Goal: Task Accomplishment & Management: Use online tool/utility

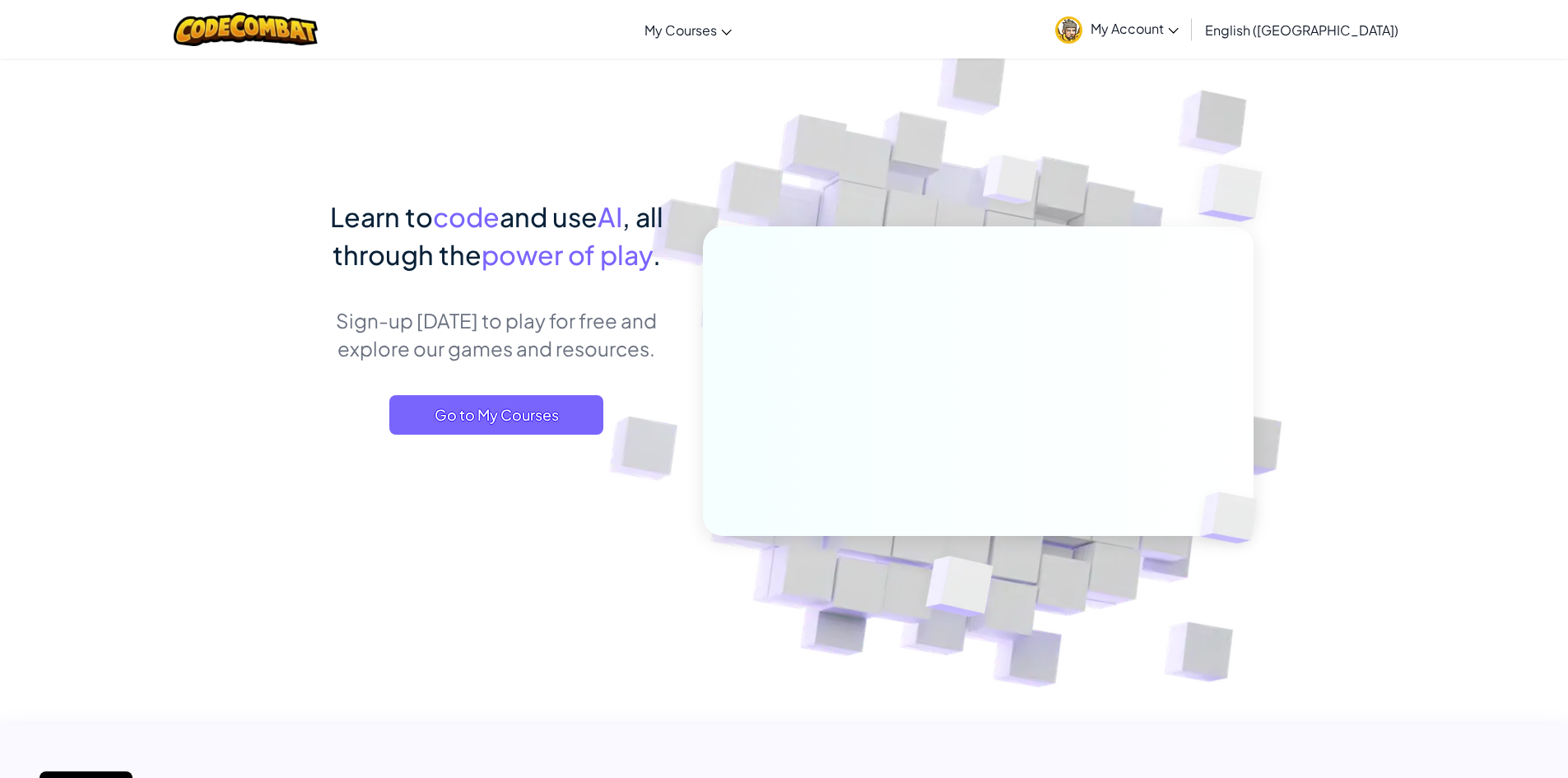
click at [1082, 23] on img at bounding box center [1069, 30] width 27 height 27
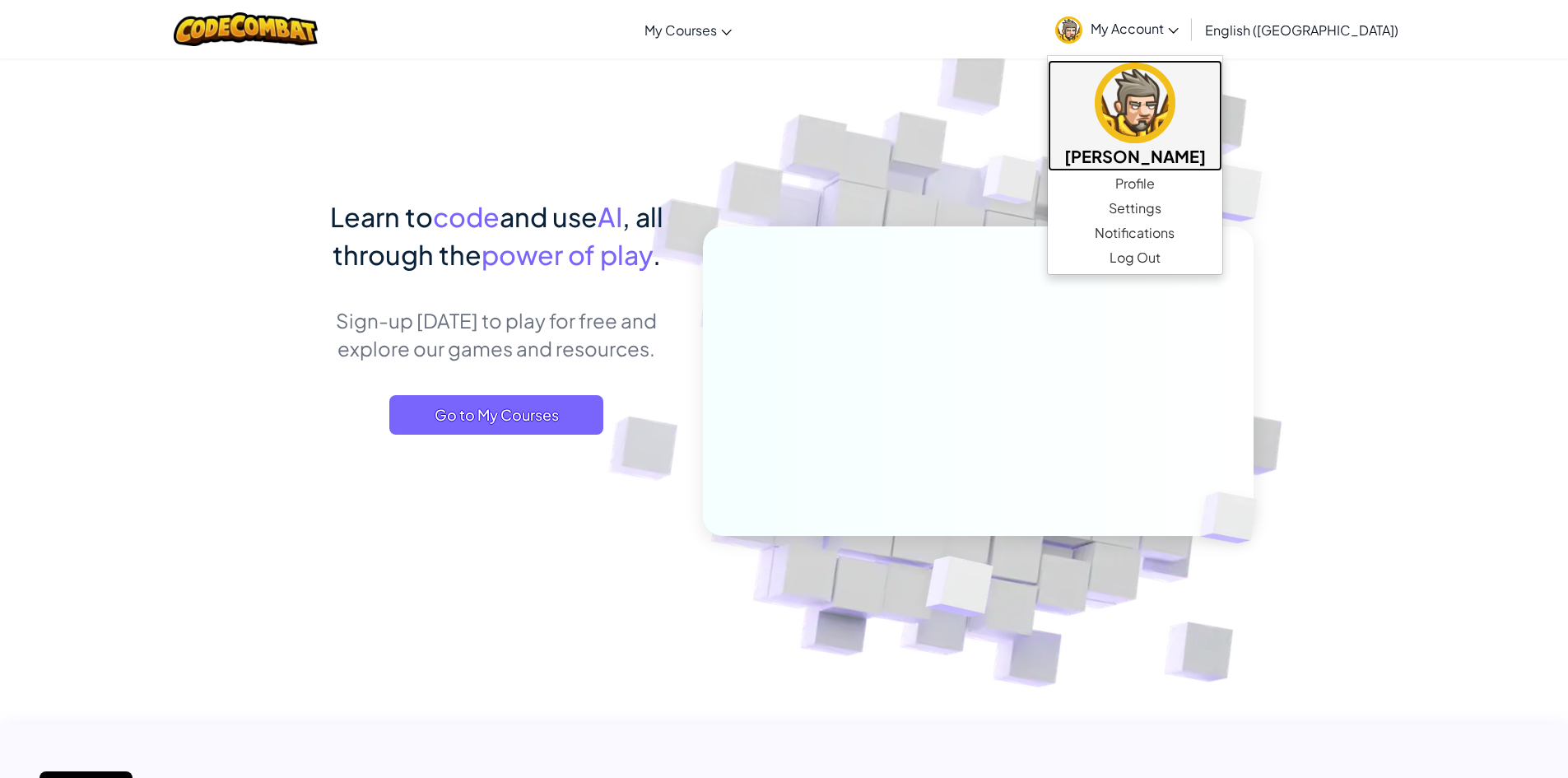
click at [1176, 130] on img at bounding box center [1135, 103] width 81 height 81
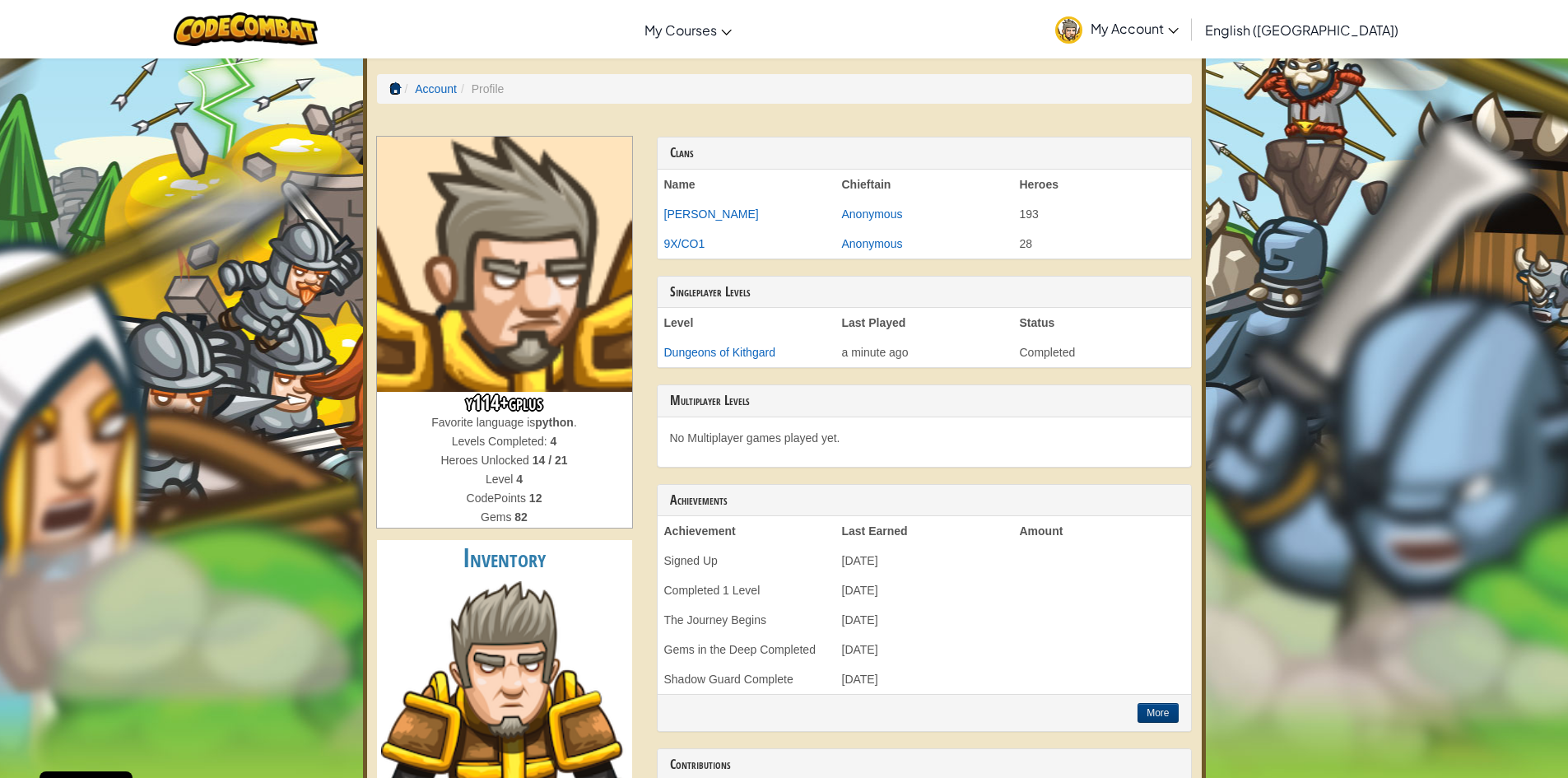
click at [397, 87] on span at bounding box center [395, 88] width 12 height 12
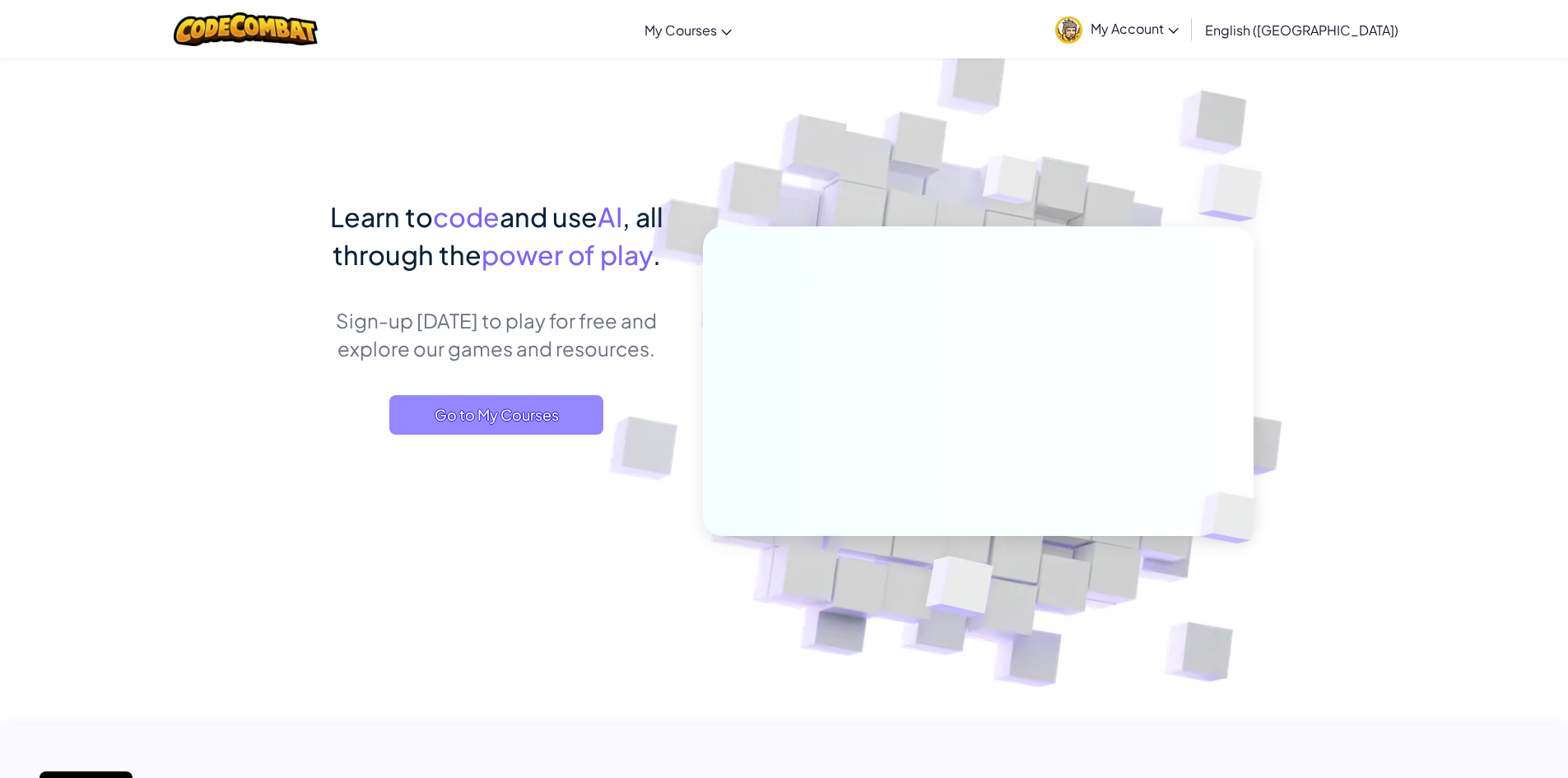
click at [520, 428] on span "Go to My Courses" at bounding box center [496, 414] width 214 height 40
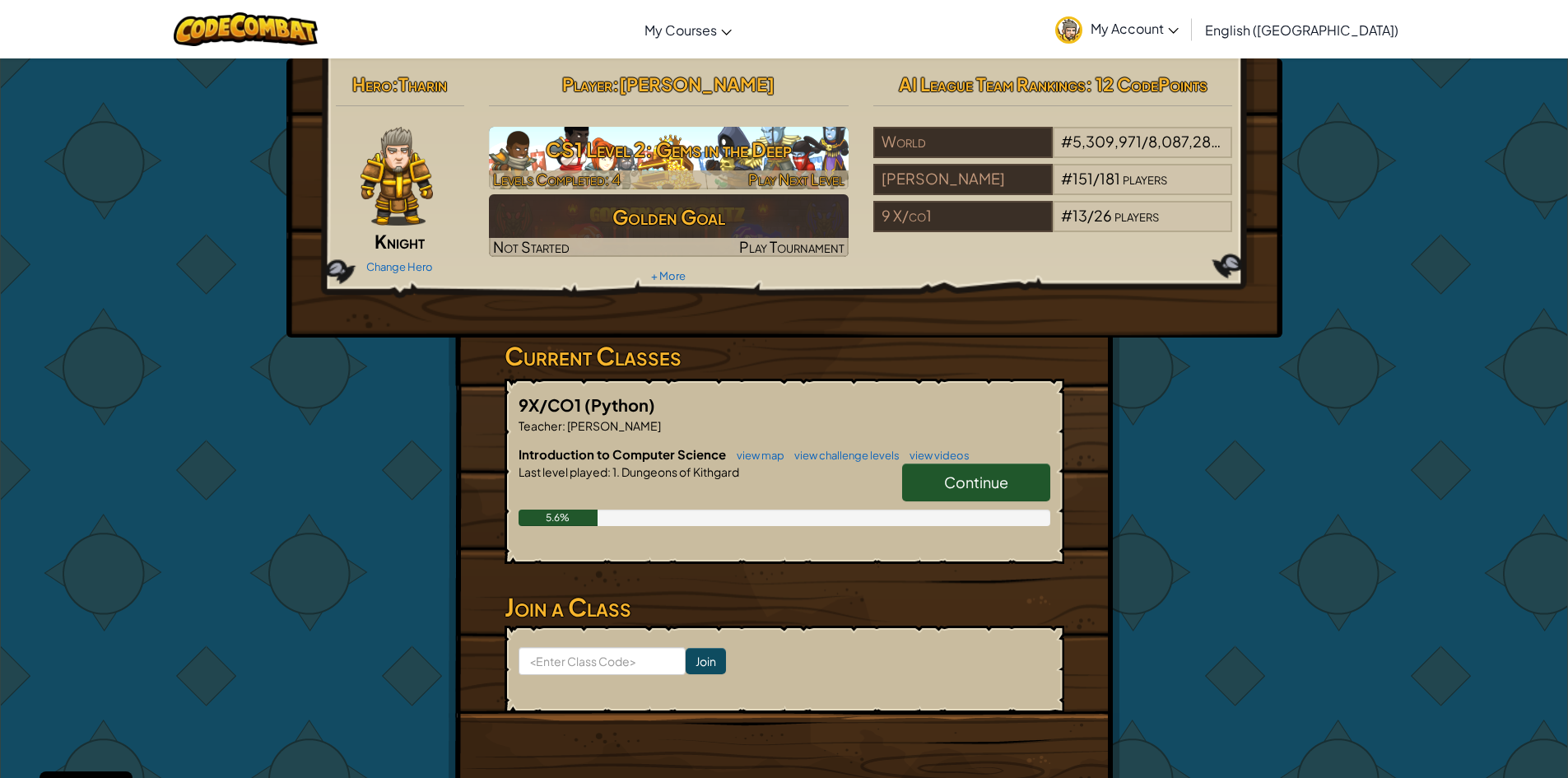
click at [617, 131] on h3 "CS1 Level 2: Gems in the Deep" at bounding box center [668, 150] width 360 height 37
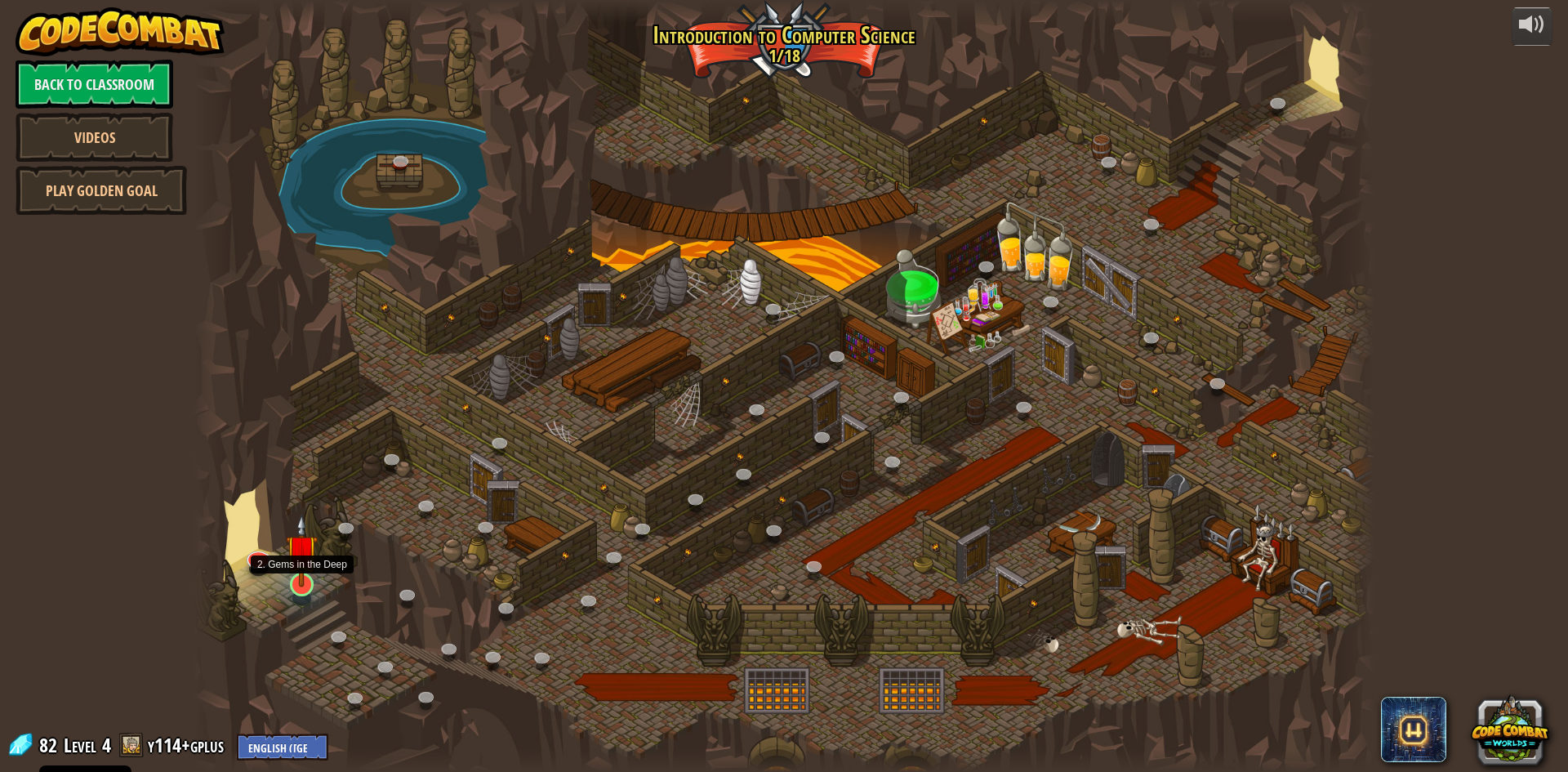
click at [302, 579] on img at bounding box center [301, 550] width 32 height 73
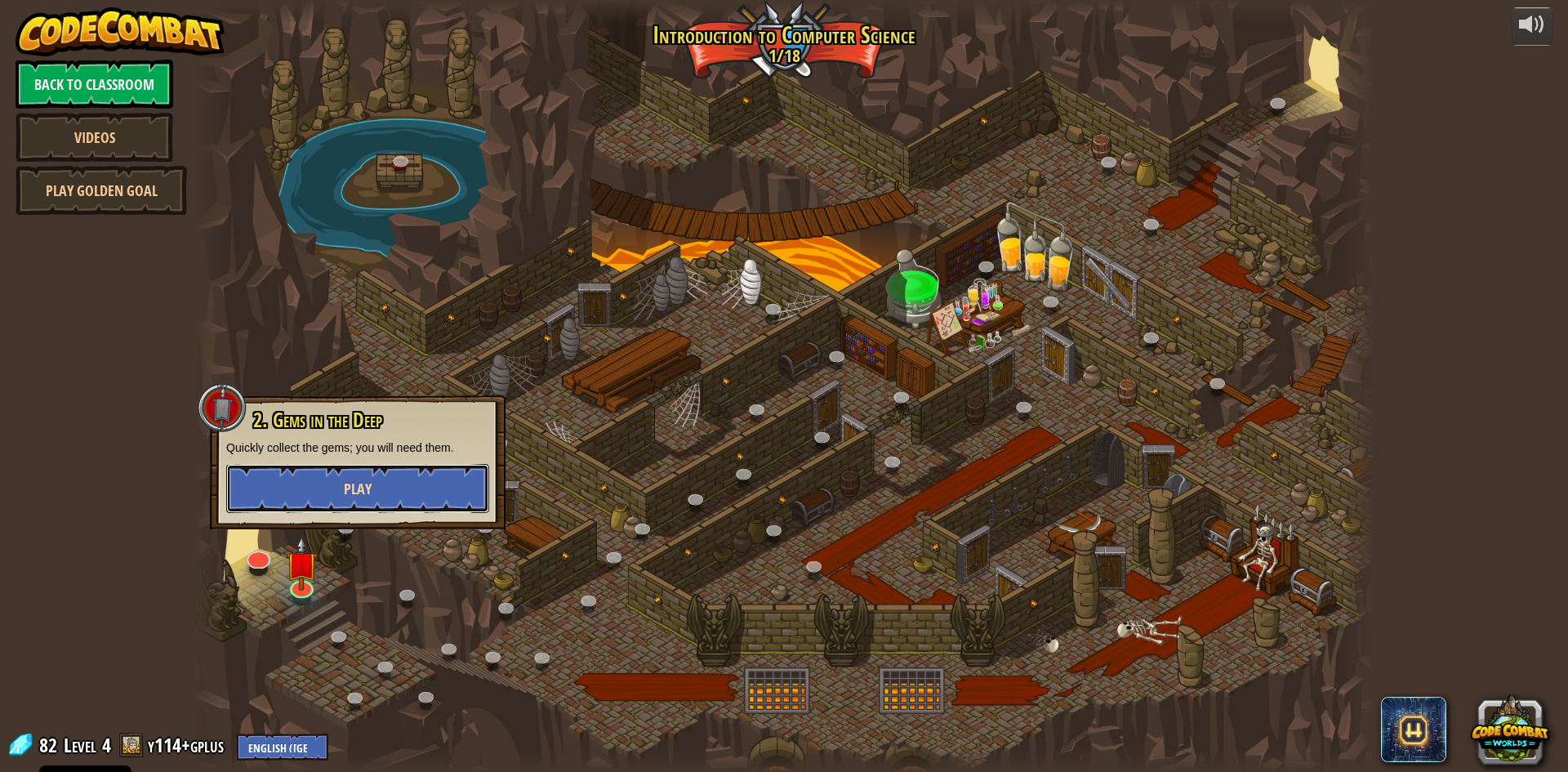
click at [336, 497] on button "Play" at bounding box center [357, 488] width 263 height 49
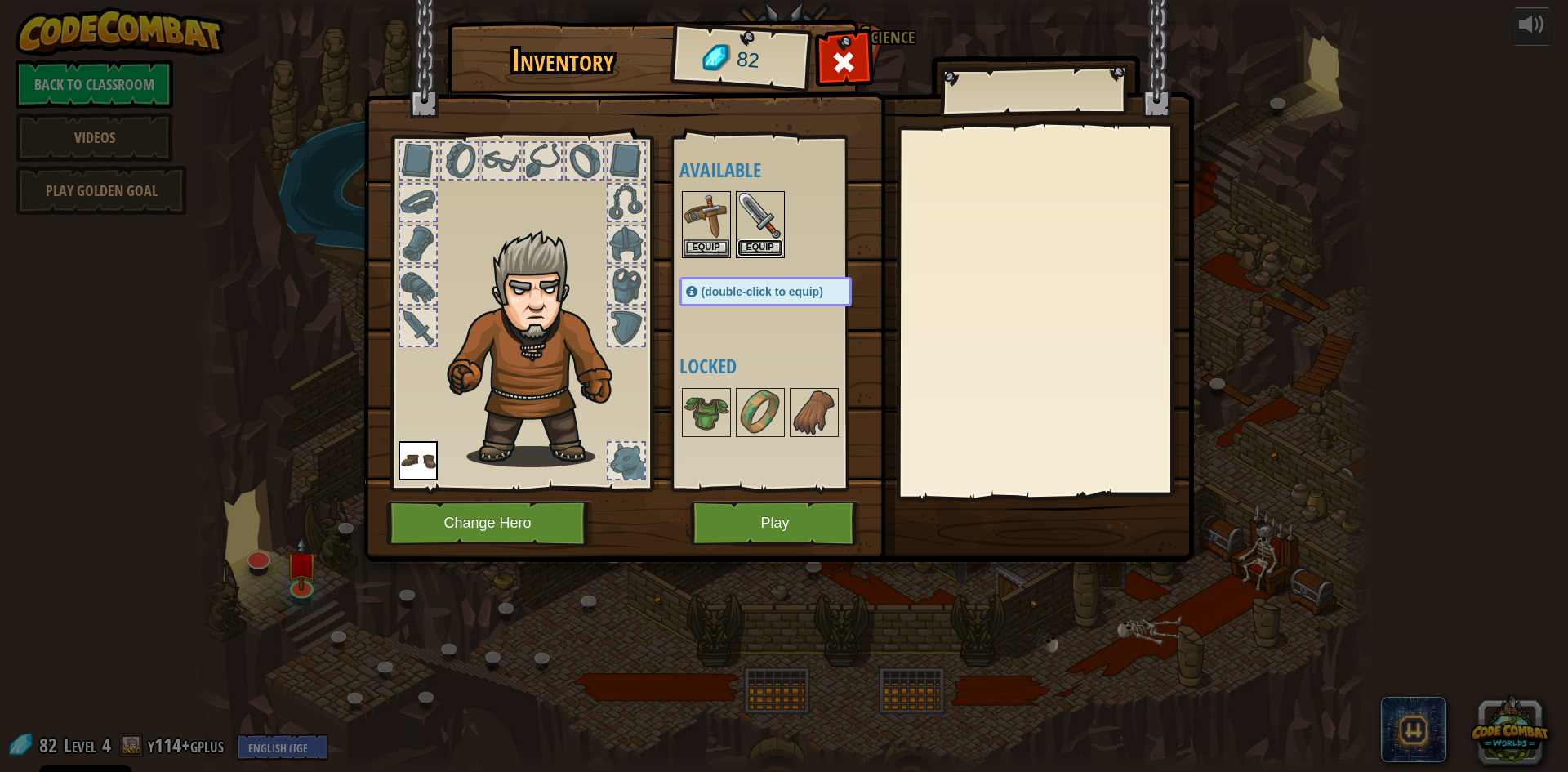
drag, startPoint x: 763, startPoint y: 239, endPoint x: 651, endPoint y: 294, distance: 124.8
click at [577, 352] on div "Inventory 82 Available Equip Equip Equip (double-click to equip) Locked Equip U…" at bounding box center [784, 294] width 830 height 539
click at [764, 247] on button "Equip" at bounding box center [761, 247] width 46 height 17
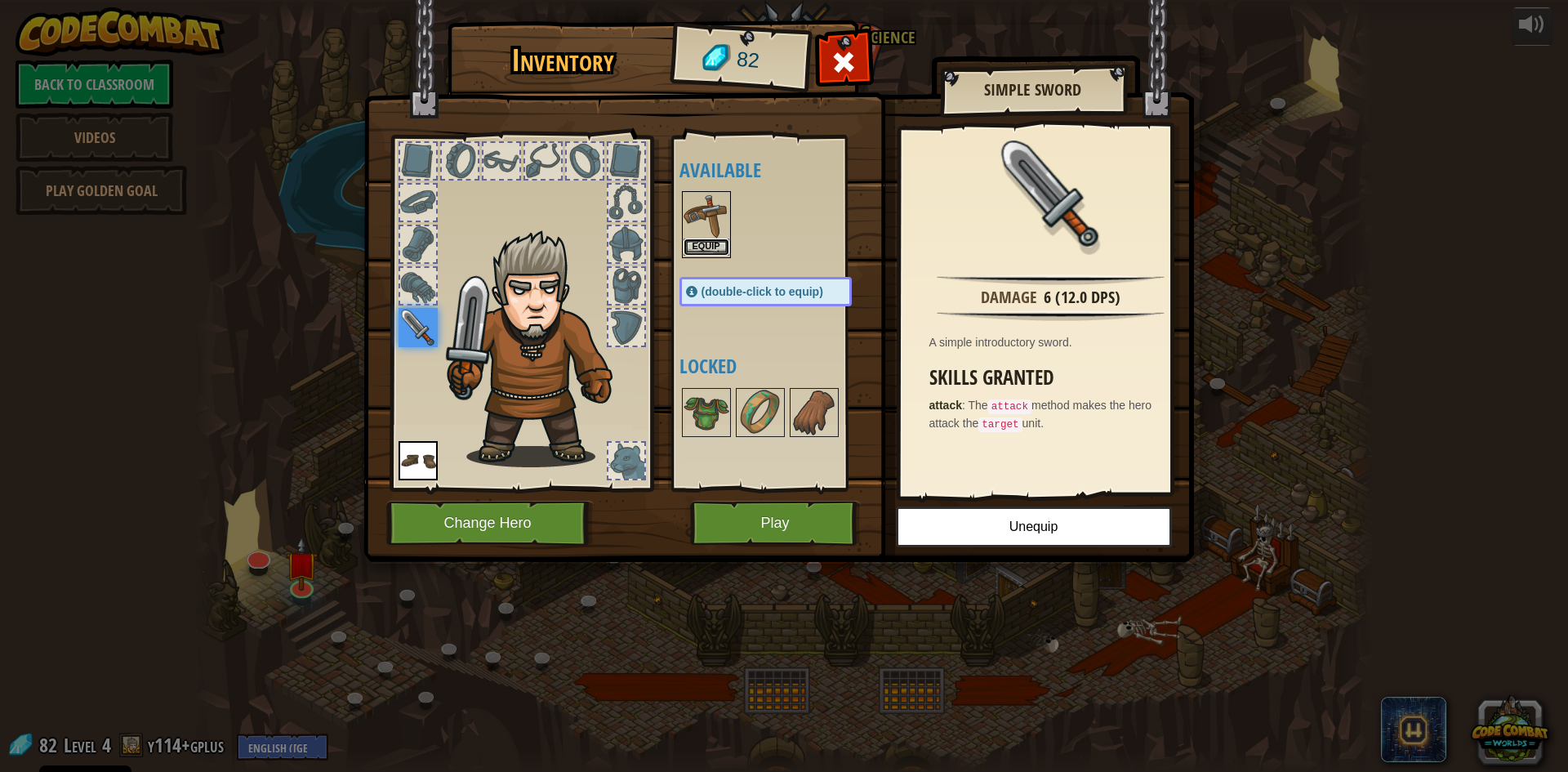
click at [695, 249] on button "Equip" at bounding box center [707, 247] width 46 height 17
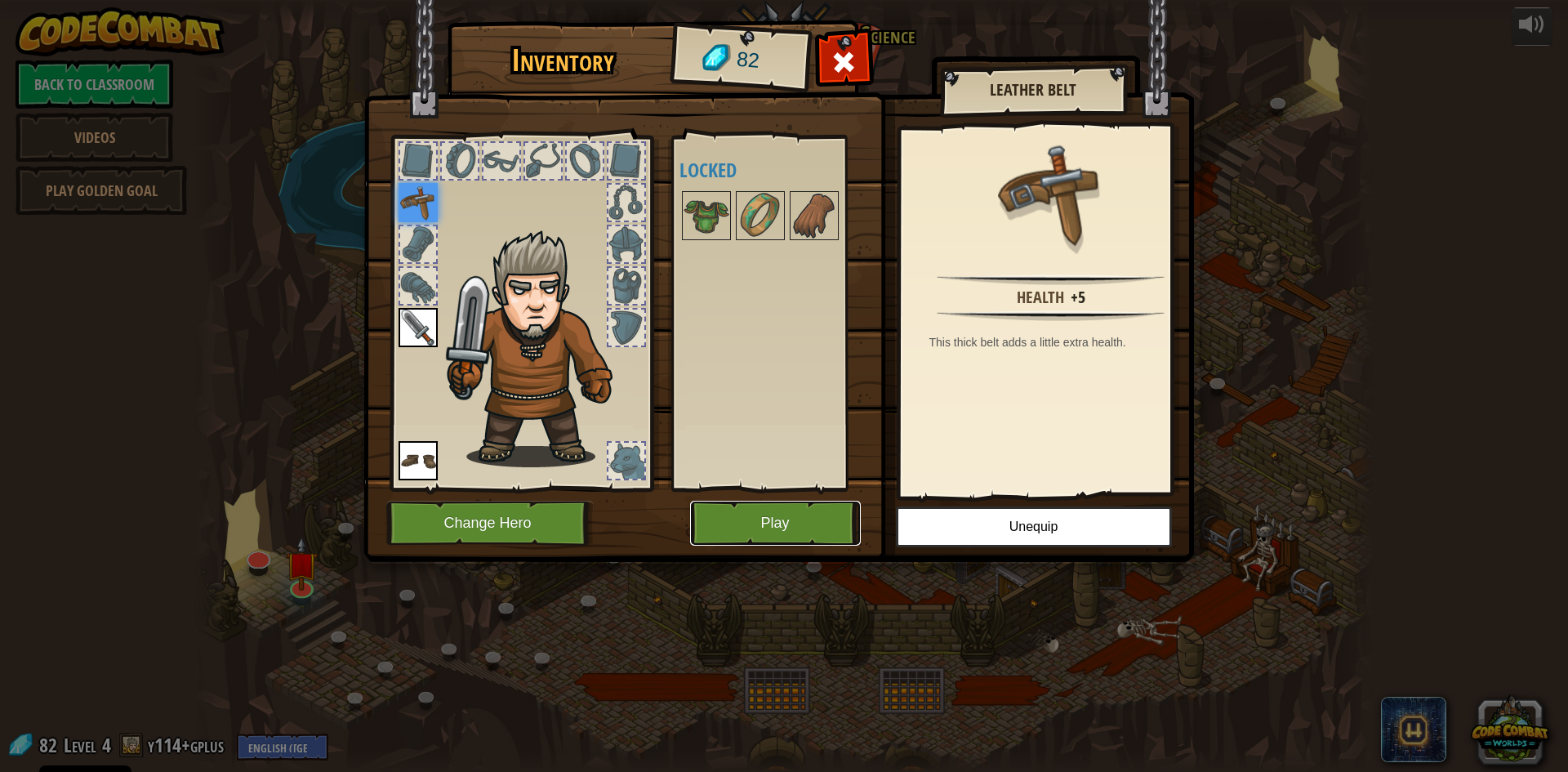
click at [777, 519] on button "Play" at bounding box center [775, 523] width 170 height 45
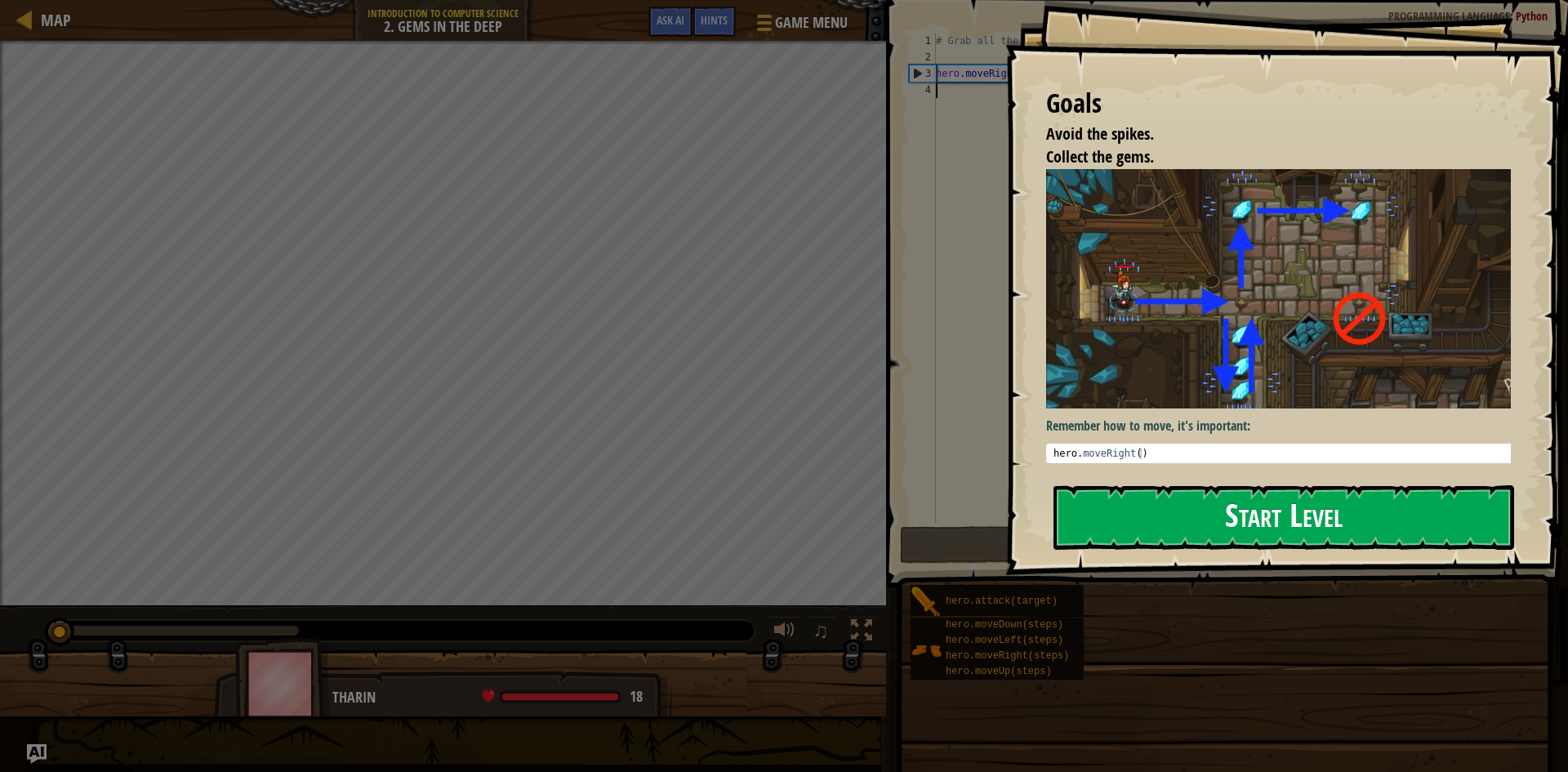
click at [1367, 519] on button "Start Level" at bounding box center [1284, 516] width 461 height 64
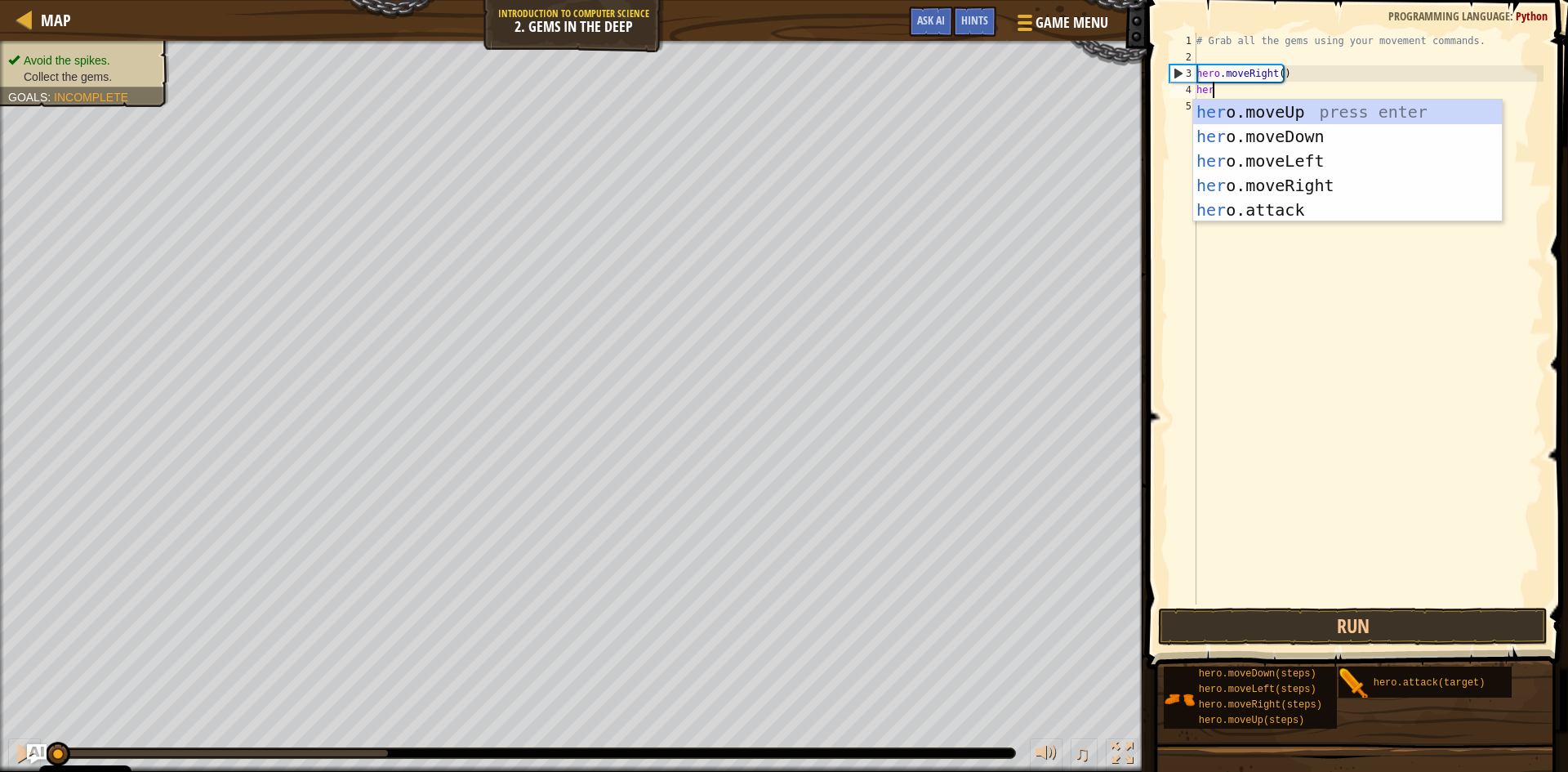
scroll to position [8, 1]
type textarea "hero"
click at [1351, 142] on div "hero .moveUp press enter hero .moveDown press enter hero .moveLeft press enter …" at bounding box center [1348, 185] width 308 height 171
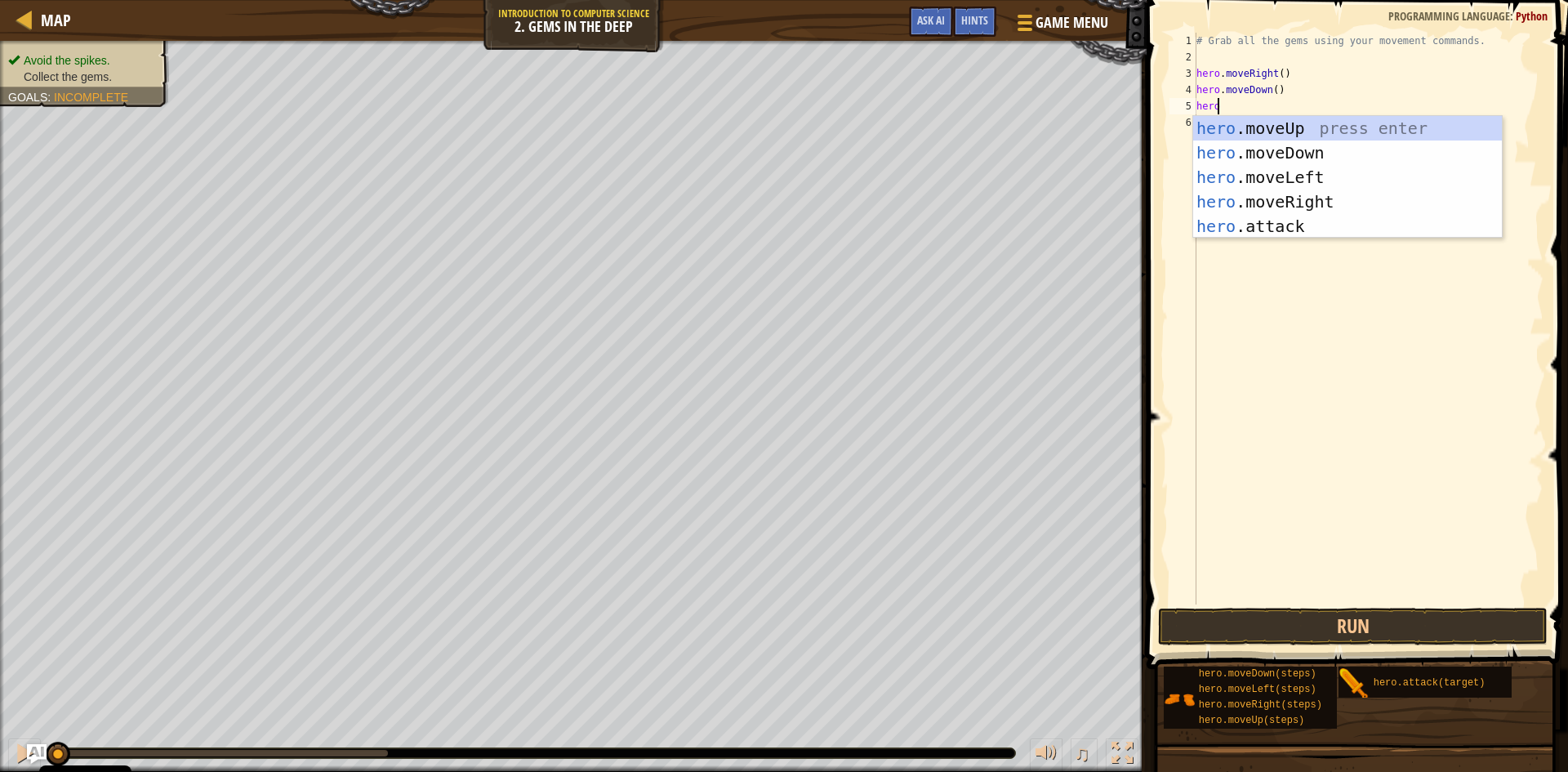
type textarea "herom"
click at [1358, 117] on div "hero . m oveUp press enter hero . m oveDown press enter hero . m oveLeft press …" at bounding box center [1348, 189] width 308 height 147
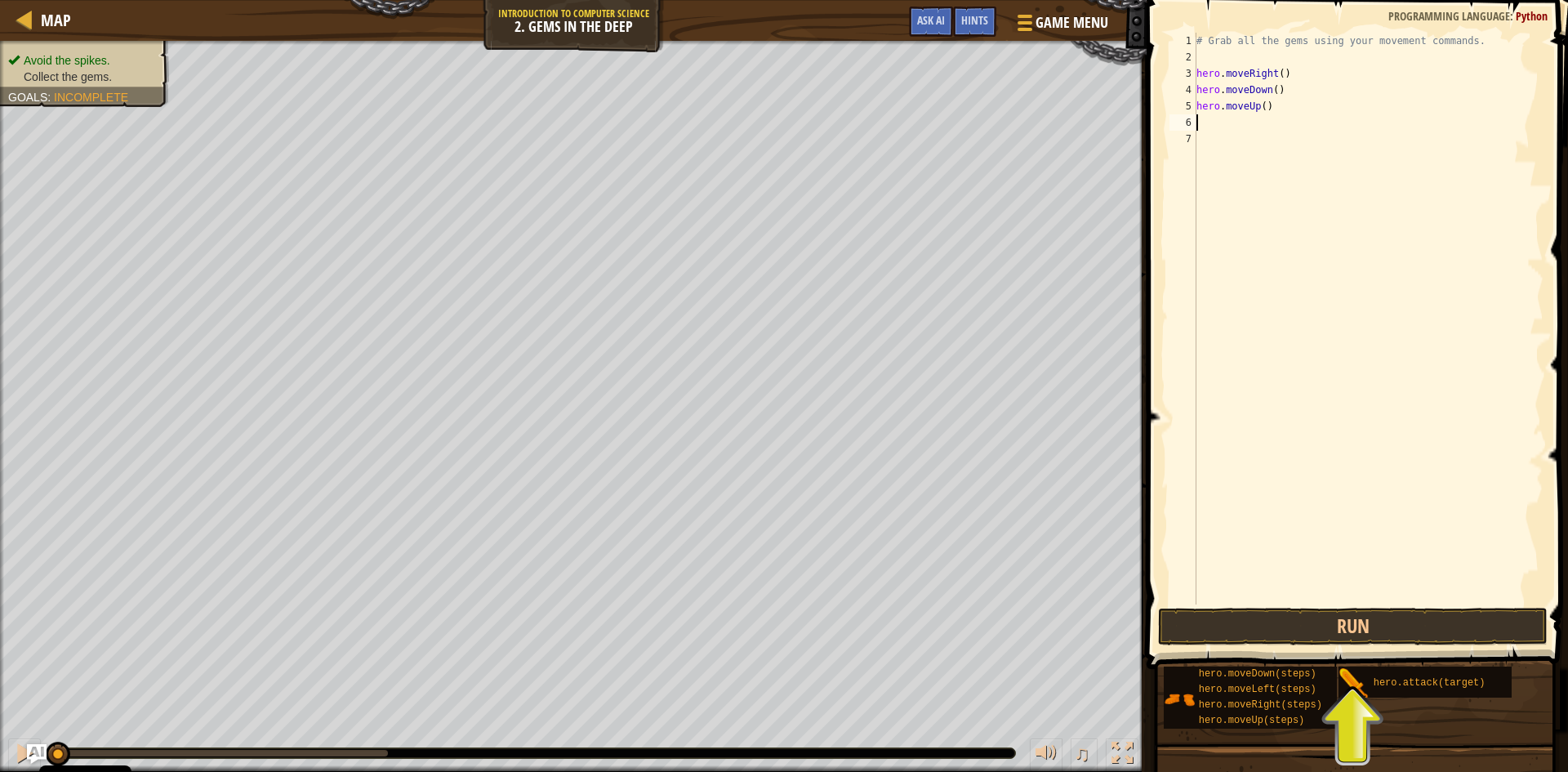
scroll to position [8, 0]
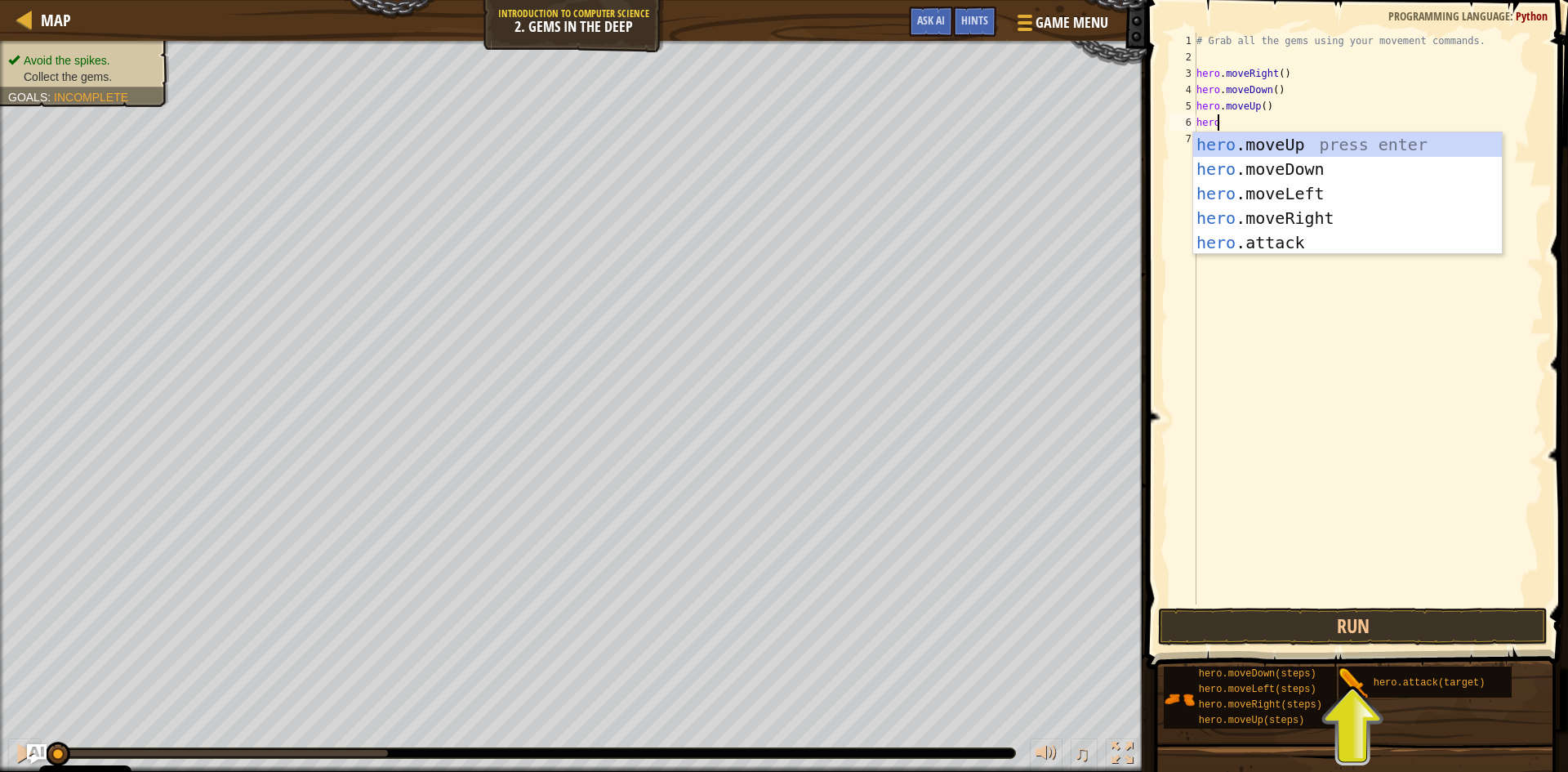
type textarea "herom"
click at [1276, 152] on div "hero . m oveUp press enter hero . m oveDown press enter hero . m oveLeft press …" at bounding box center [1348, 205] width 308 height 147
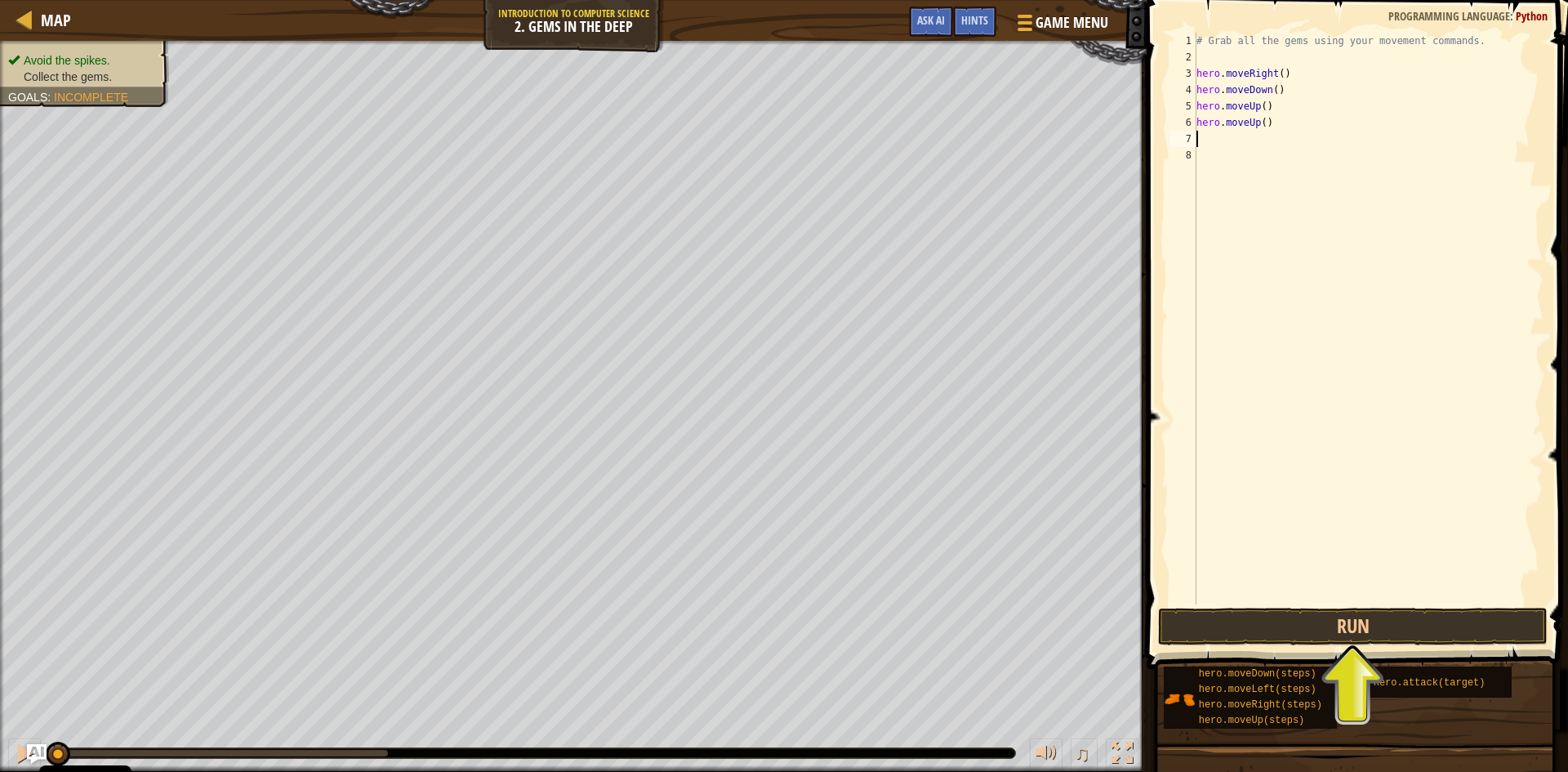
scroll to position [8, 0]
click at [1216, 610] on button "Run" at bounding box center [1352, 625] width 390 height 37
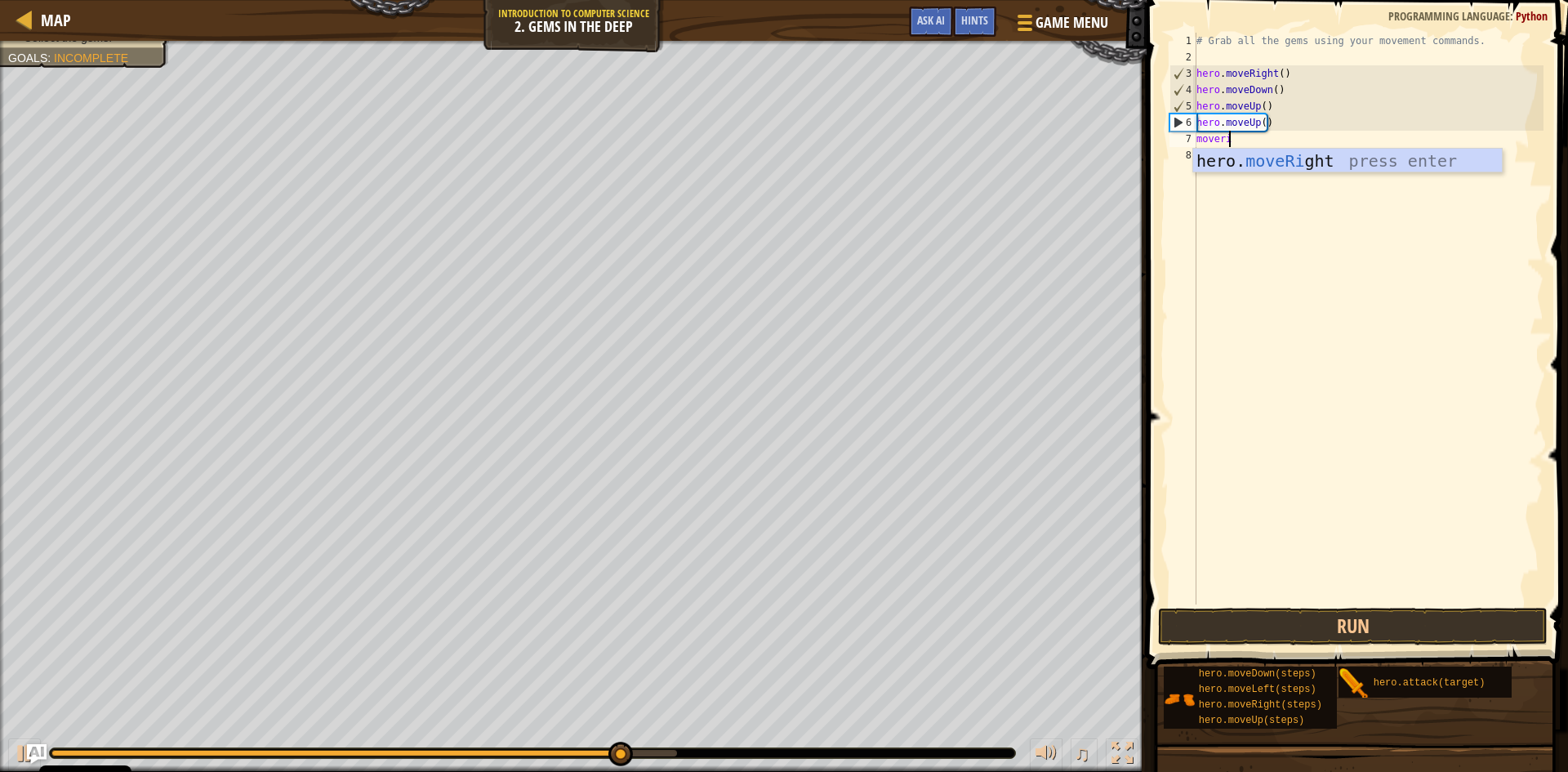
type textarea "moveright"
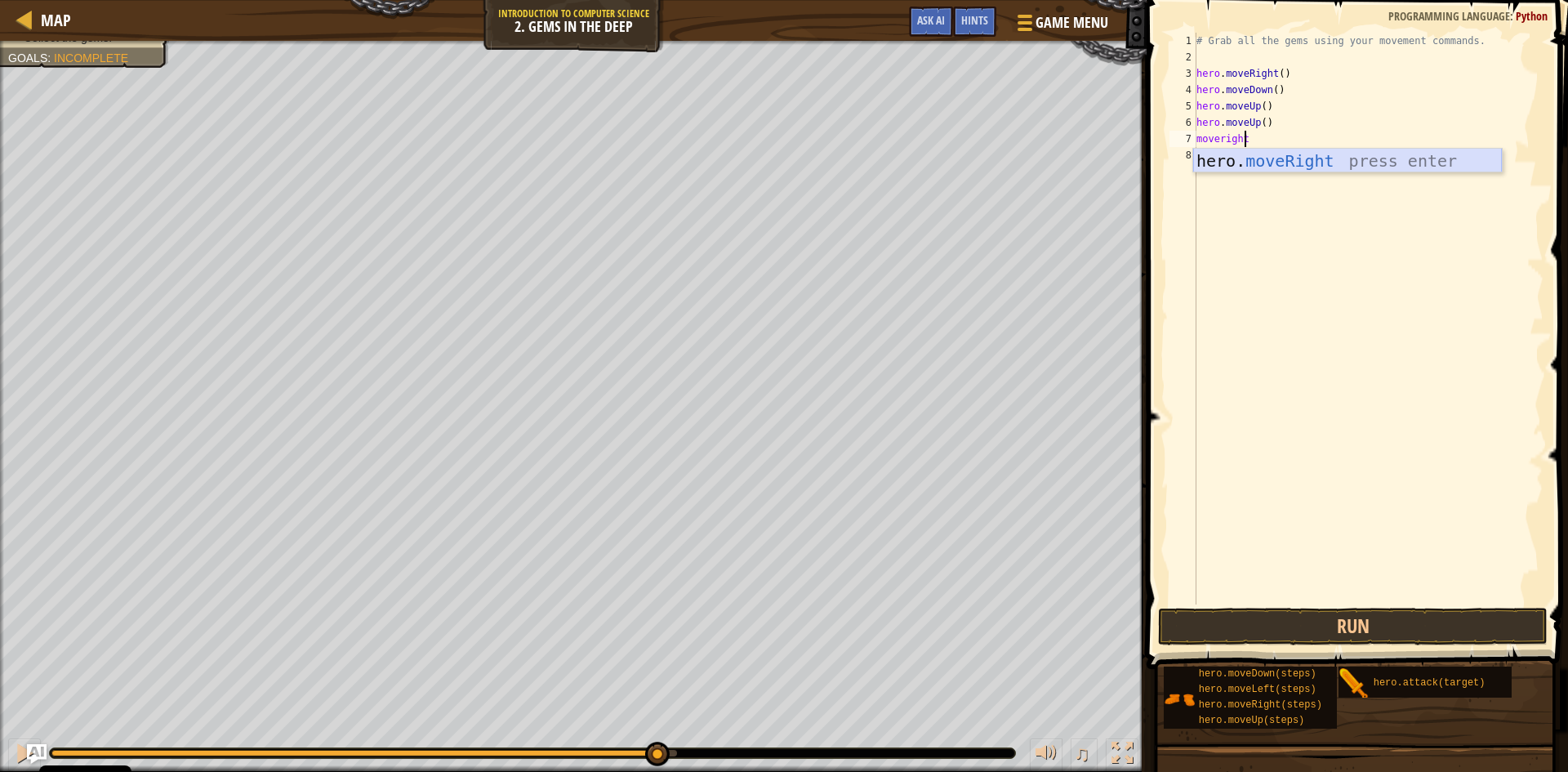
click at [1247, 164] on div "hero. moveRight press enter" at bounding box center [1348, 185] width 308 height 74
click at [1178, 621] on button "Run" at bounding box center [1352, 625] width 390 height 37
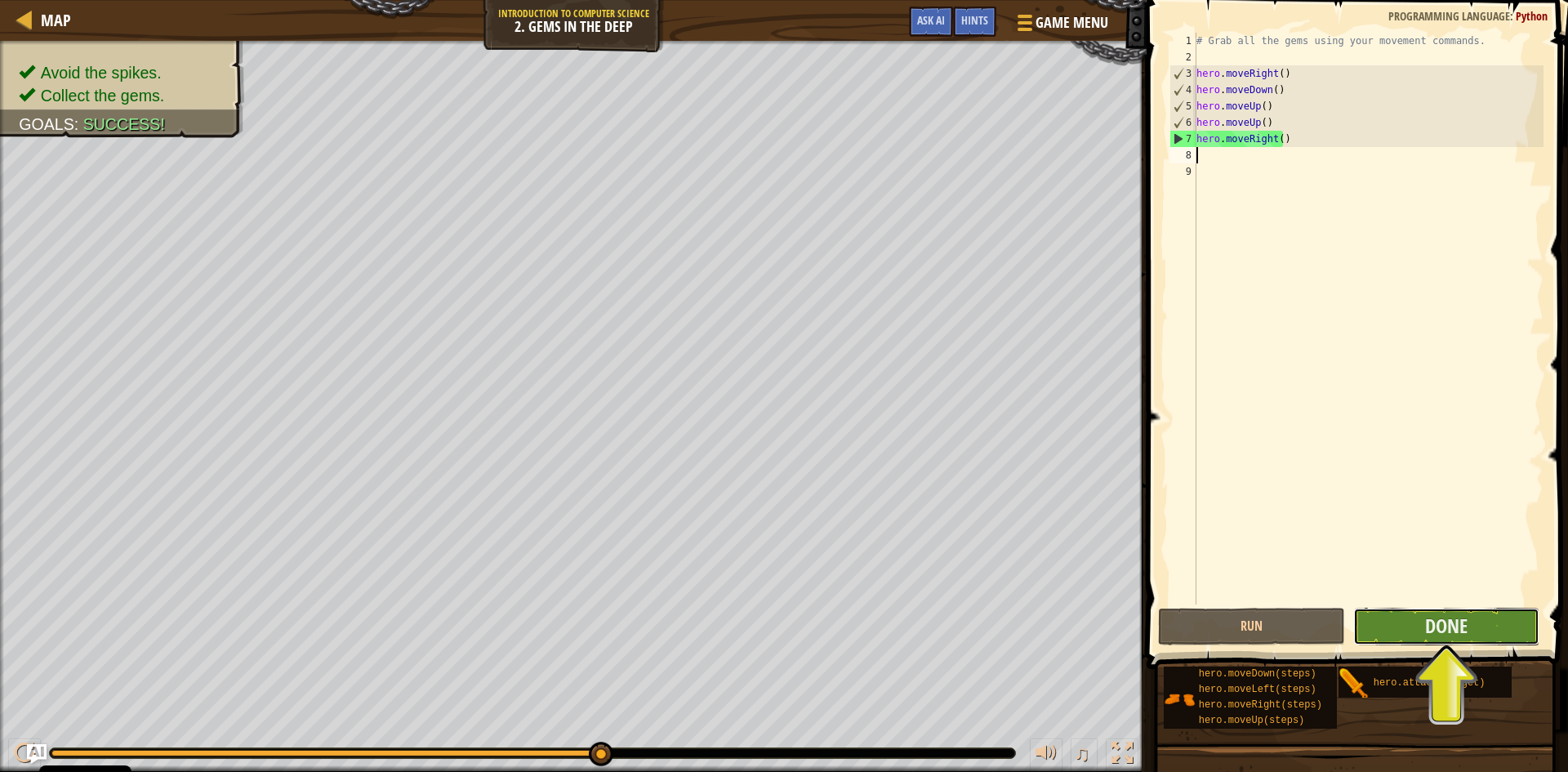
click at [1421, 625] on button "Done" at bounding box center [1446, 625] width 187 height 37
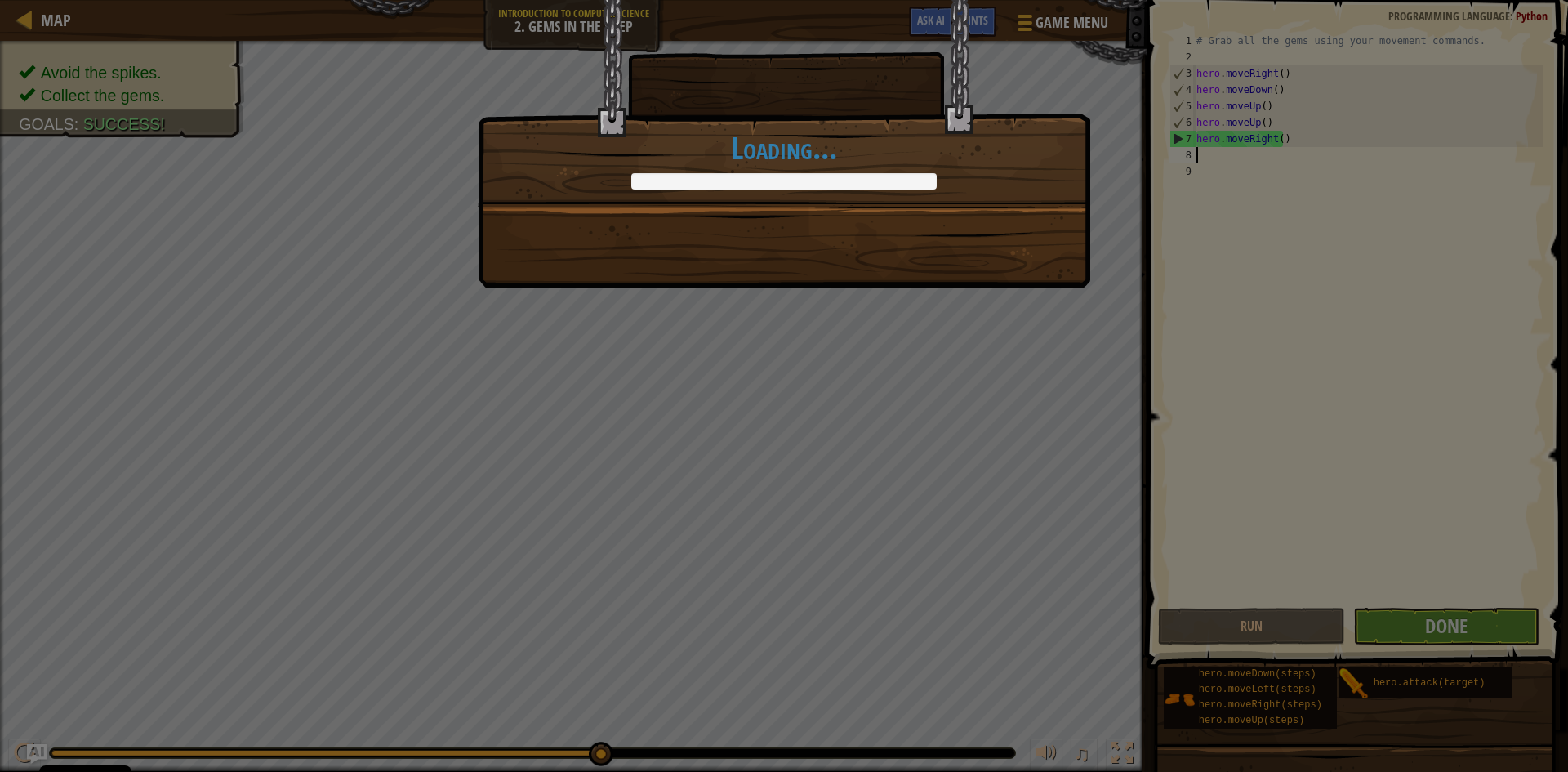
click at [960, 241] on div "Clean code: no code errors or warnings. +5 +9 You completed Gems in the Deep. +…" at bounding box center [784, 144] width 612 height 288
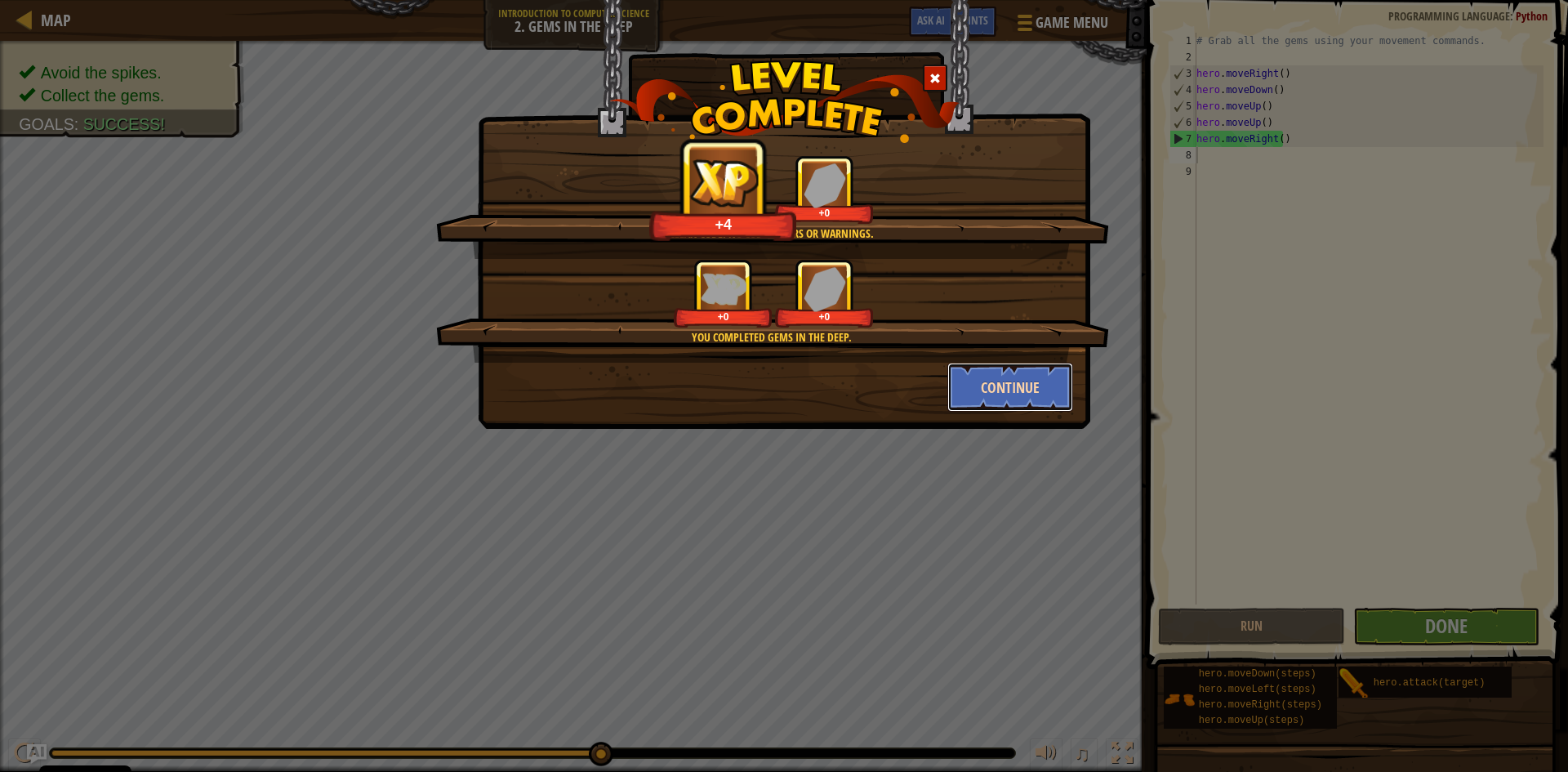
click at [1000, 386] on button "Continue" at bounding box center [1011, 387] width 126 height 49
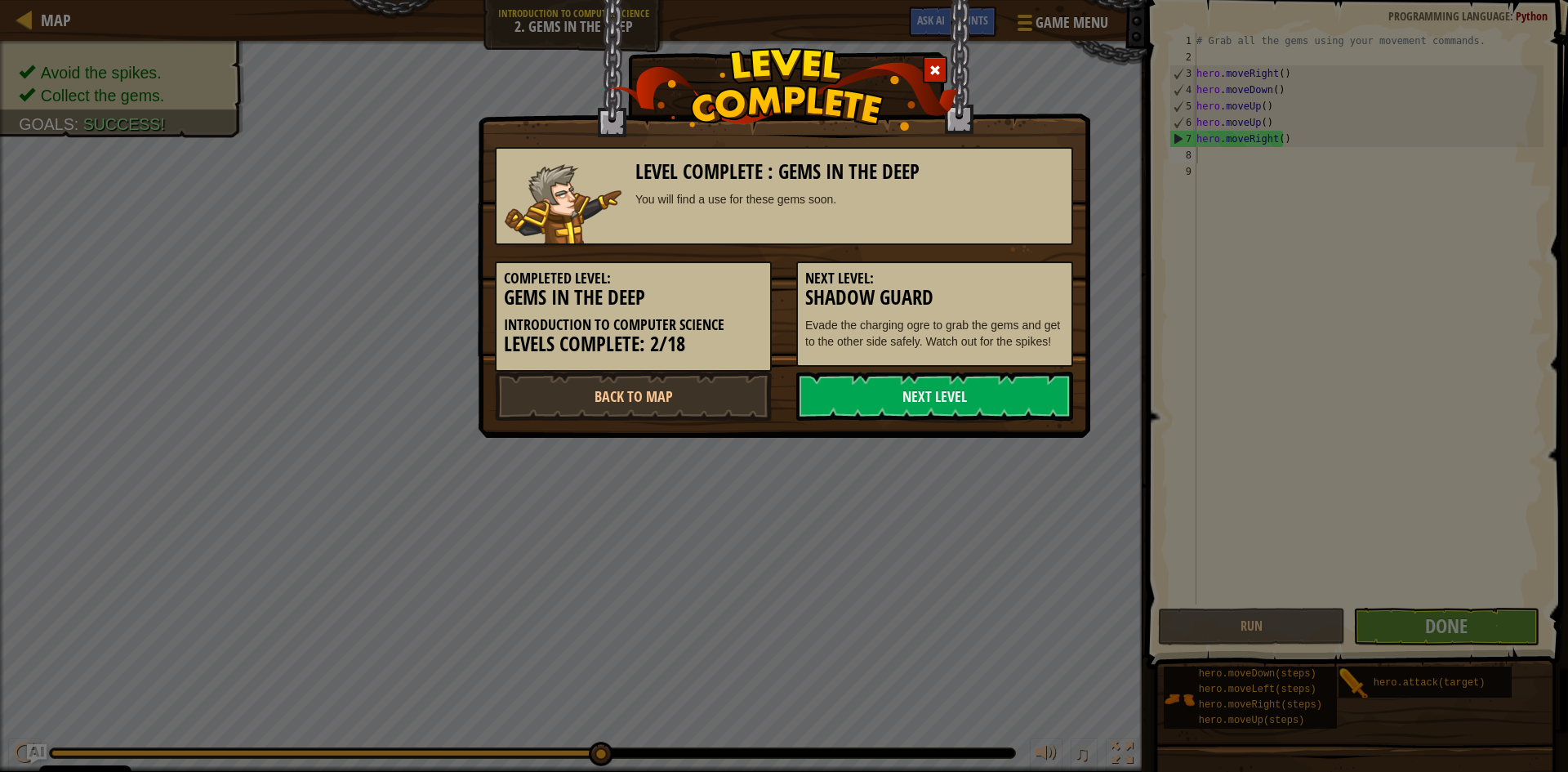
click at [1000, 386] on link "Next Level" at bounding box center [934, 396] width 277 height 49
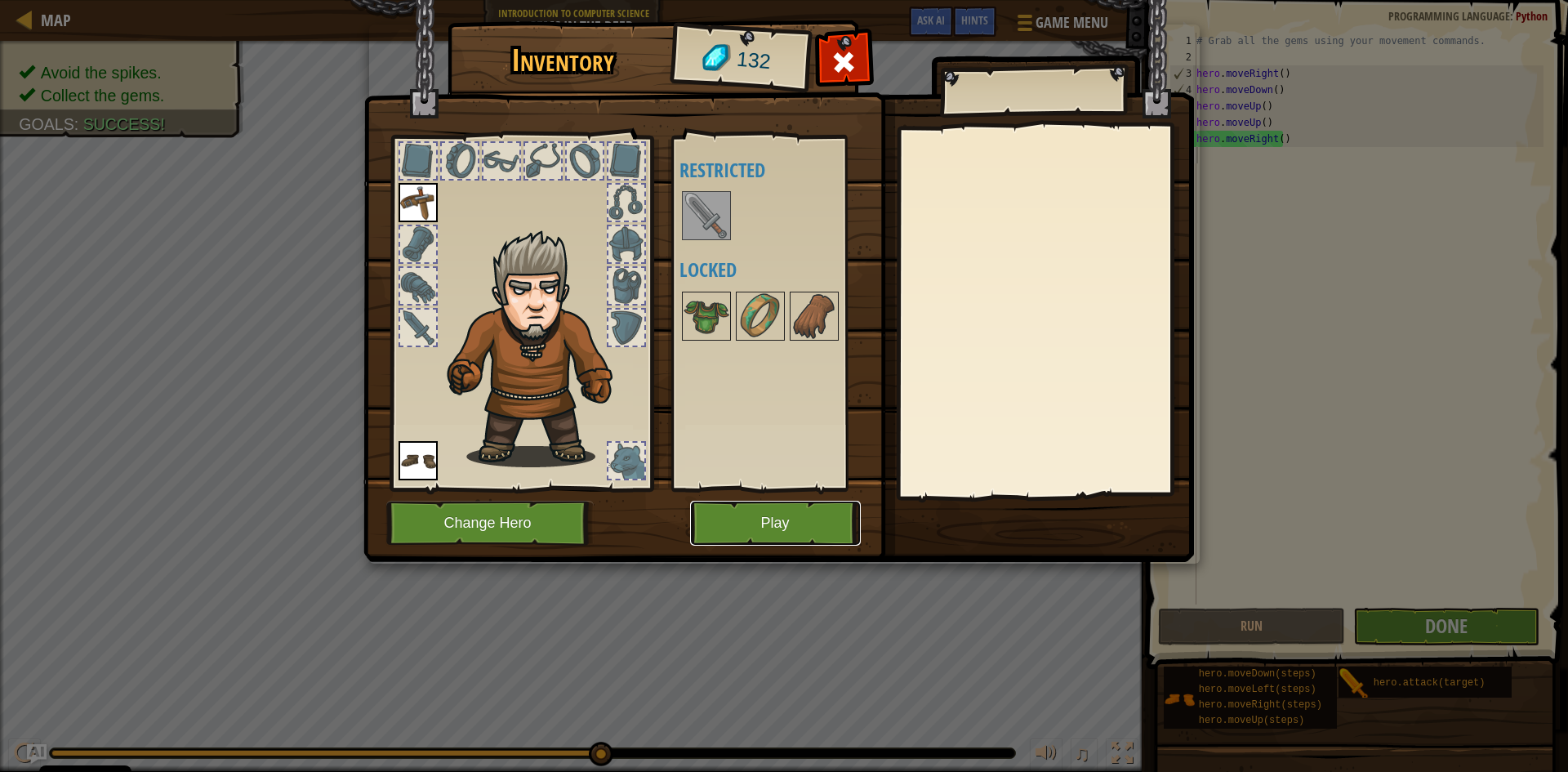
click at [729, 520] on button "Play" at bounding box center [775, 523] width 170 height 45
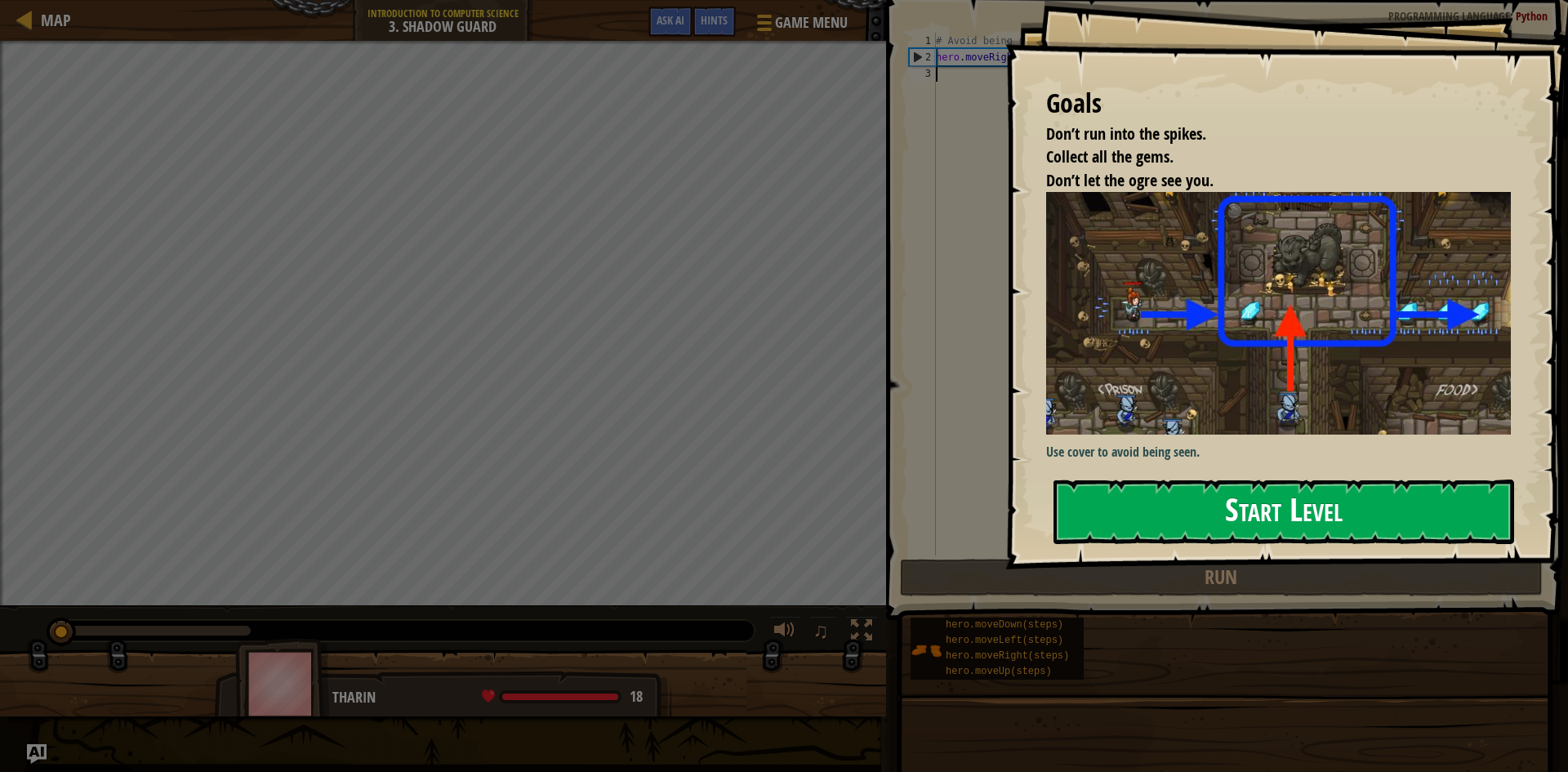
click at [1076, 518] on button "Start Level" at bounding box center [1284, 511] width 461 height 64
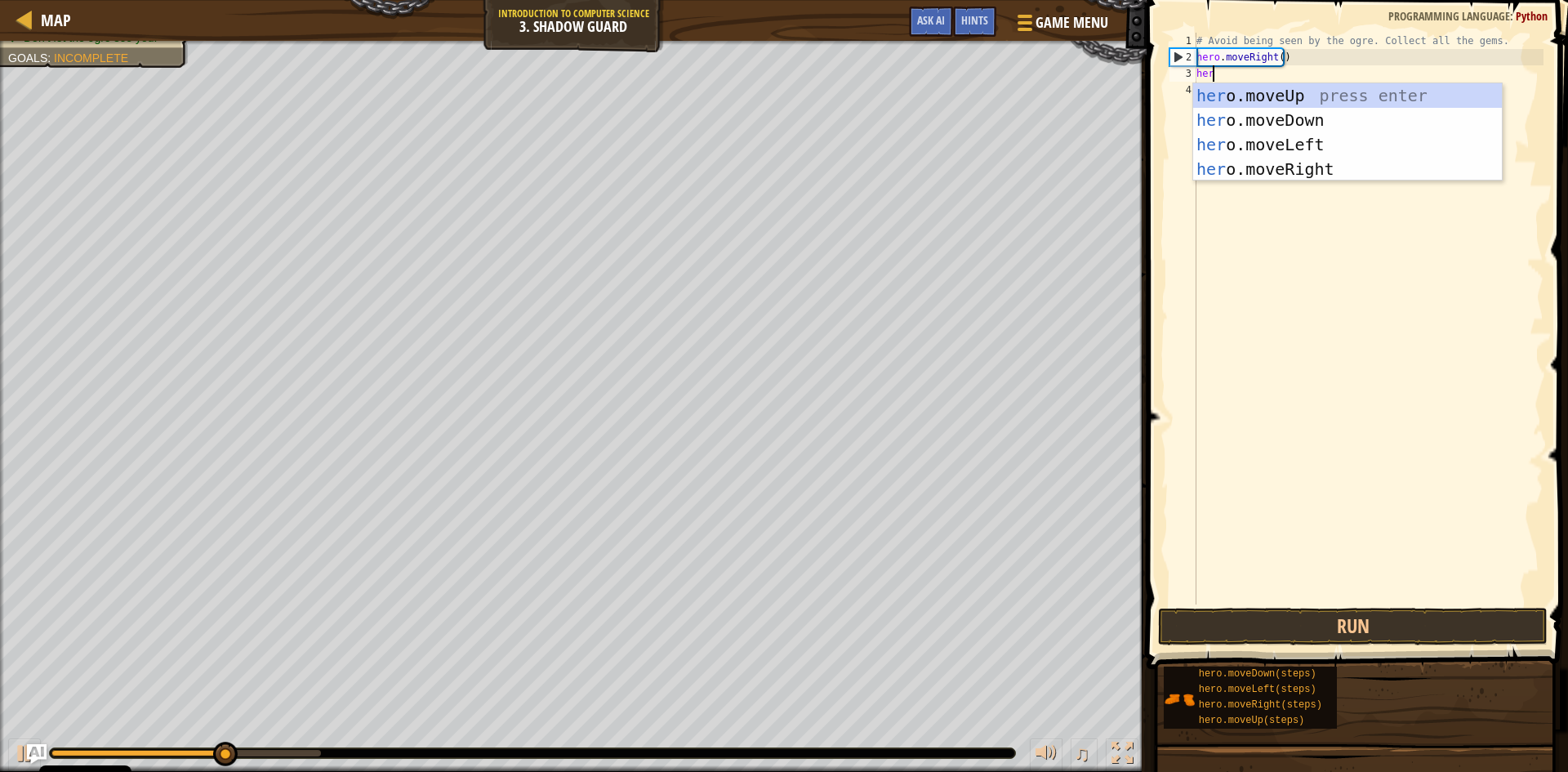
scroll to position [8, 1]
type textarea "hero"
click at [1216, 95] on div "hero .moveUp press enter hero .moveDown press enter hero .moveLeft press enter …" at bounding box center [1348, 156] width 308 height 147
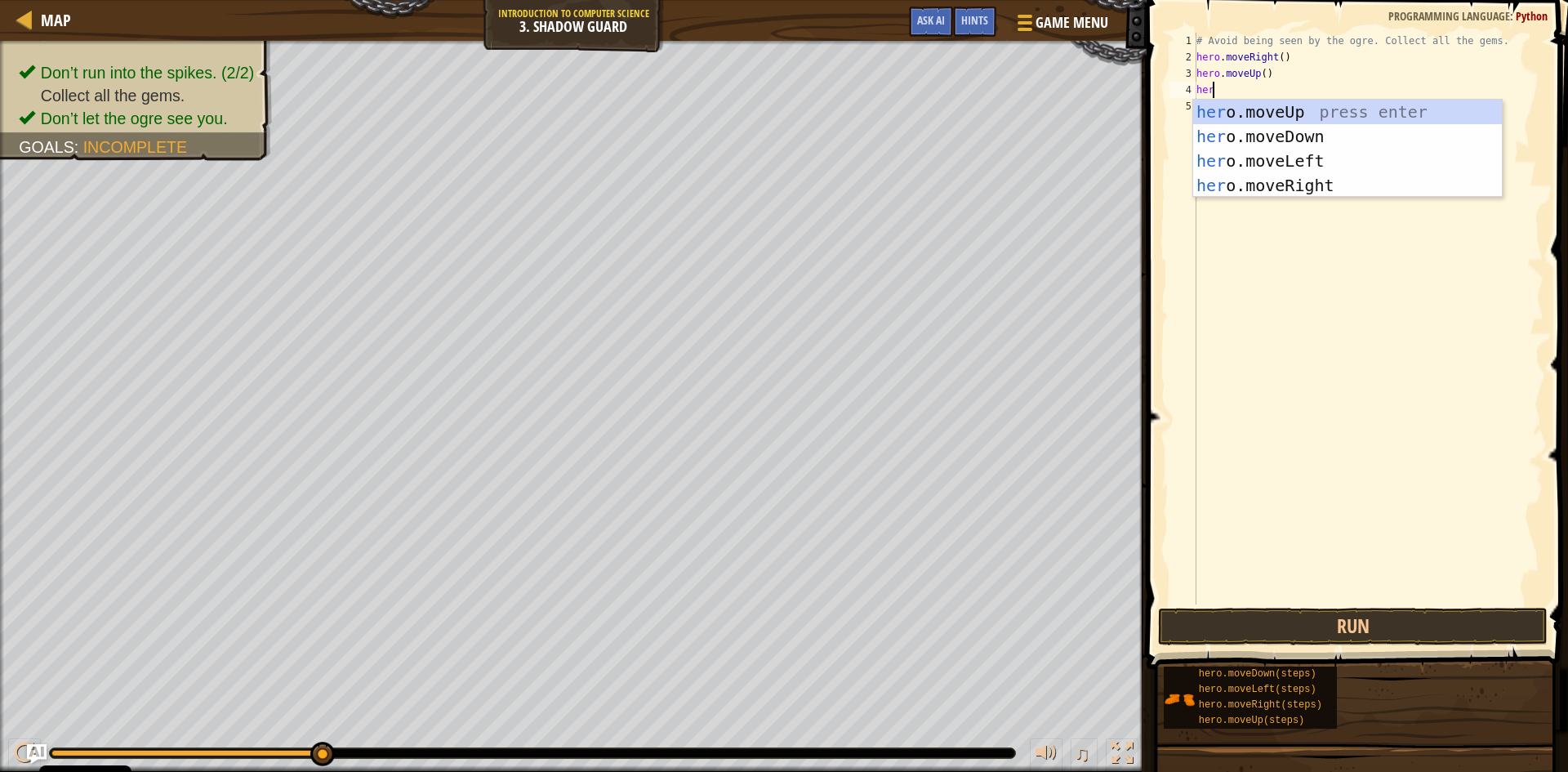
type textarea "hero"
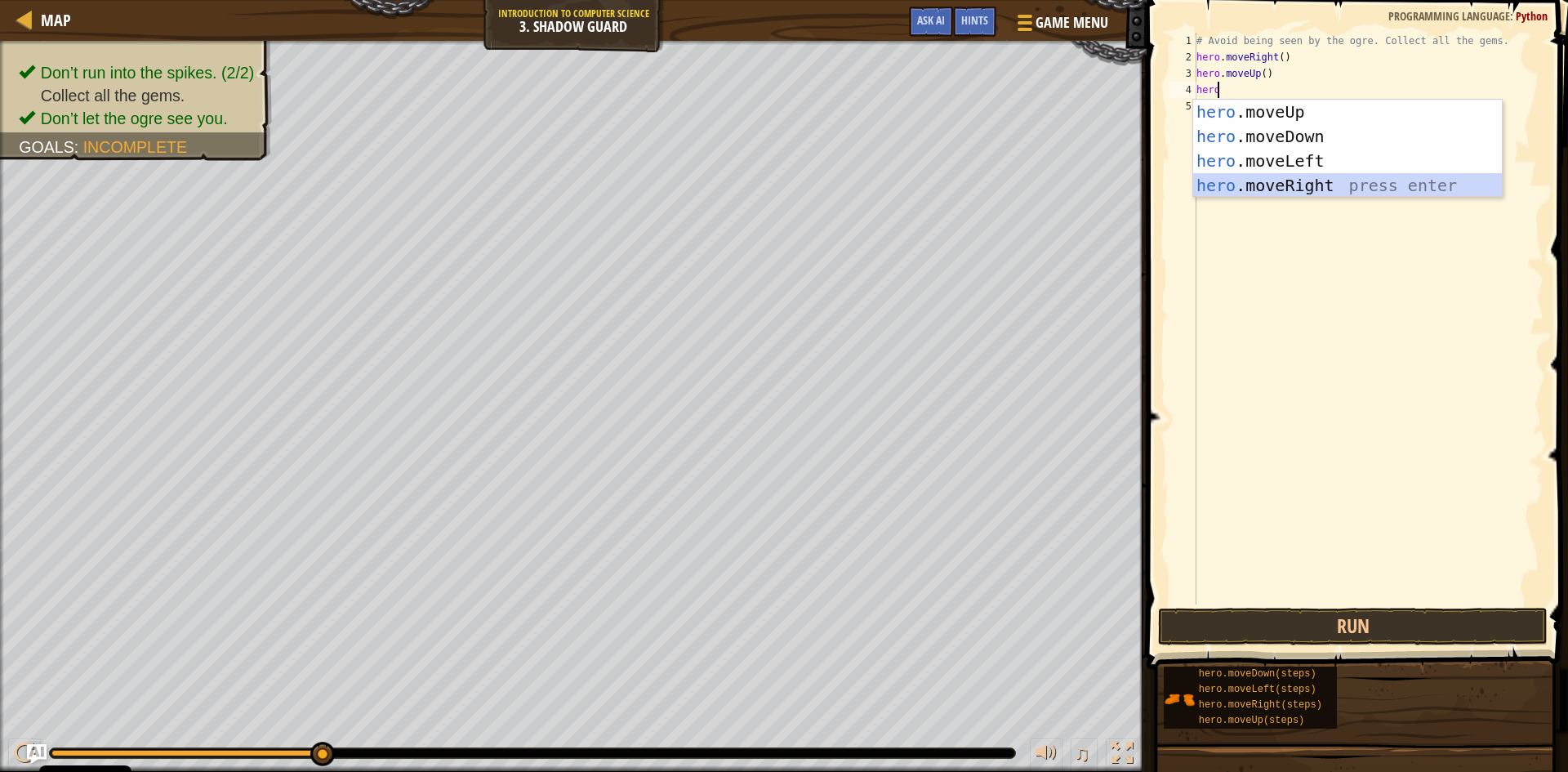
click at [1251, 180] on div "hero .moveUp press enter hero .moveDown press enter hero .moveLeft press enter …" at bounding box center [1348, 172] width 308 height 147
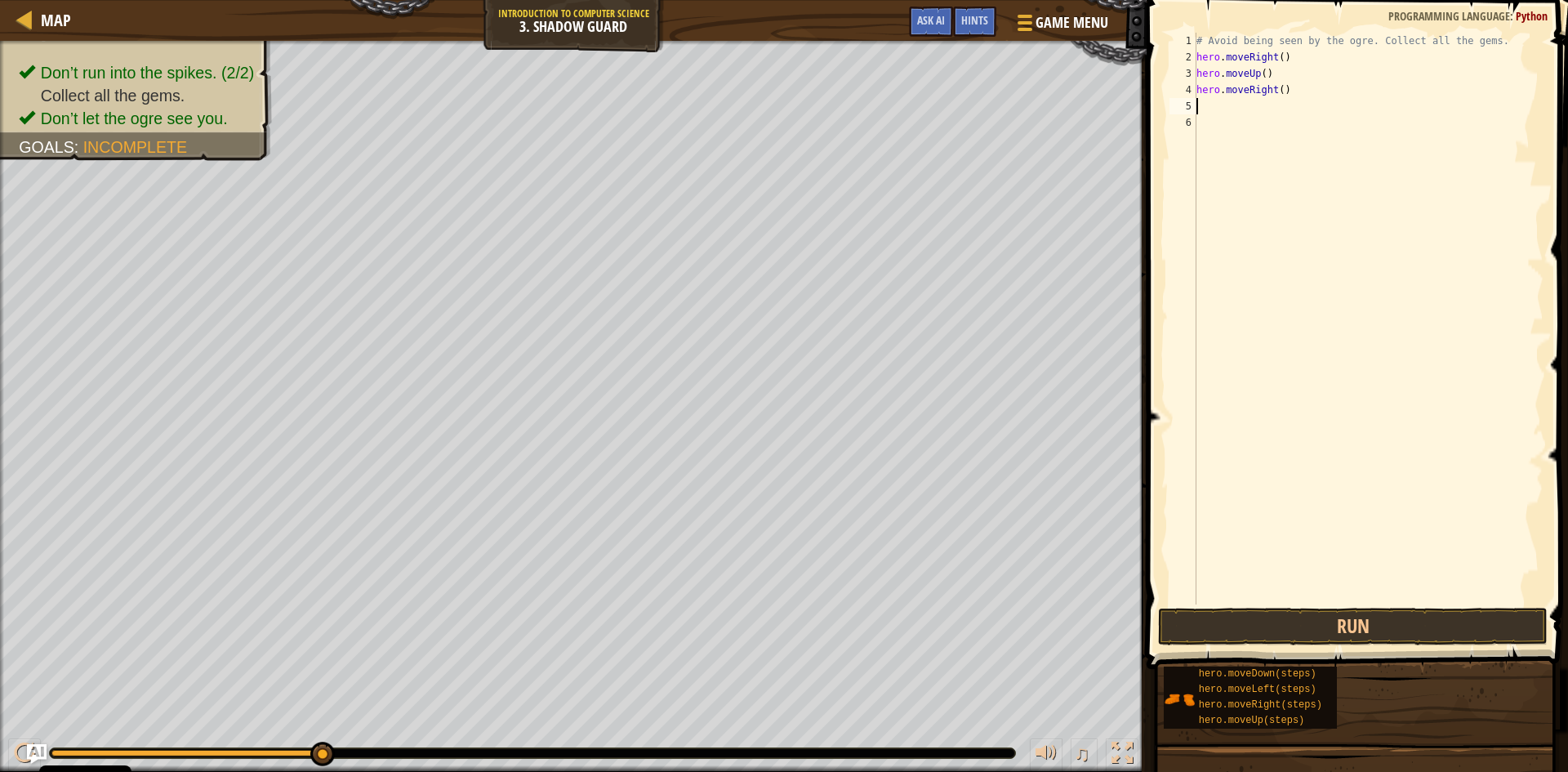
type textarea "h"
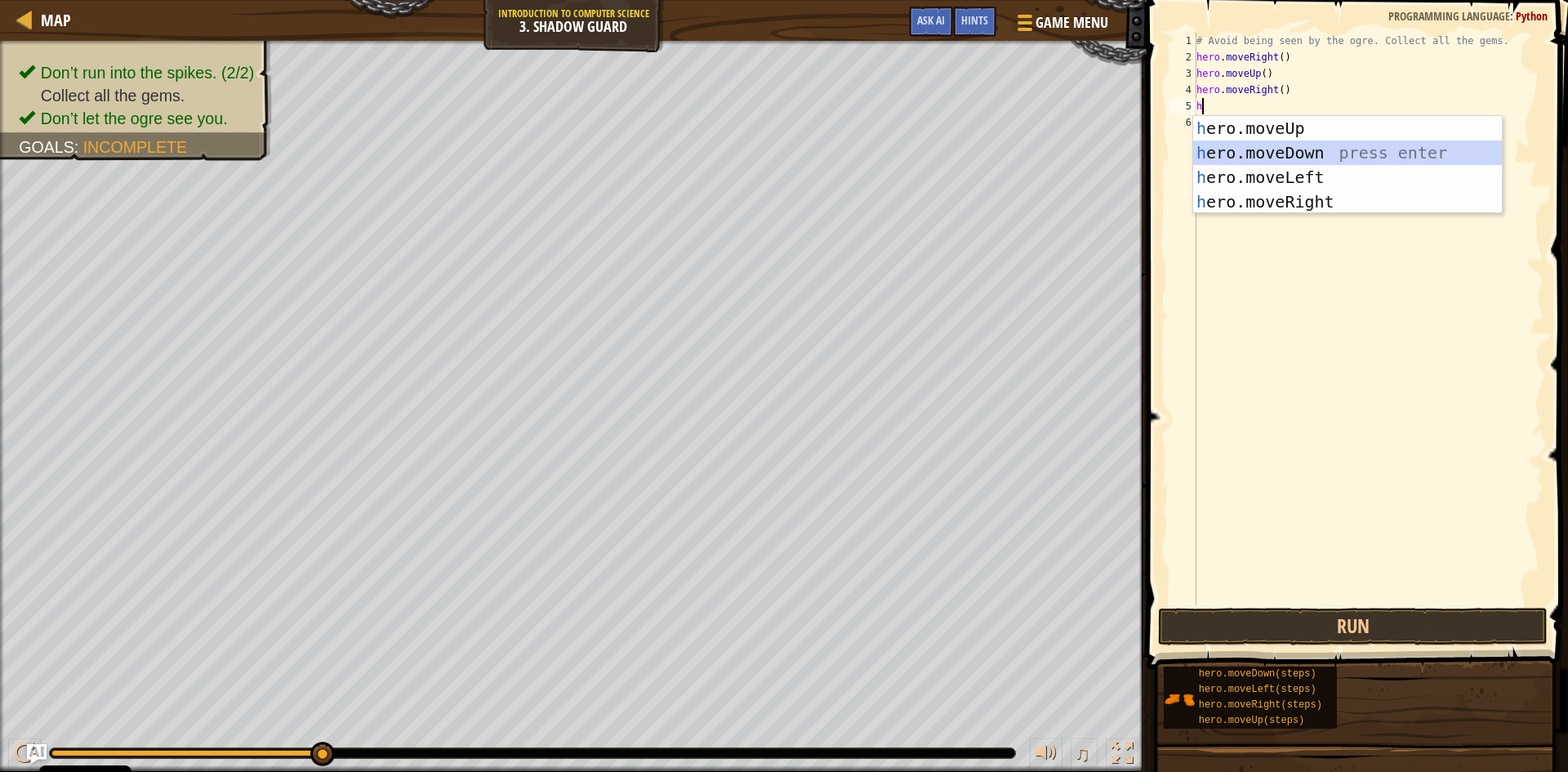
click at [1292, 148] on div "h ero.moveUp press enter h ero.moveDown press enter h ero.moveLeft press enter …" at bounding box center [1348, 189] width 308 height 147
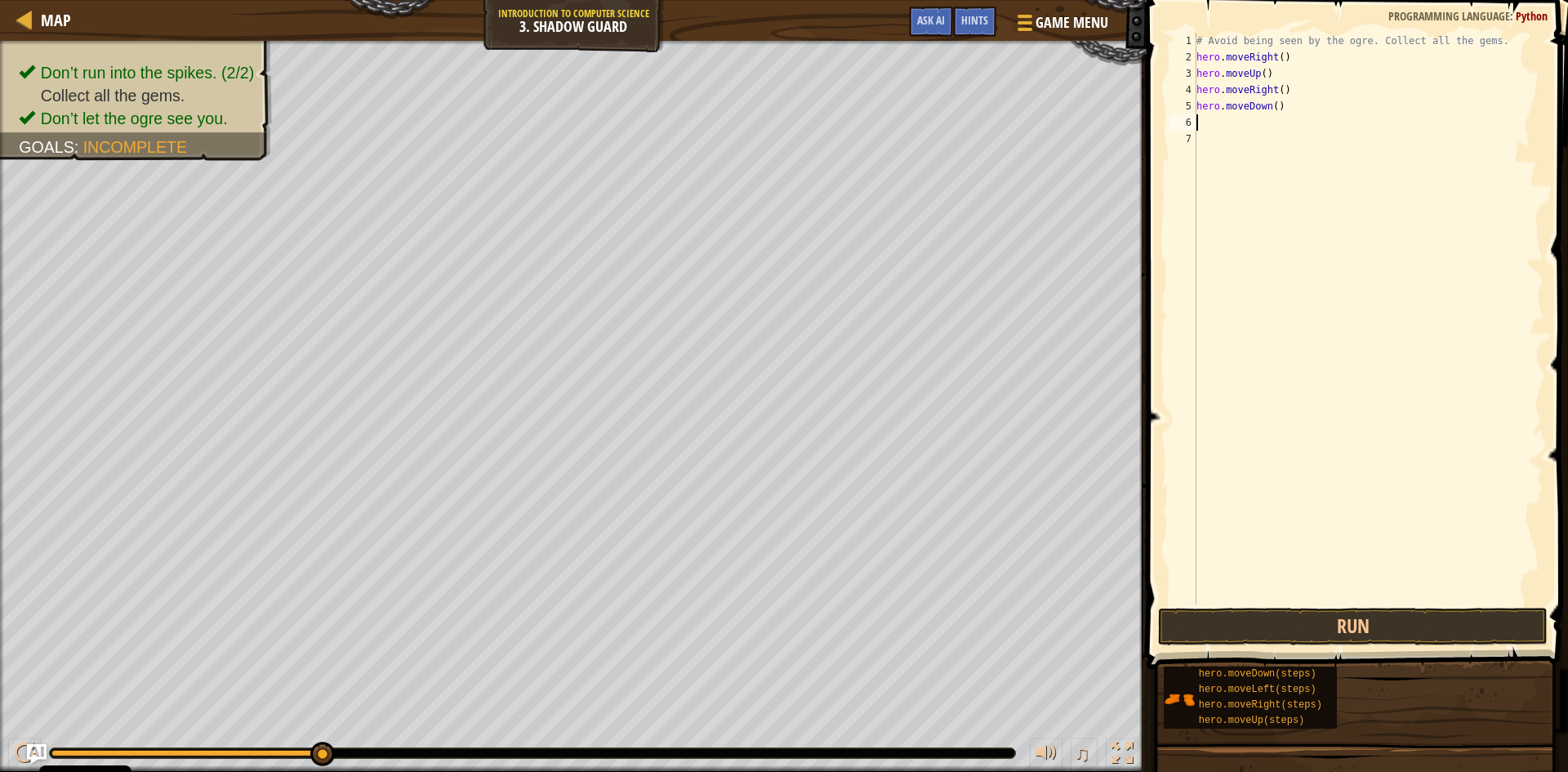
type textarea "h"
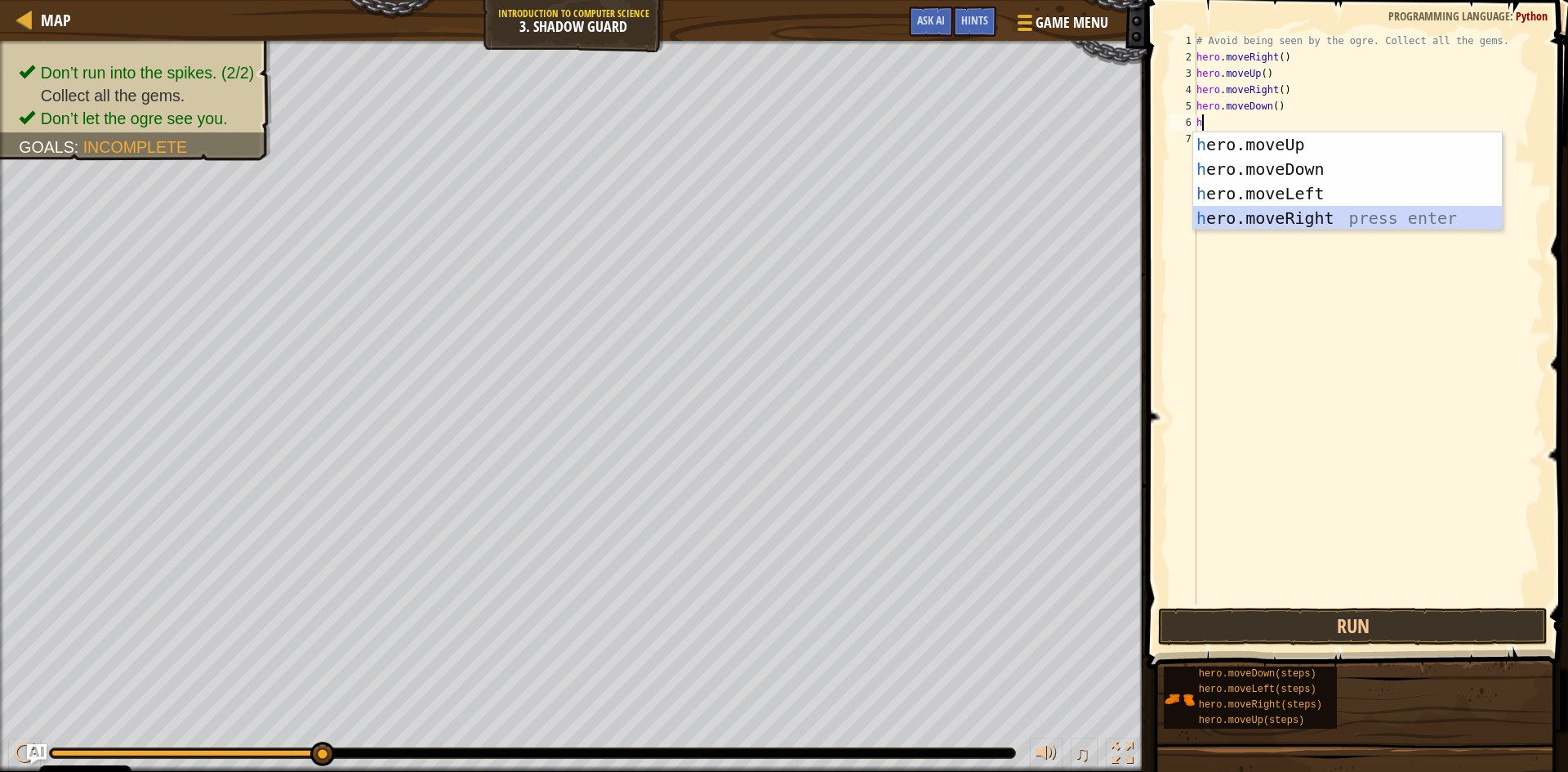
click at [1271, 218] on div "h ero.moveUp press enter h ero.moveDown press enter h ero.moveLeft press enter …" at bounding box center [1348, 205] width 308 height 147
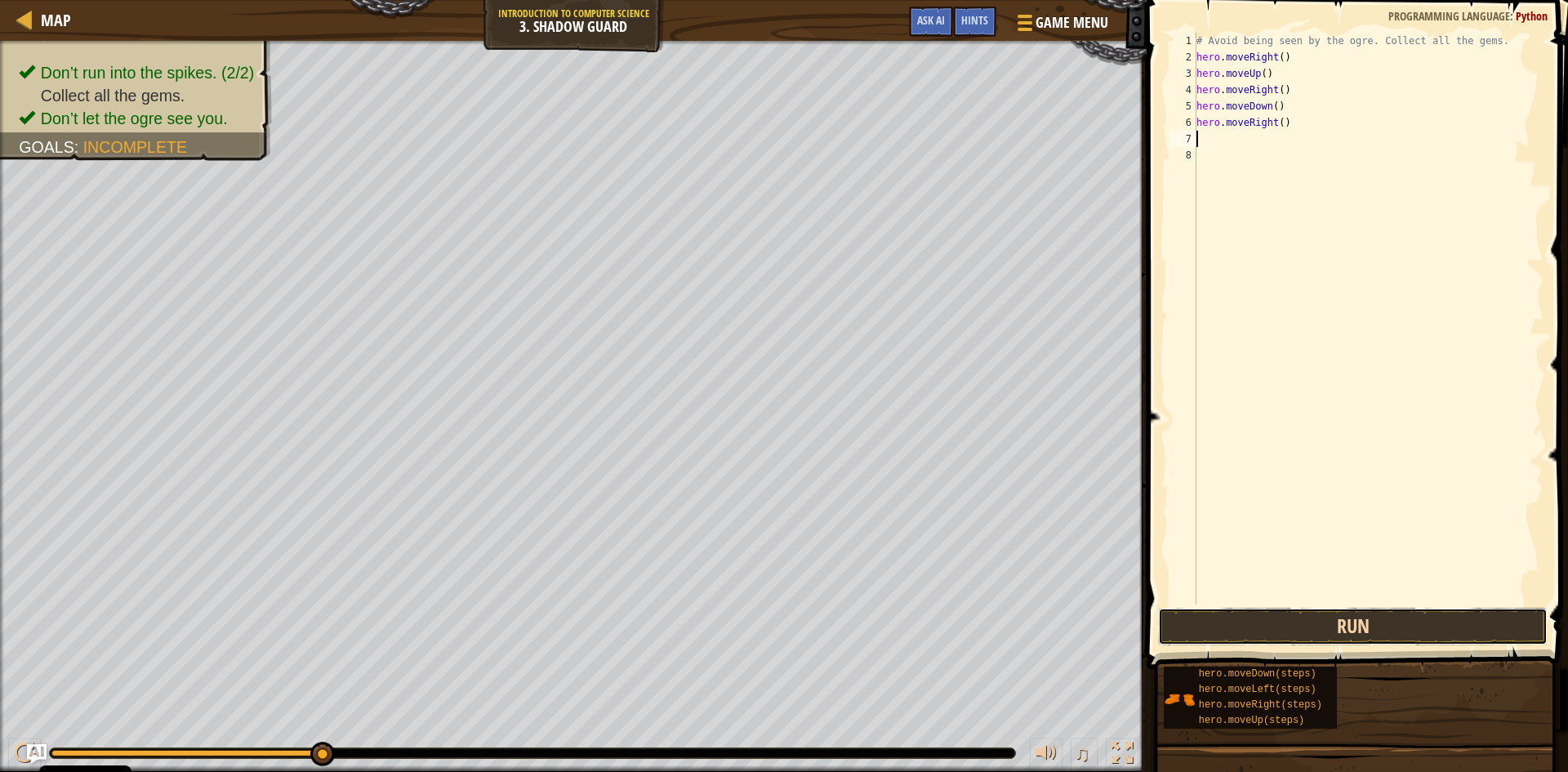
click at [1267, 624] on button "Run" at bounding box center [1352, 625] width 390 height 37
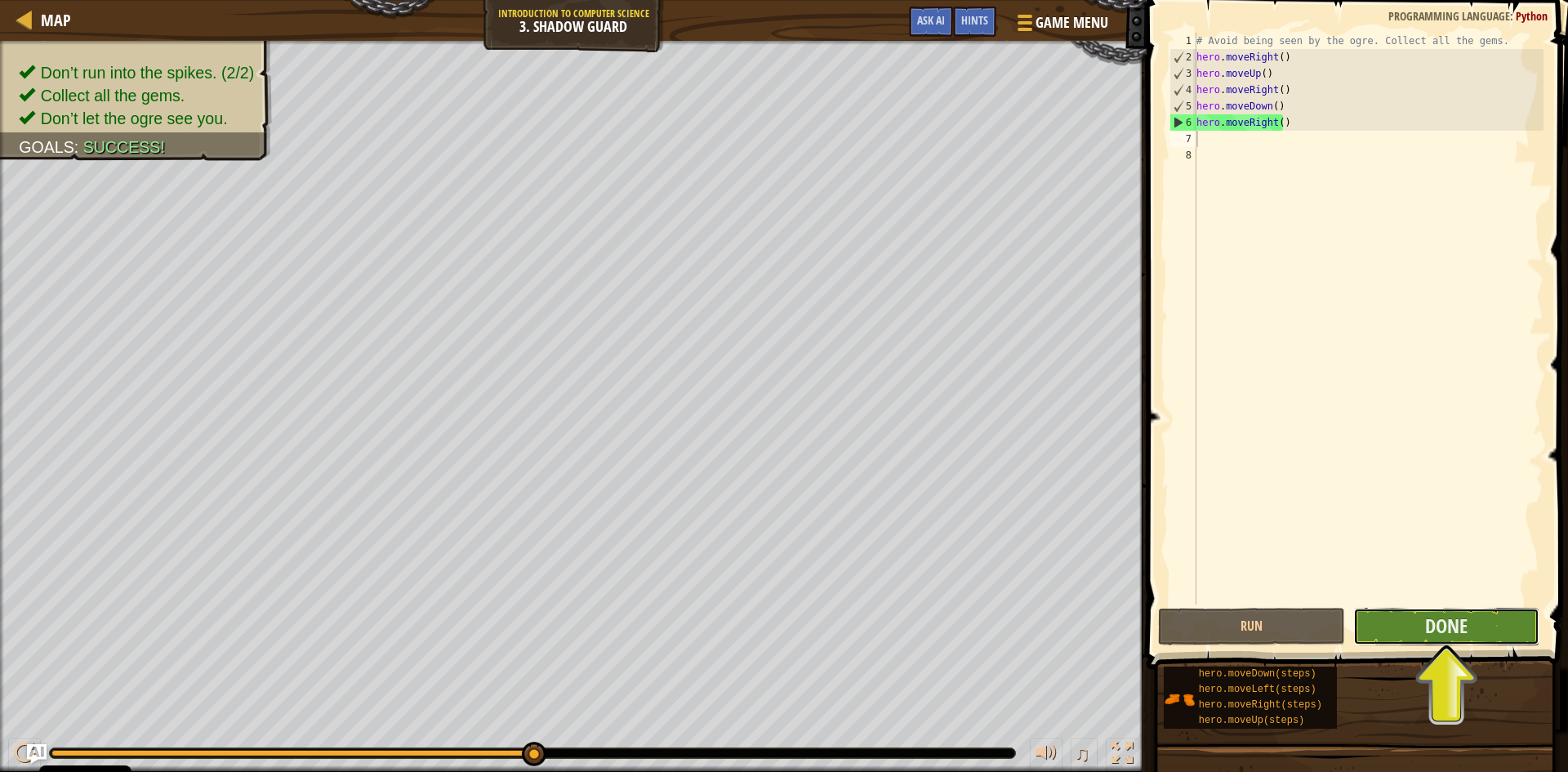
click at [1387, 639] on button "Done" at bounding box center [1446, 625] width 187 height 37
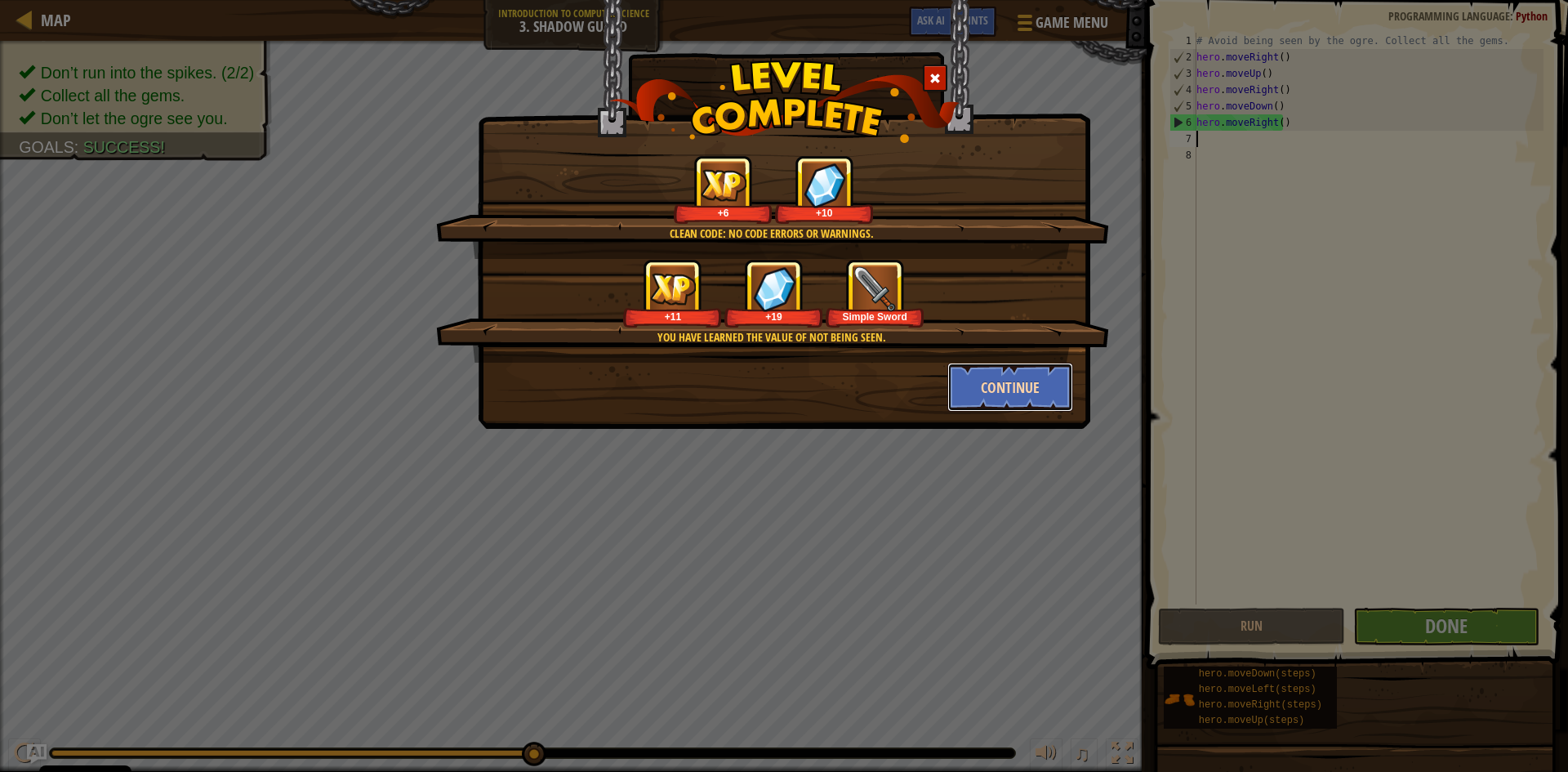
click at [998, 384] on button "Continue" at bounding box center [1011, 387] width 126 height 49
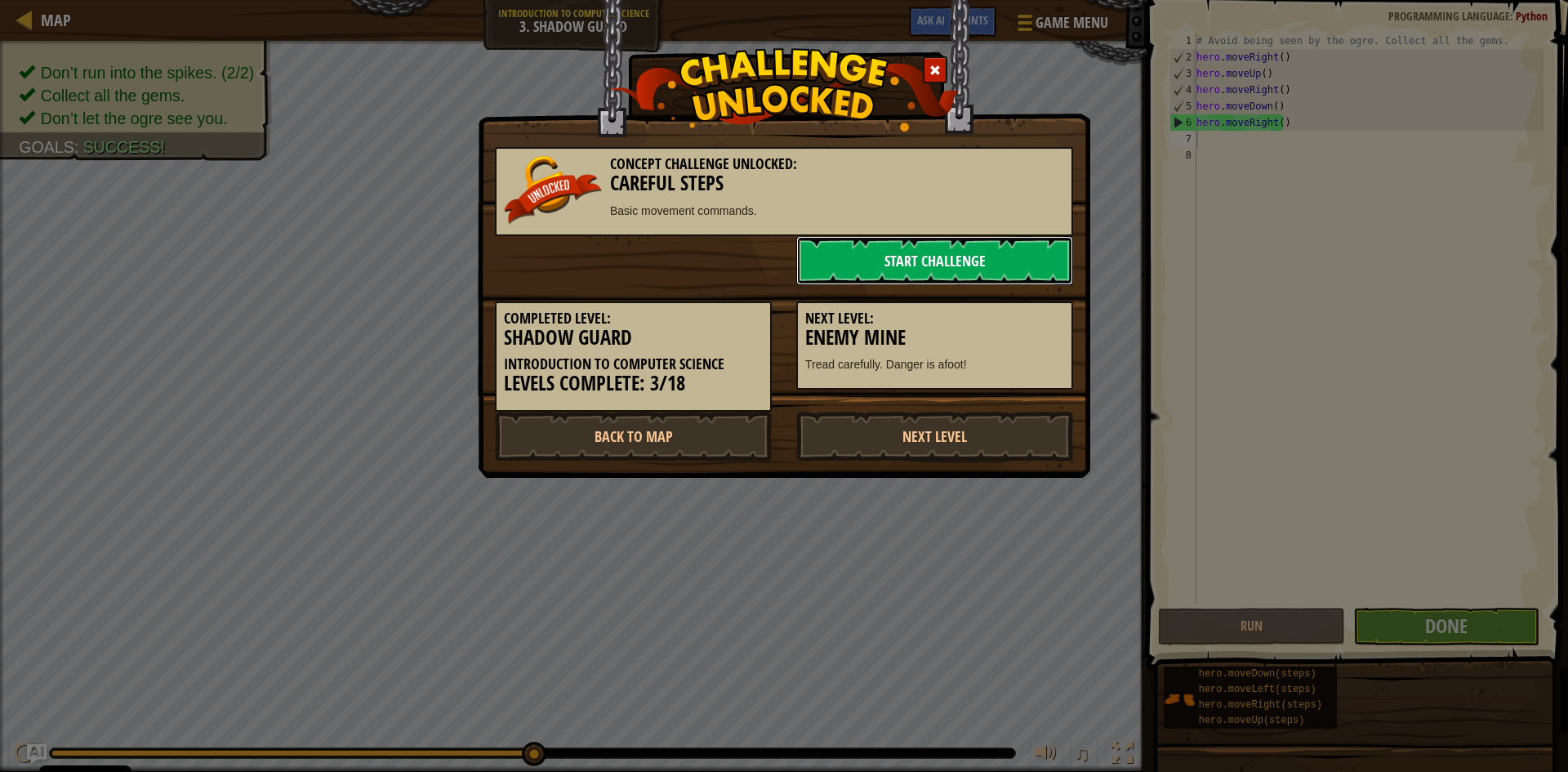
click at [933, 267] on link "Start Challenge" at bounding box center [934, 260] width 277 height 49
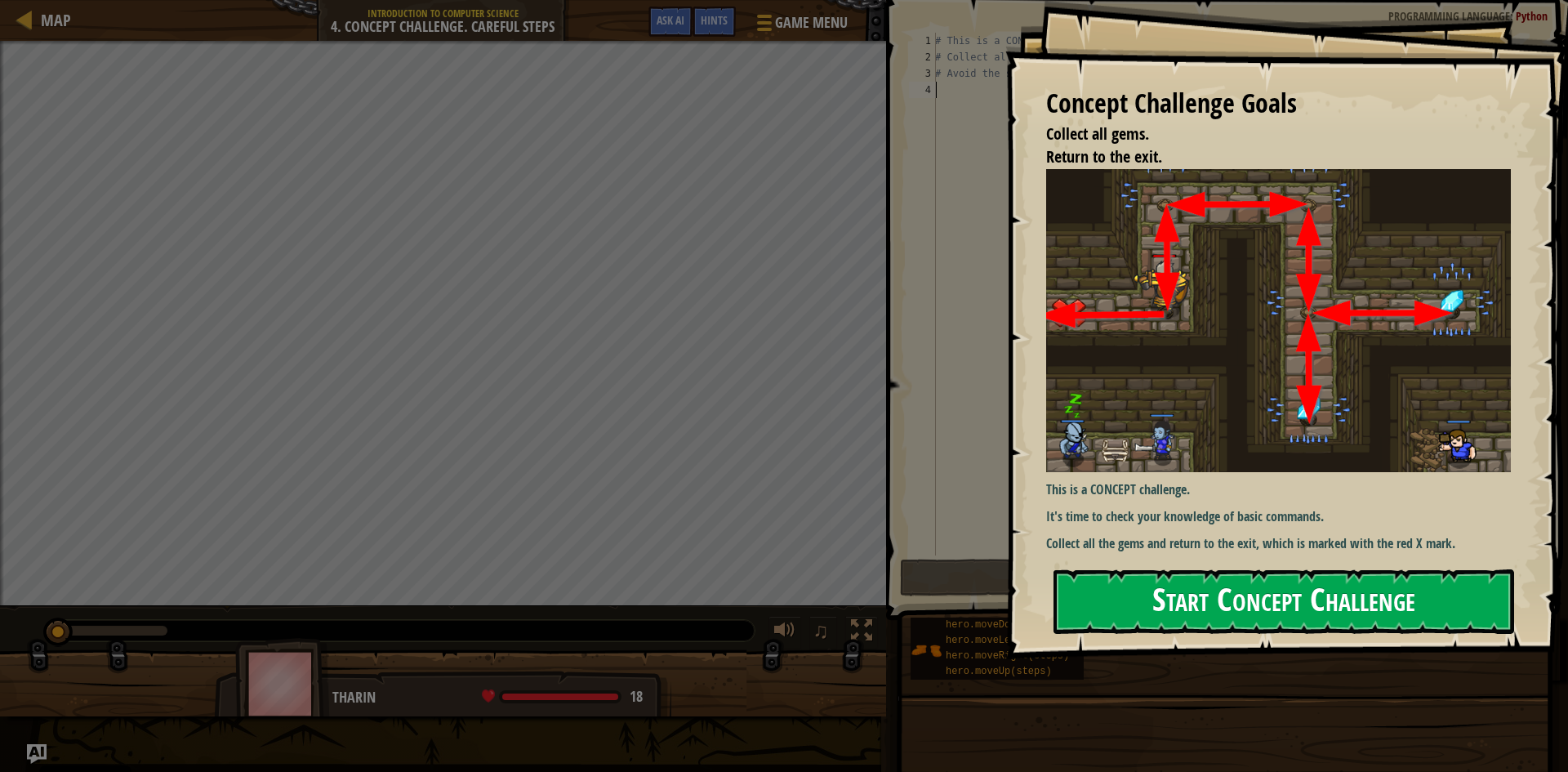
click at [1234, 608] on button "Start Concept Challenge" at bounding box center [1284, 601] width 461 height 64
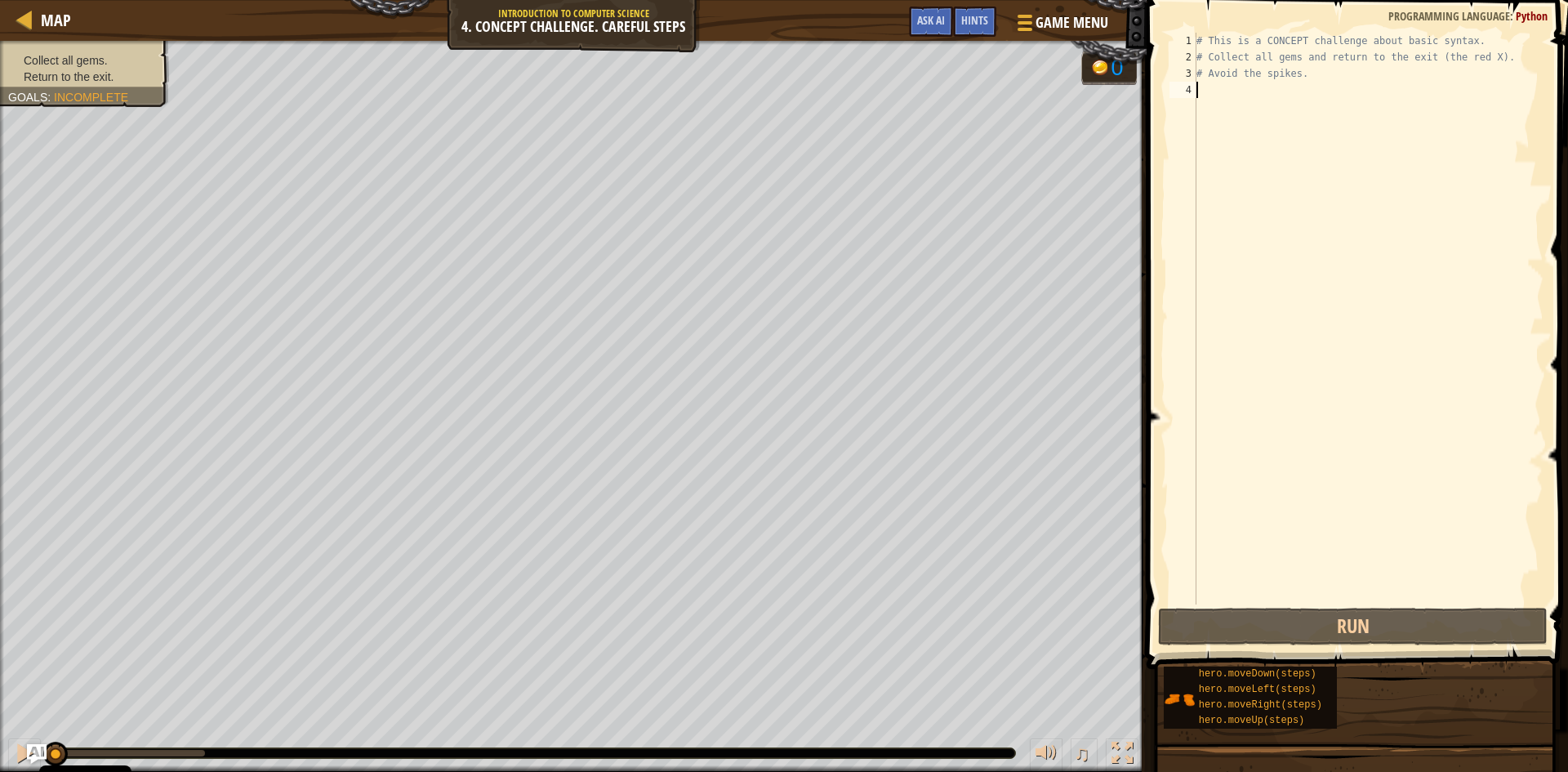
type textarea "h"
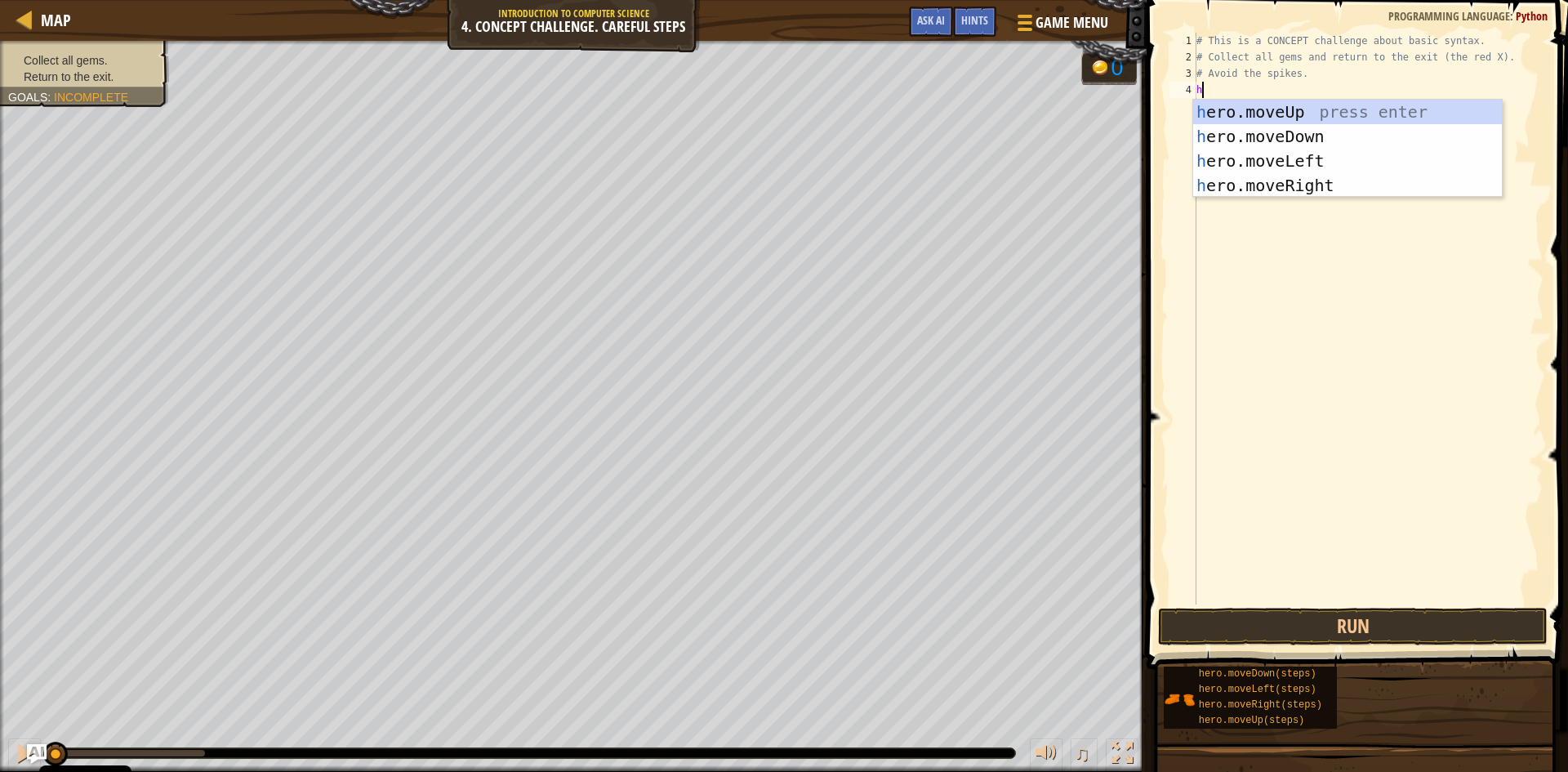
scroll to position [8, 0]
click at [1238, 114] on div "h ero.moveUp press enter h ero.moveDown press enter h ero.moveLeft press enter …" at bounding box center [1348, 172] width 308 height 147
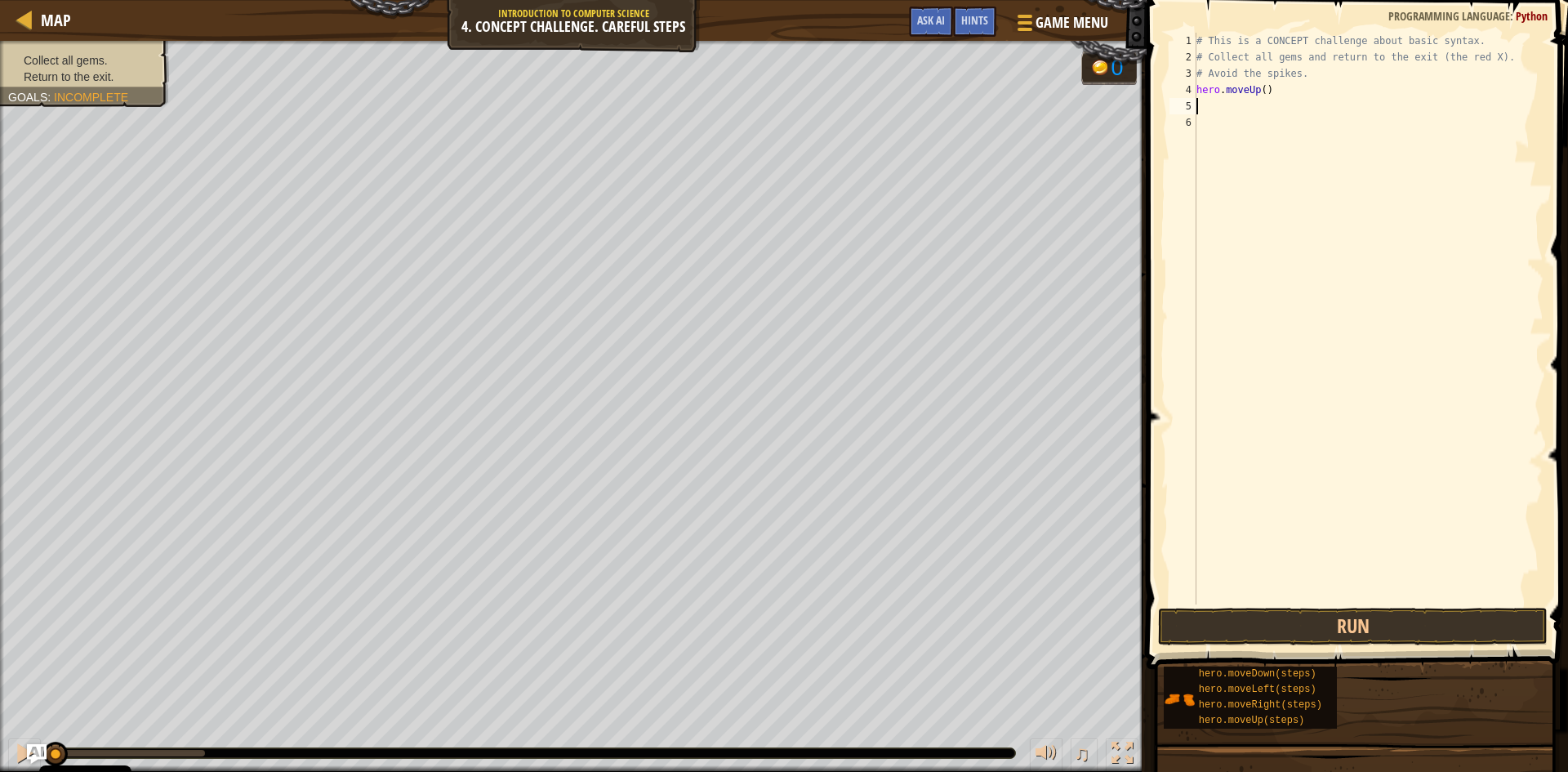
type textarea "h"
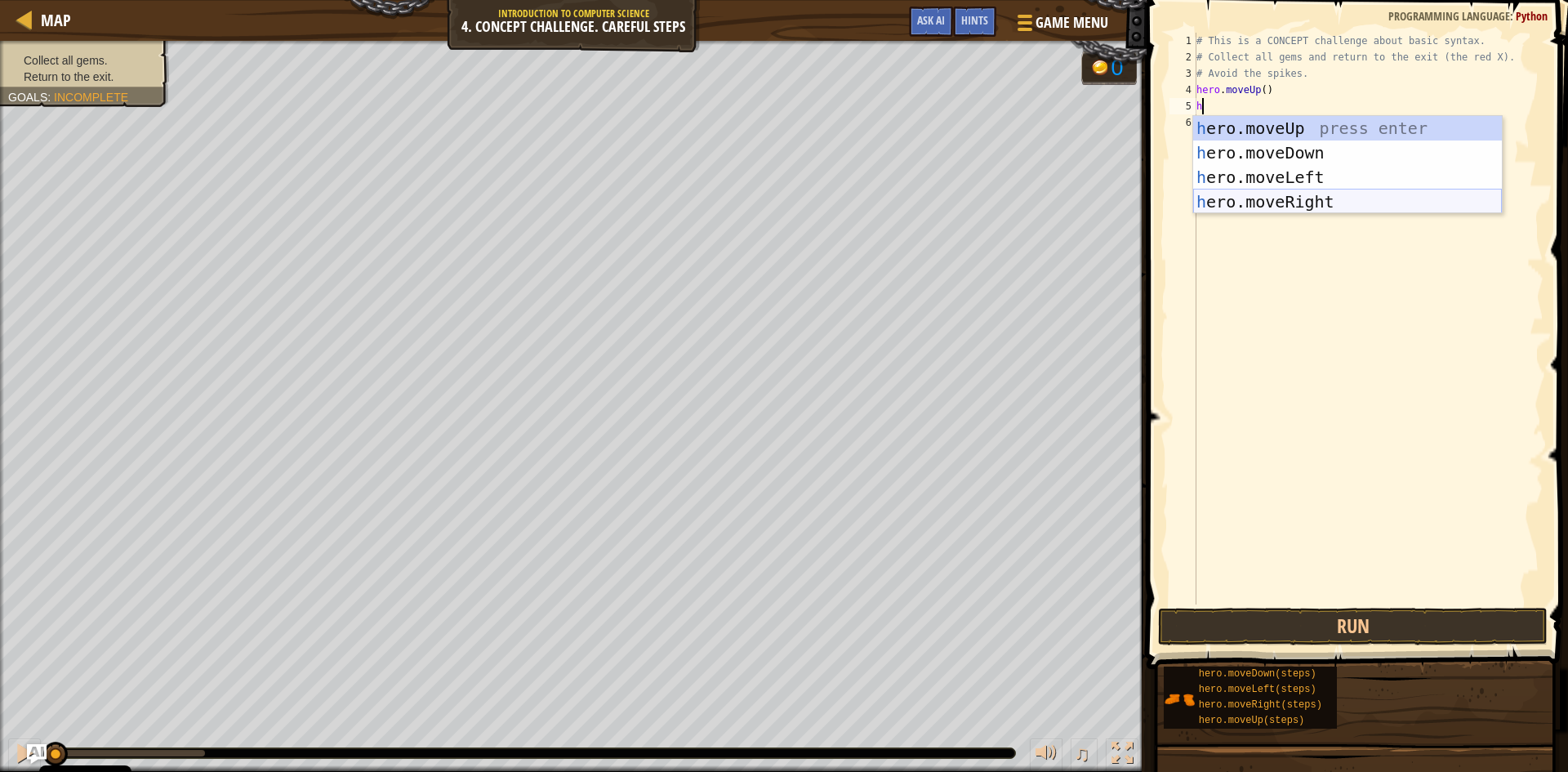
click at [1258, 198] on div "h ero.moveUp press enter h ero.moveDown press enter h ero.moveLeft press enter …" at bounding box center [1348, 189] width 308 height 147
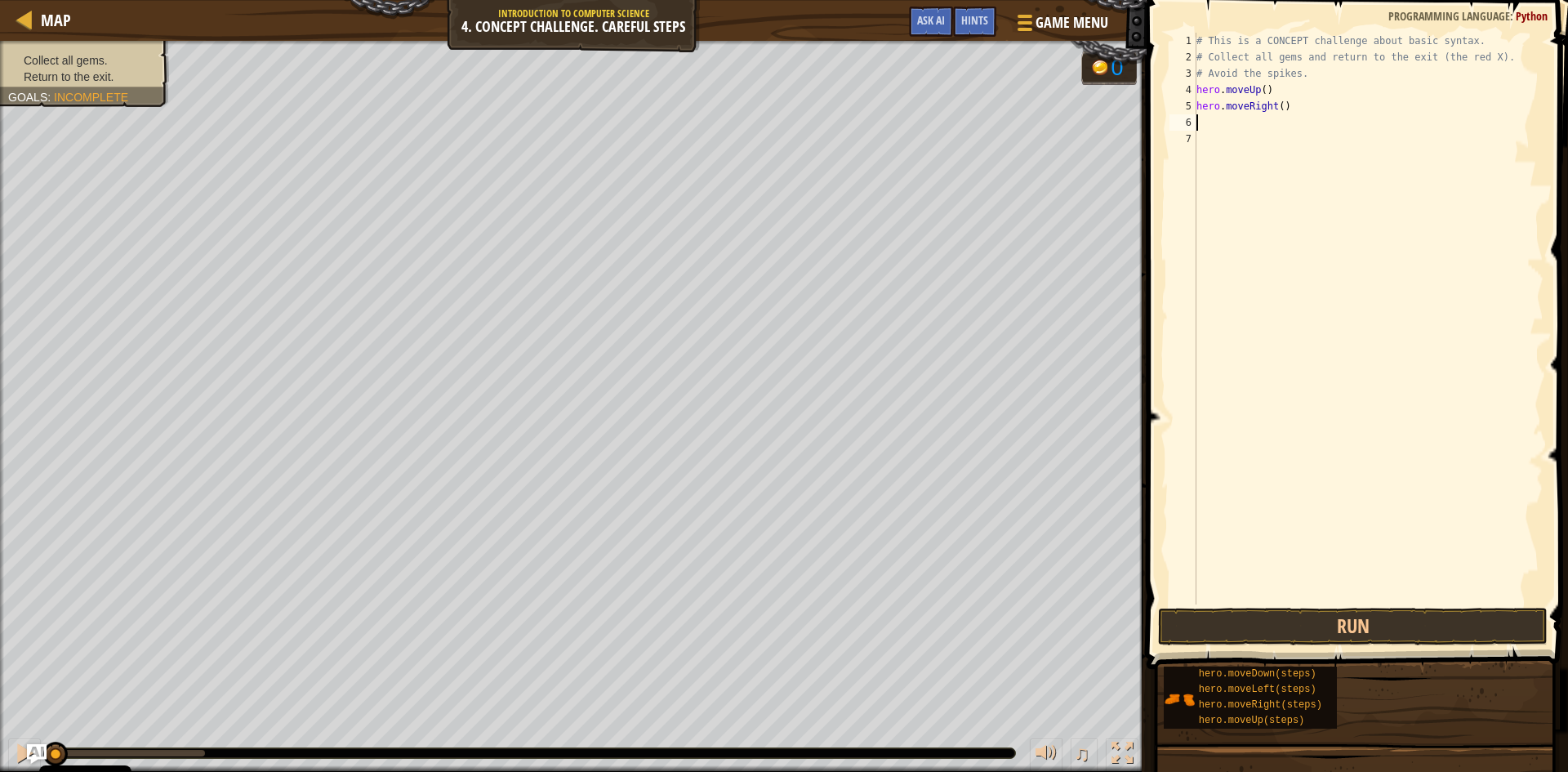
type textarea "h"
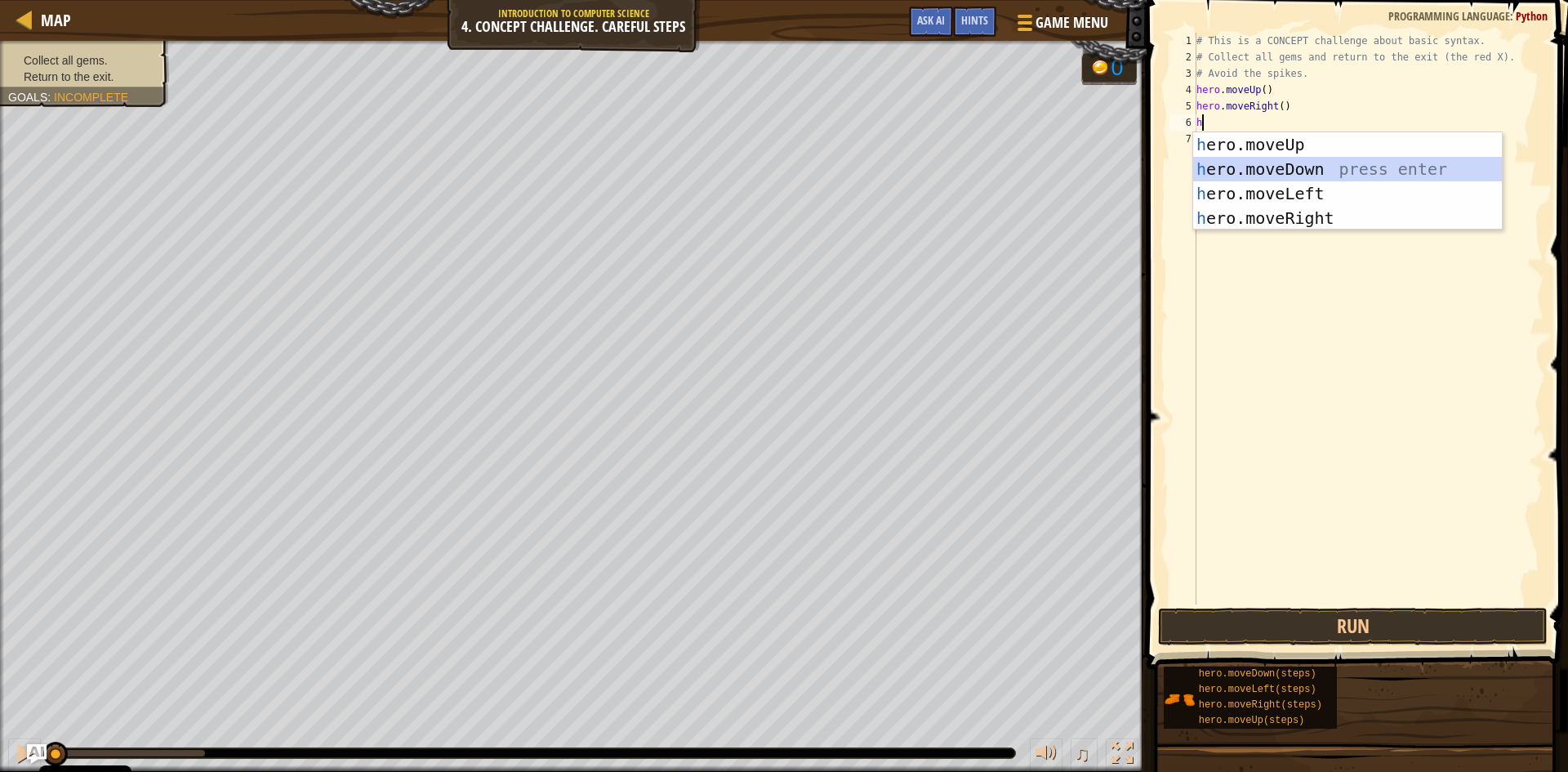
click at [1255, 168] on div "h ero.moveUp press enter h ero.moveDown press enter h ero.moveLeft press enter …" at bounding box center [1348, 205] width 308 height 147
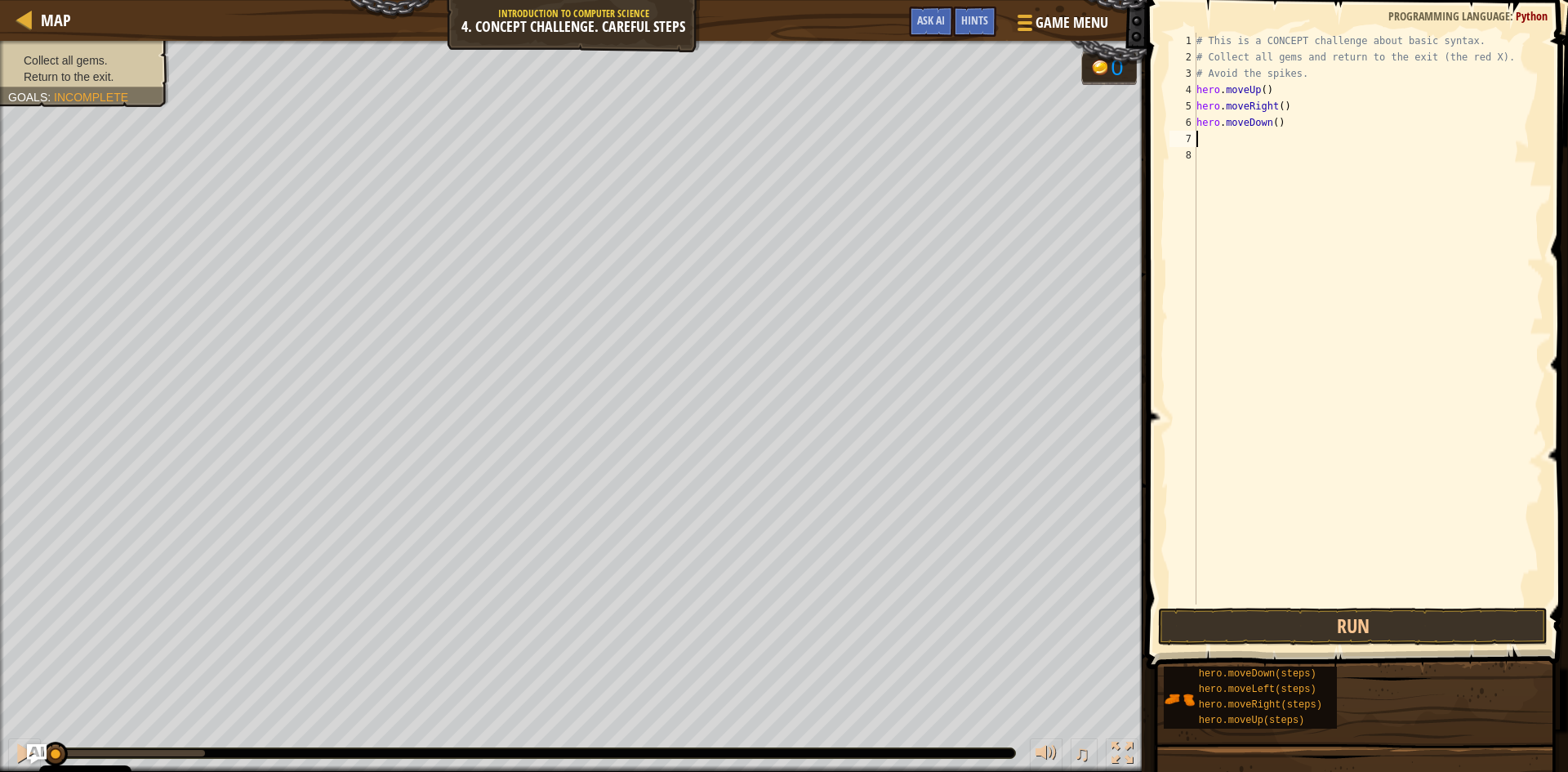
type textarea "h"
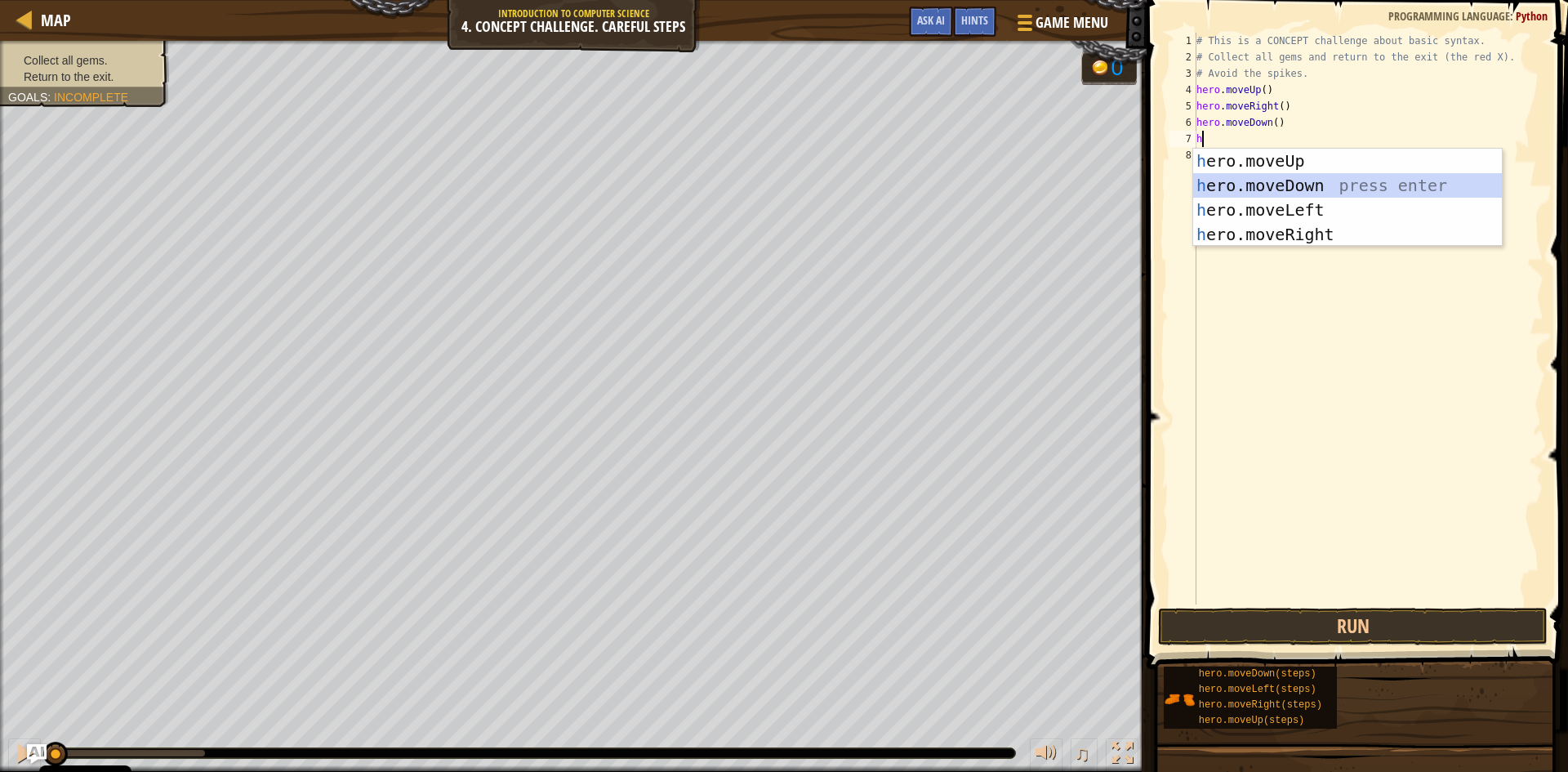
click at [1269, 180] on div "h ero.moveUp press enter h ero.moveDown press enter h ero.moveLeft press enter …" at bounding box center [1348, 221] width 308 height 147
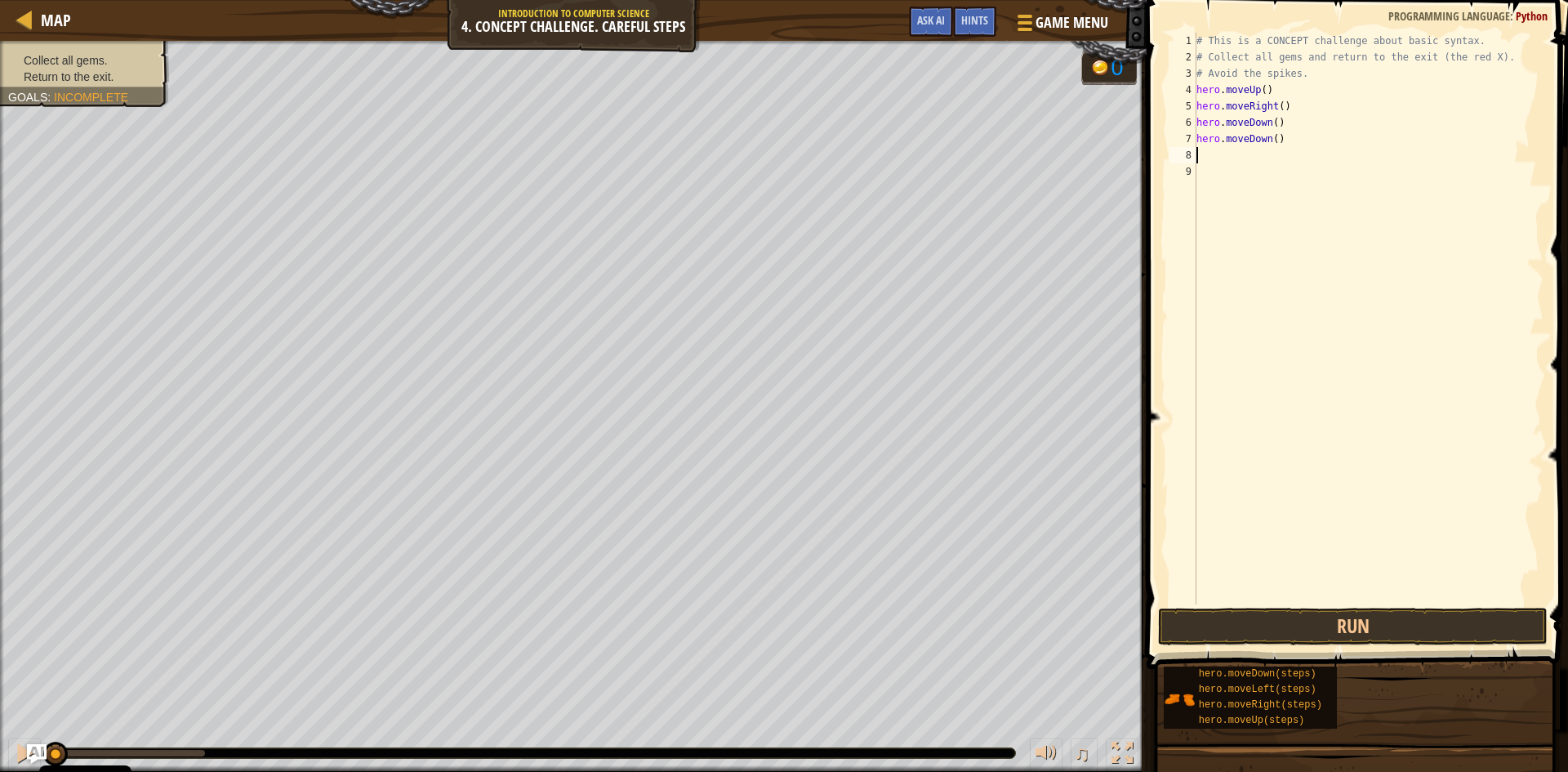
type textarea "h"
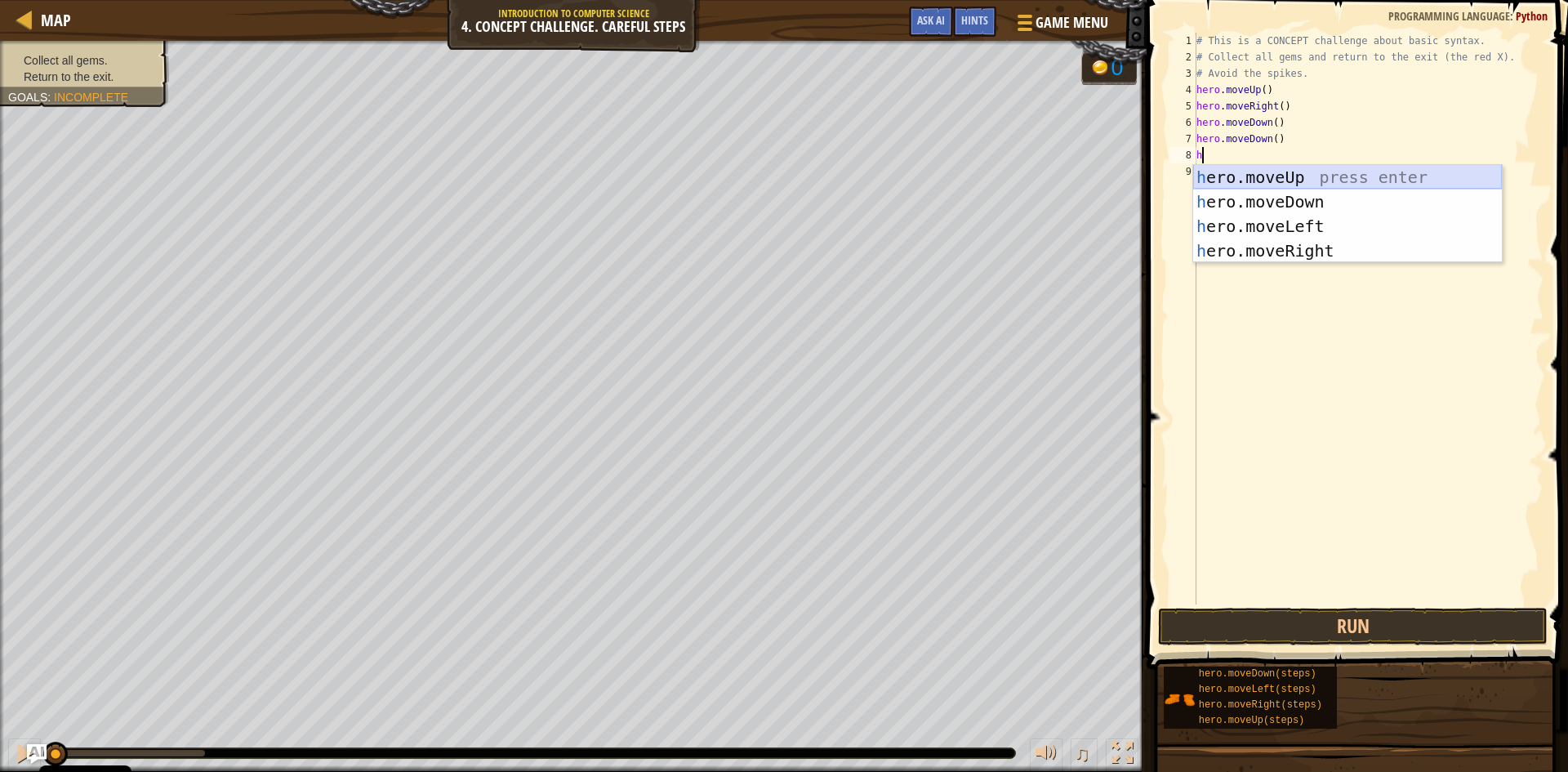
click at [1284, 176] on div "h ero.moveUp press enter h ero.moveDown press enter h ero.moveLeft press enter …" at bounding box center [1348, 238] width 308 height 147
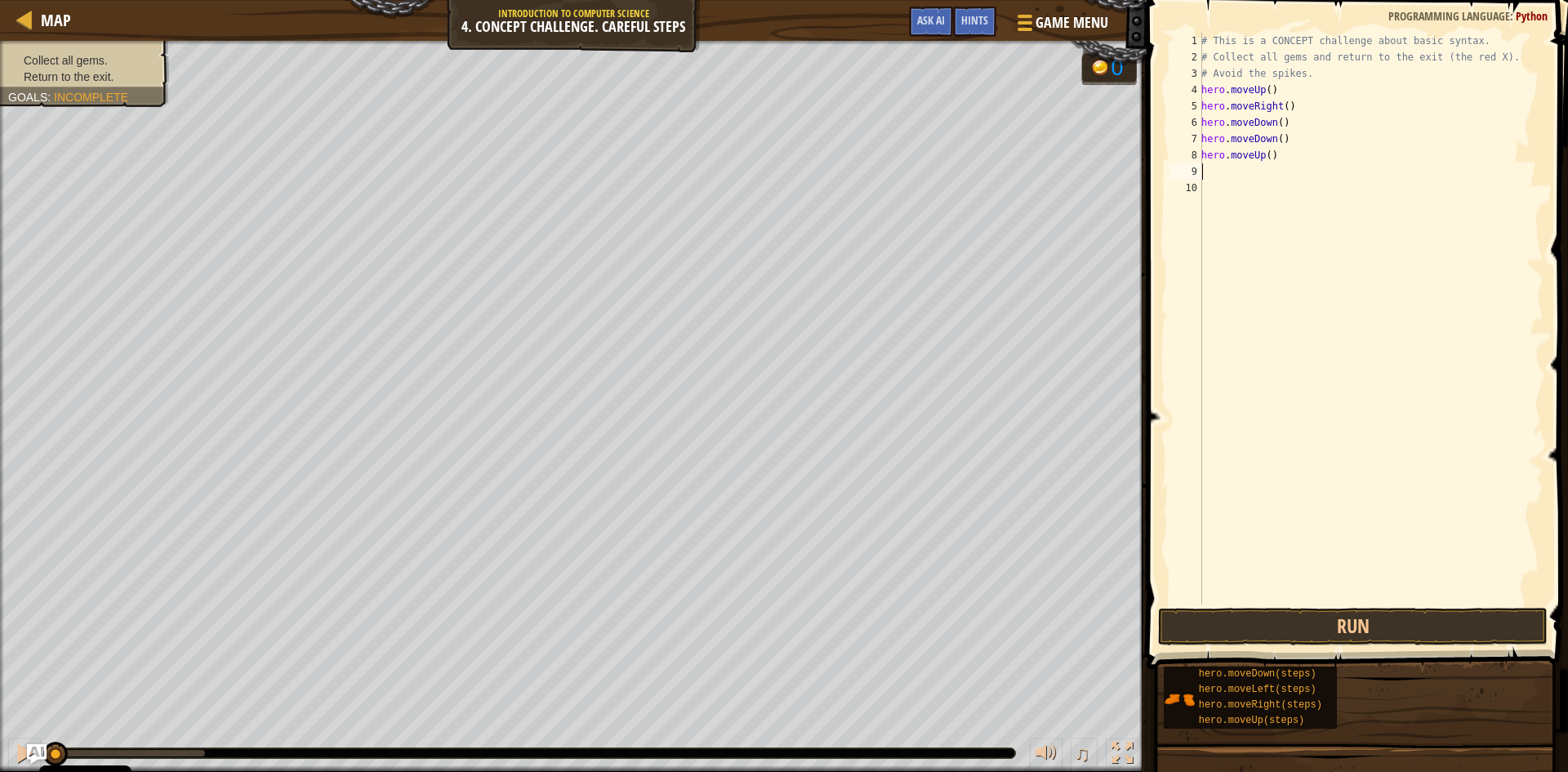
type textarea "h"
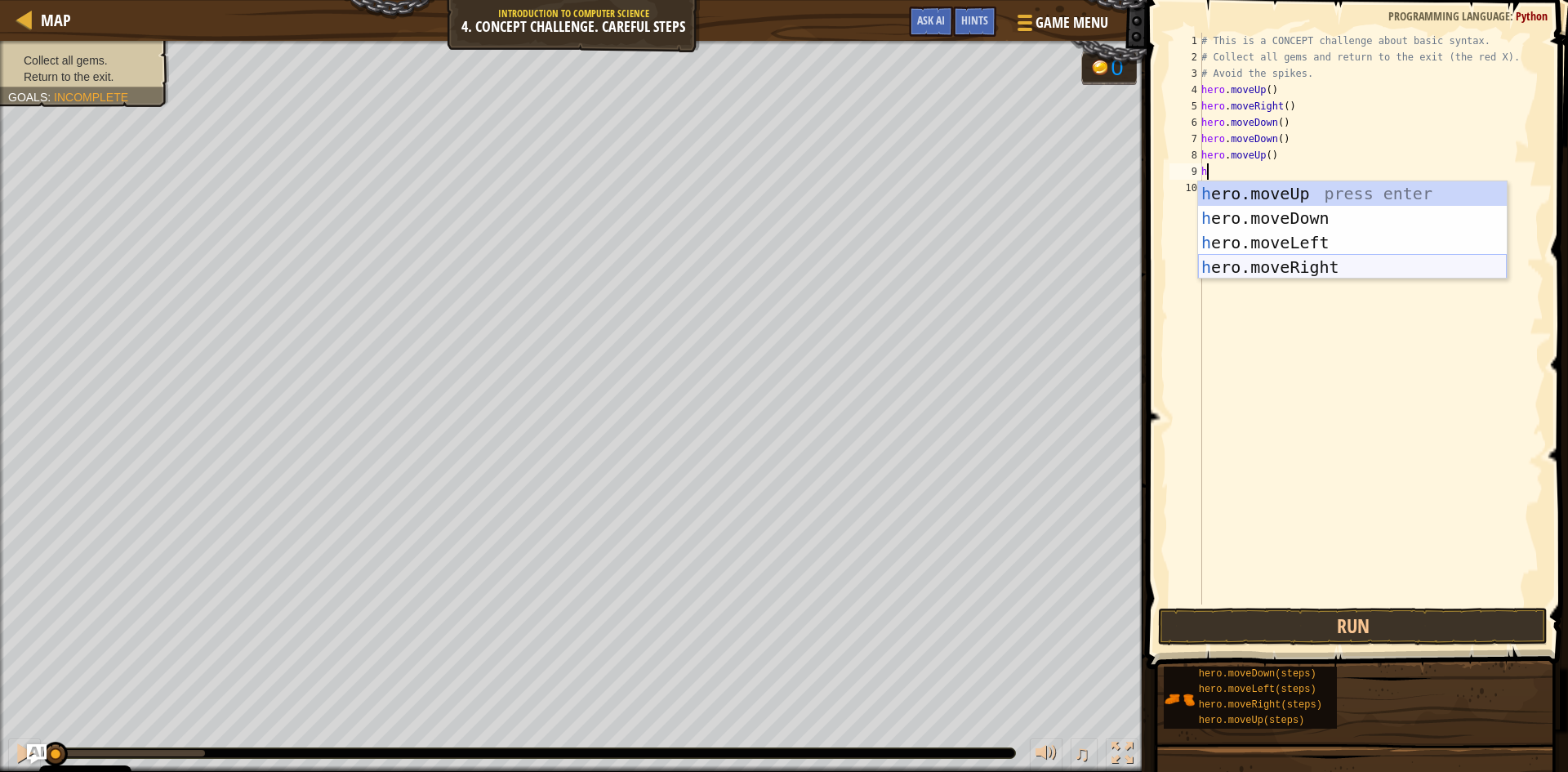
click at [1283, 255] on div "h ero.moveUp press enter h ero.moveDown press enter h ero.moveLeft press enter …" at bounding box center [1352, 254] width 308 height 147
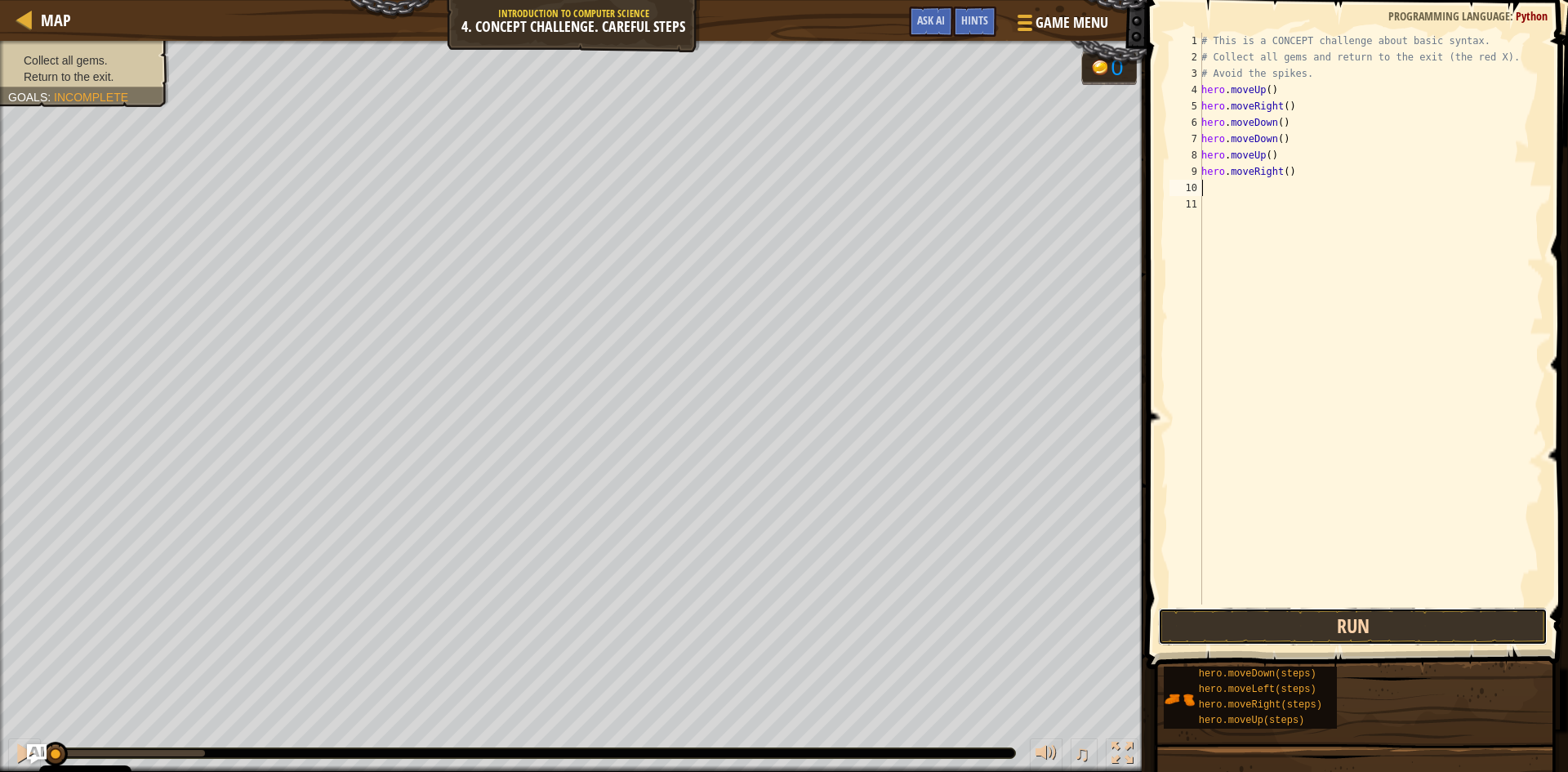
click at [1220, 611] on button "Run" at bounding box center [1352, 625] width 390 height 37
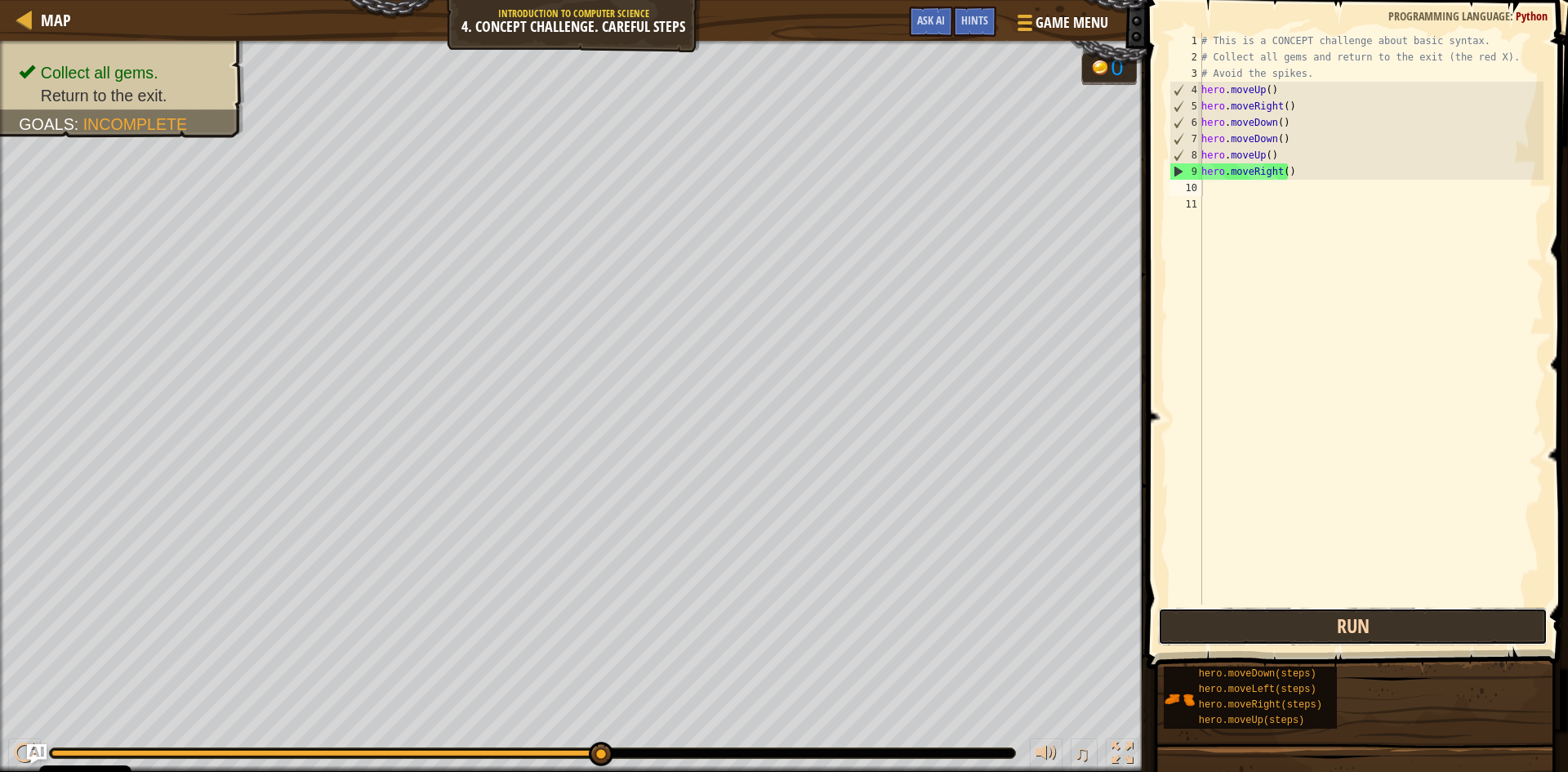
click at [1245, 624] on button "Run" at bounding box center [1352, 625] width 390 height 37
type textarea "h"
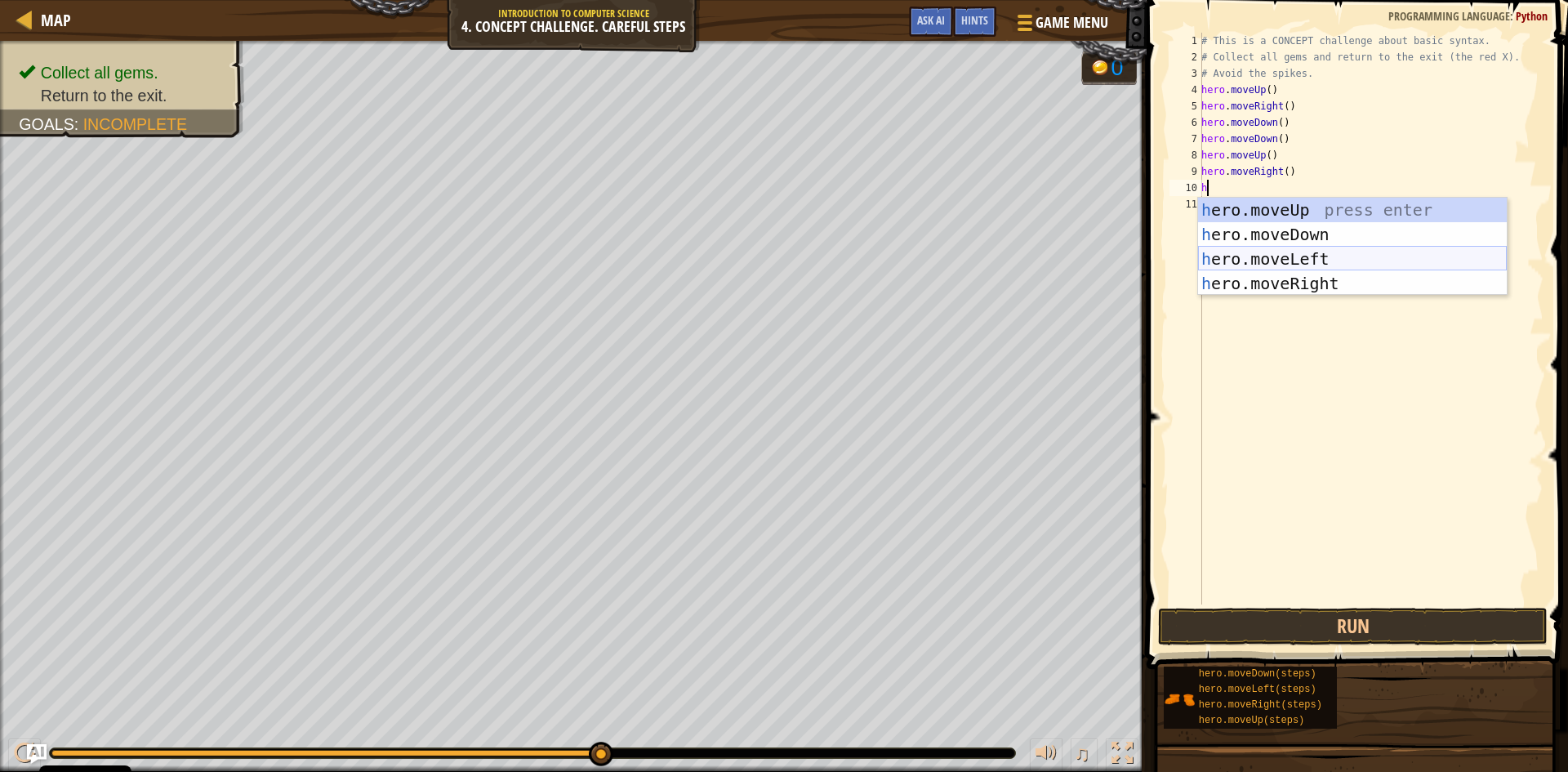
click at [1238, 256] on div "h ero.moveUp press enter h ero.moveDown press enter h ero.moveLeft press enter …" at bounding box center [1352, 270] width 308 height 147
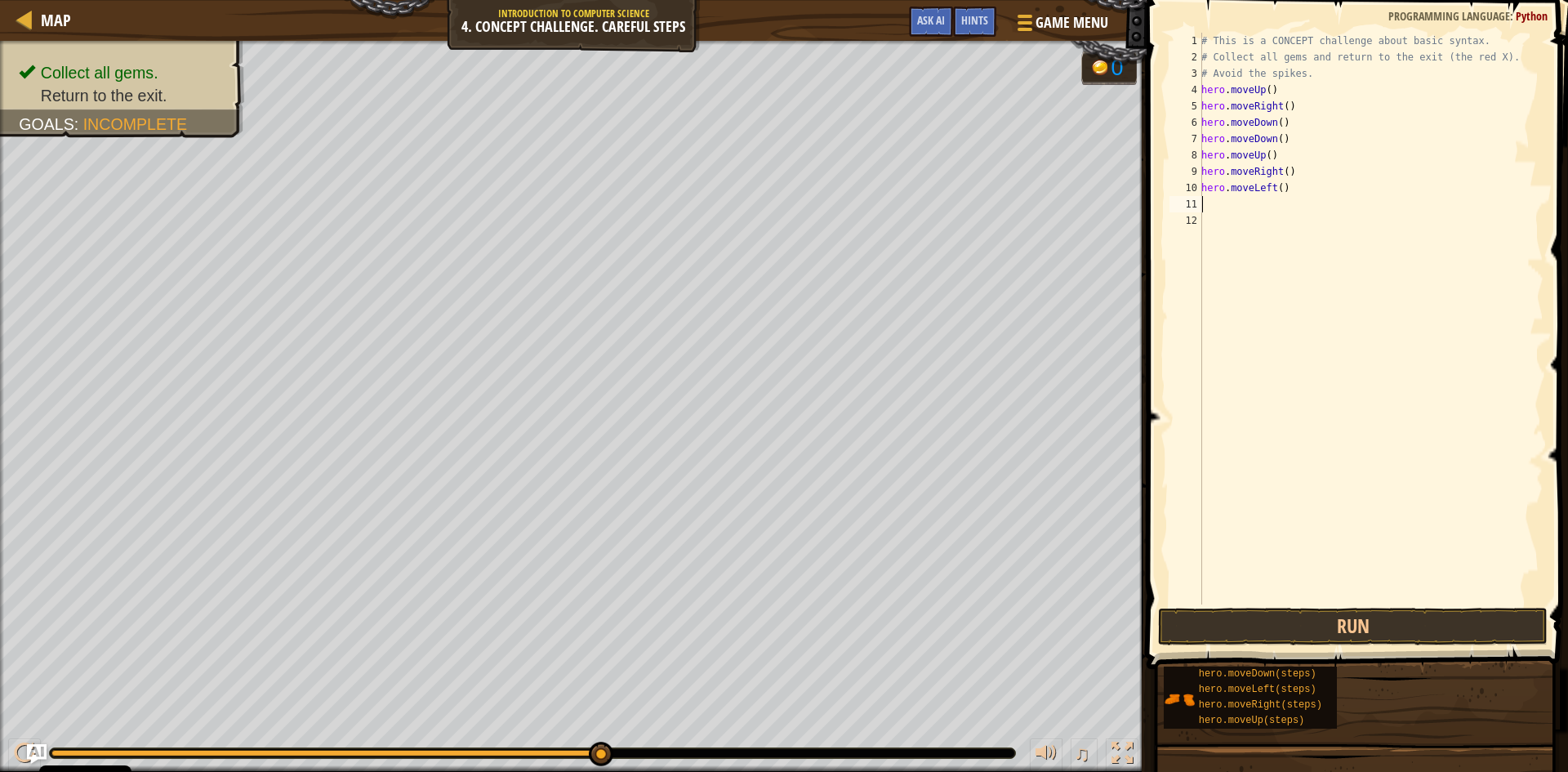
type textarea "h"
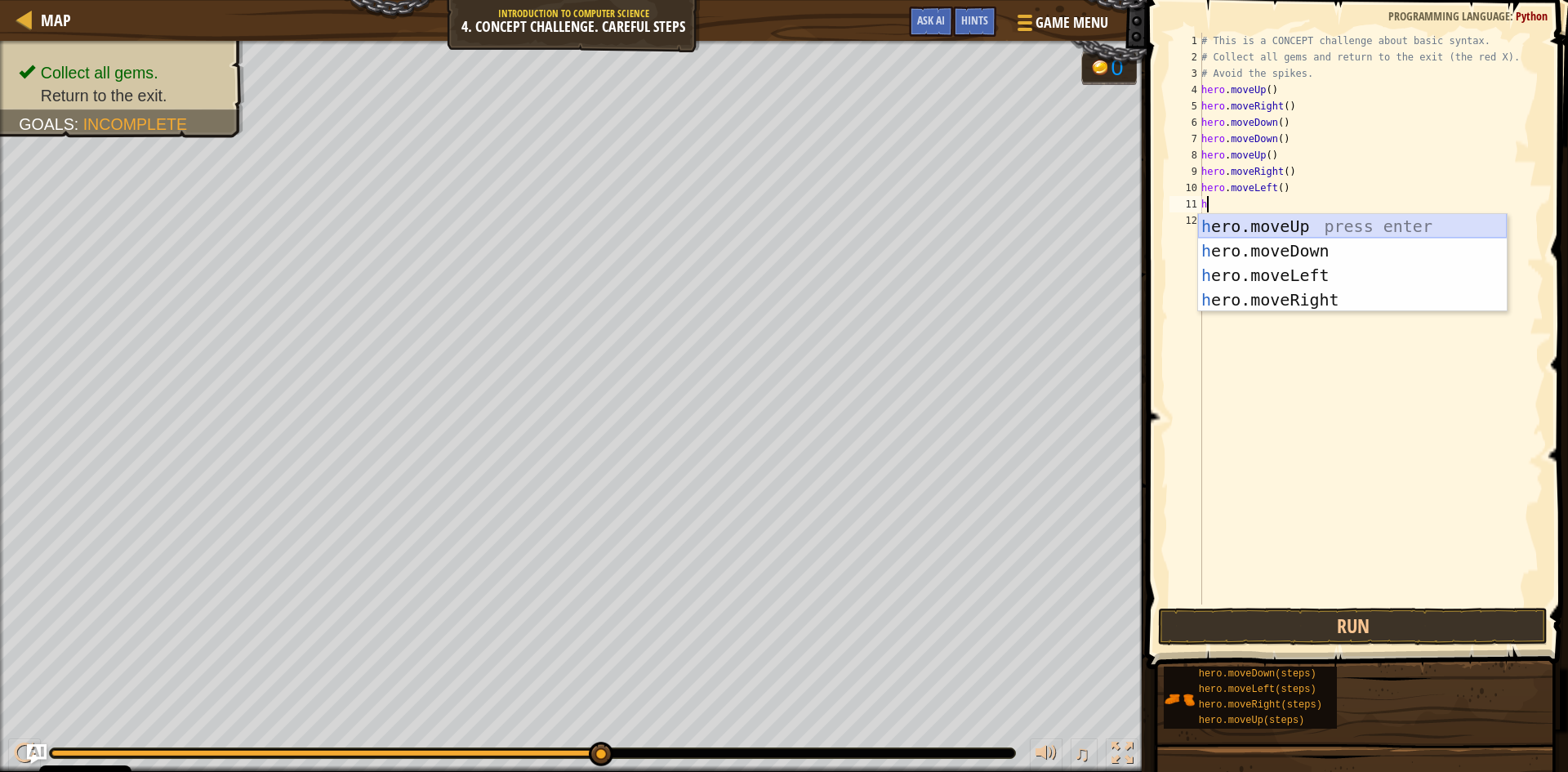
click at [1242, 224] on div "h ero.moveUp press enter h ero.moveDown press enter h ero.moveLeft press enter …" at bounding box center [1352, 286] width 308 height 147
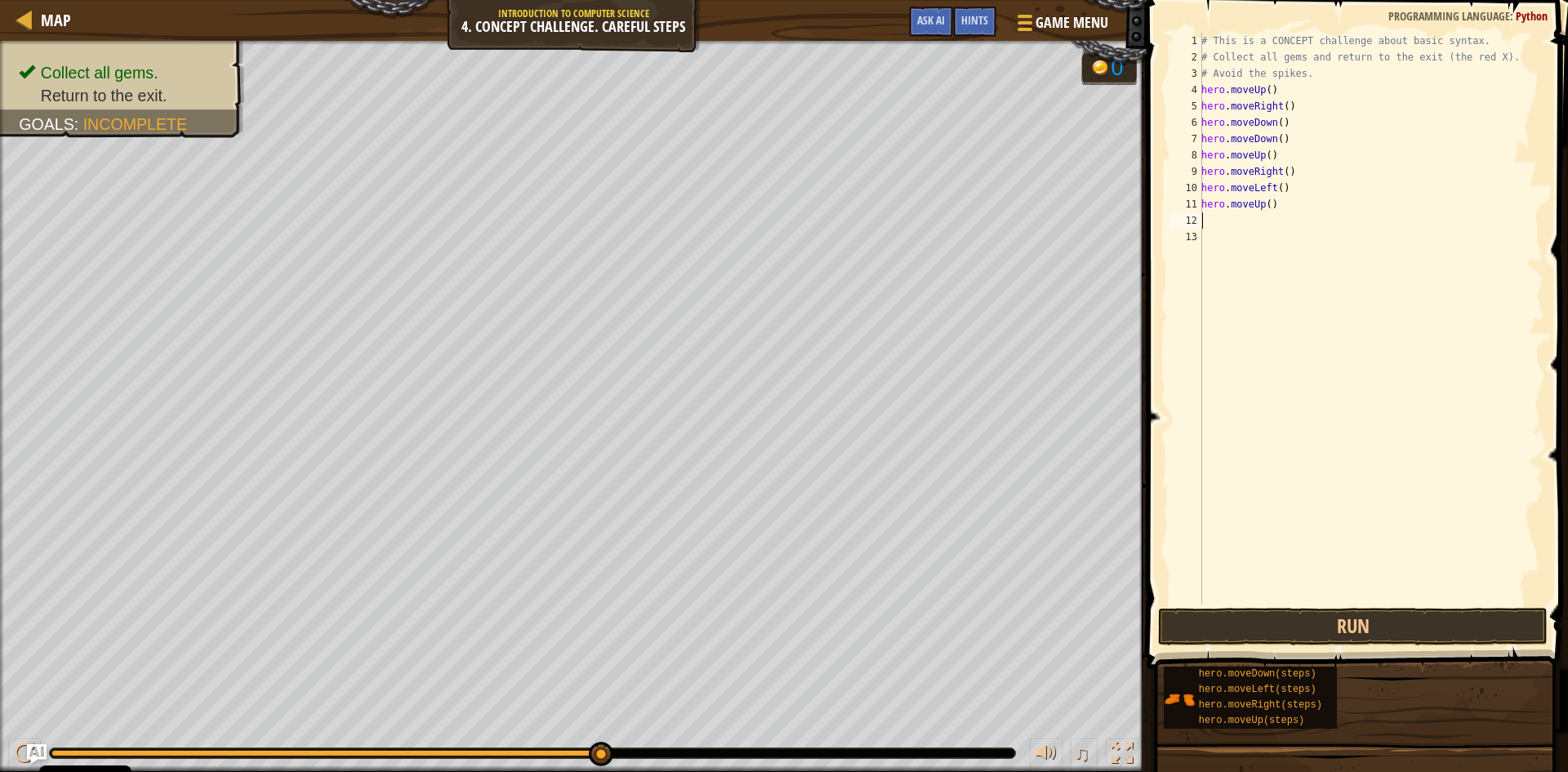
type textarea "h"
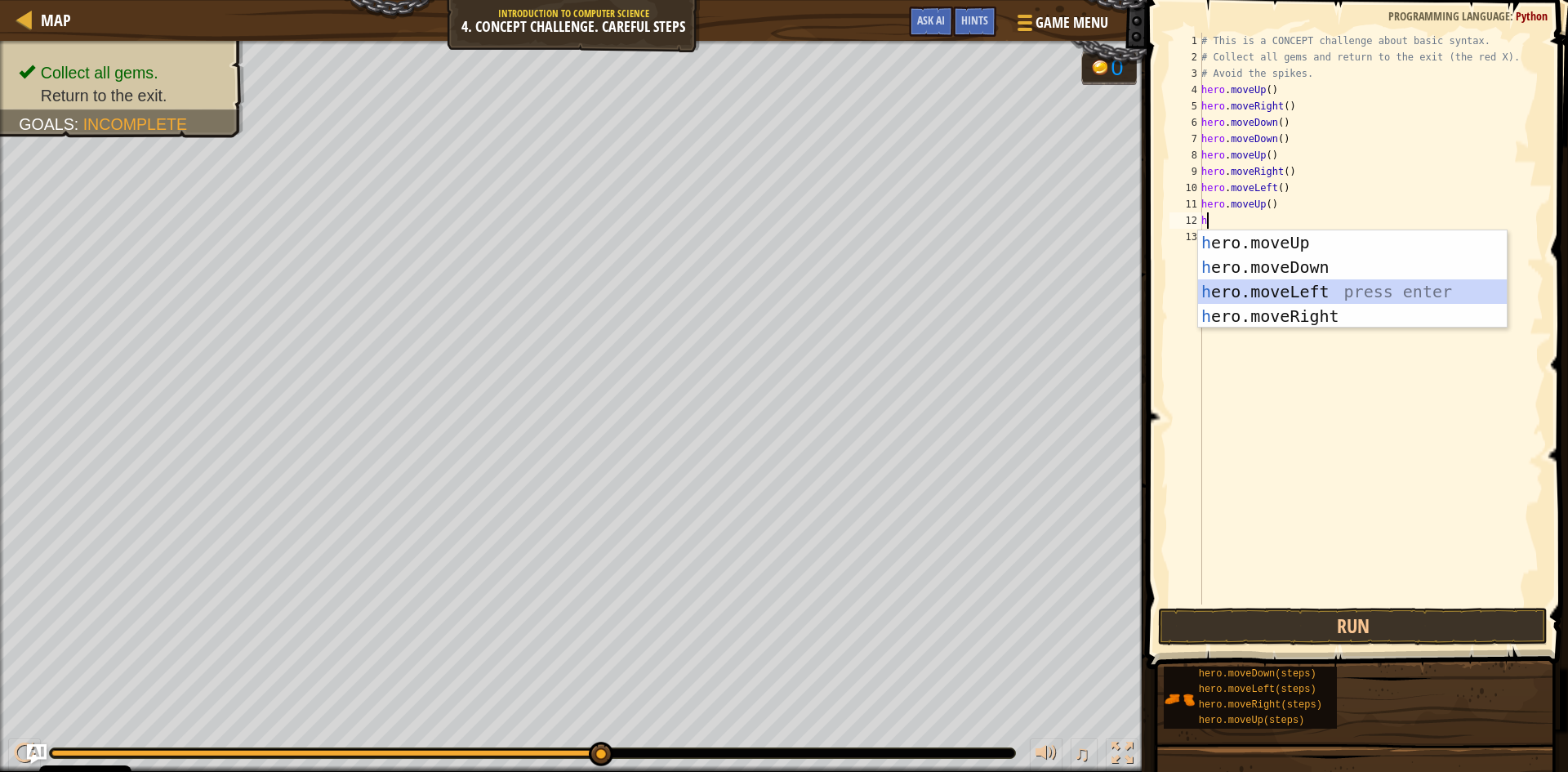
click at [1242, 290] on div "h ero.moveUp press enter h ero.moveDown press enter h ero.moveLeft press enter …" at bounding box center [1352, 303] width 308 height 147
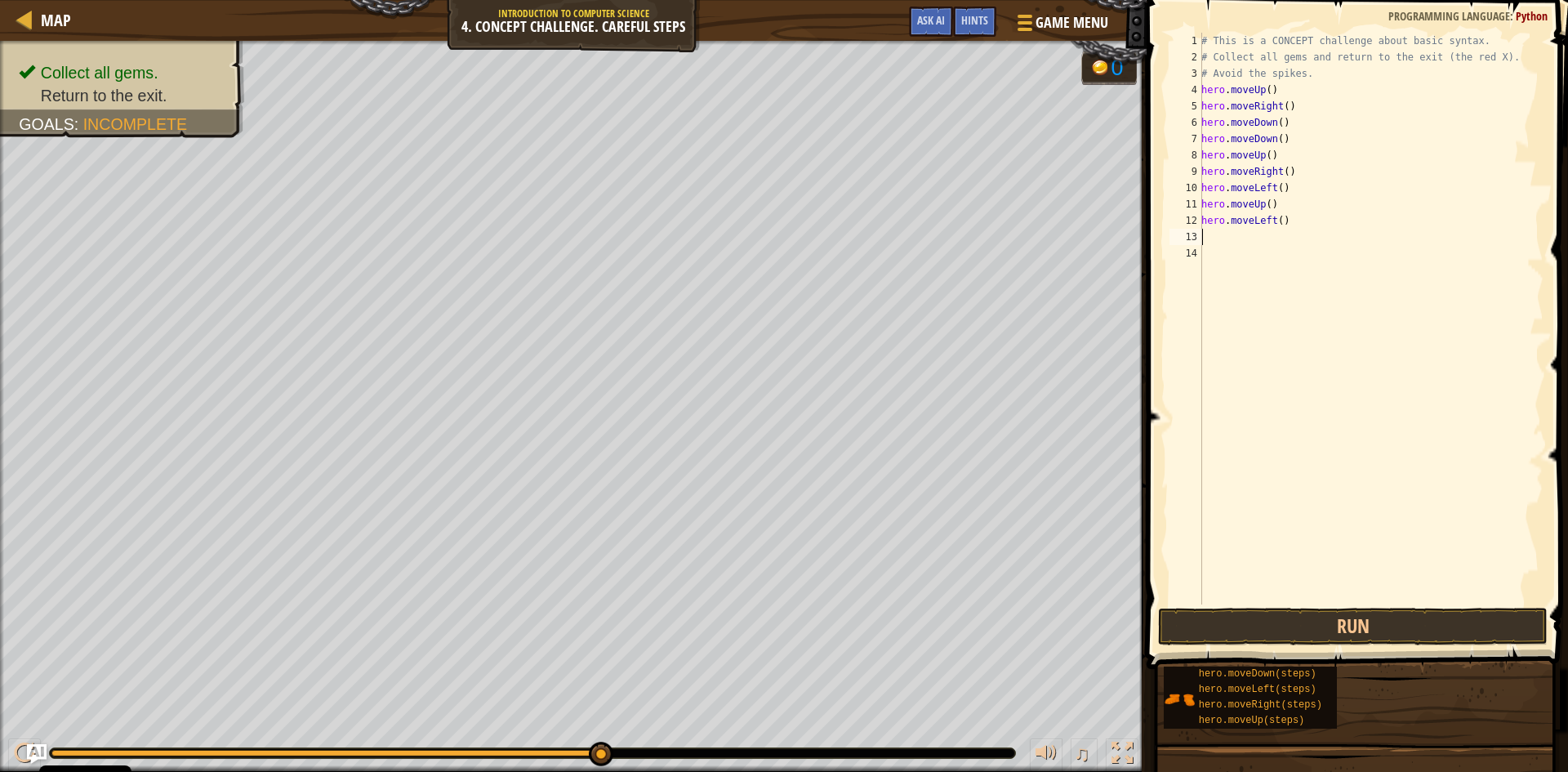
type textarea "h"
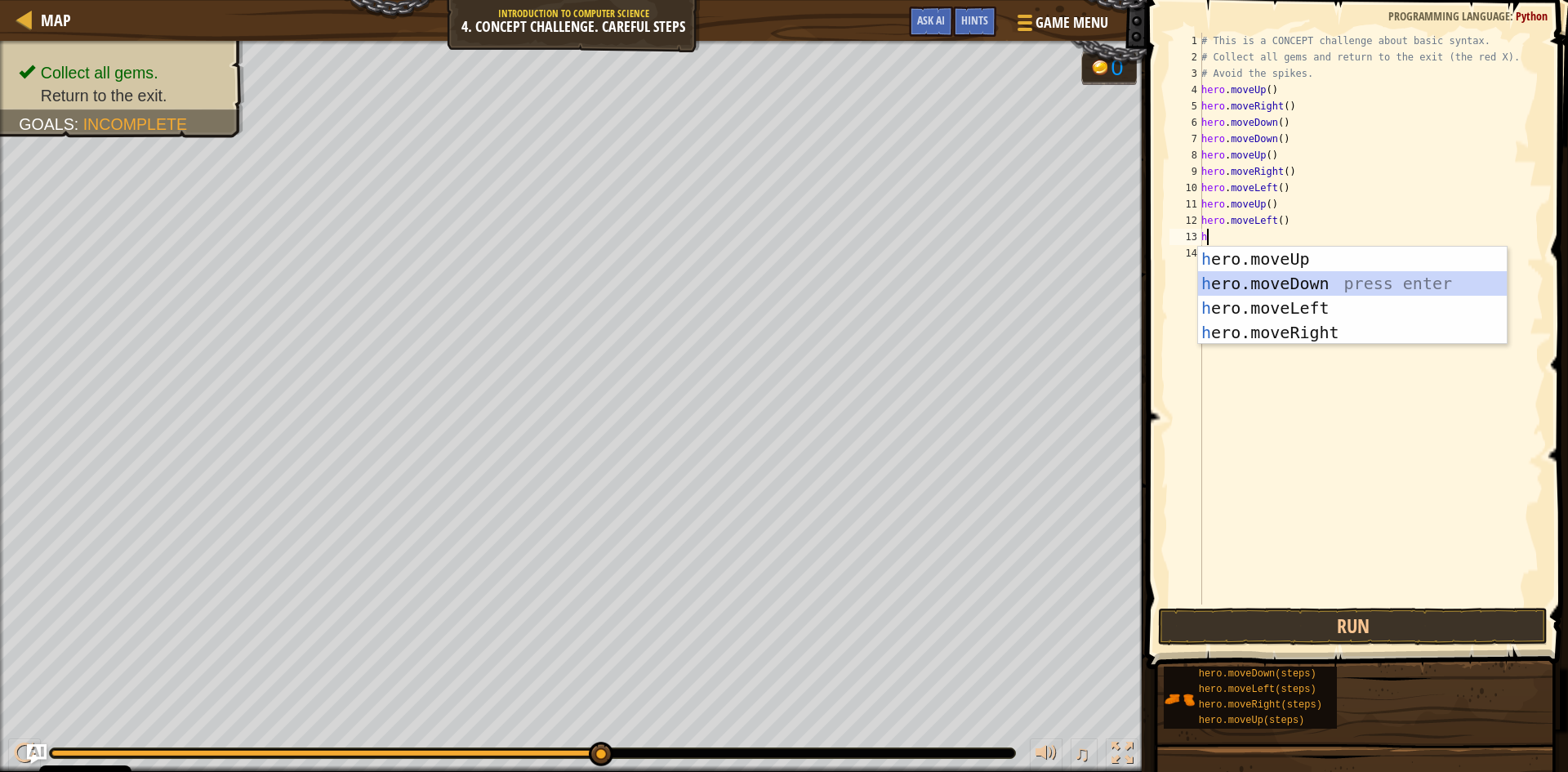
click at [1242, 290] on div "h ero.moveUp press enter h ero.moveDown press enter h ero.moveLeft press enter …" at bounding box center [1352, 319] width 308 height 147
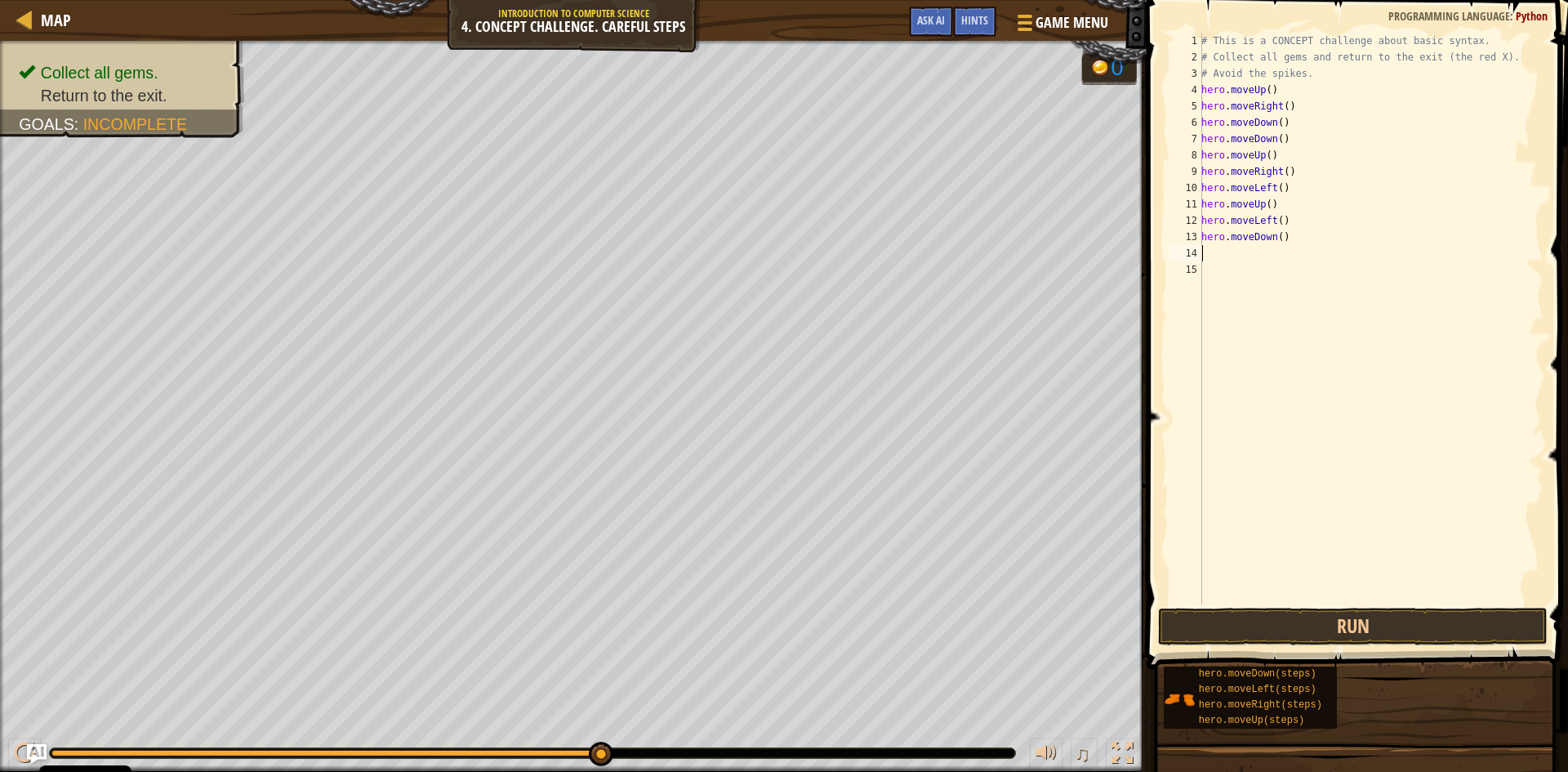
type textarea "h"
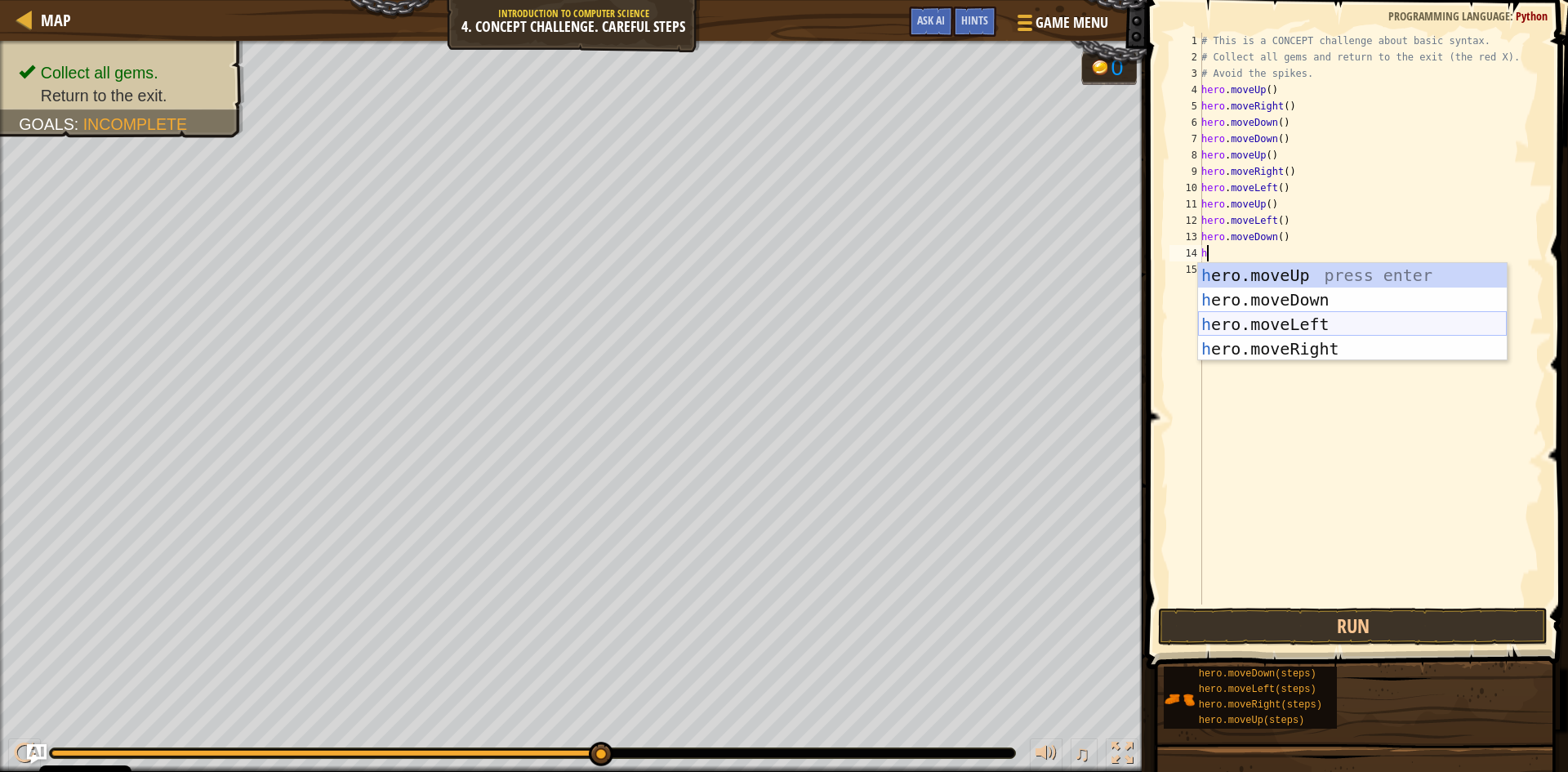
click at [1254, 322] on div "h ero.moveUp press enter h ero.moveDown press enter h ero.moveLeft press enter …" at bounding box center [1352, 336] width 308 height 147
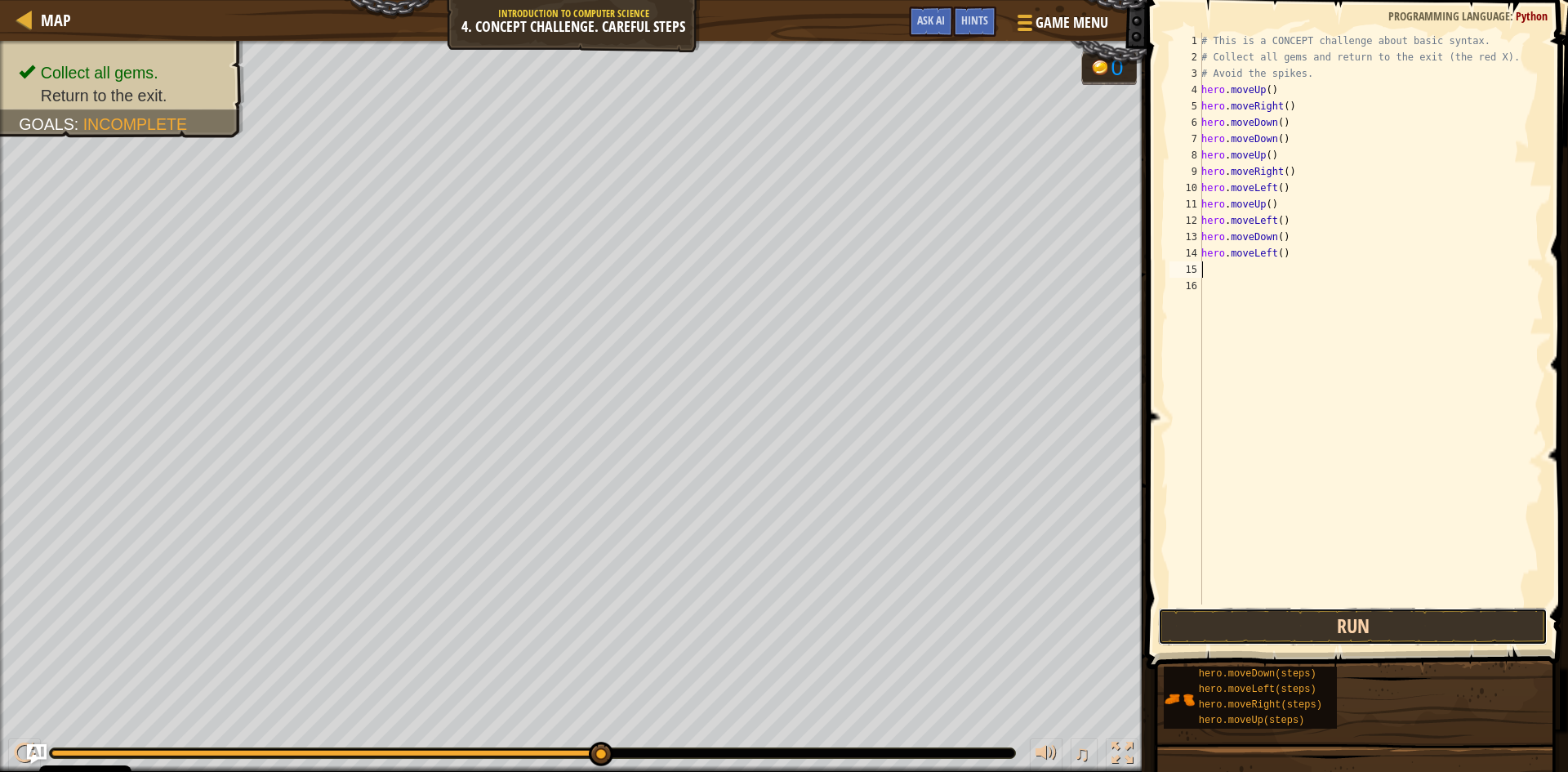
click at [1177, 607] on button "Run" at bounding box center [1352, 625] width 390 height 37
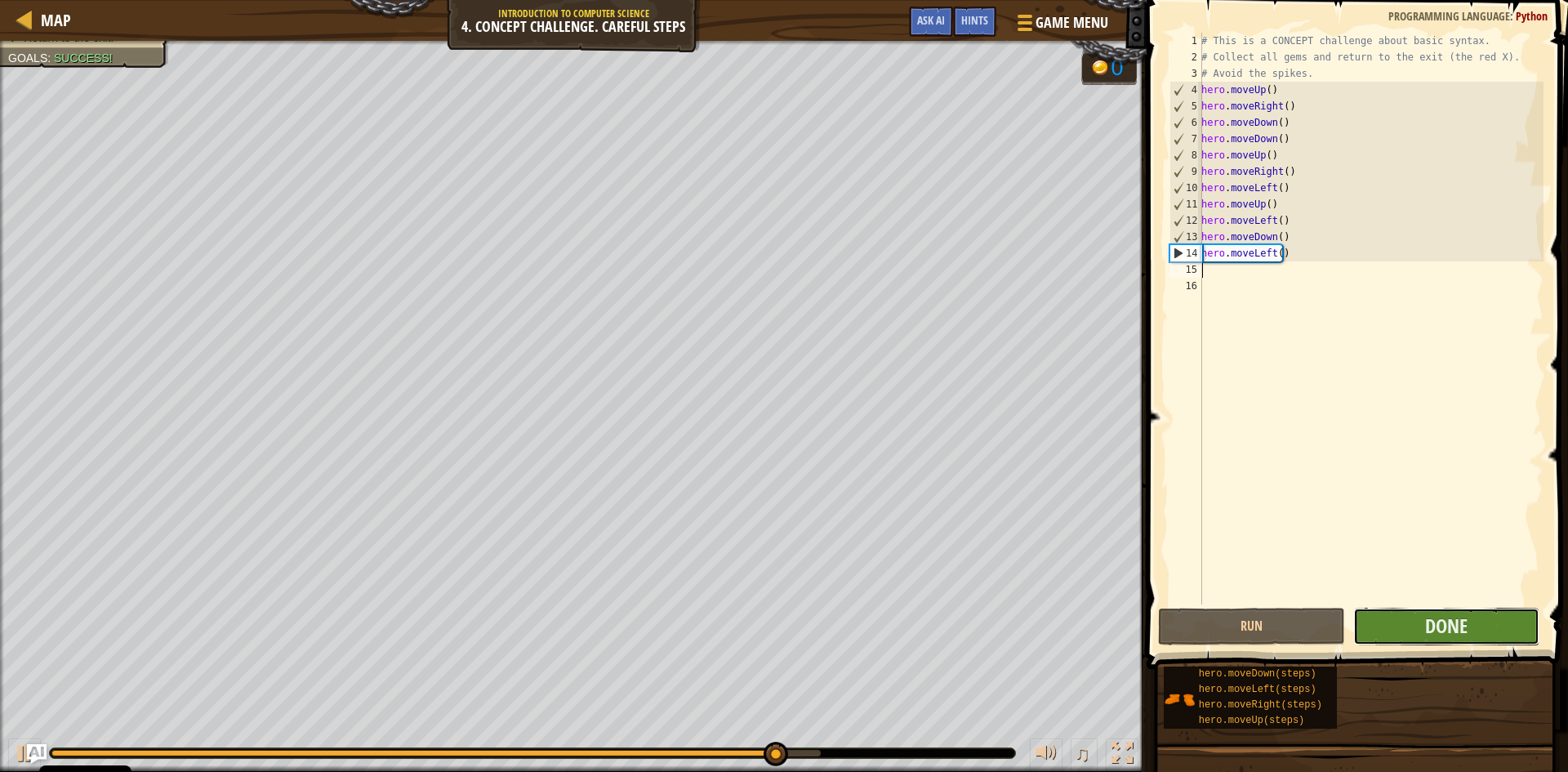
click at [1470, 633] on button "Done" at bounding box center [1446, 625] width 187 height 37
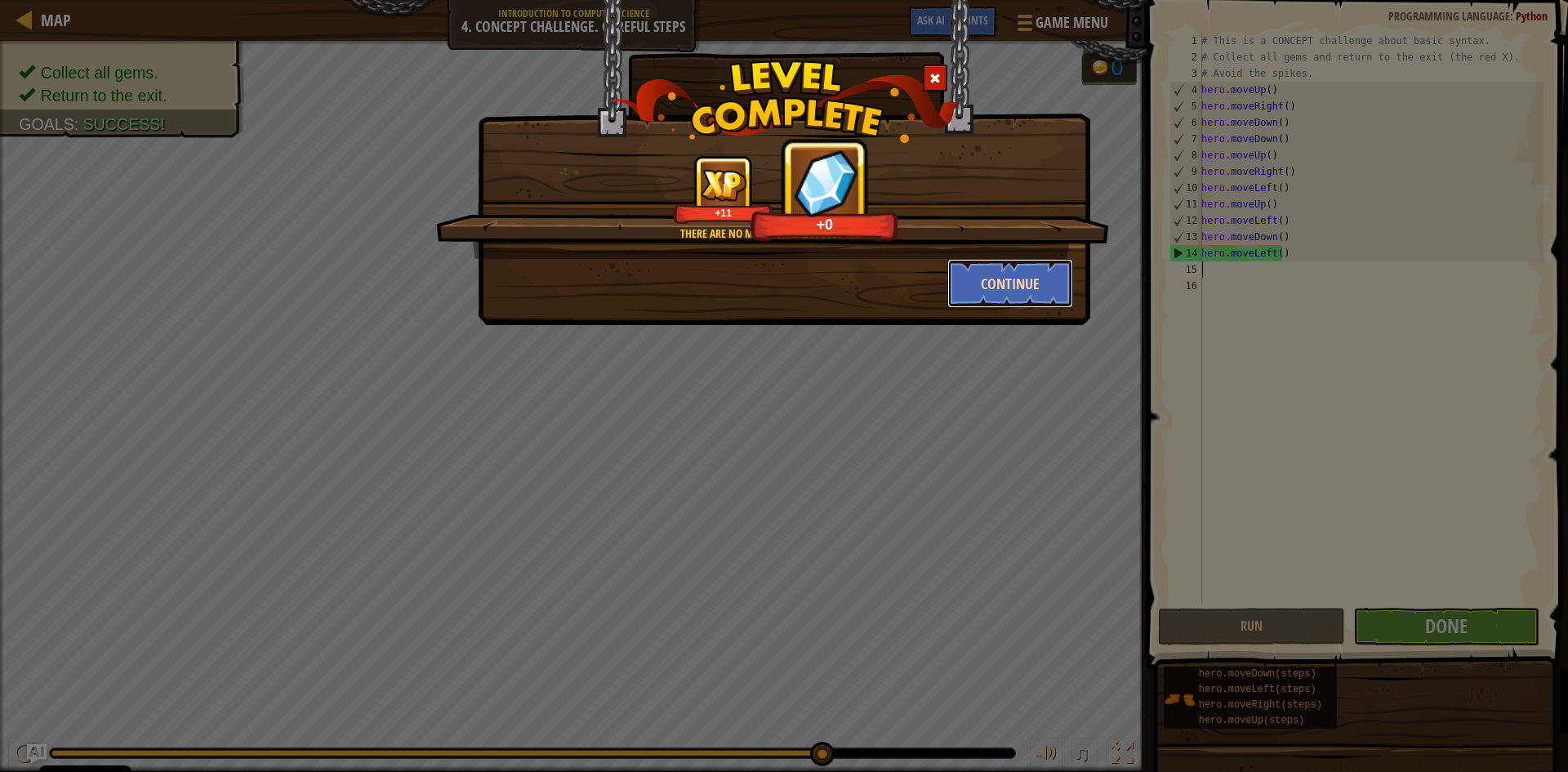
click at [994, 280] on button "Continue" at bounding box center [1011, 283] width 126 height 49
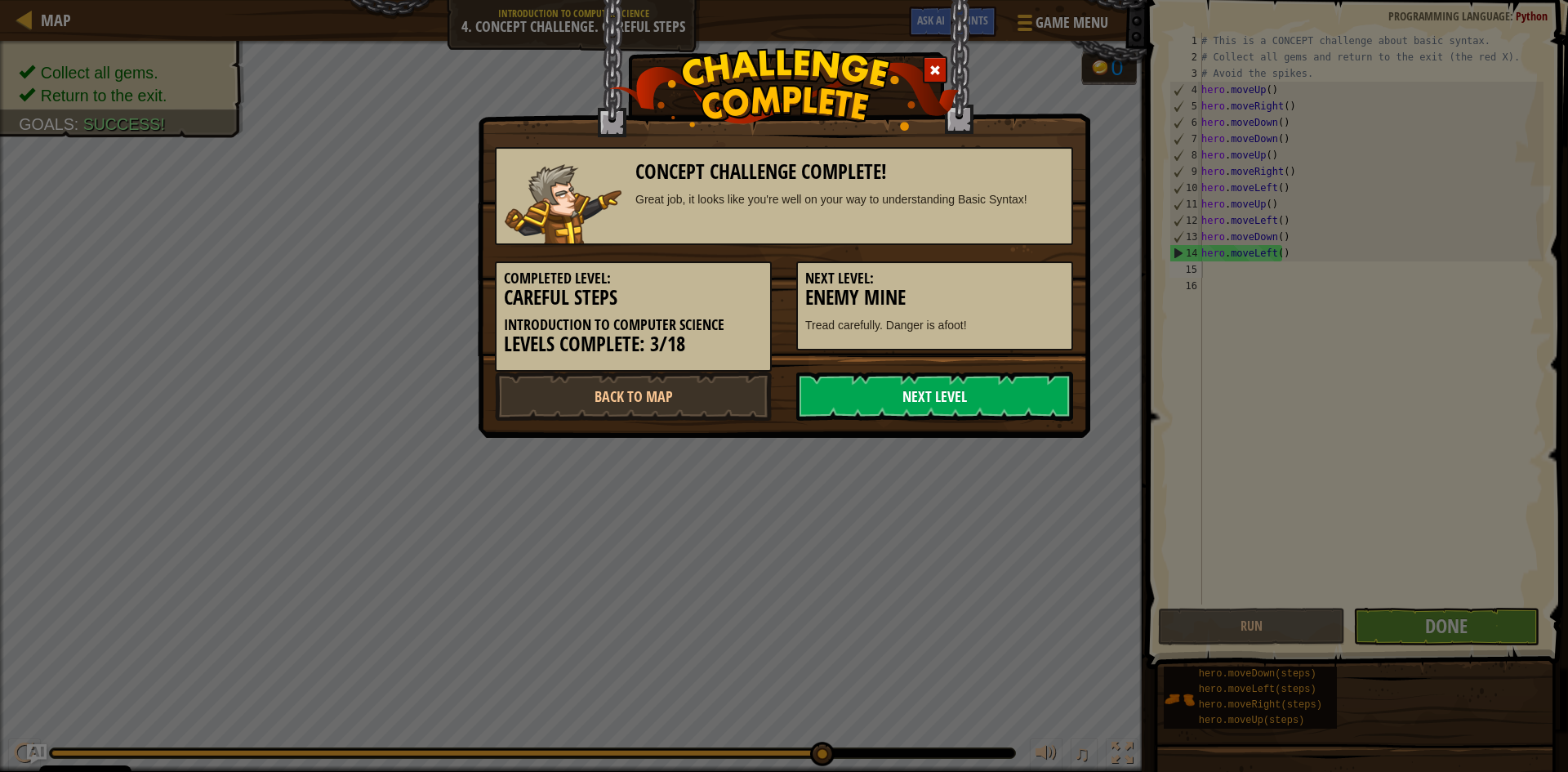
click at [944, 390] on link "Next Level" at bounding box center [934, 396] width 277 height 49
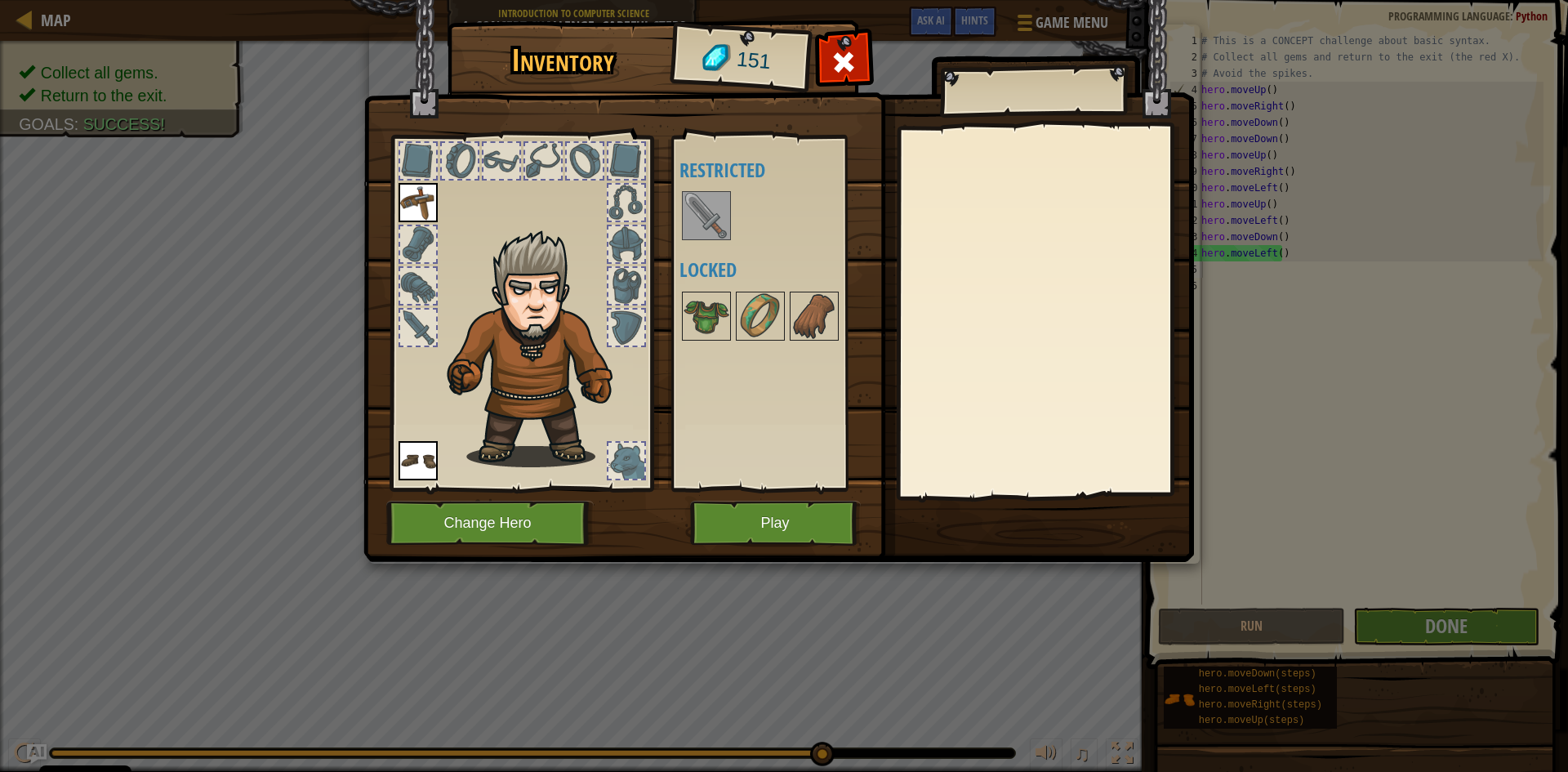
click at [674, 244] on div "Available Equip Equip (double-click to equip) Restricted Locked" at bounding box center [772, 313] width 200 height 355
click at [695, 216] on img at bounding box center [707, 216] width 46 height 46
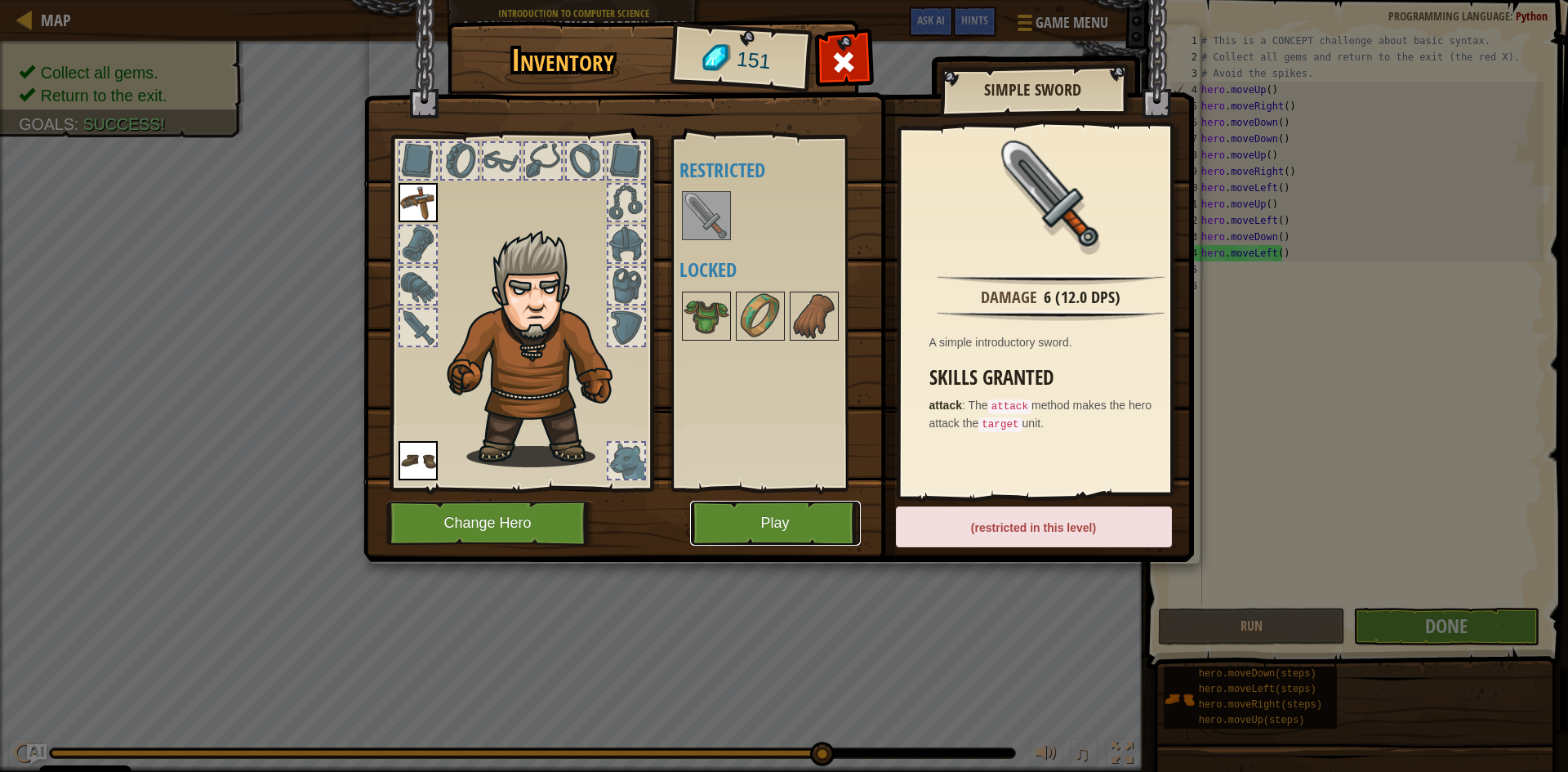
click at [725, 511] on button "Play" at bounding box center [775, 523] width 170 height 45
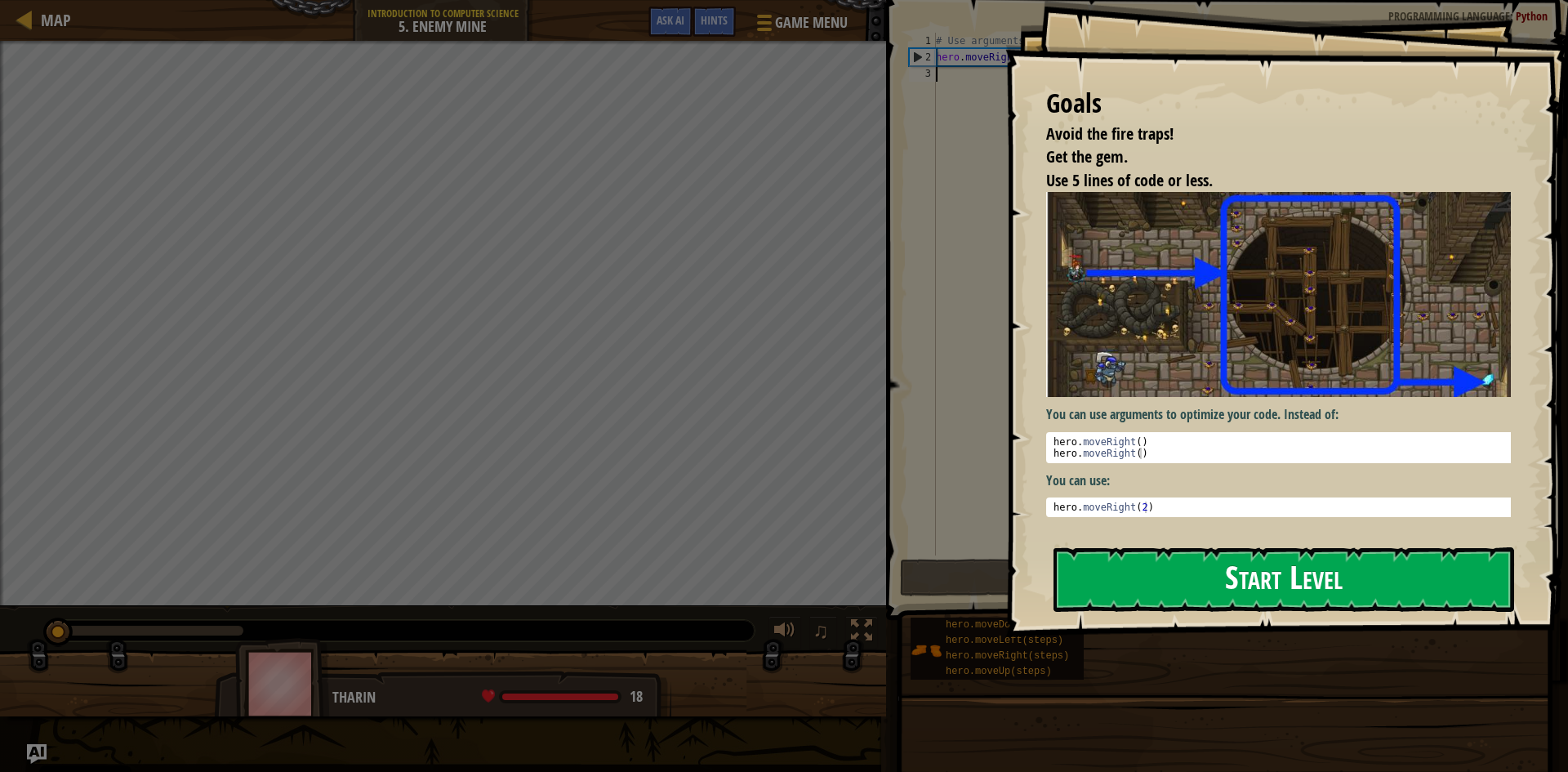
click at [1184, 591] on button "Start Level" at bounding box center [1284, 579] width 461 height 64
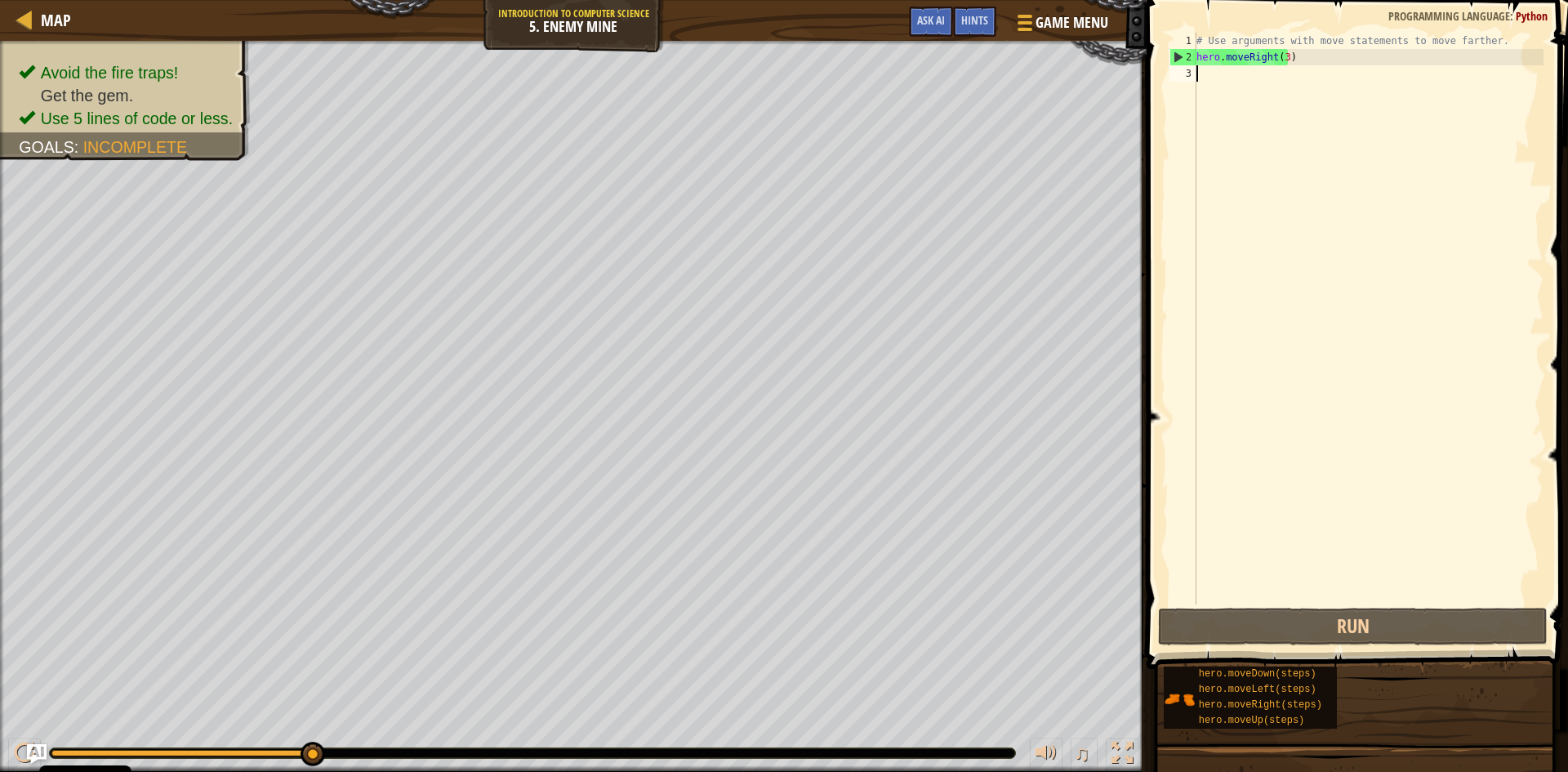
type textarea "h"
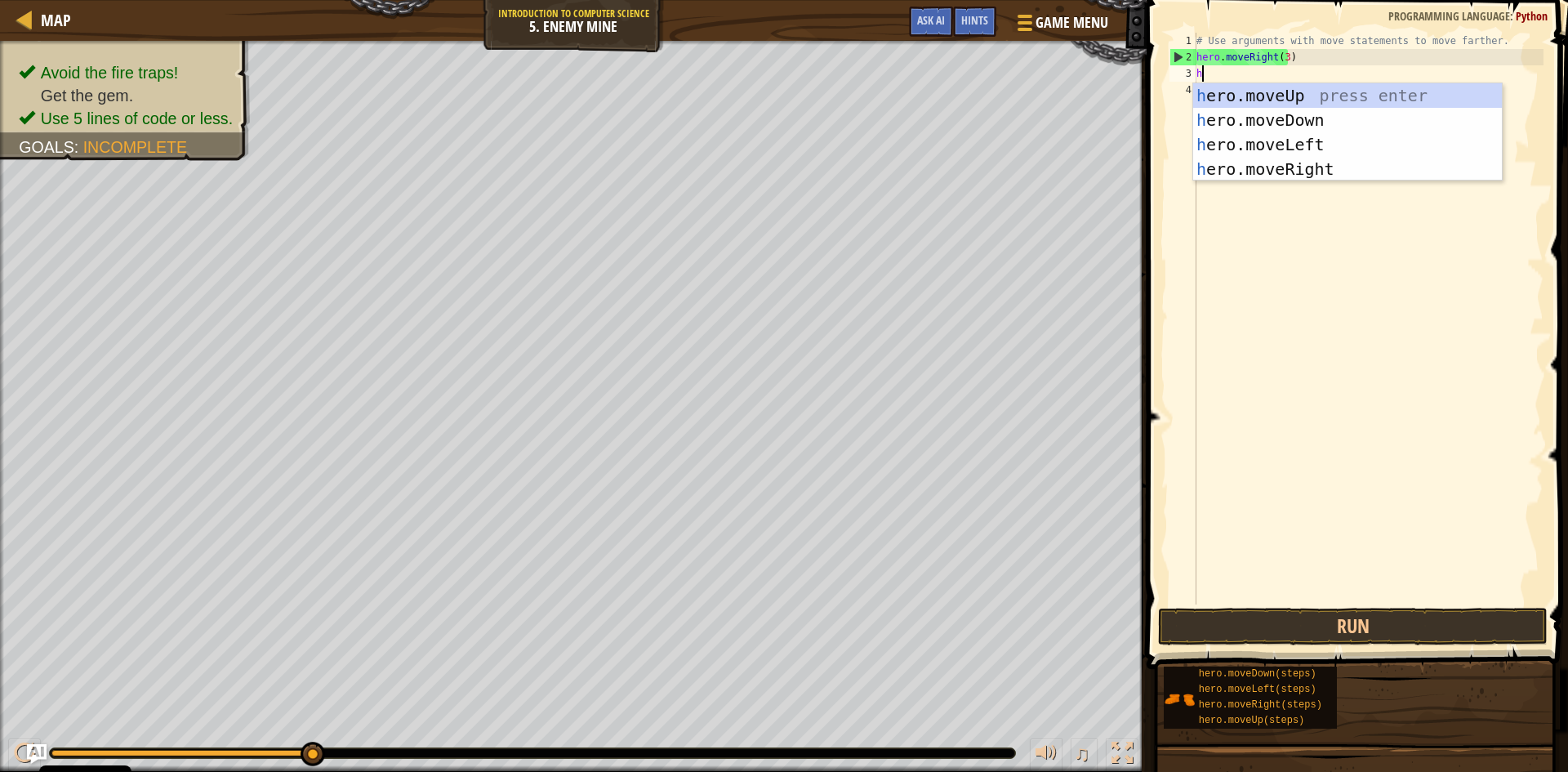
scroll to position [8, 0]
click at [1305, 100] on div "h ero.moveUp press enter h ero.moveDown press enter h ero.moveLeft press enter …" at bounding box center [1348, 156] width 308 height 147
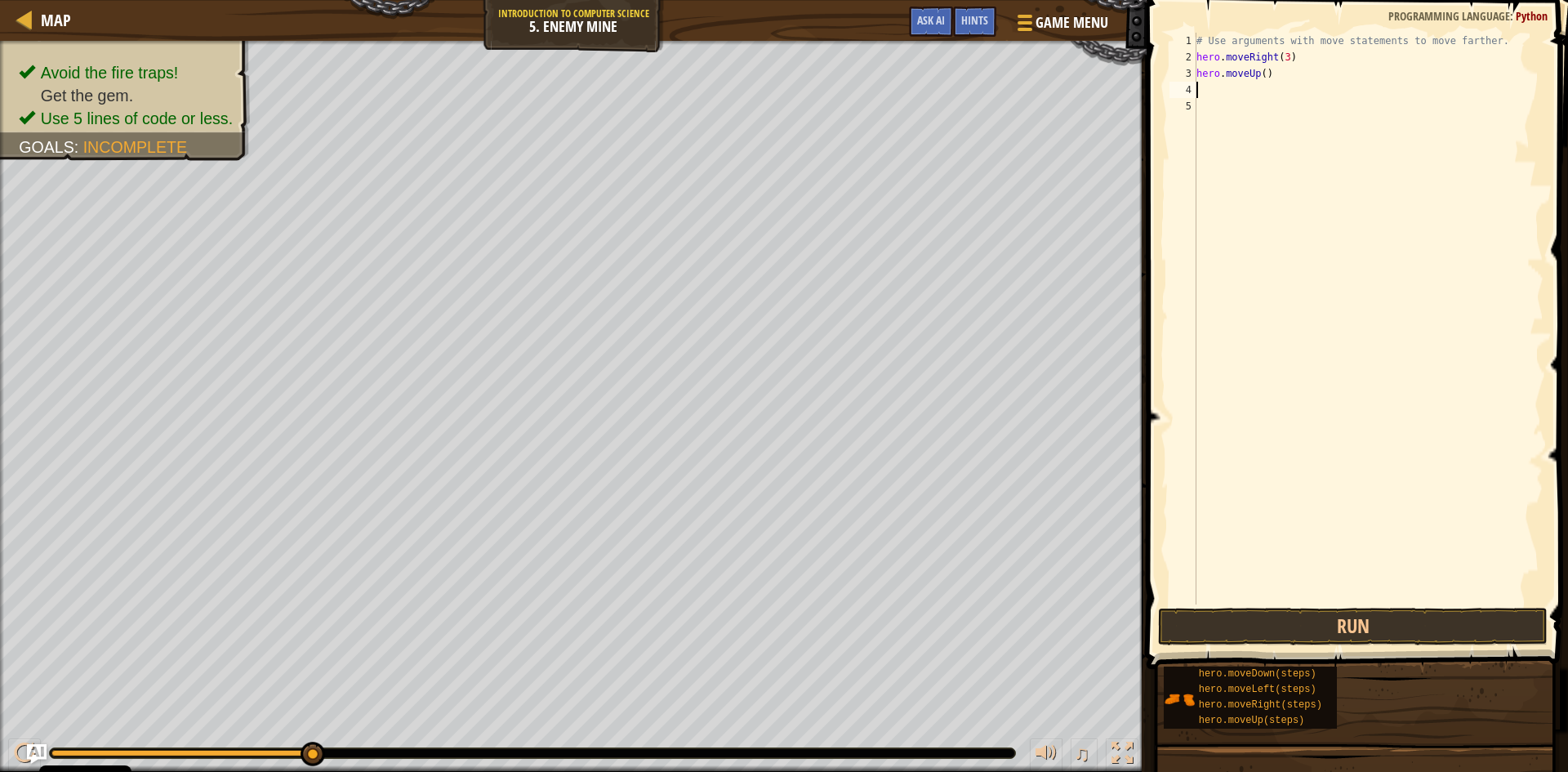
type textarea "h"
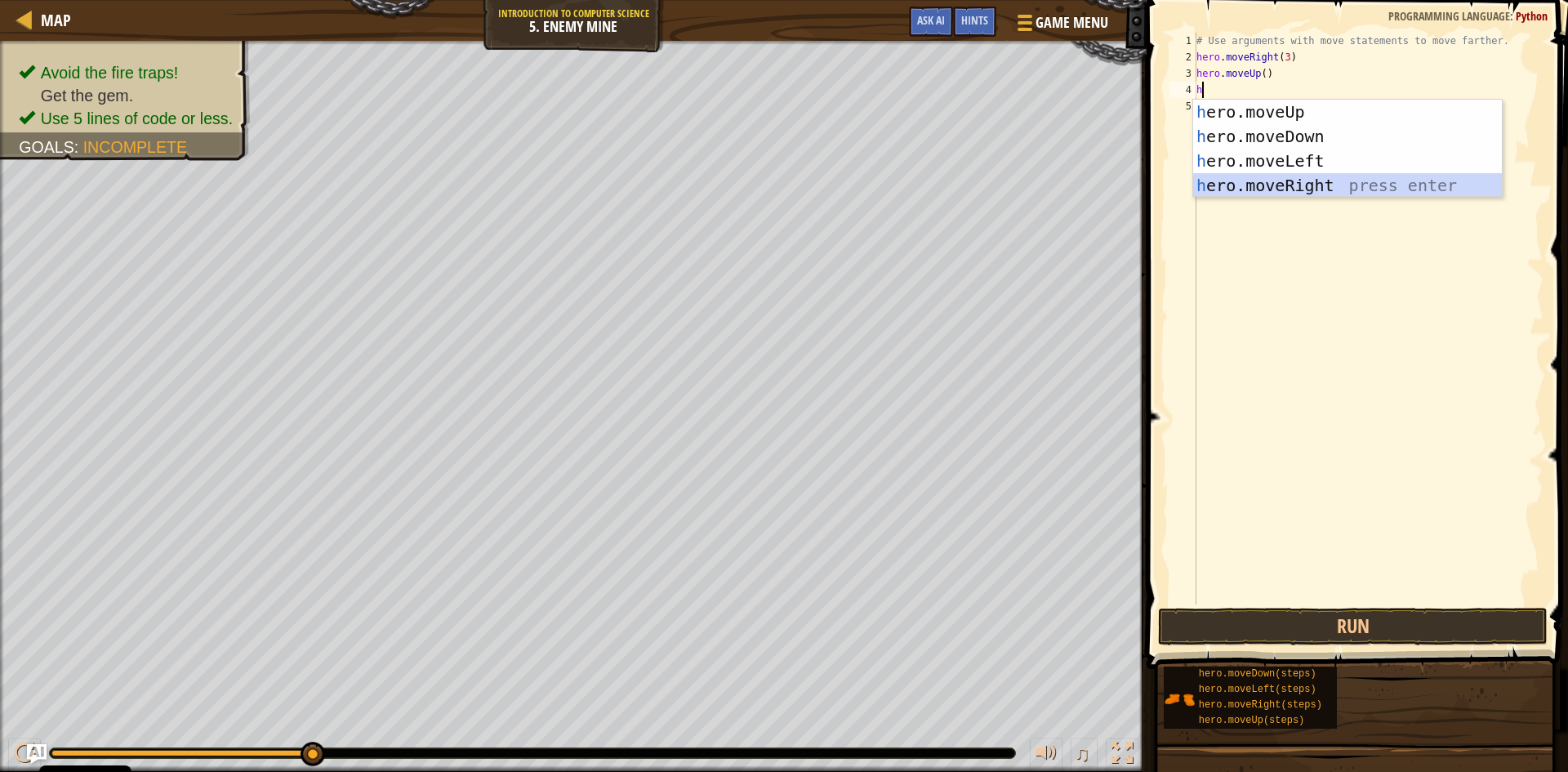
click at [1300, 175] on div "h ero.moveUp press enter h ero.moveDown press enter h ero.moveLeft press enter …" at bounding box center [1348, 172] width 308 height 147
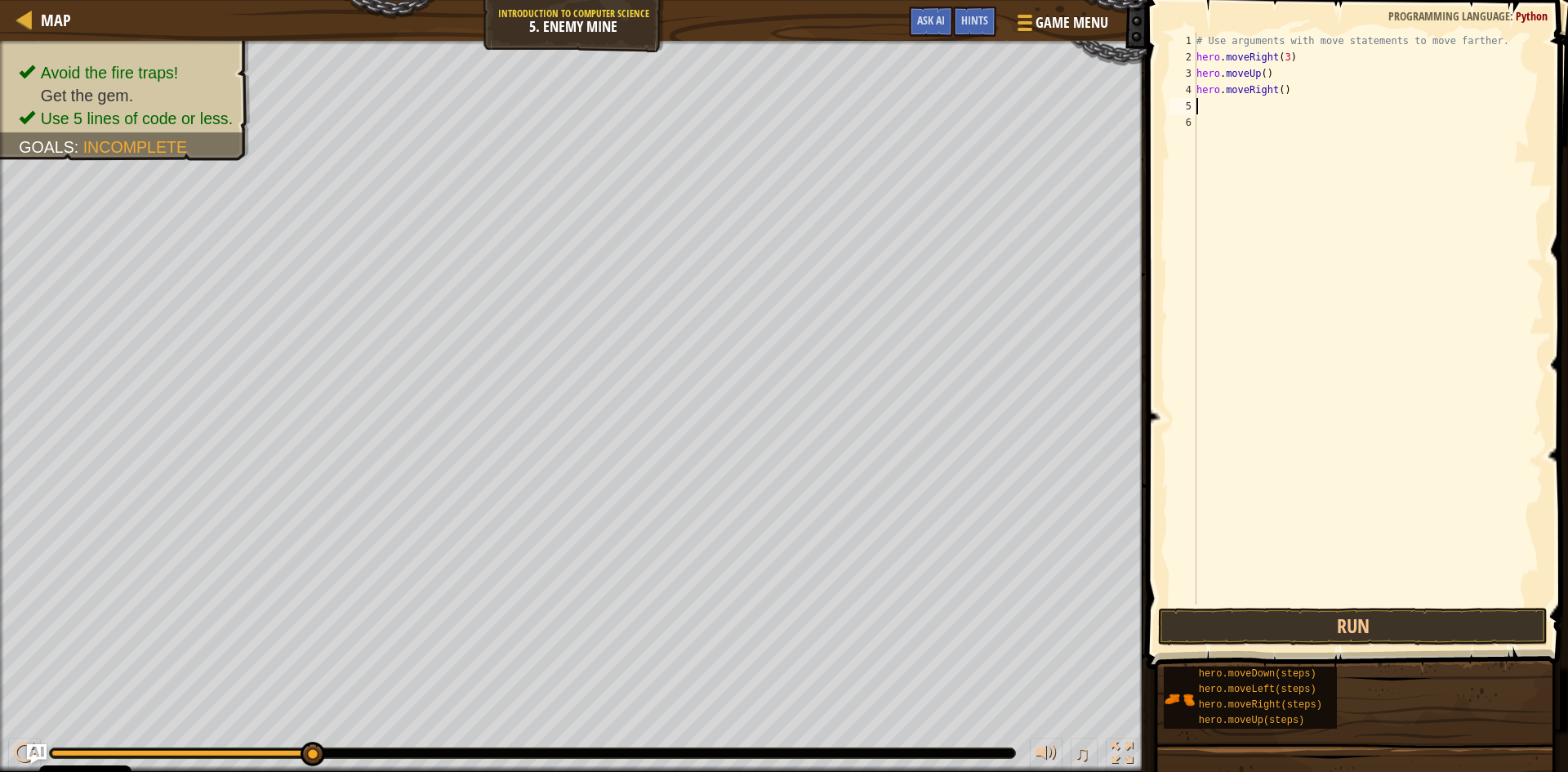
type textarea "h"
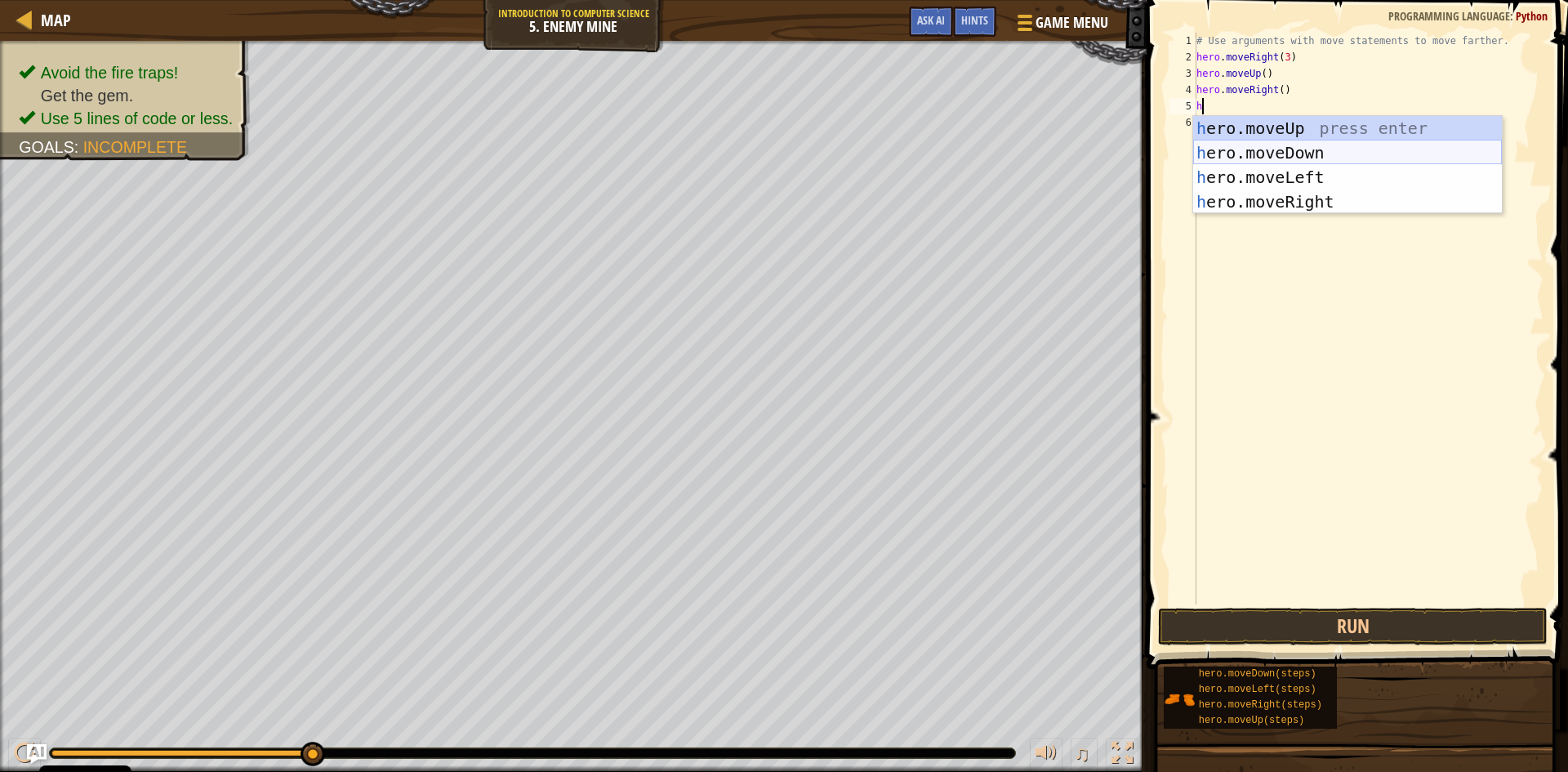
click at [1294, 153] on div "h ero.moveUp press enter h ero.moveDown press enter h ero.moveLeft press enter …" at bounding box center [1348, 189] width 308 height 147
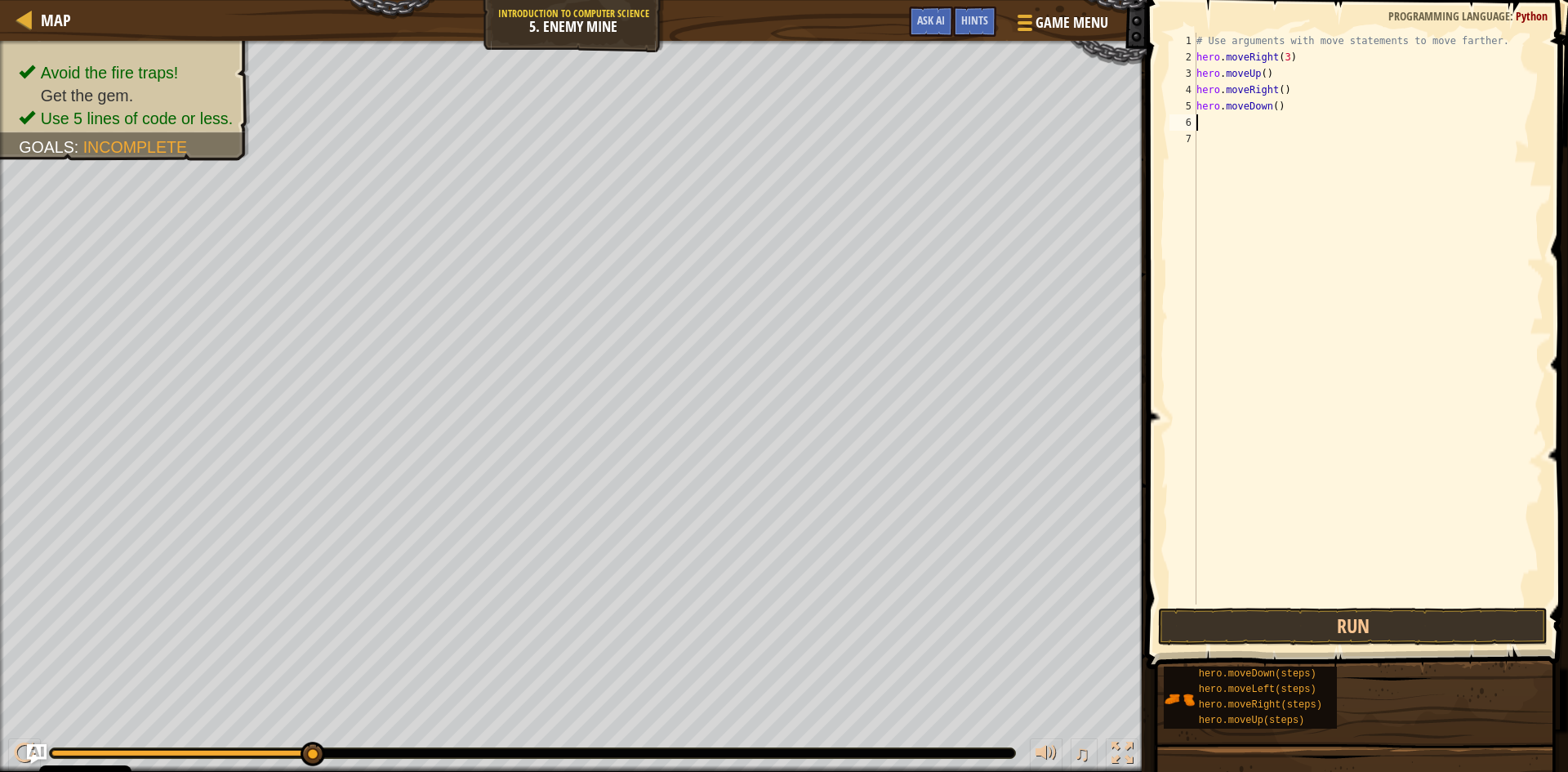
type textarea "h"
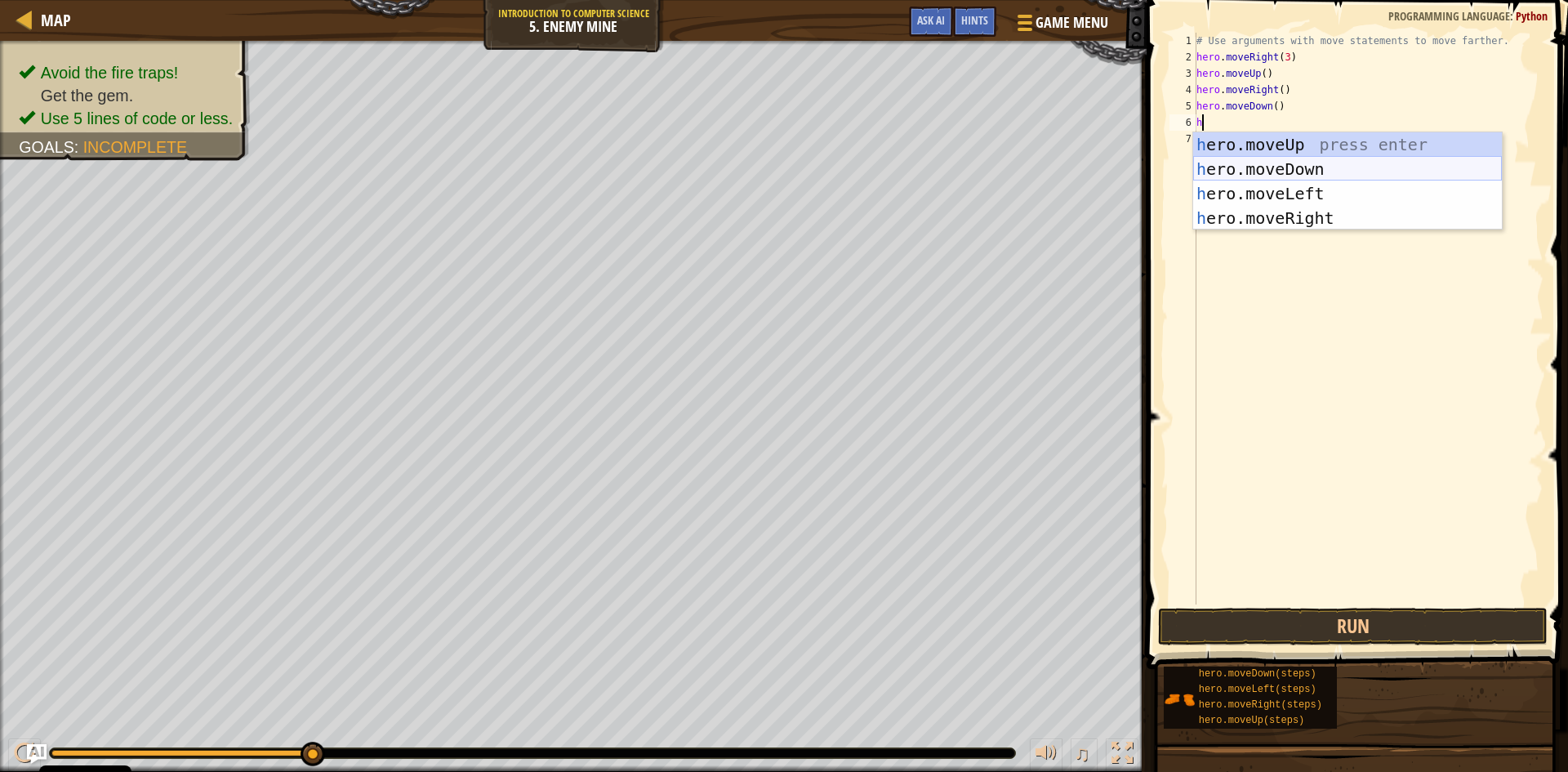
click at [1284, 164] on div "h ero.moveUp press enter h ero.moveDown press enter h ero.moveLeft press enter …" at bounding box center [1348, 205] width 308 height 147
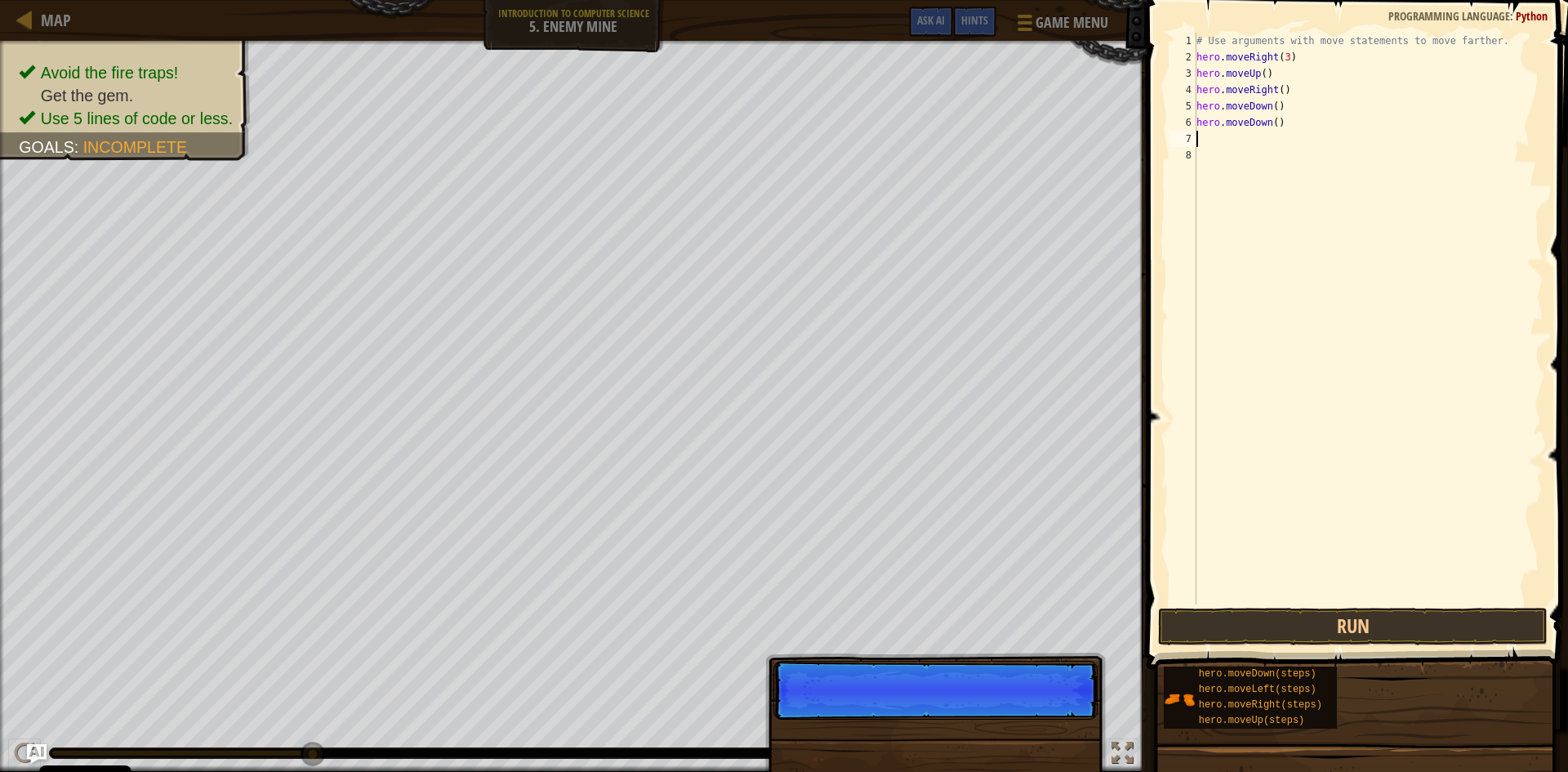
type textarea "h"
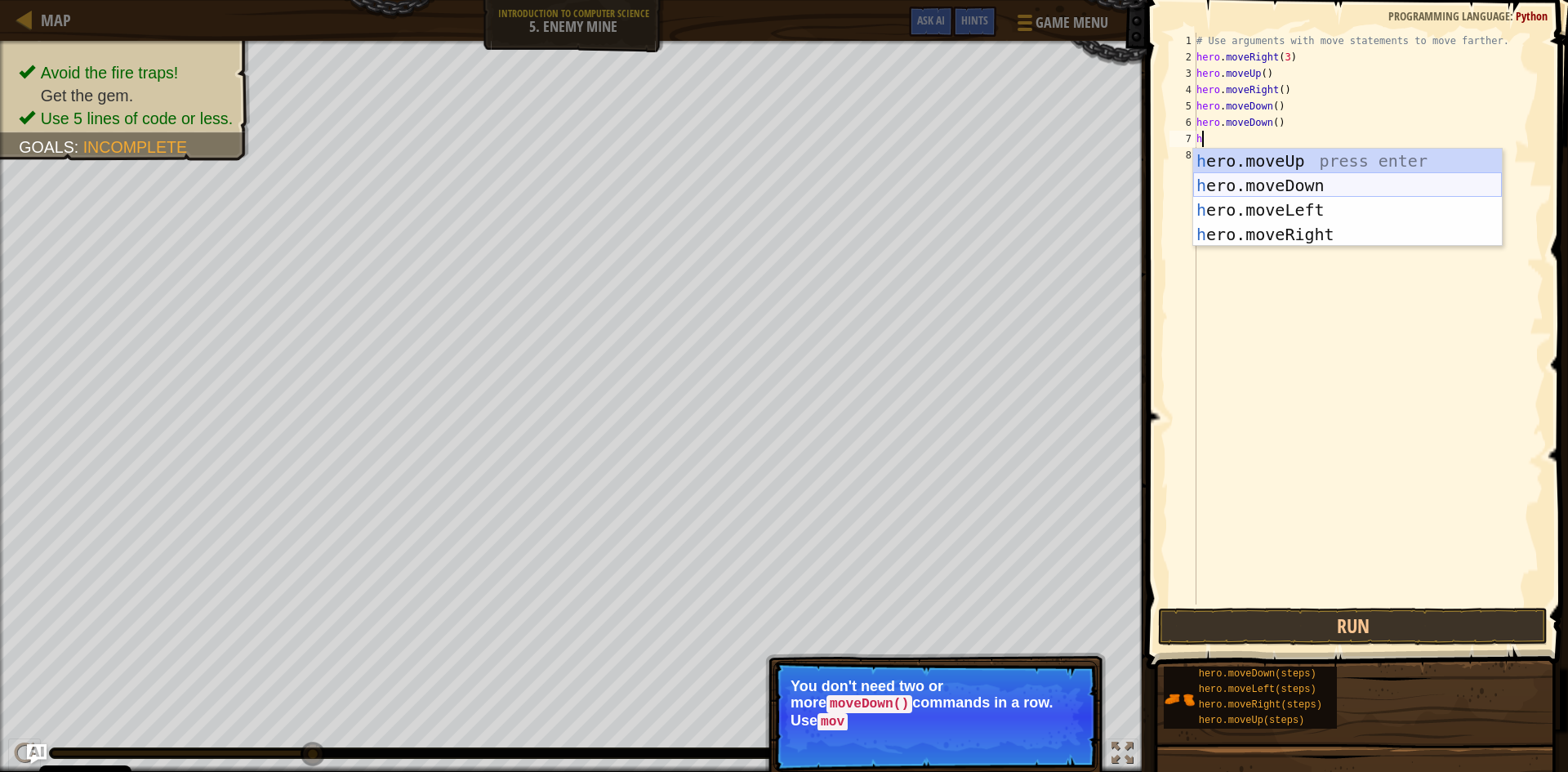
click at [1282, 175] on div "h ero.moveUp press enter h ero.moveDown press enter h ero.moveLeft press enter …" at bounding box center [1348, 221] width 308 height 147
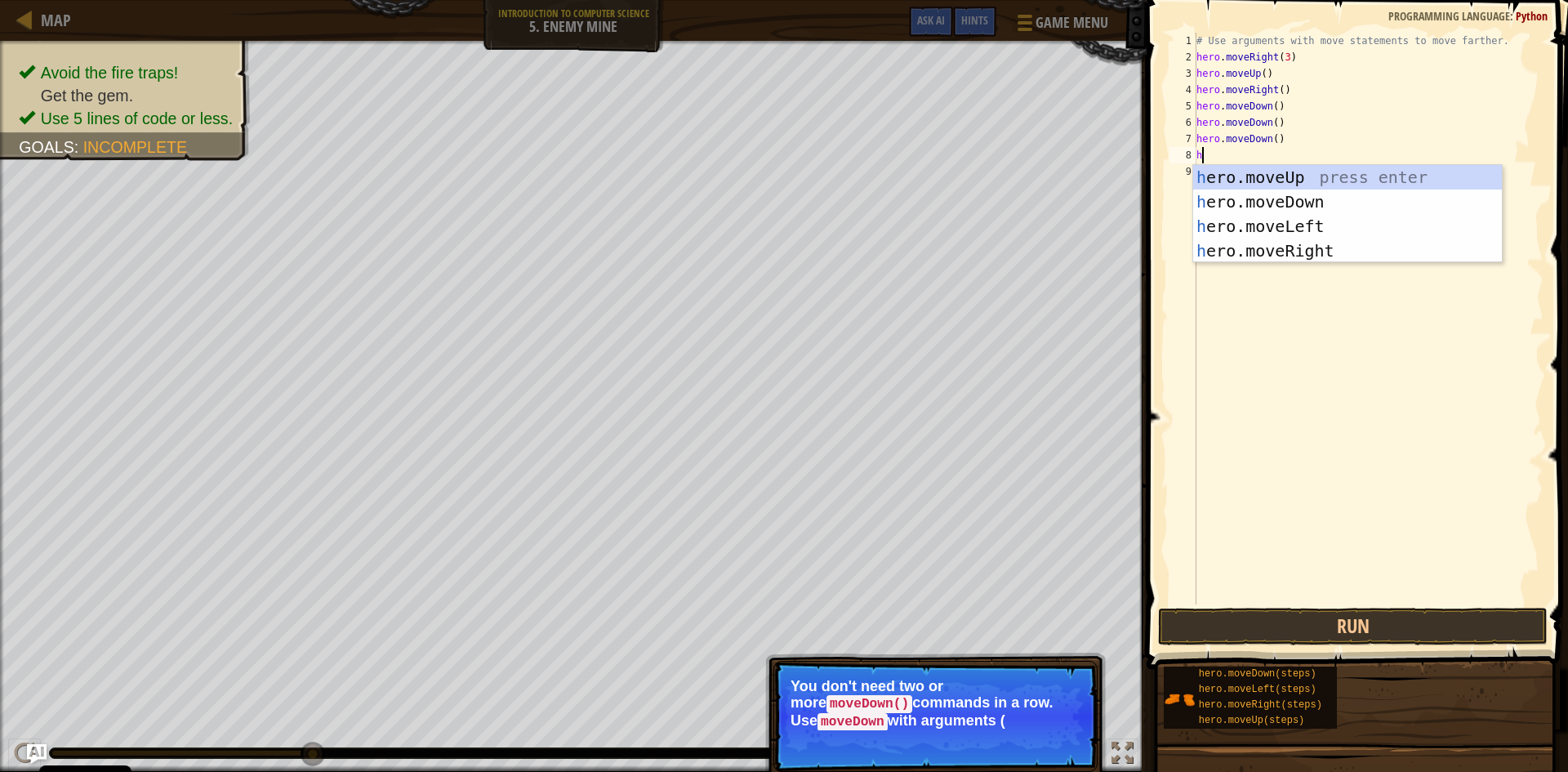
type textarea "h"
click at [1276, 241] on div "h ero.moveUp press enter h ero.moveDown press enter h ero.moveLeft press enter …" at bounding box center [1348, 238] width 308 height 147
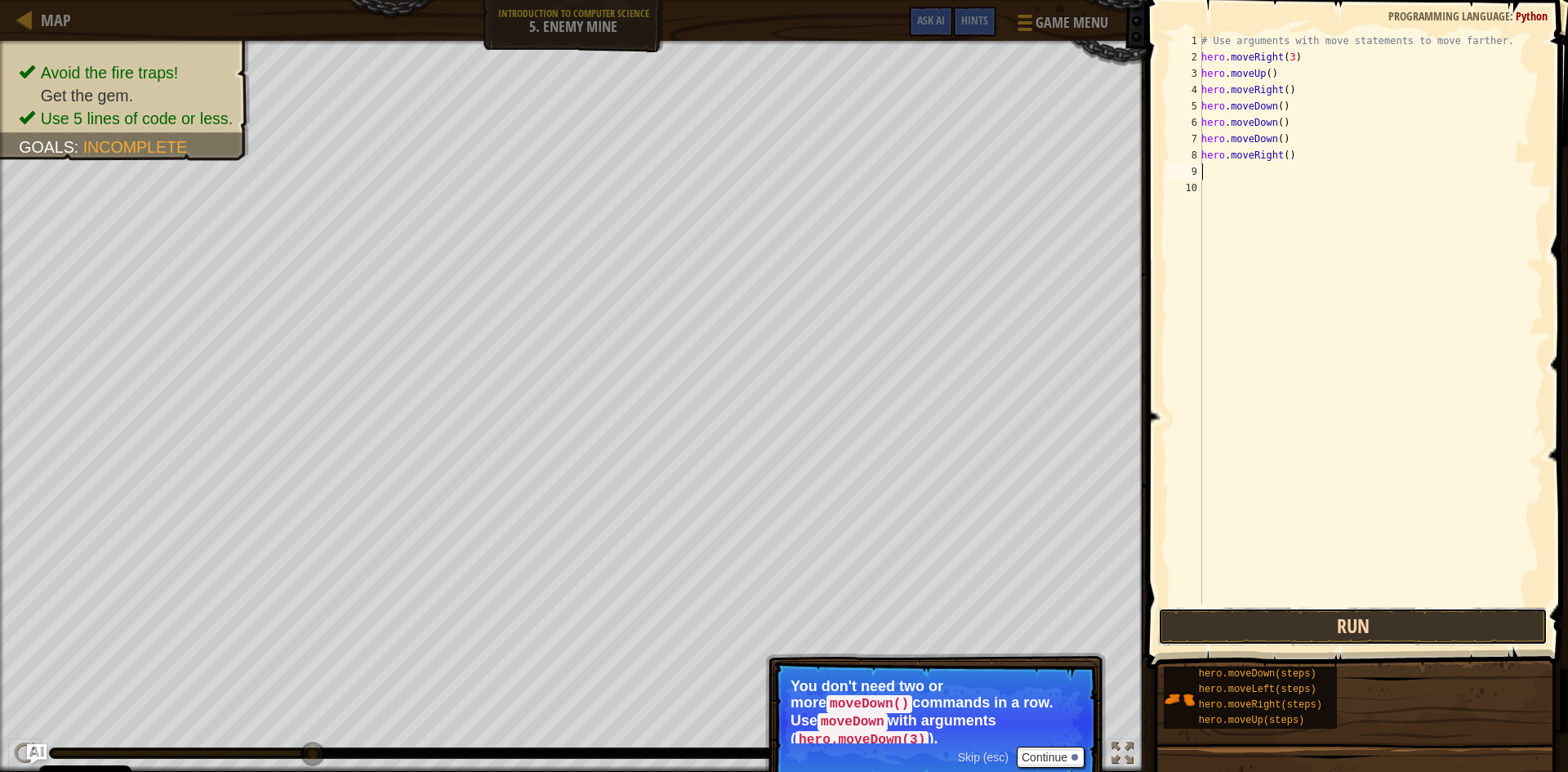
click at [1347, 632] on button "Run" at bounding box center [1352, 625] width 390 height 37
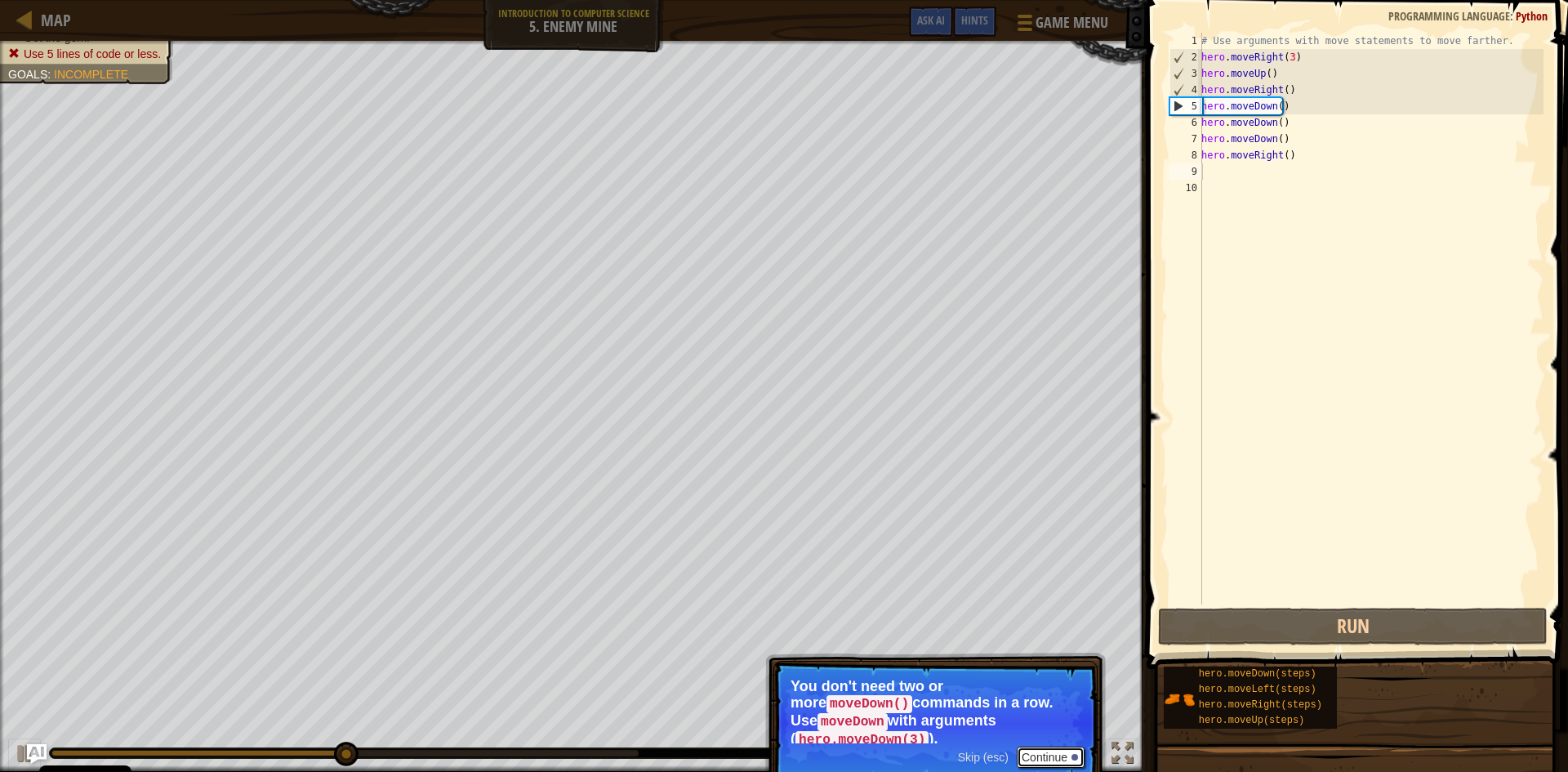
click at [1042, 746] on button "Continue" at bounding box center [1051, 757] width 68 height 21
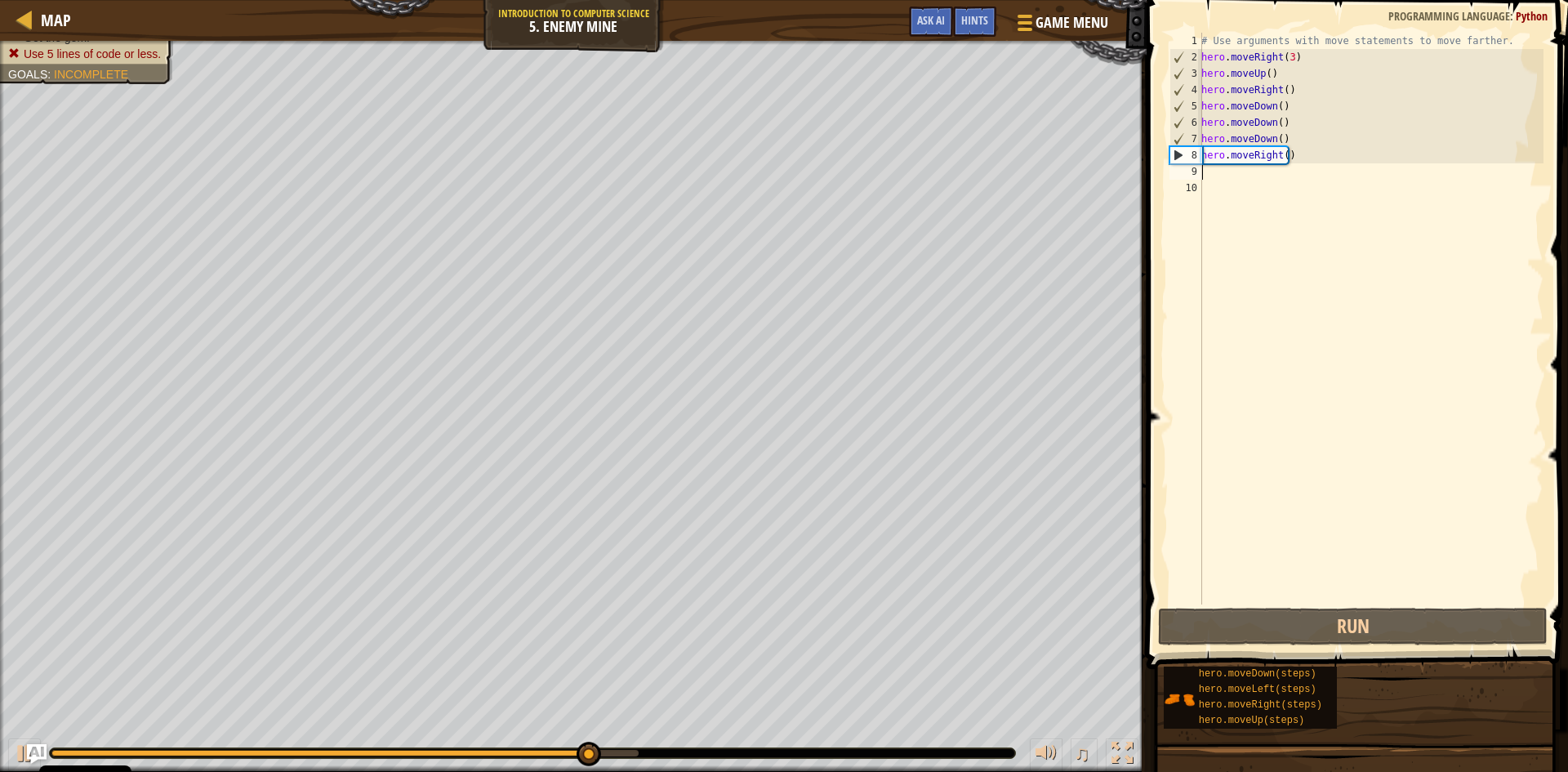
type textarea "h"
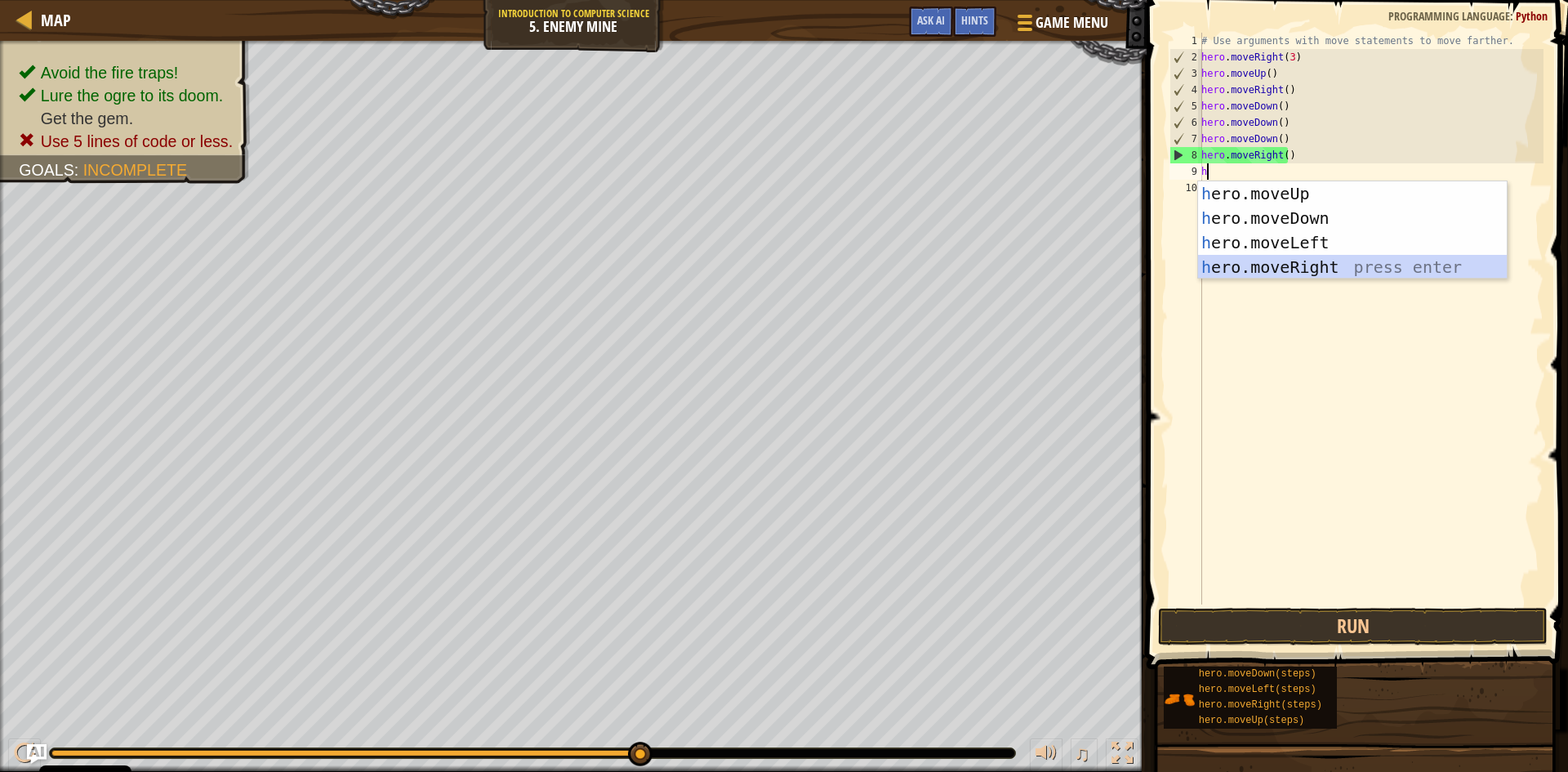
click at [1245, 255] on div "h ero.moveUp press enter h ero.moveDown press enter h ero.moveLeft press enter …" at bounding box center [1352, 254] width 308 height 147
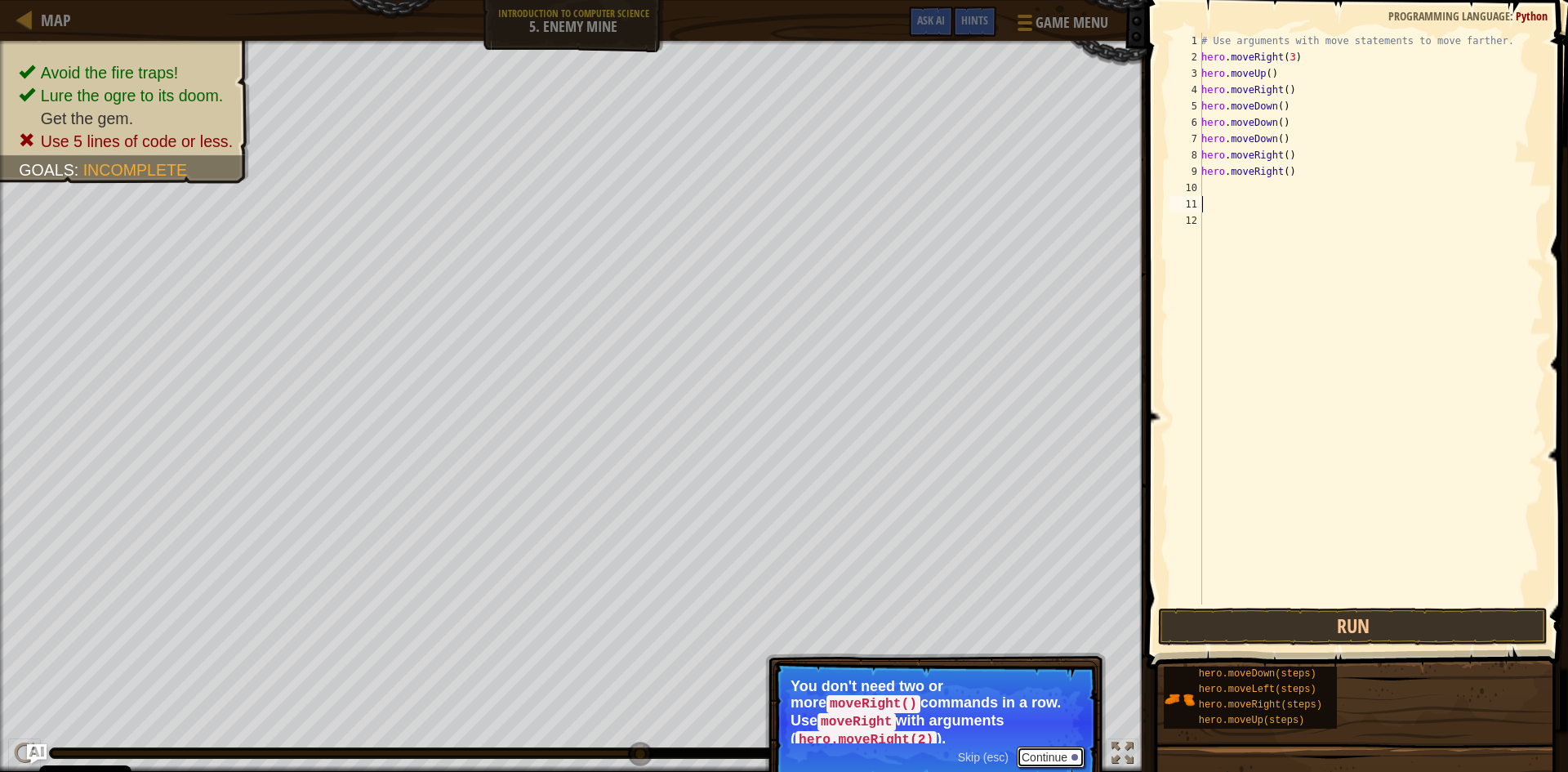
click at [1019, 746] on button "Continue" at bounding box center [1051, 757] width 68 height 21
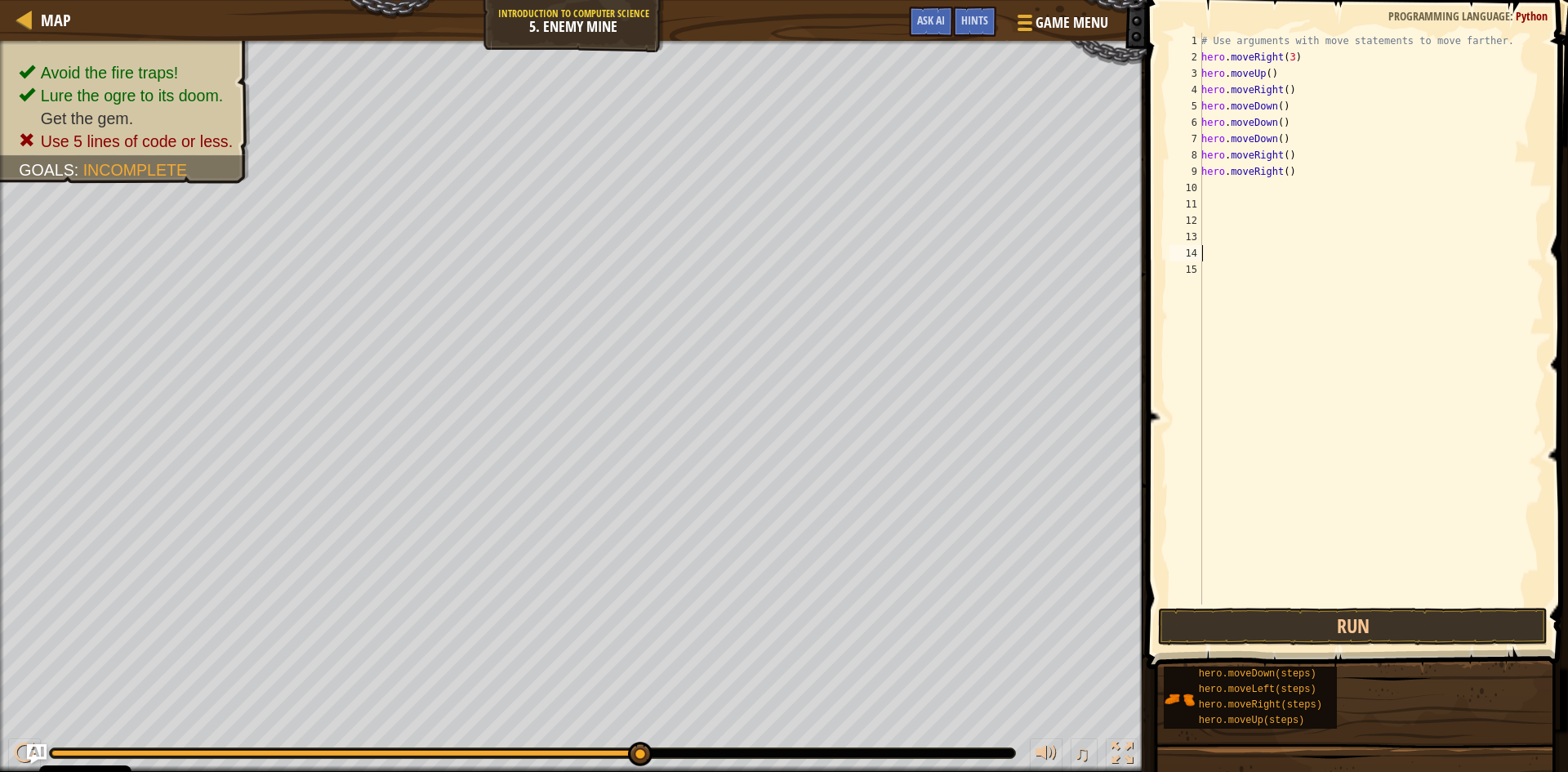
click at [1222, 183] on div "# Use arguments with move statements to move farther. hero . moveRight ( 3 ) he…" at bounding box center [1371, 334] width 346 height 604
click at [1301, 623] on button "Run" at bounding box center [1352, 625] width 390 height 37
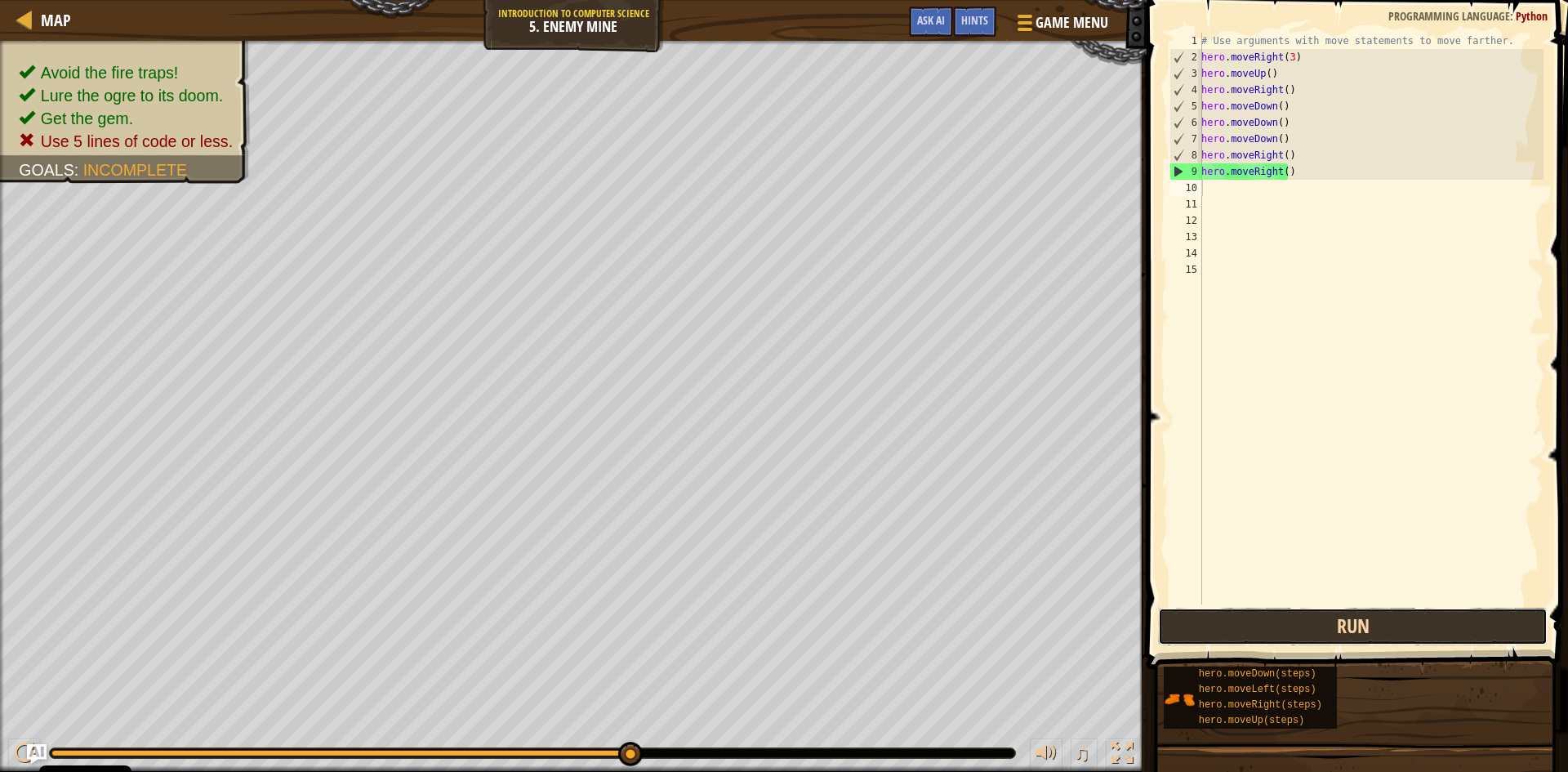
click at [1398, 627] on button "Run" at bounding box center [1352, 625] width 390 height 37
click at [1284, 184] on div "# Use arguments with move statements to move farther. hero . moveRight ( 3 ) he…" at bounding box center [1371, 334] width 346 height 604
click at [1291, 175] on div "# Use arguments with move statements to move farther. hero . moveRight ( 3 ) he…" at bounding box center [1371, 334] width 346 height 604
type textarea "h"
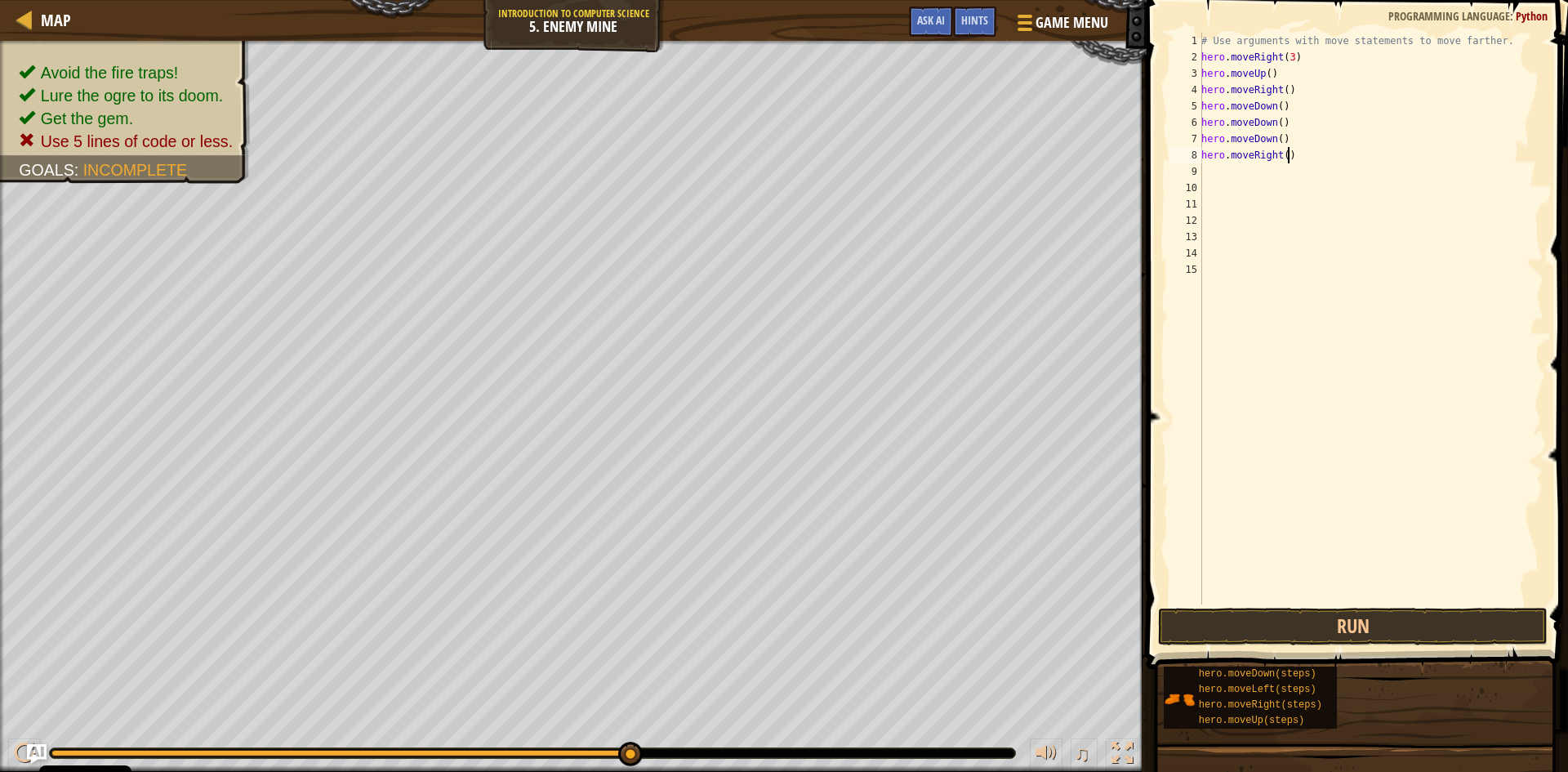
click at [1287, 158] on div "# Use arguments with move statements to move farther. hero . moveRight ( 3 ) he…" at bounding box center [1371, 334] width 346 height 604
click at [1288, 137] on div "# Use arguments with move statements to move farther. hero . moveRight ( 3 ) he…" at bounding box center [1371, 334] width 346 height 604
type textarea "h"
click at [1208, 156] on div "# Use arguments with move statements to move farther. hero . moveRight ( 3 ) he…" at bounding box center [1371, 334] width 346 height 604
type textarea "h"
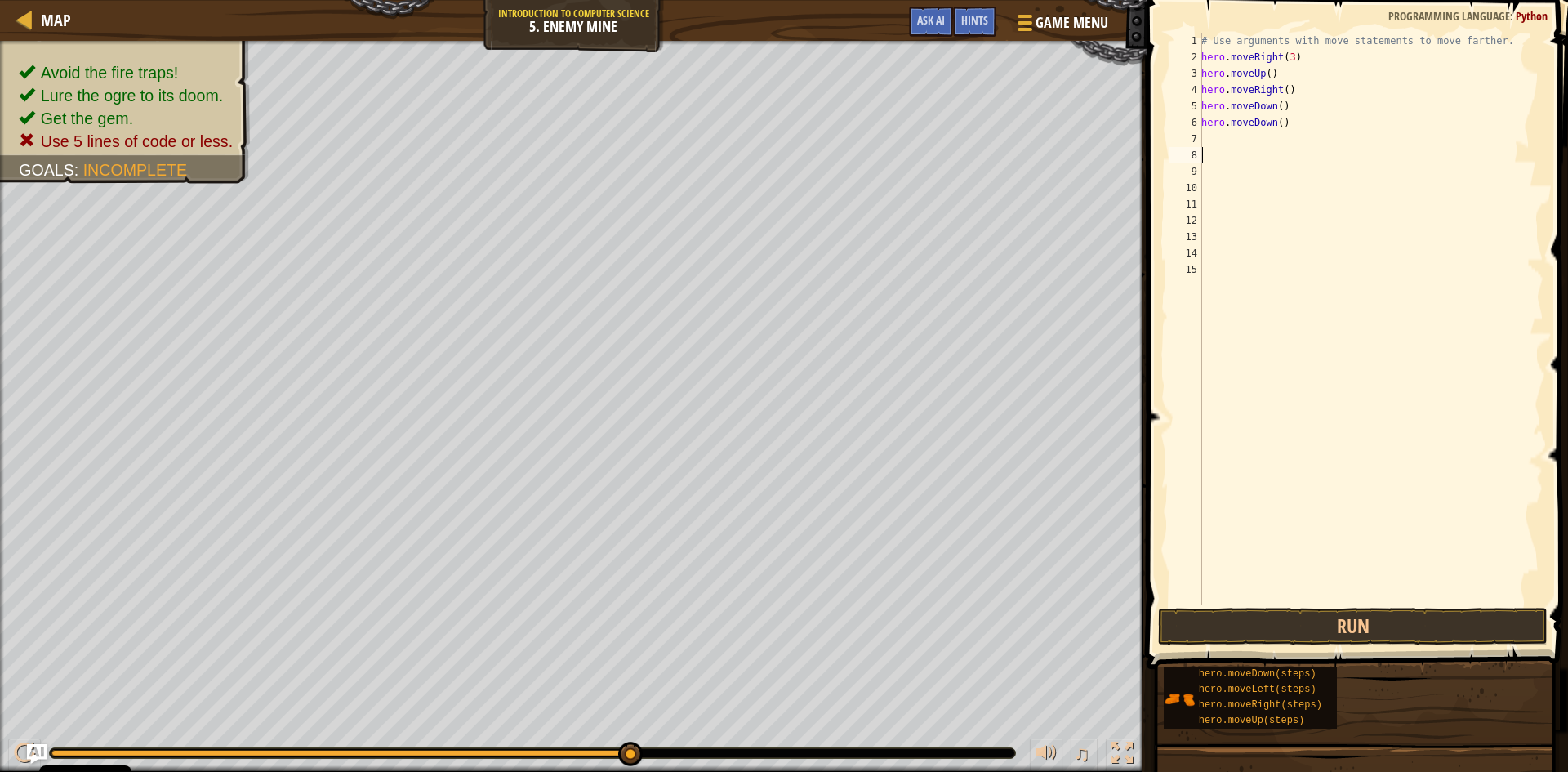
click at [1284, 124] on div "# Use arguments with move statements to move farther. hero . moveRight ( 3 ) he…" at bounding box center [1371, 334] width 346 height 604
type textarea "h"
click at [1278, 108] on div "# Use arguments with move statements to move farther. hero . moveRight ( 3 ) he…" at bounding box center [1371, 334] width 346 height 604
type textarea ")"
click at [1210, 111] on div "# Use arguments with move statements to move farther. hero . moveRight ( 3 ) he…" at bounding box center [1371, 334] width 346 height 604
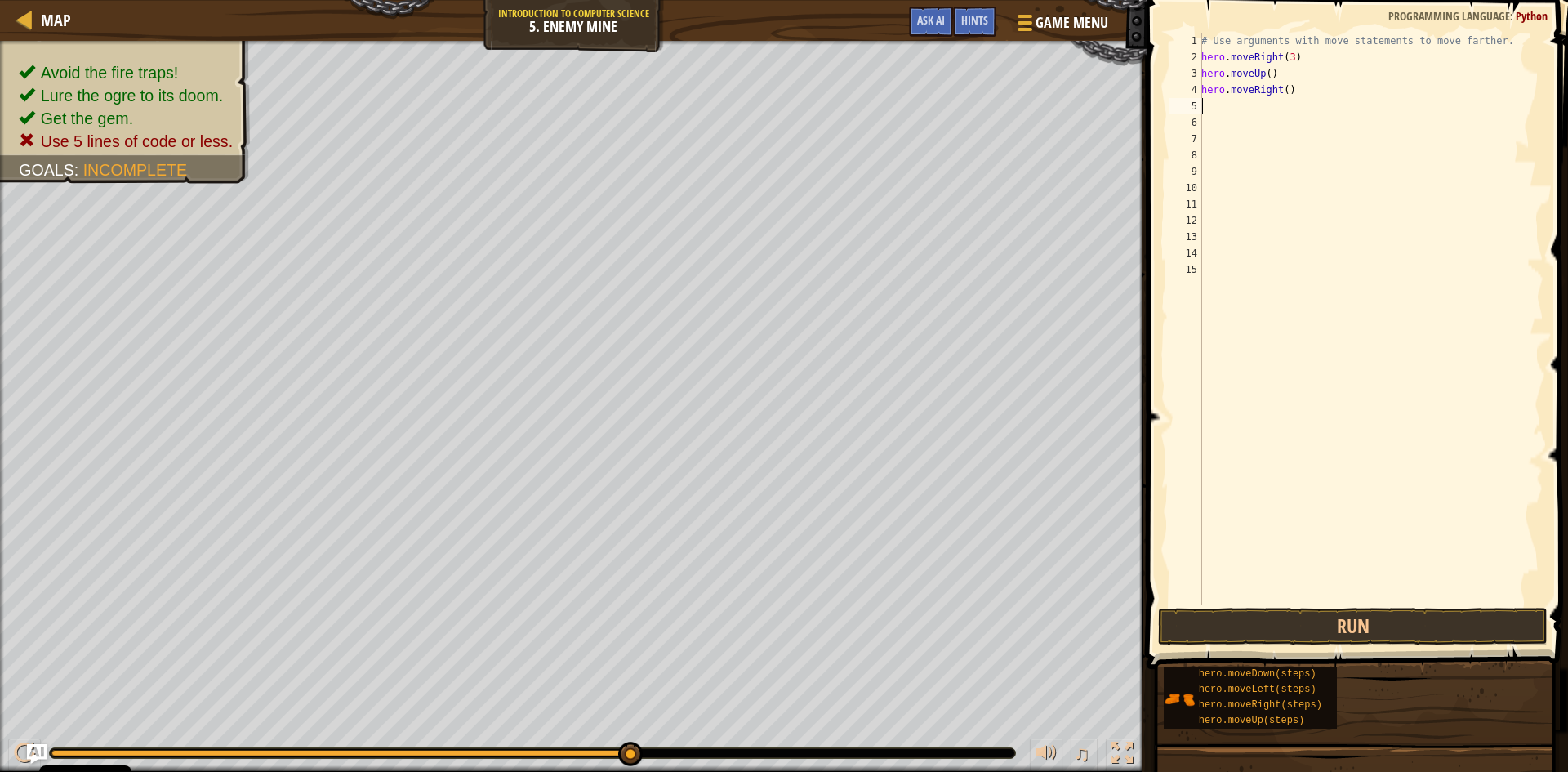
click at [1284, 86] on div "# Use arguments with move statements to move farther. hero . moveRight ( 3 ) he…" at bounding box center [1371, 334] width 346 height 604
type textarea ")"
click at [1207, 95] on div "# Use arguments with move statements to move farther. hero . moveRight ( 3 ) he…" at bounding box center [1371, 334] width 346 height 604
click at [1279, 78] on div "# Use arguments with move statements to move farther. hero . moveRight ( 3 ) he…" at bounding box center [1371, 334] width 346 height 604
type textarea "h"
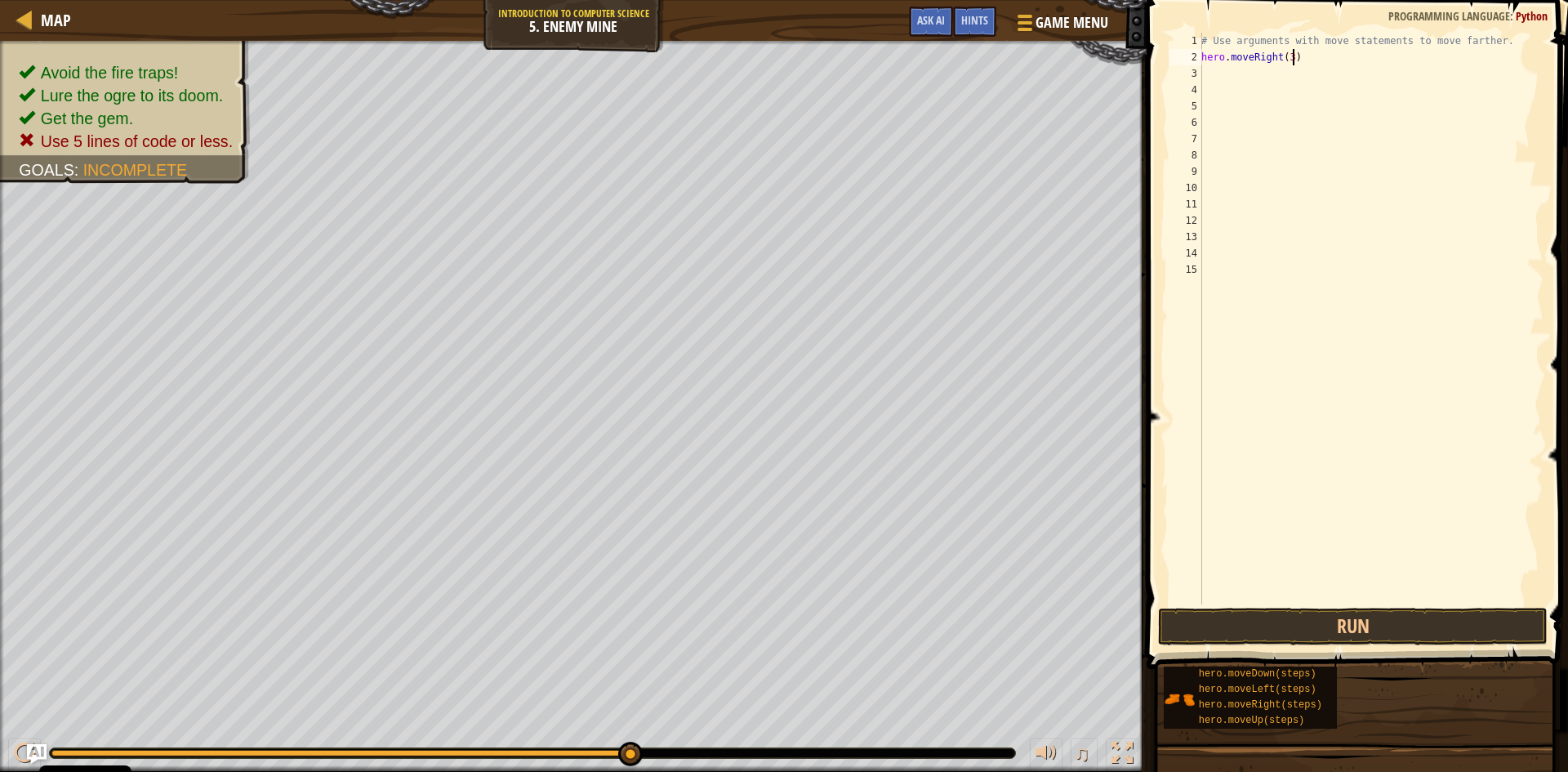
click at [1296, 53] on div "# Use arguments with move statements to move farther. hero . moveRight ( 3 )" at bounding box center [1371, 334] width 346 height 604
type textarea "h"
type textarea "# Use arguments with move statements to move farther"
click at [1335, 628] on button "Run" at bounding box center [1352, 625] width 390 height 37
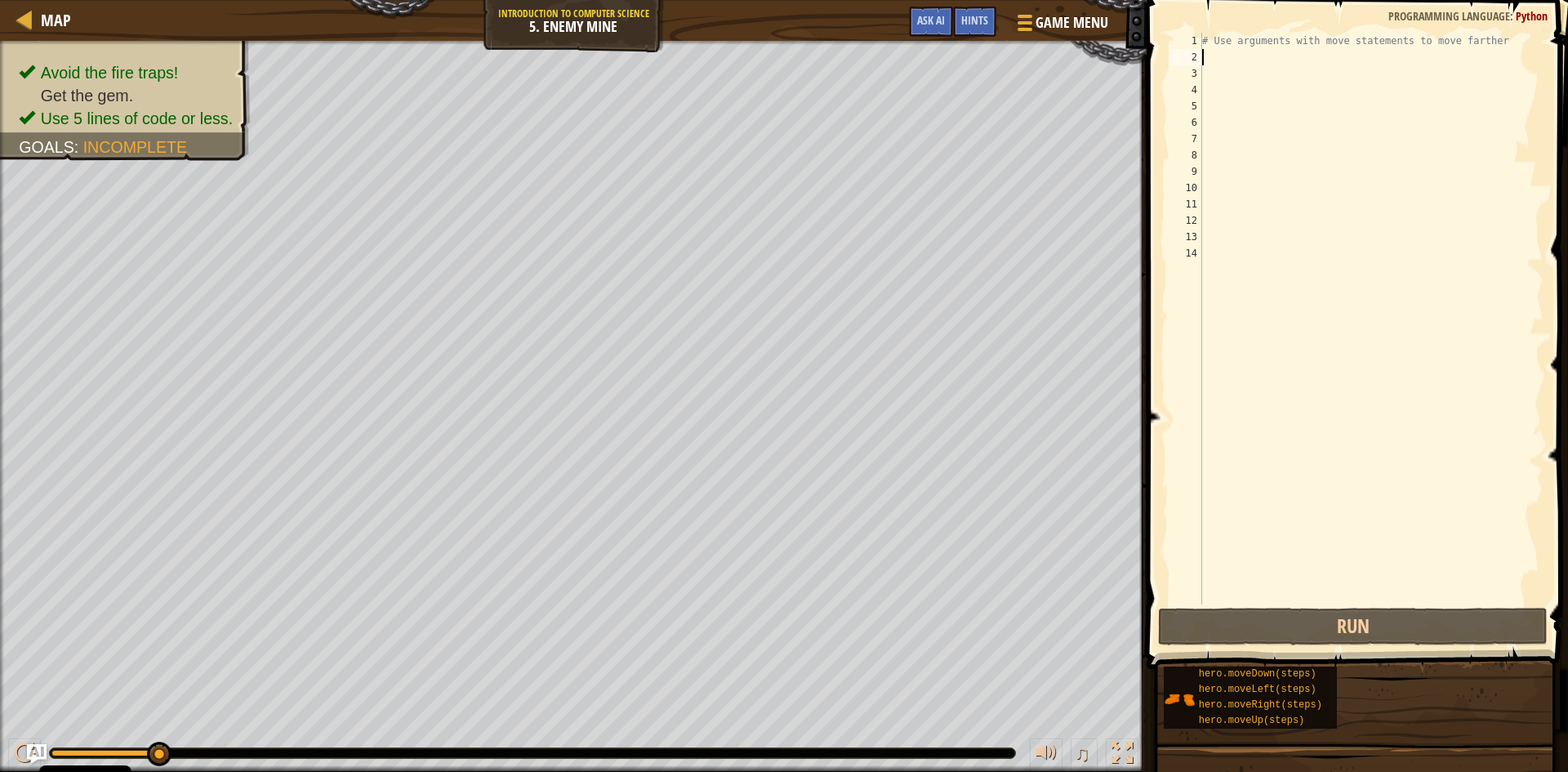
click at [1221, 58] on div "# Use arguments with move statements to move farther" at bounding box center [1372, 334] width 345 height 604
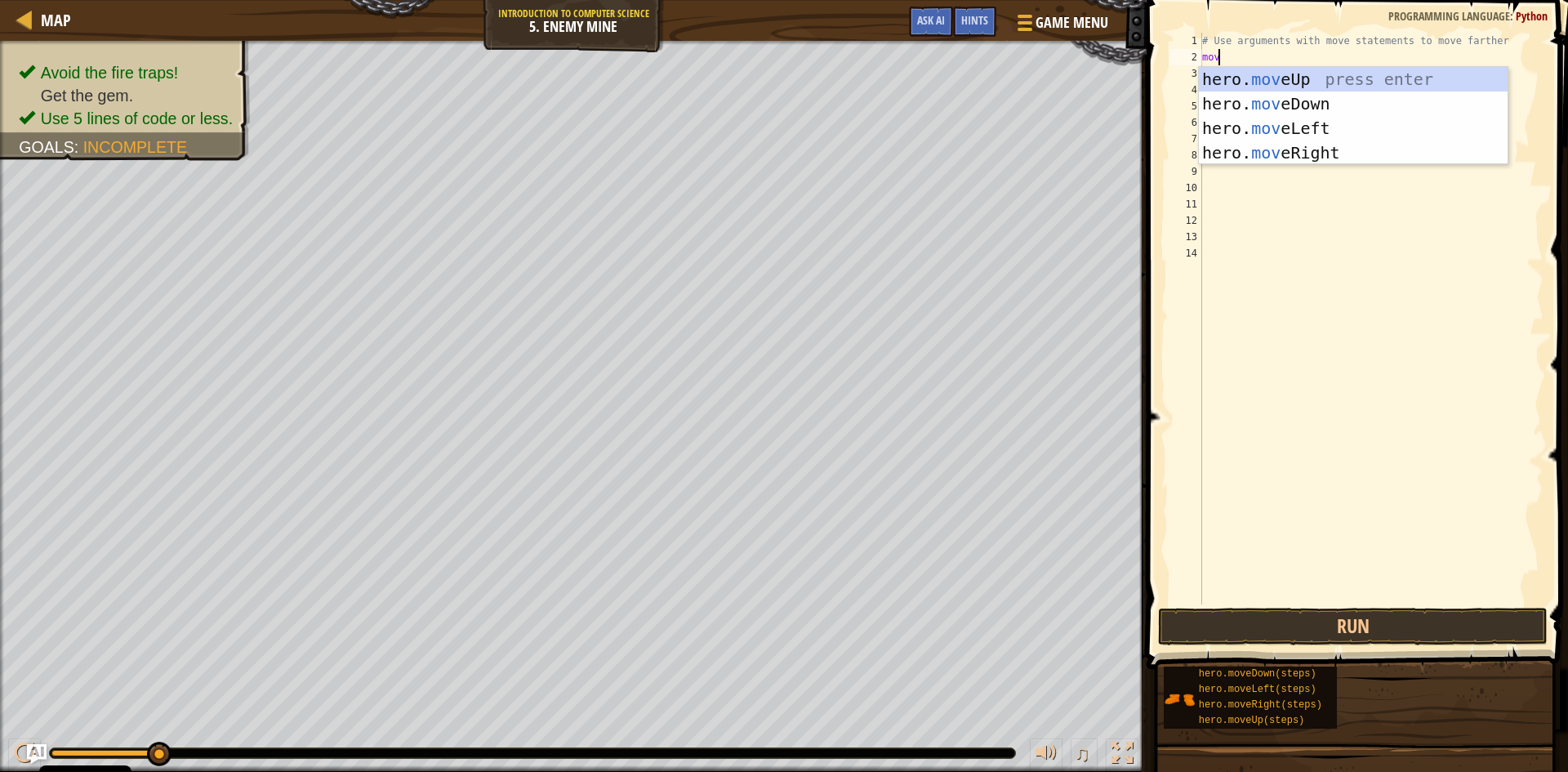
scroll to position [8, 1]
type textarea "movr"
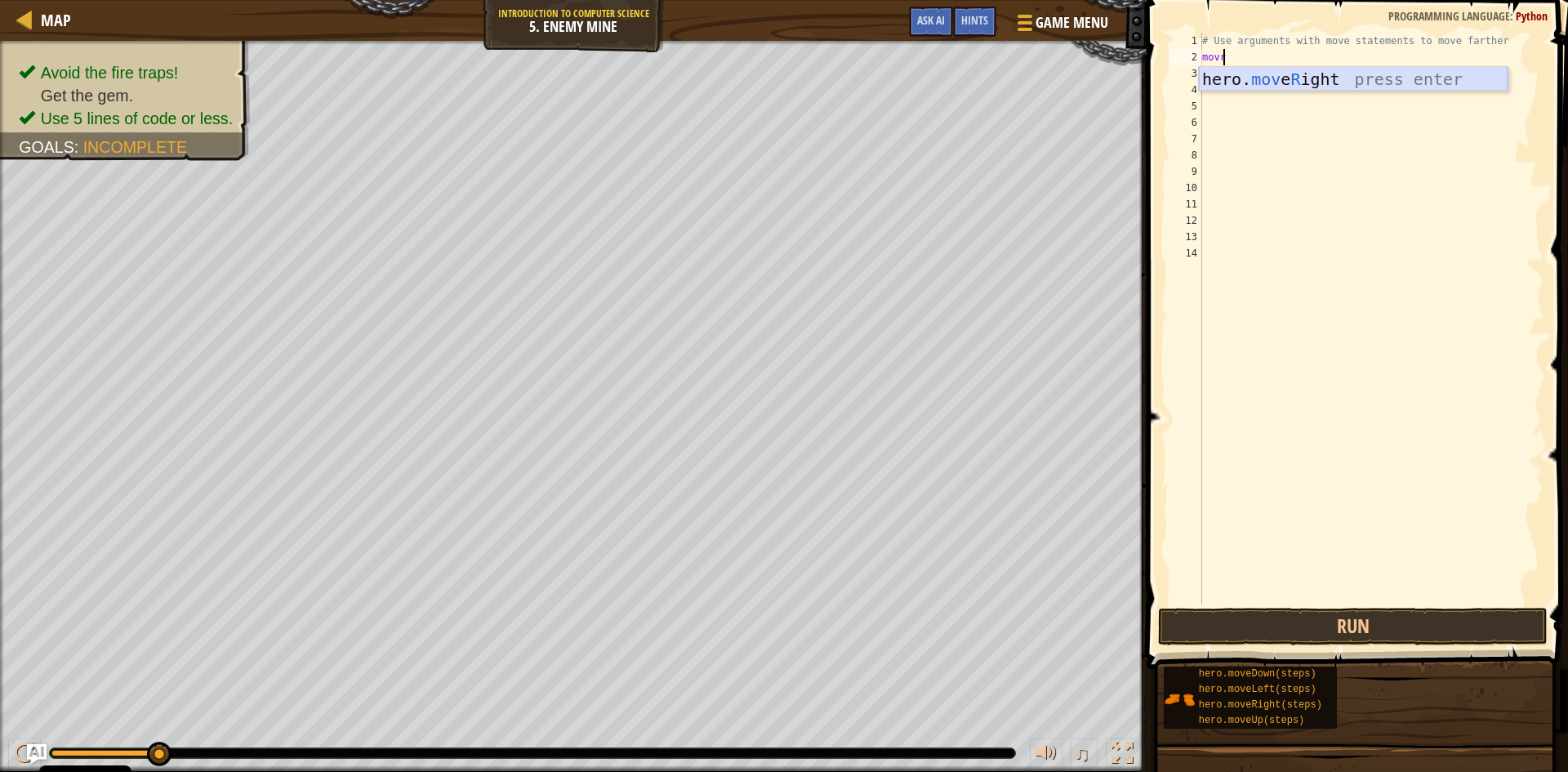
click at [1295, 68] on div "hero. mov e R ight press enter" at bounding box center [1353, 103] width 308 height 74
click at [1284, 57] on div "# Use arguments with move statements to move farther hero . moveRight ( )" at bounding box center [1372, 334] width 345 height 604
type textarea "hero.moveRight(3)"
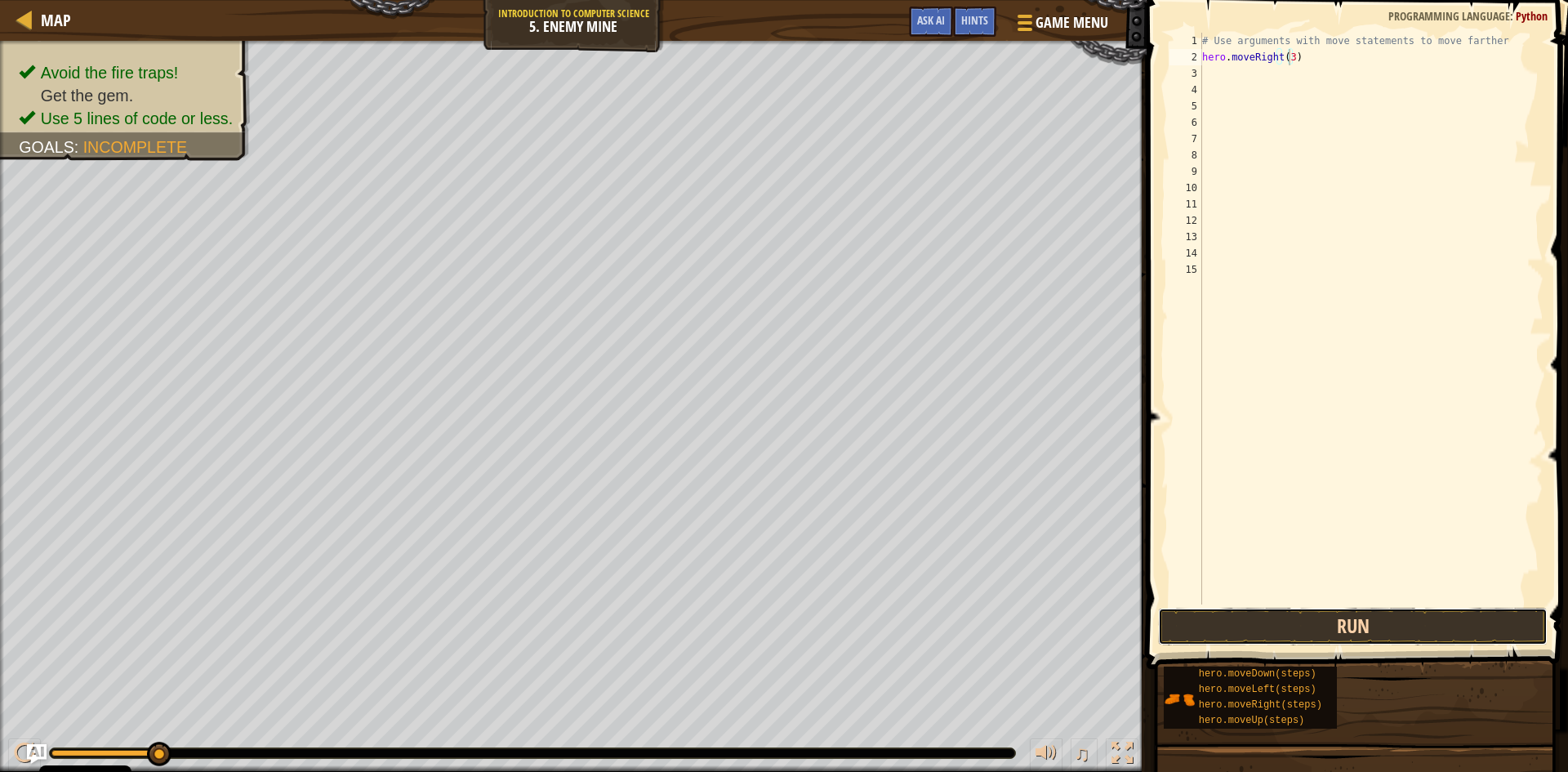
click at [1350, 615] on button "Run" at bounding box center [1352, 625] width 390 height 37
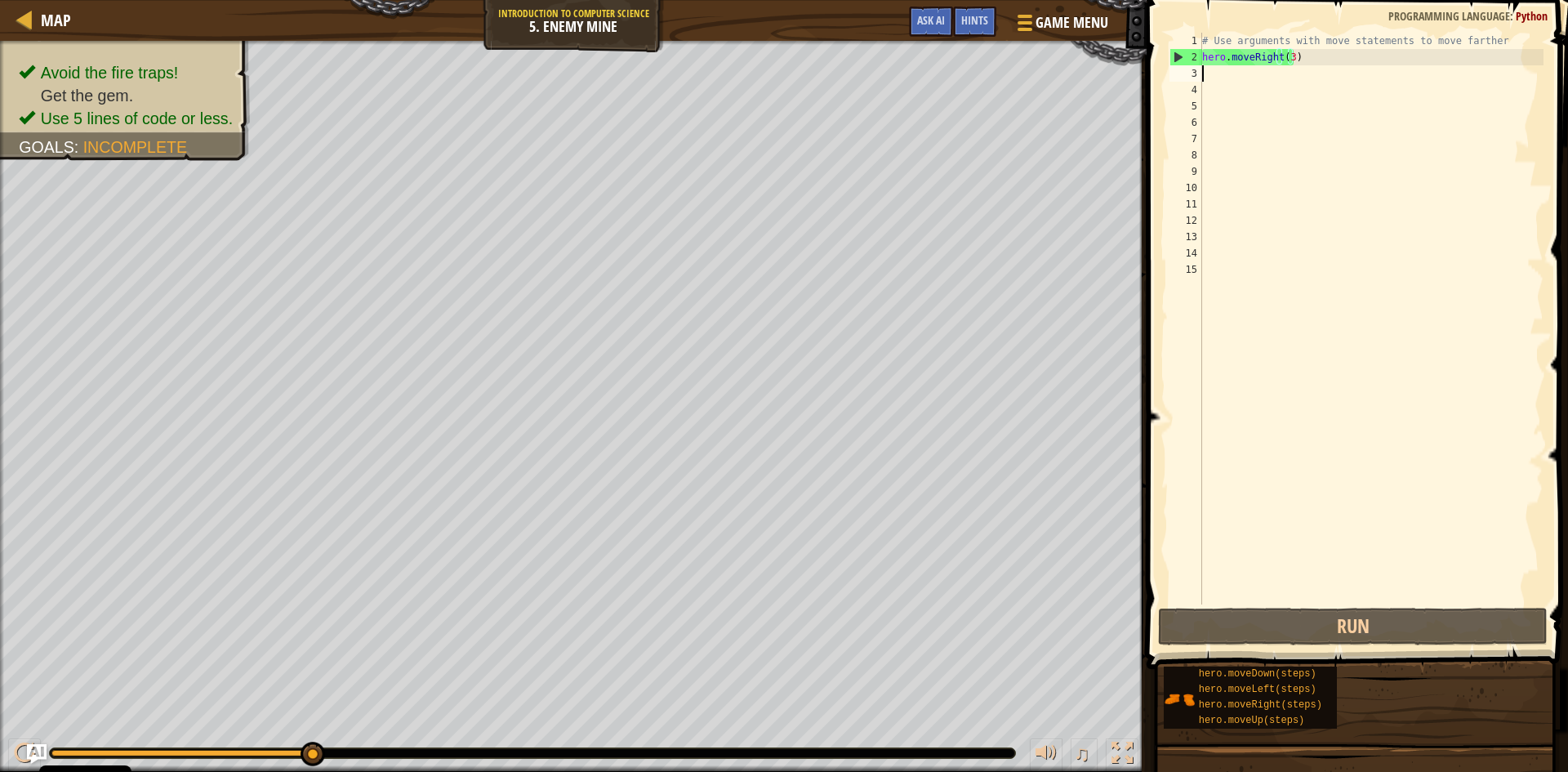
click at [1204, 75] on div "# Use arguments with move statements to move farther hero . moveRight ( 3 )" at bounding box center [1372, 334] width 345 height 604
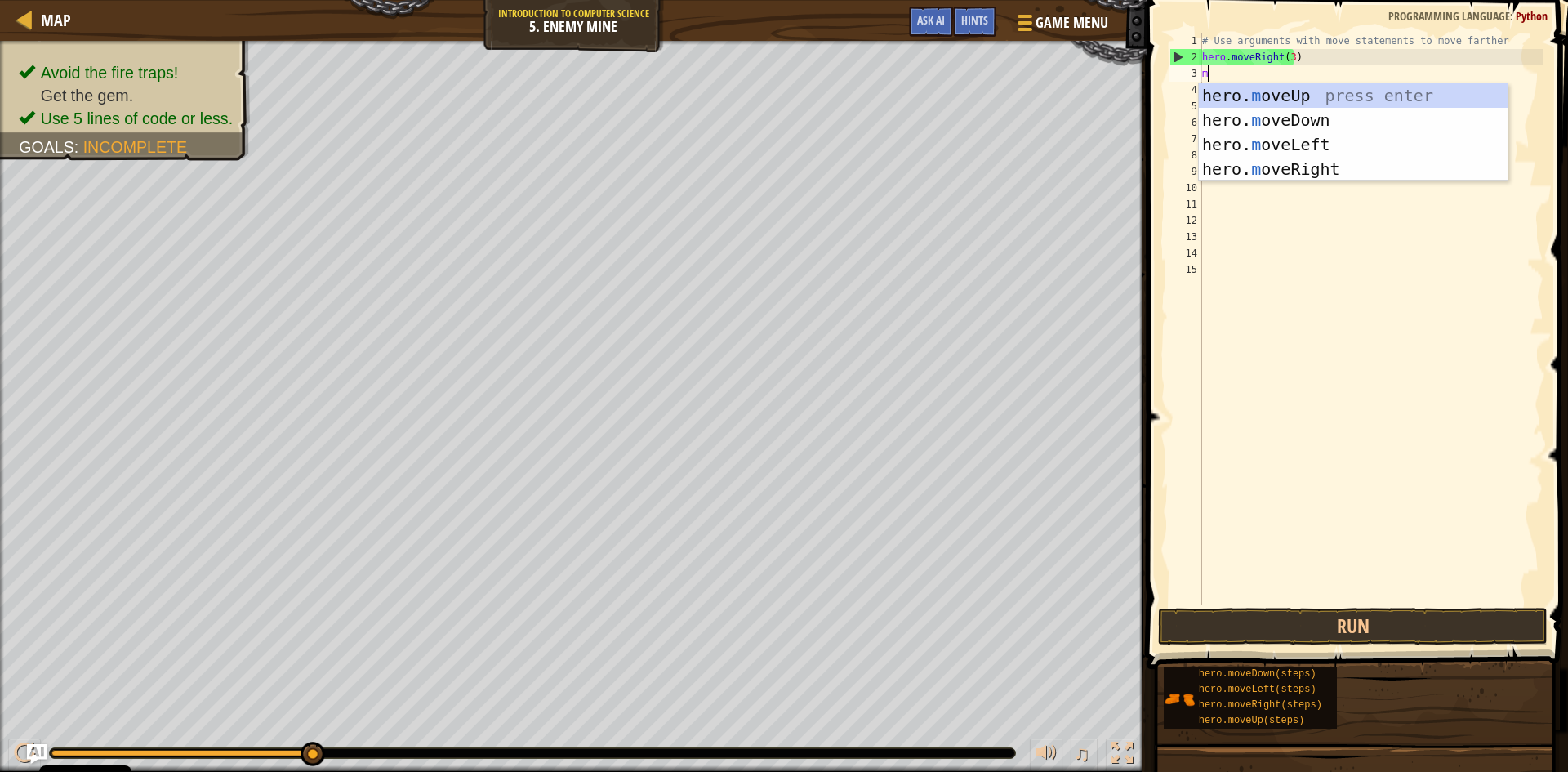
type textarea "mo"
click at [1263, 93] on div "hero. mo veUp press enter hero. mo veDown press enter hero. mo veLeft press ent…" at bounding box center [1353, 156] width 308 height 147
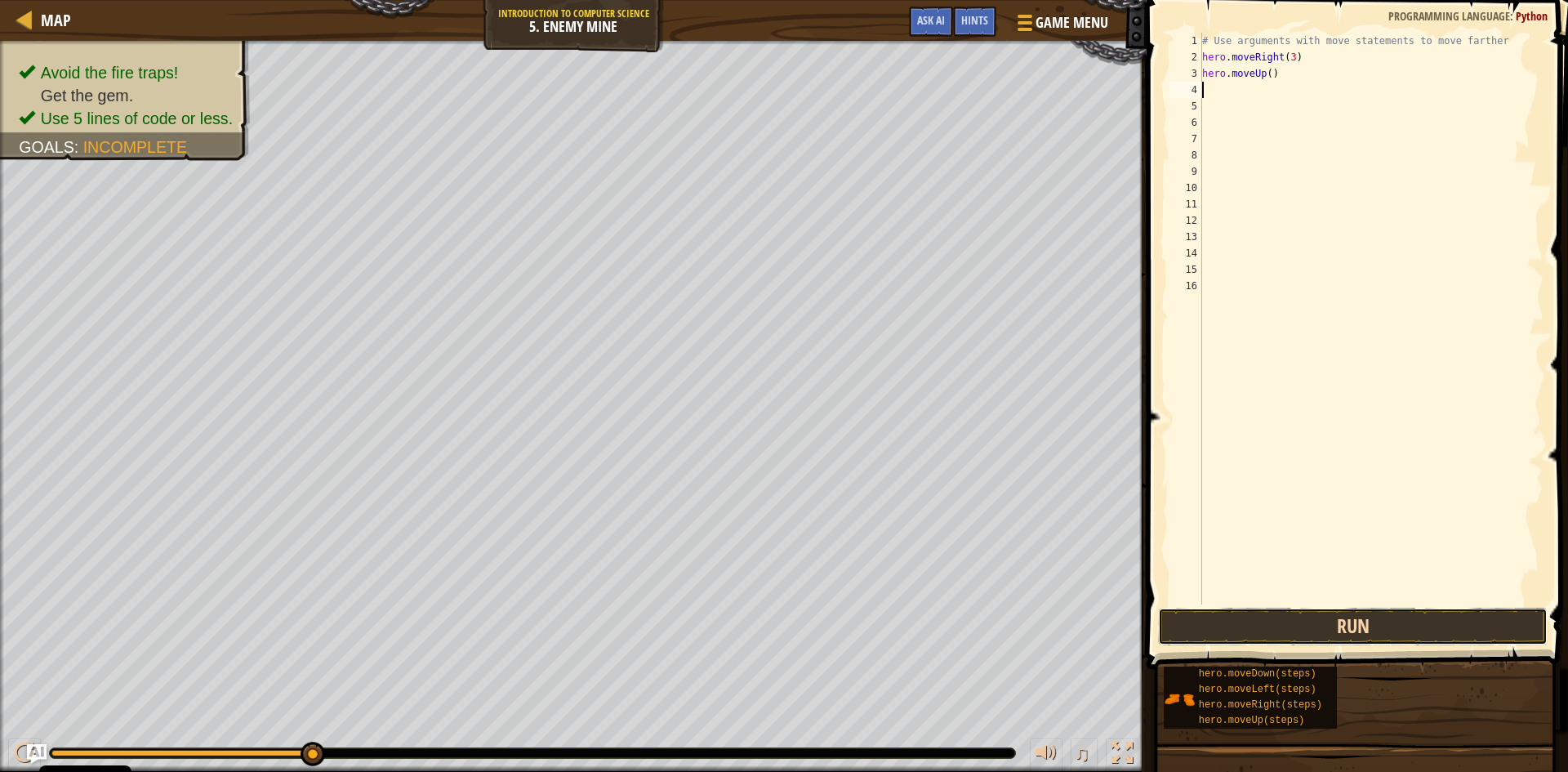
click at [1184, 611] on button "Run" at bounding box center [1352, 625] width 390 height 37
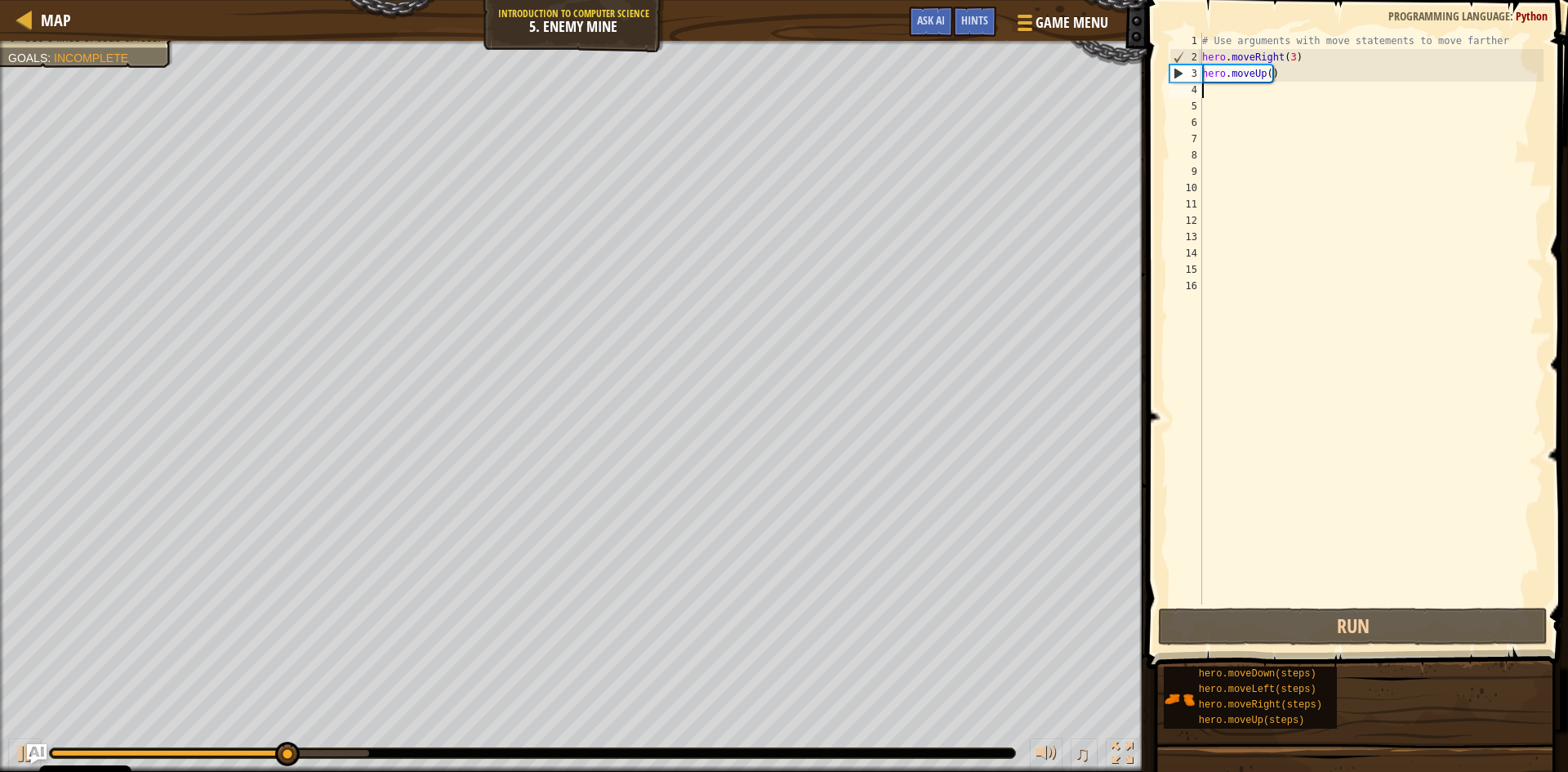
click at [1202, 90] on div "# Use arguments with move statements to move farther hero . moveRight ( 3 ) her…" at bounding box center [1372, 334] width 345 height 604
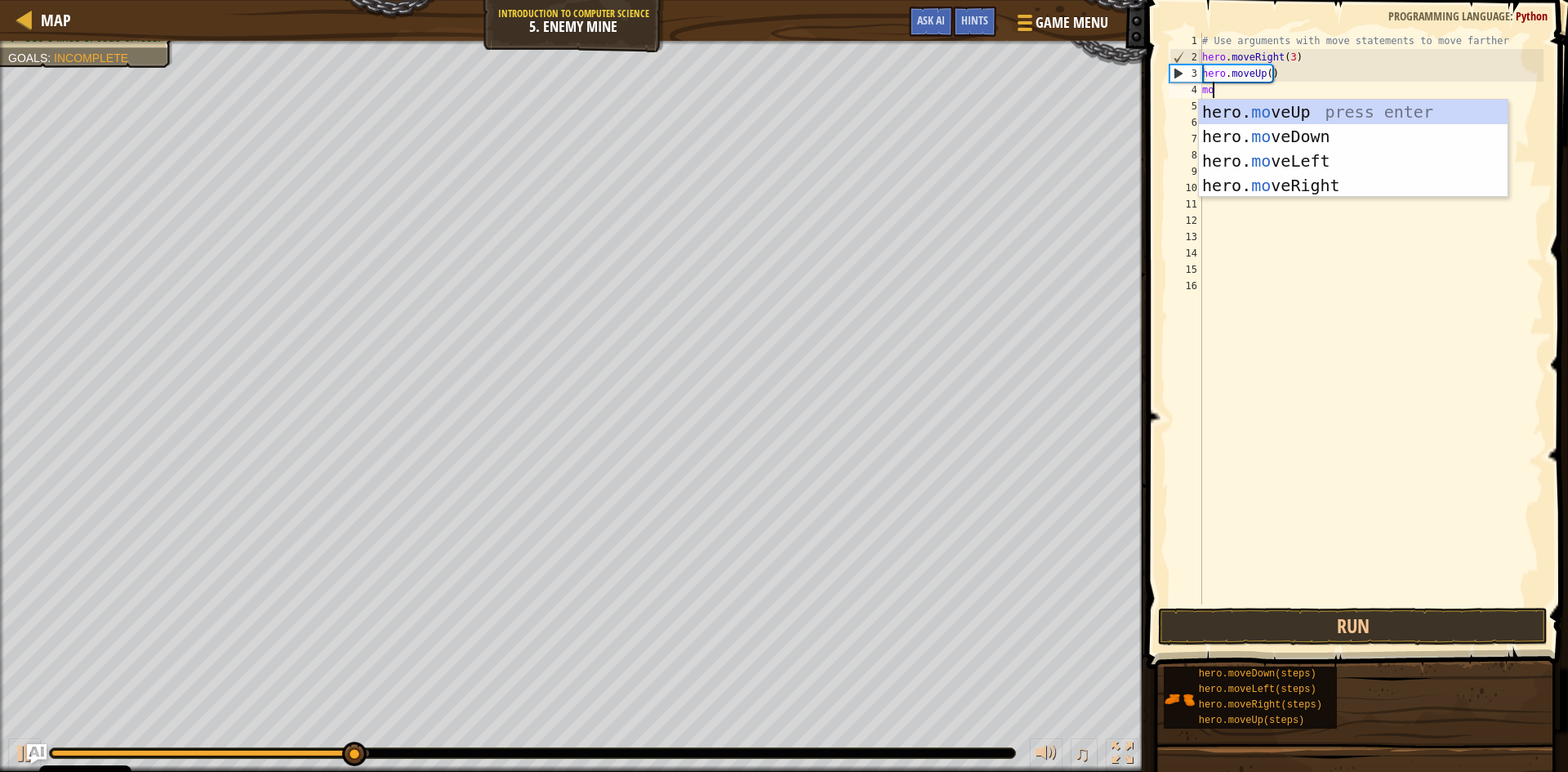
scroll to position [8, 1]
type textarea "move"
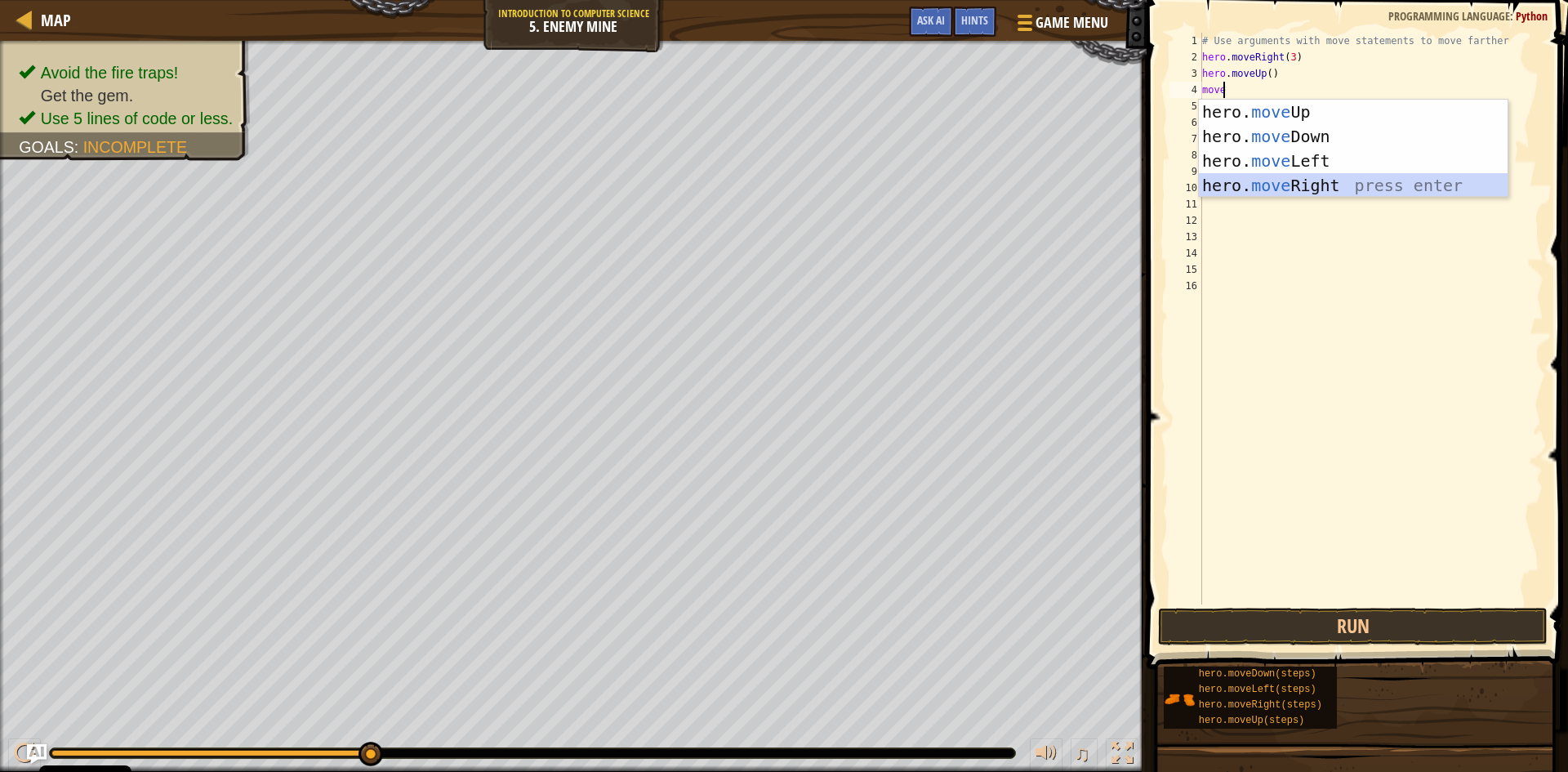
click at [1246, 186] on div "hero. move Up press enter hero. move Down press enter hero. move Left press ent…" at bounding box center [1353, 172] width 308 height 147
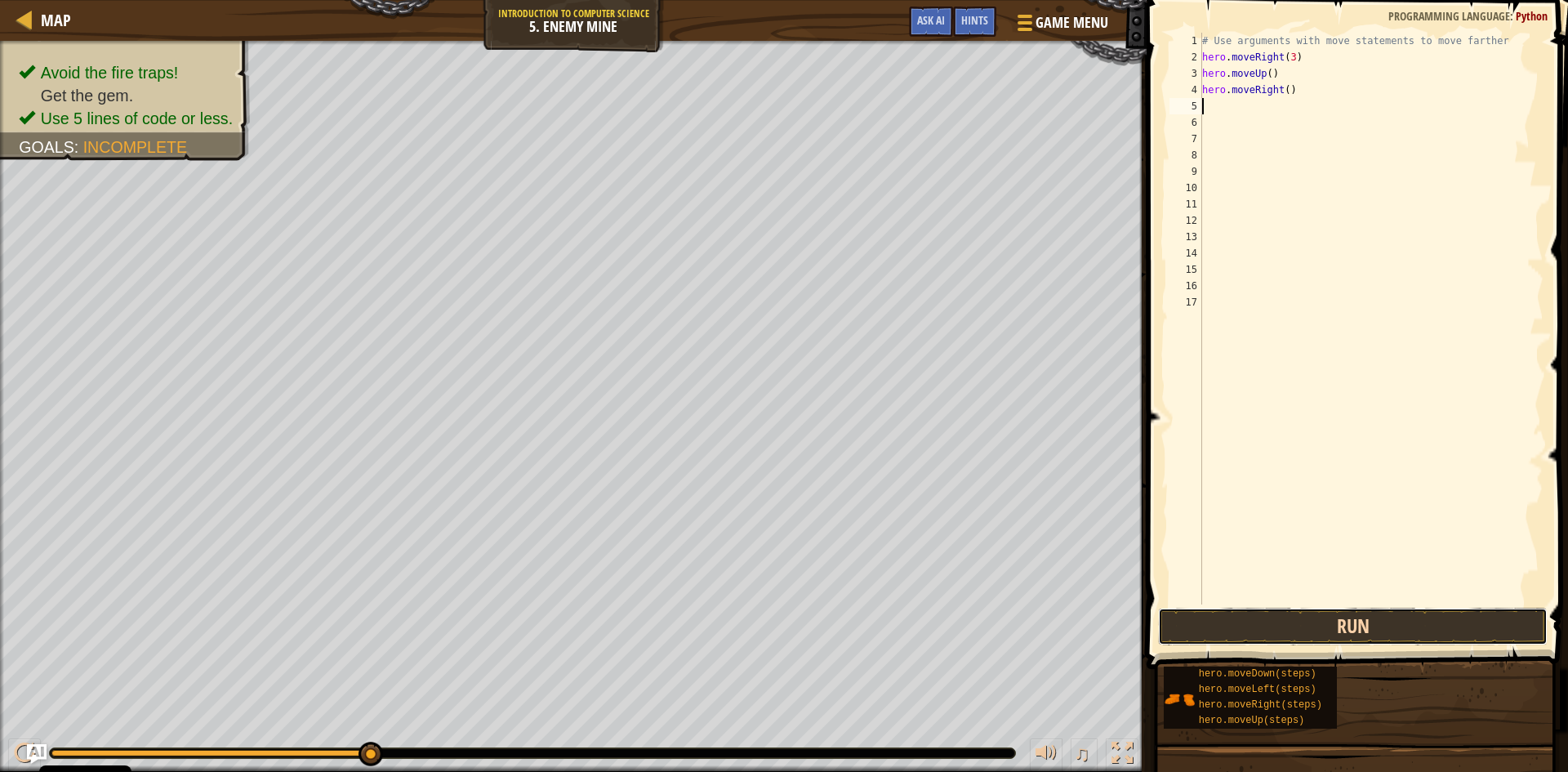
click at [1283, 618] on button "Run" at bounding box center [1352, 625] width 390 height 37
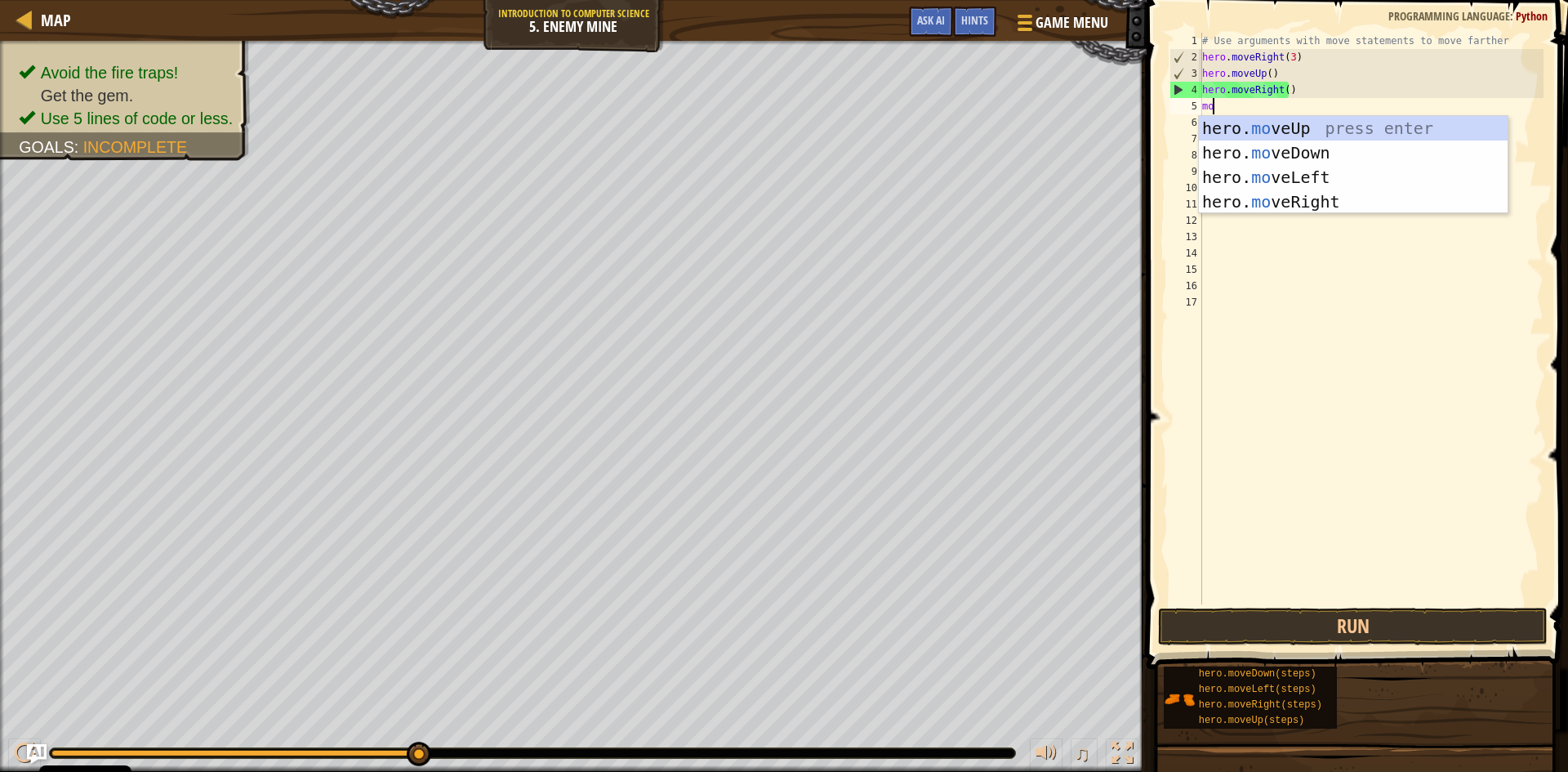
scroll to position [8, 1]
type textarea "move"
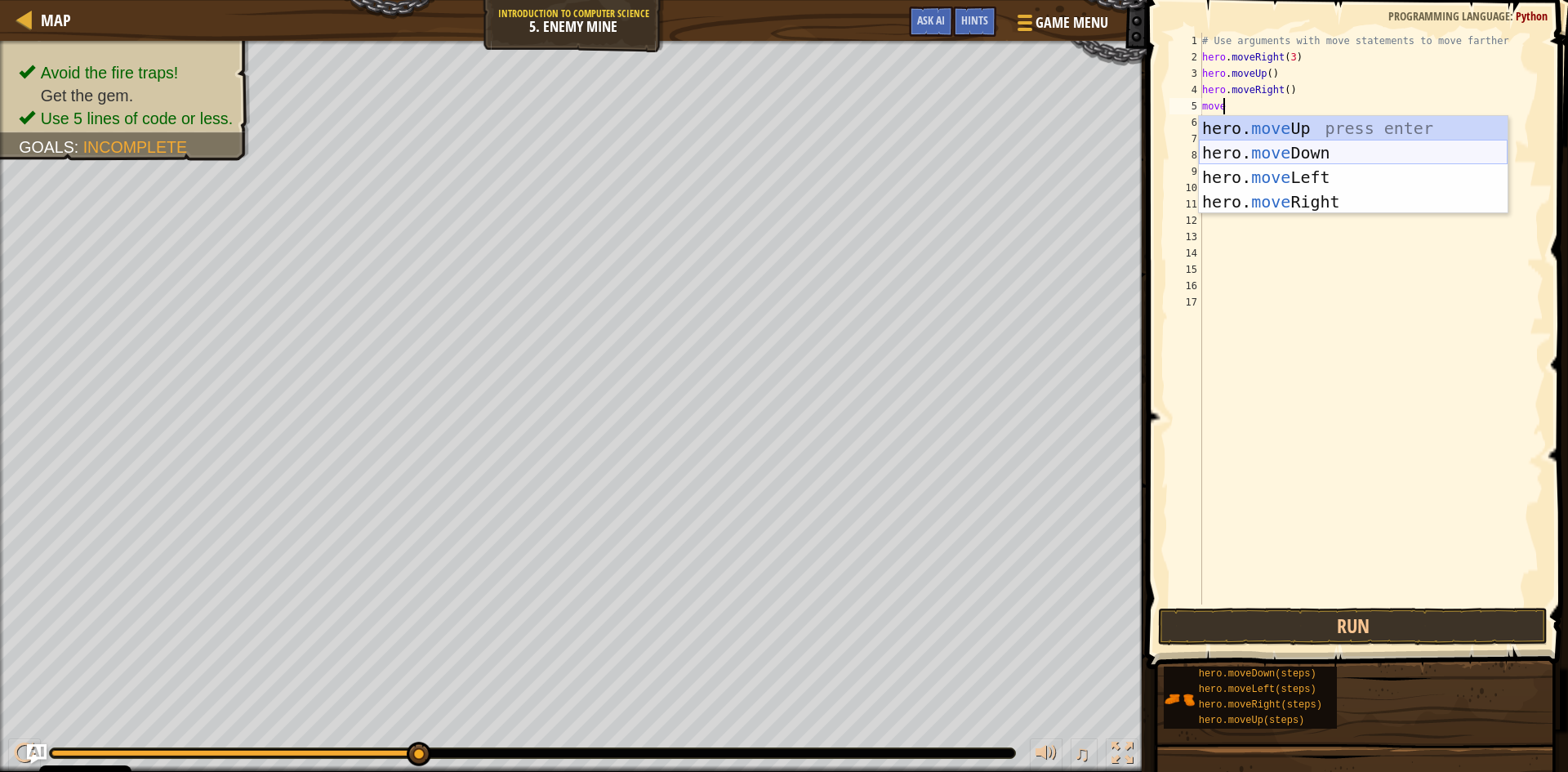
click at [1254, 152] on div "hero. move Up press enter hero. move Down press enter hero. move Left press ent…" at bounding box center [1353, 189] width 308 height 147
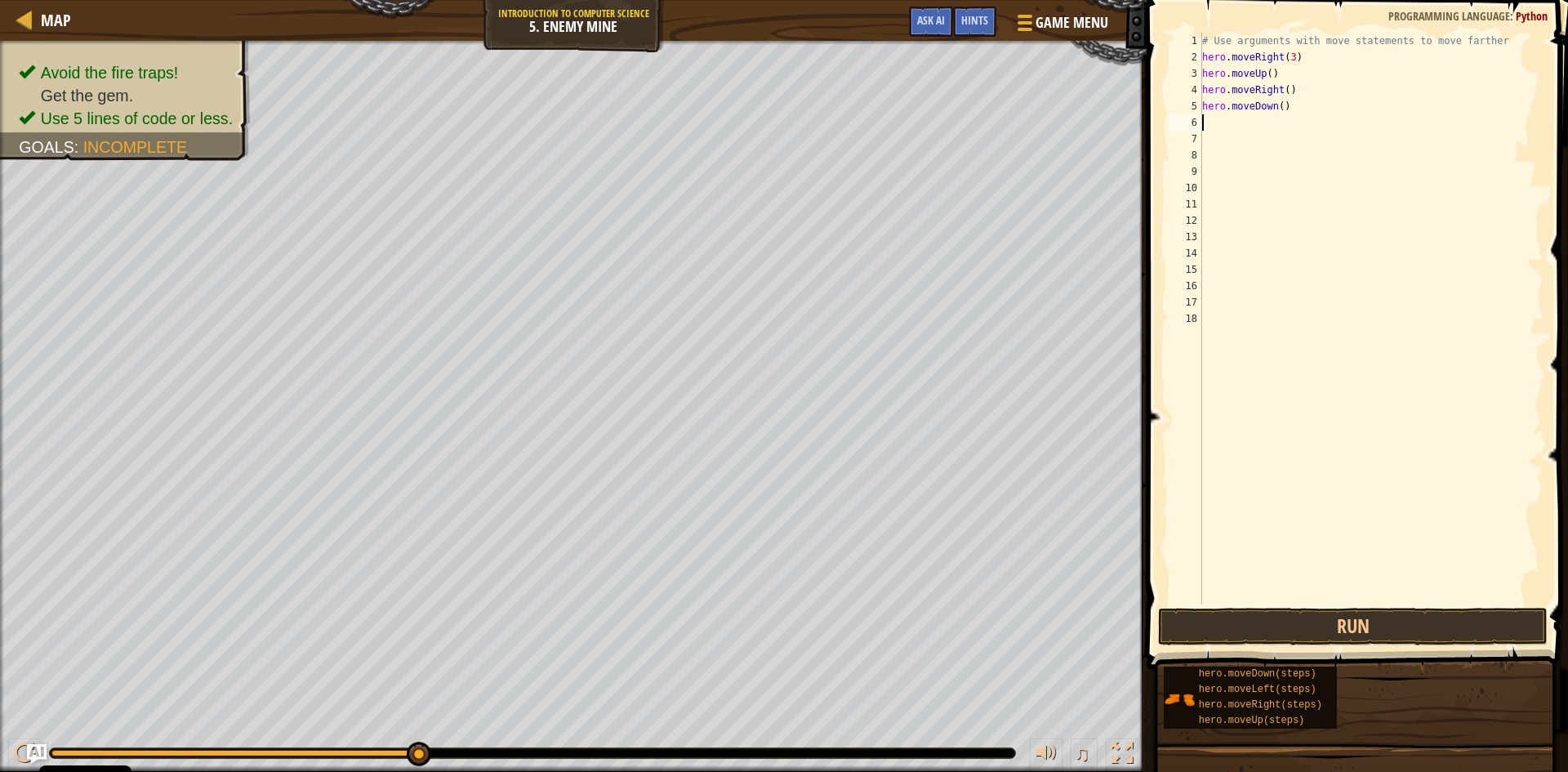
scroll to position [8, 0]
click at [1278, 108] on div "# Use arguments with move statements to move farther hero . moveRight ( 3 ) her…" at bounding box center [1372, 334] width 345 height 604
type textarea "hero.moveDown(3)"
click at [1275, 615] on button "Run" at bounding box center [1352, 625] width 390 height 37
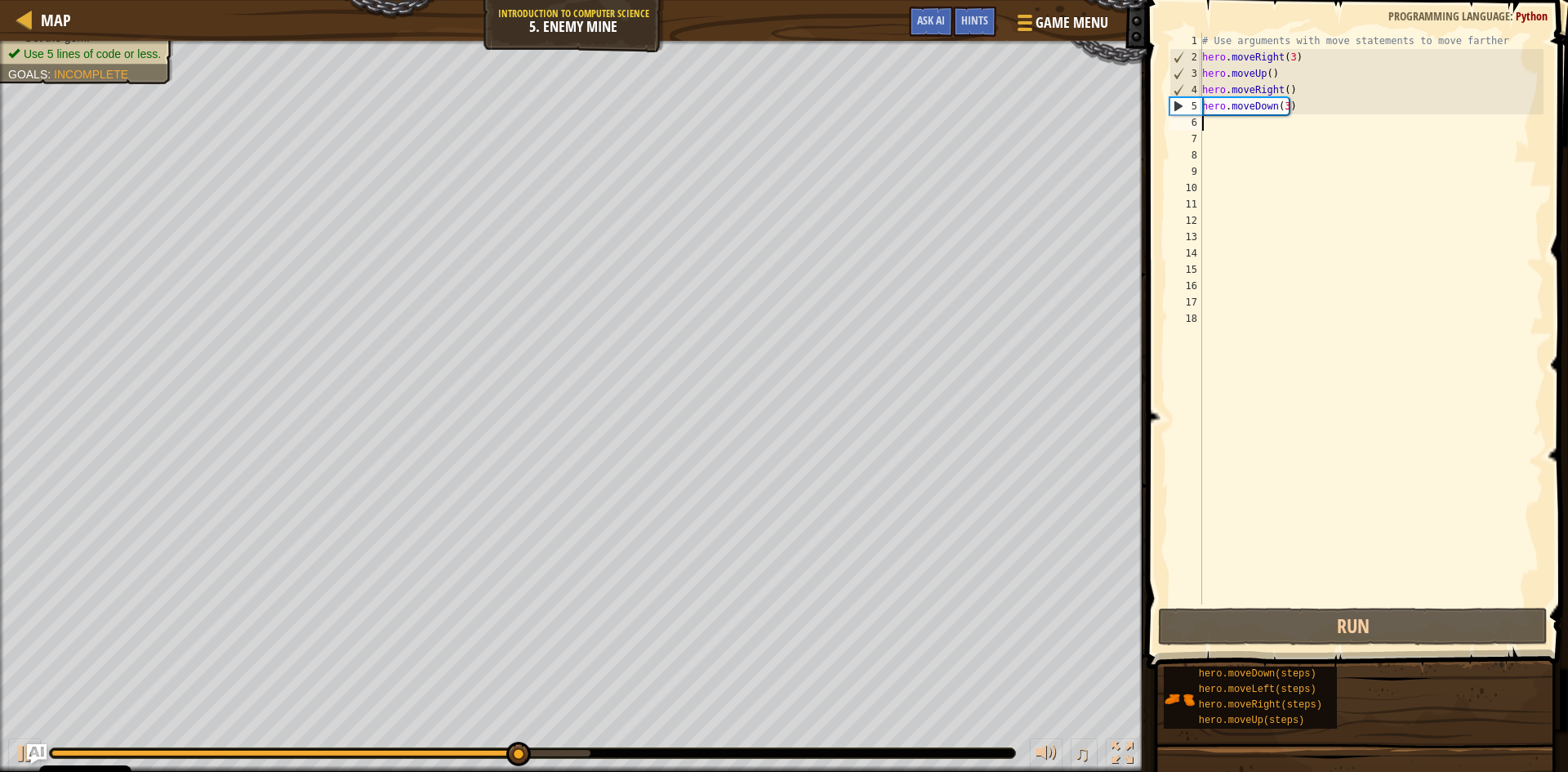
click at [1209, 130] on div "# Use arguments with move statements to move farther hero . moveRight ( 3 ) her…" at bounding box center [1372, 334] width 345 height 604
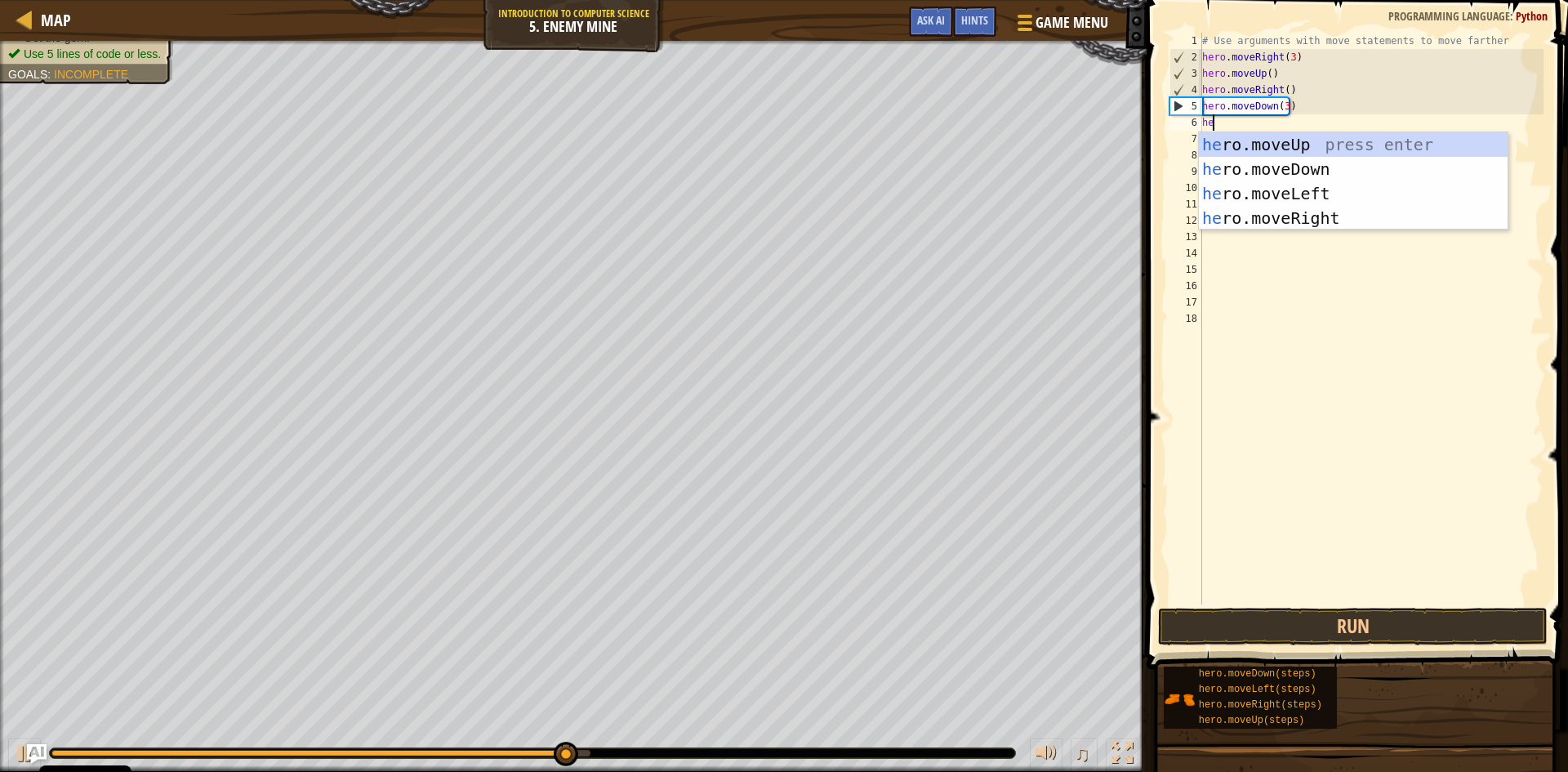
type textarea "her"
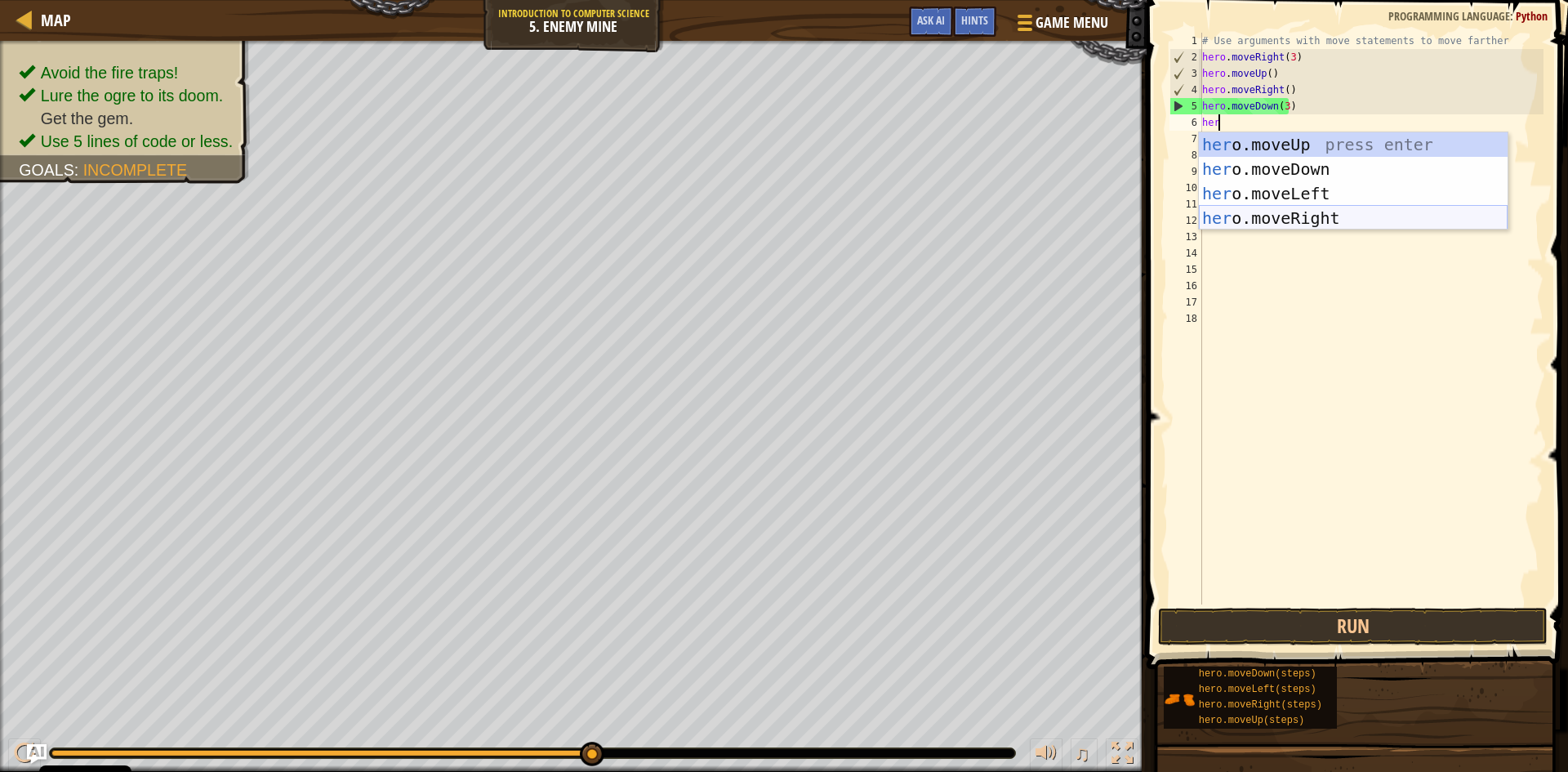
click at [1239, 220] on div "her o.moveUp press enter her o.moveDown press enter her o.moveLeft press enter …" at bounding box center [1353, 205] width 308 height 147
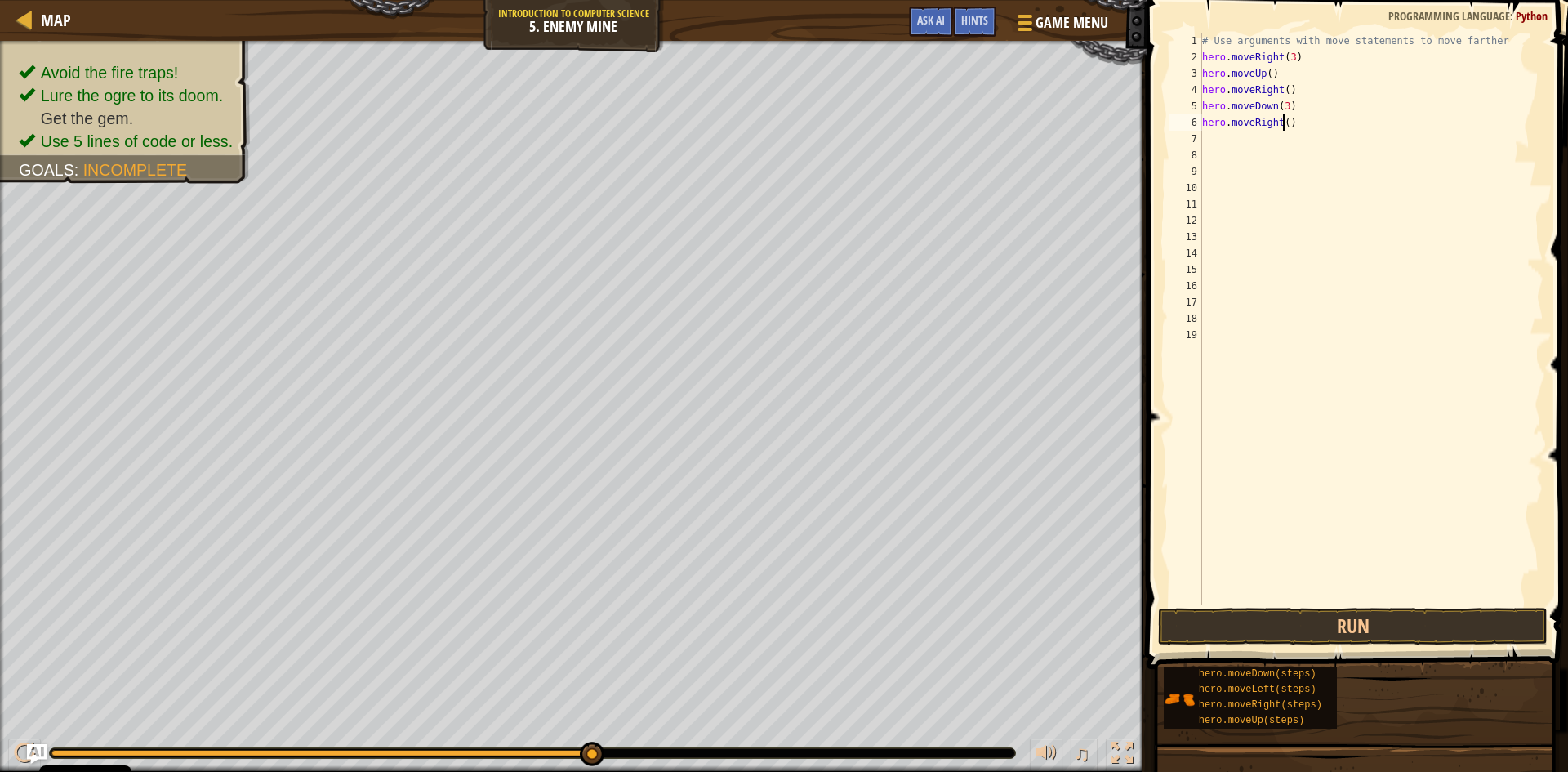
click at [1283, 120] on div "# Use arguments with move statements to move farther hero . moveRight ( 3 ) her…" at bounding box center [1372, 334] width 345 height 604
type textarea "hero.moveRight(2)"
click at [1303, 634] on button "Run" at bounding box center [1352, 625] width 390 height 37
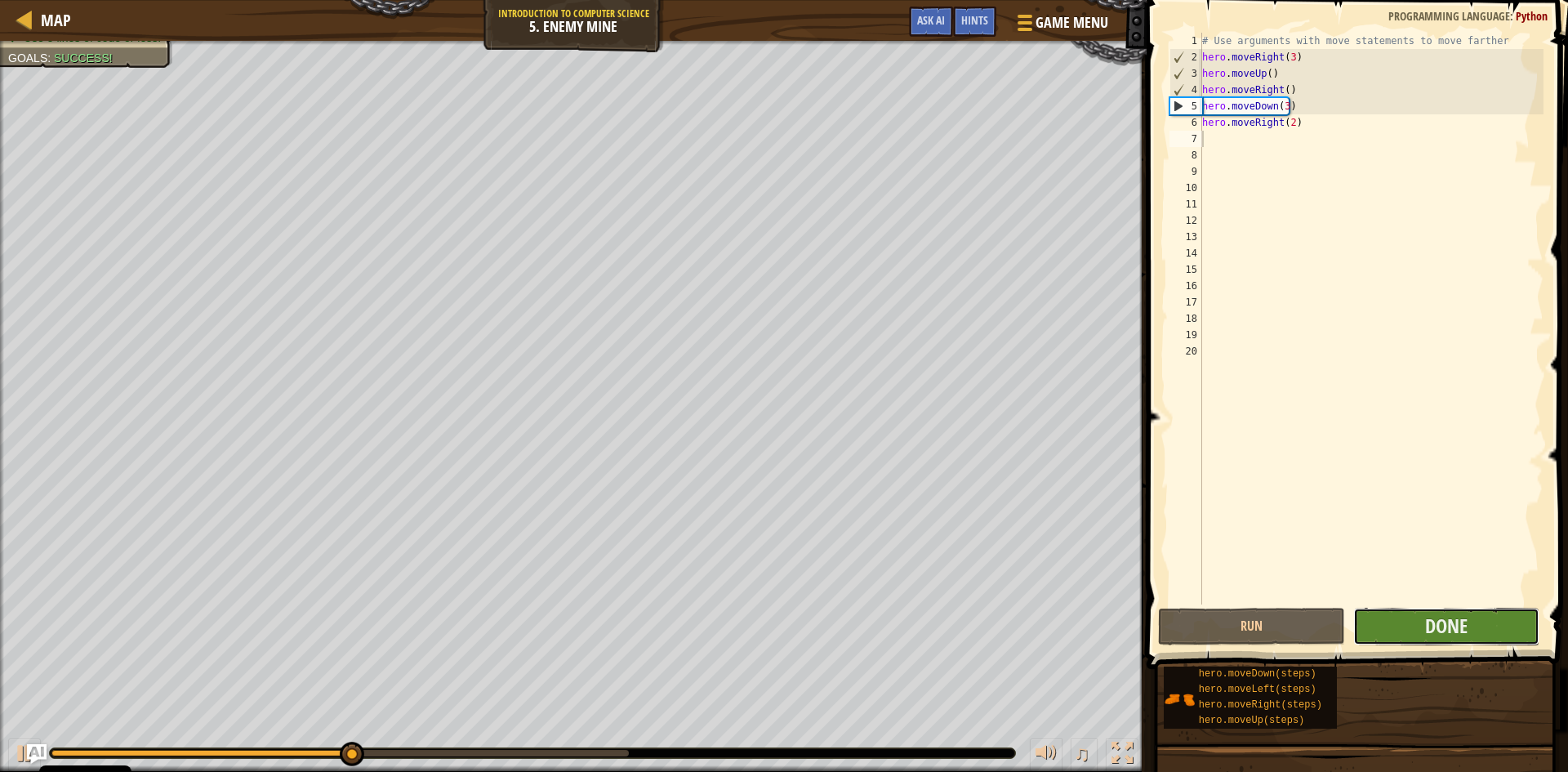
click at [1362, 624] on button "Done" at bounding box center [1446, 625] width 187 height 37
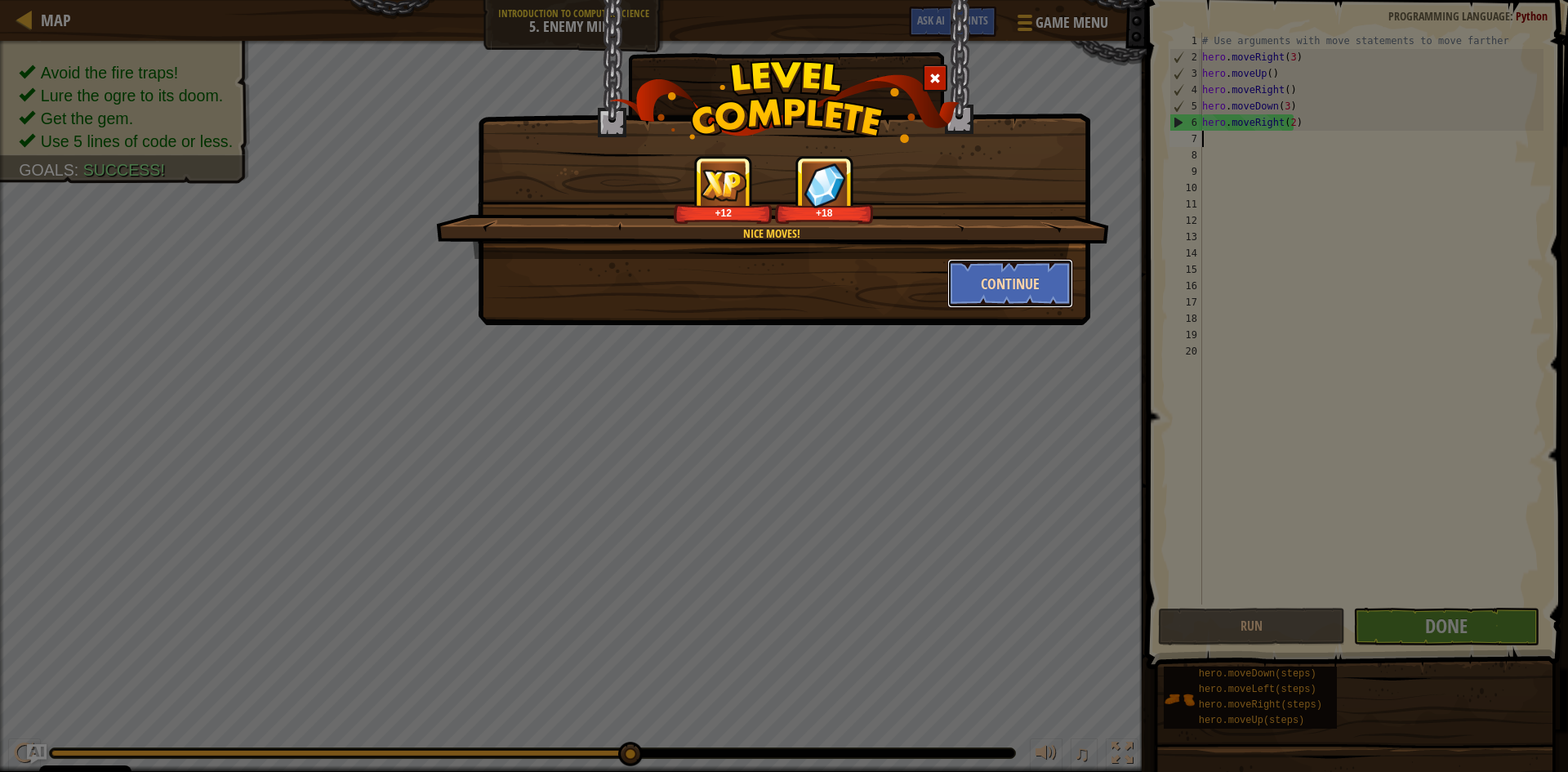
click at [1019, 302] on button "Continue" at bounding box center [1011, 283] width 126 height 49
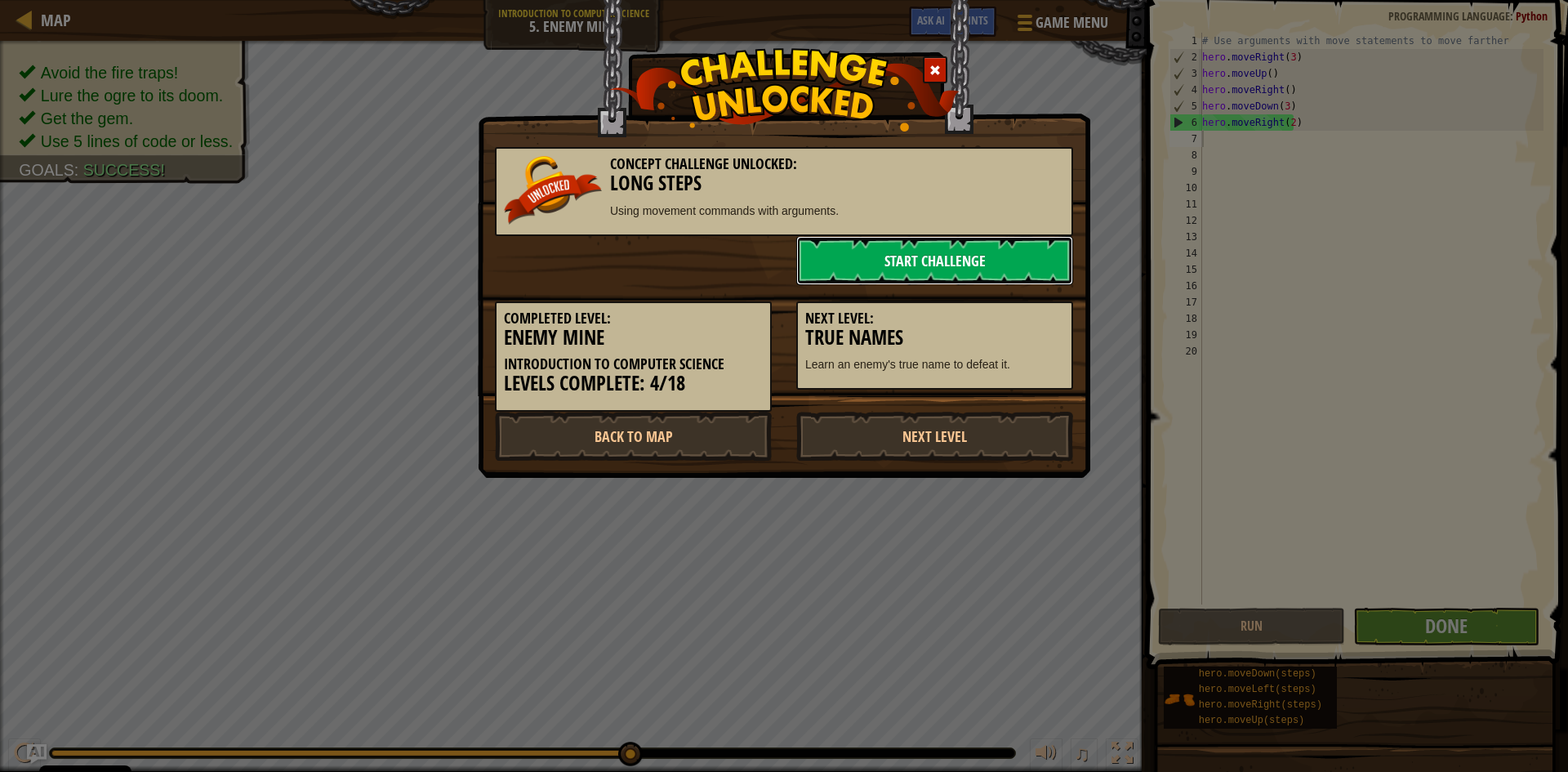
click at [969, 243] on link "Start Challenge" at bounding box center [934, 260] width 277 height 49
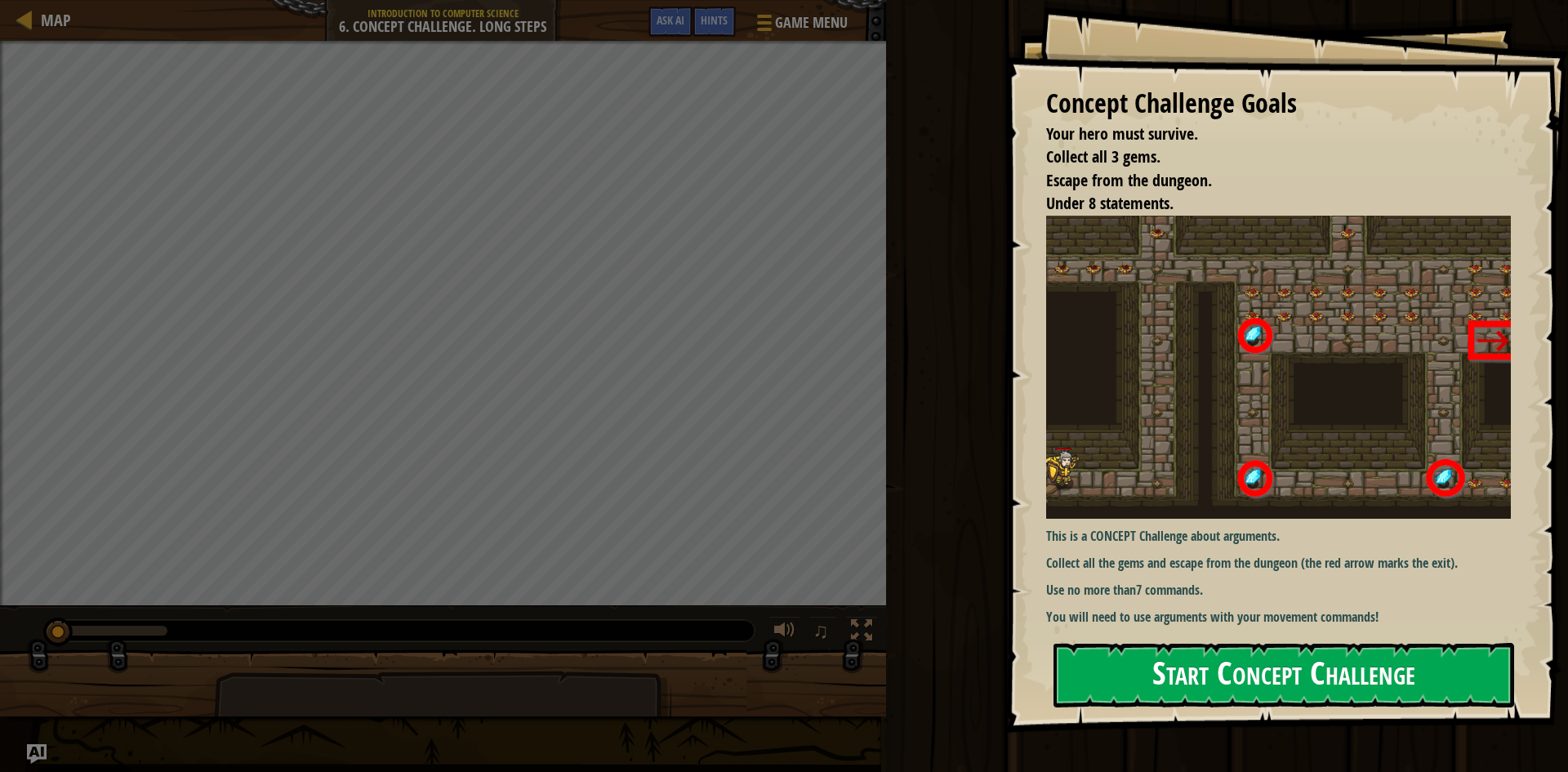
click at [1258, 678] on button "Start Concept Challenge" at bounding box center [1284, 674] width 461 height 64
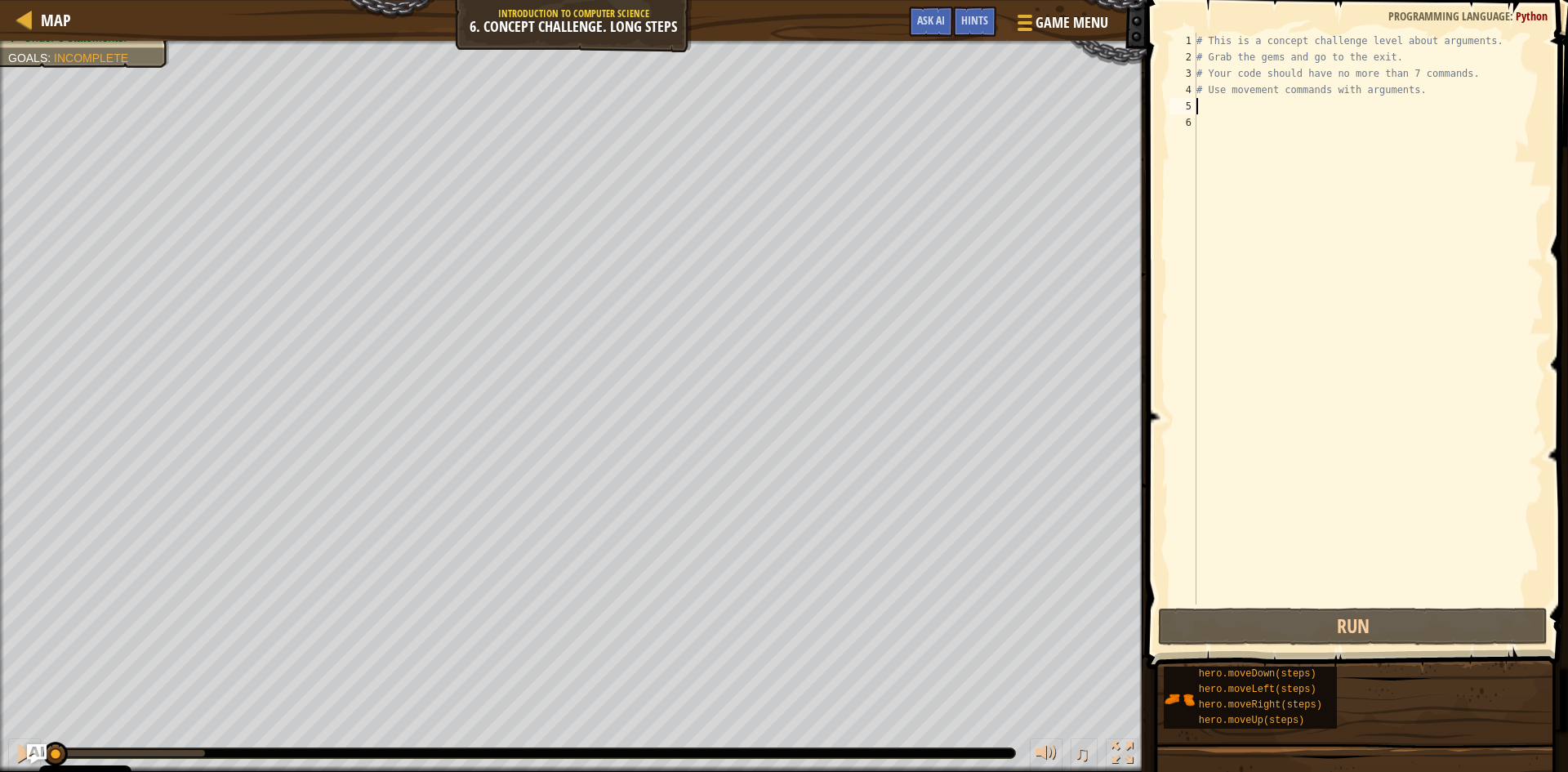
click at [1204, 110] on div "# This is a concept challenge level about arguments. # Grab the gems and go to …" at bounding box center [1369, 334] width 351 height 604
type textarea "hr"
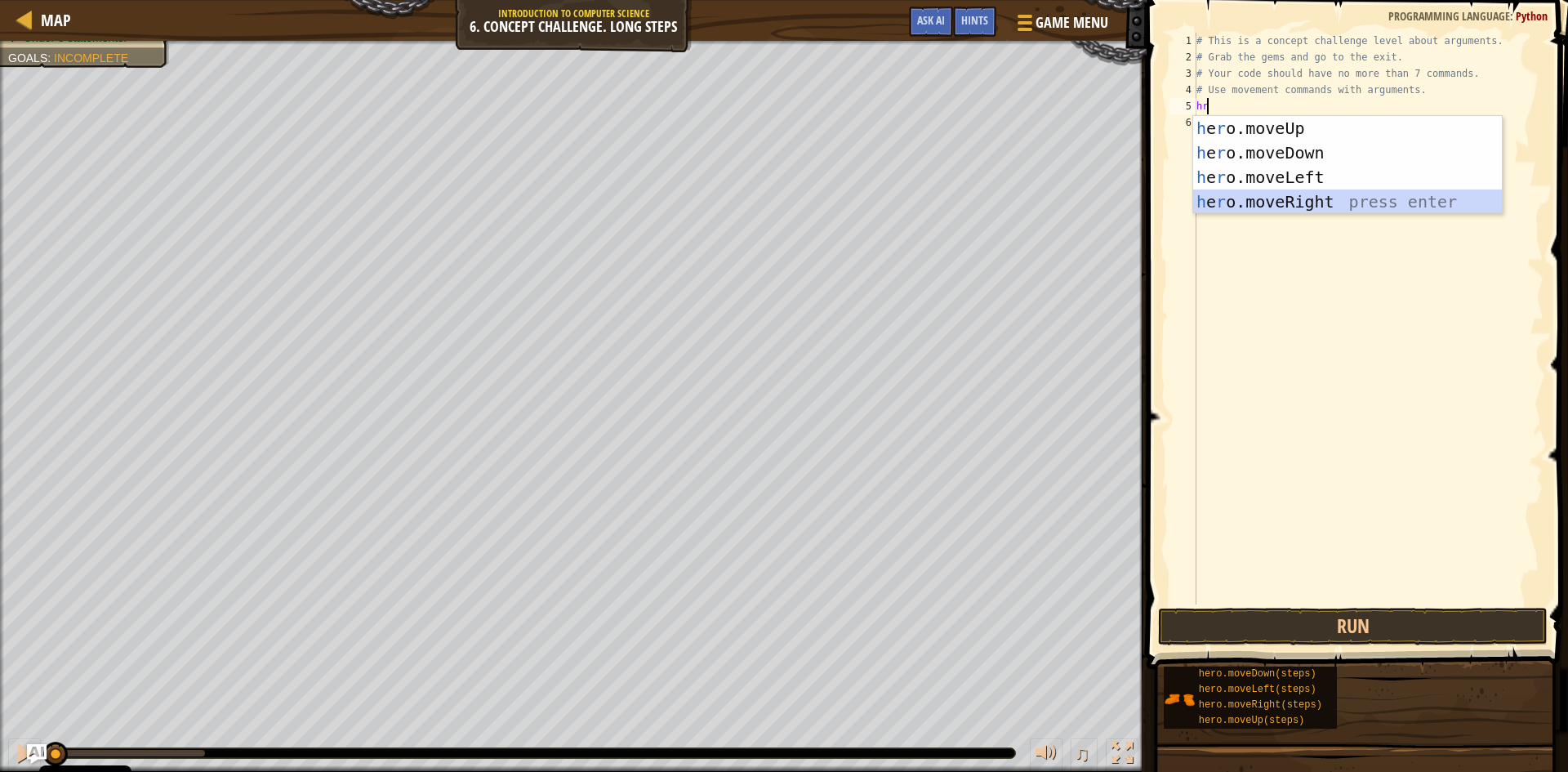
click at [1335, 191] on div "h e r o.moveUp press enter h e r o.moveDown press enter h e r o.moveLeft press …" at bounding box center [1348, 189] width 308 height 147
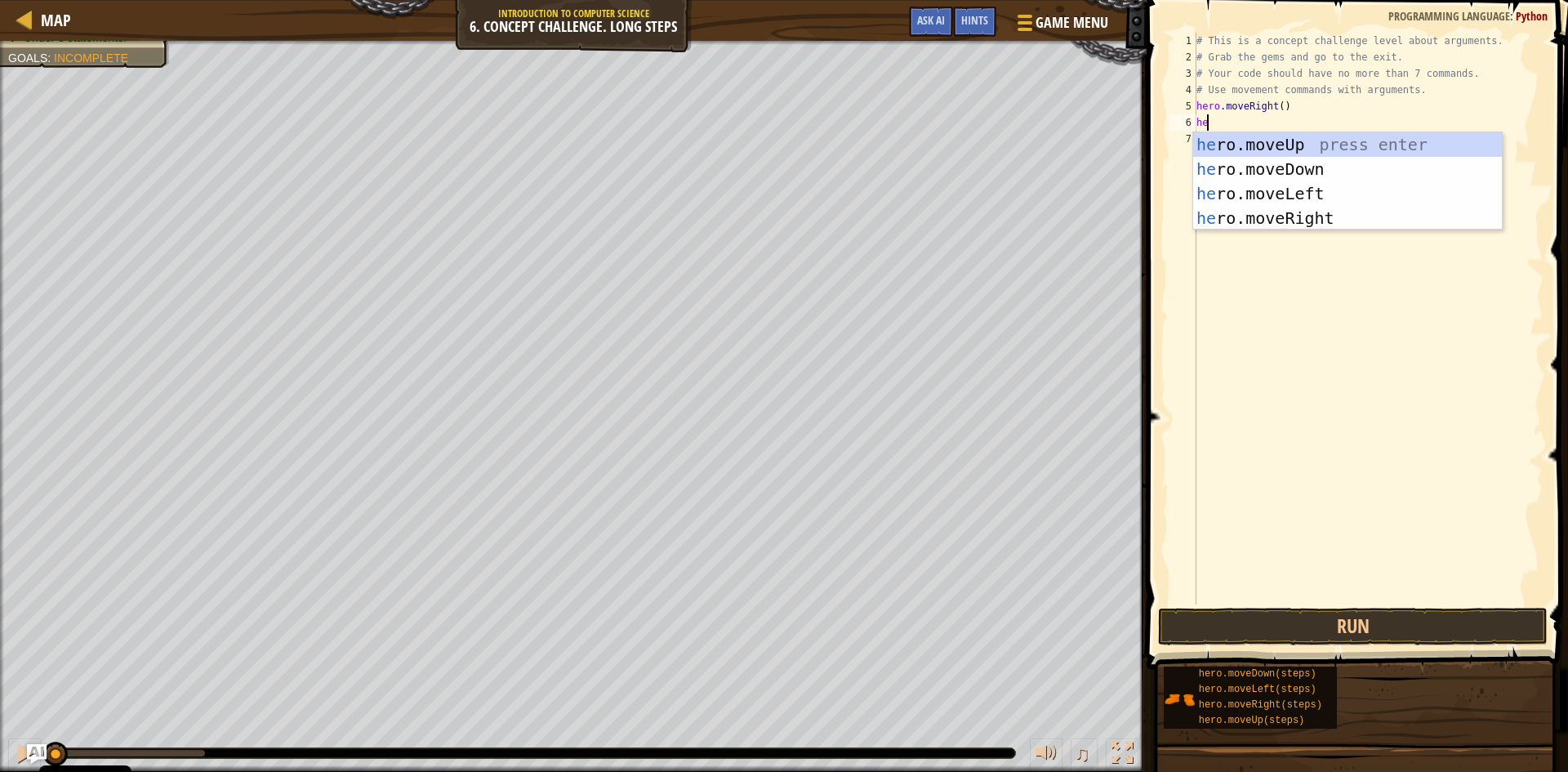
type textarea "her"
click at [1260, 137] on div "her o.moveUp press enter her o.moveDown press enter her o.moveLeft press enter …" at bounding box center [1348, 205] width 308 height 147
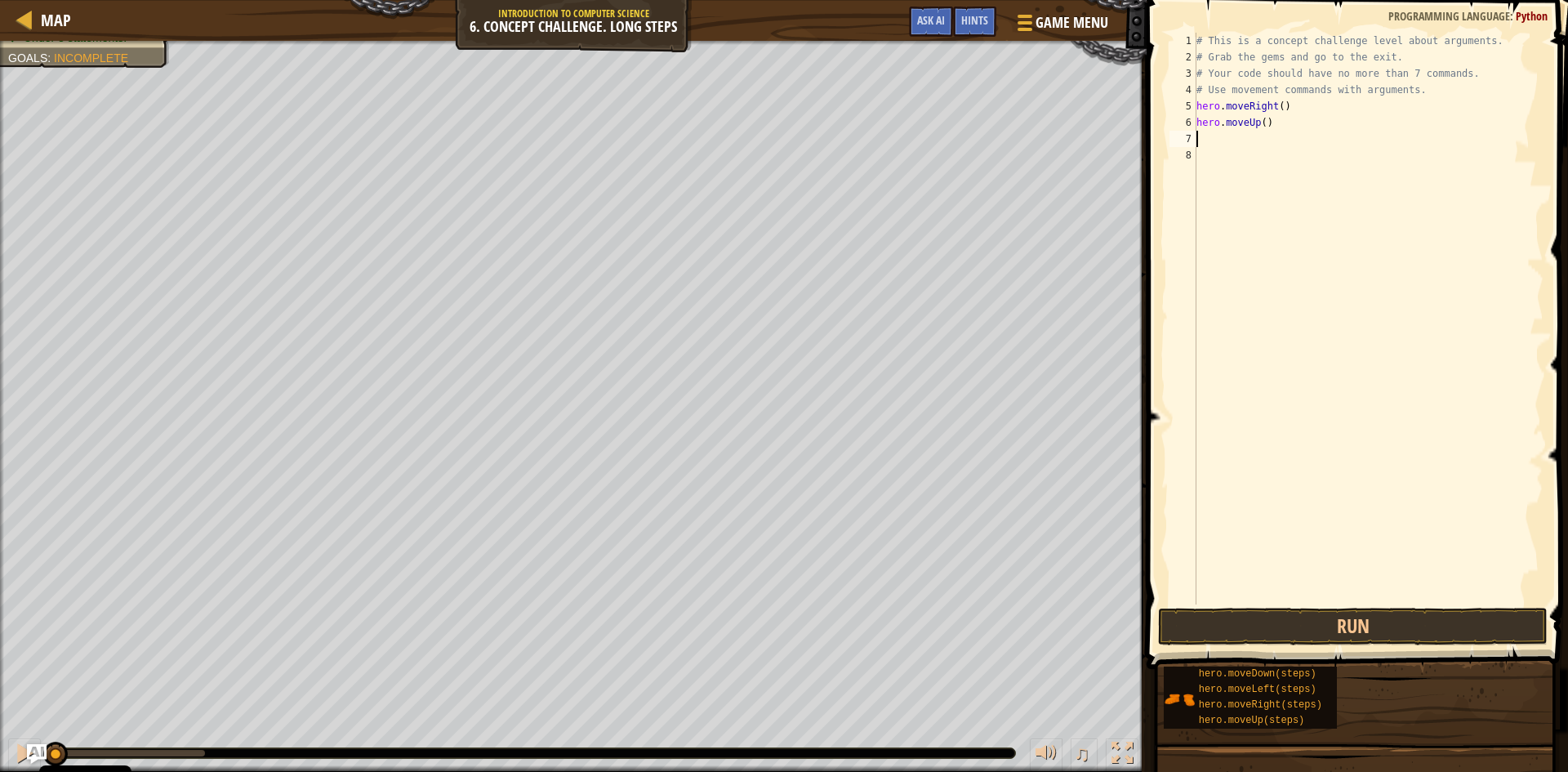
scroll to position [8, 0]
click at [1260, 130] on div "# This is a concept challenge level about arguments. # Grab the gems and go to …" at bounding box center [1369, 334] width 351 height 604
type textarea "hero.moveUp(3)"
click at [1282, 630] on button "Run" at bounding box center [1352, 625] width 390 height 37
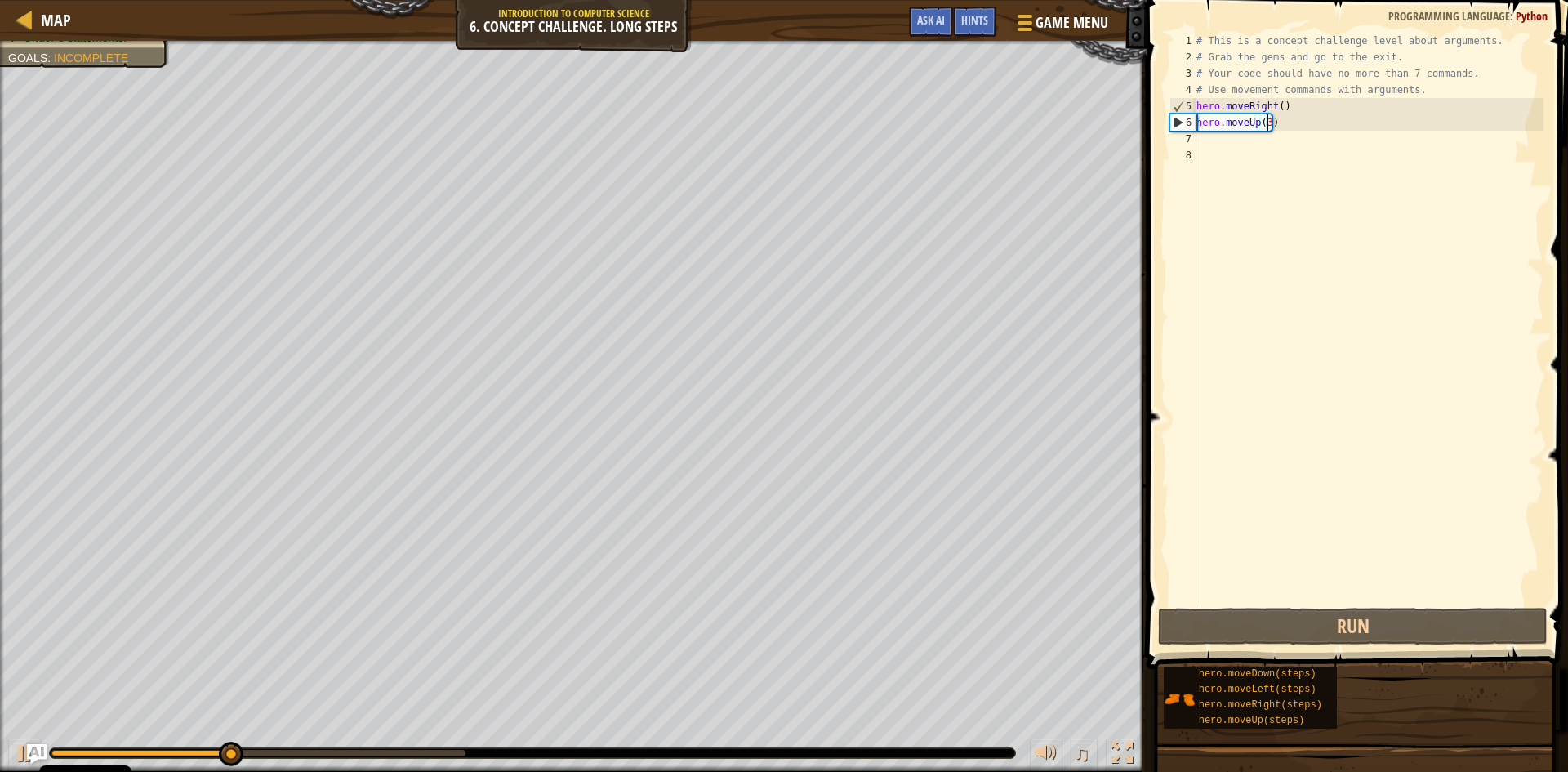
click at [1198, 137] on div "# This is a concept challenge level about arguments. # Grab the gems and go to …" at bounding box center [1369, 334] width 351 height 604
type textarea "h"
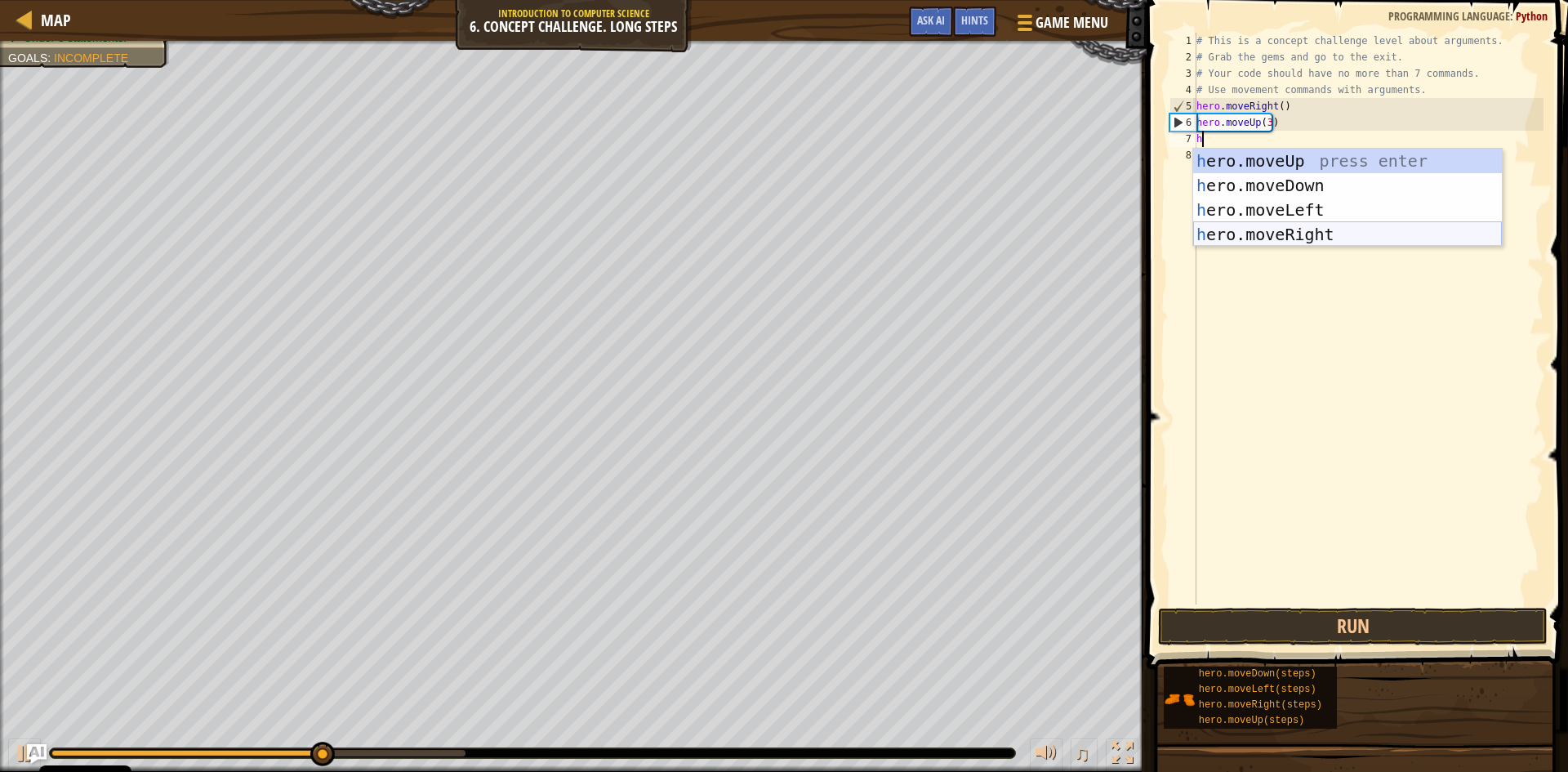
click at [1278, 238] on div "h ero.moveUp press enter h ero.moveDown press enter h ero.moveLeft press enter …" at bounding box center [1348, 221] width 308 height 147
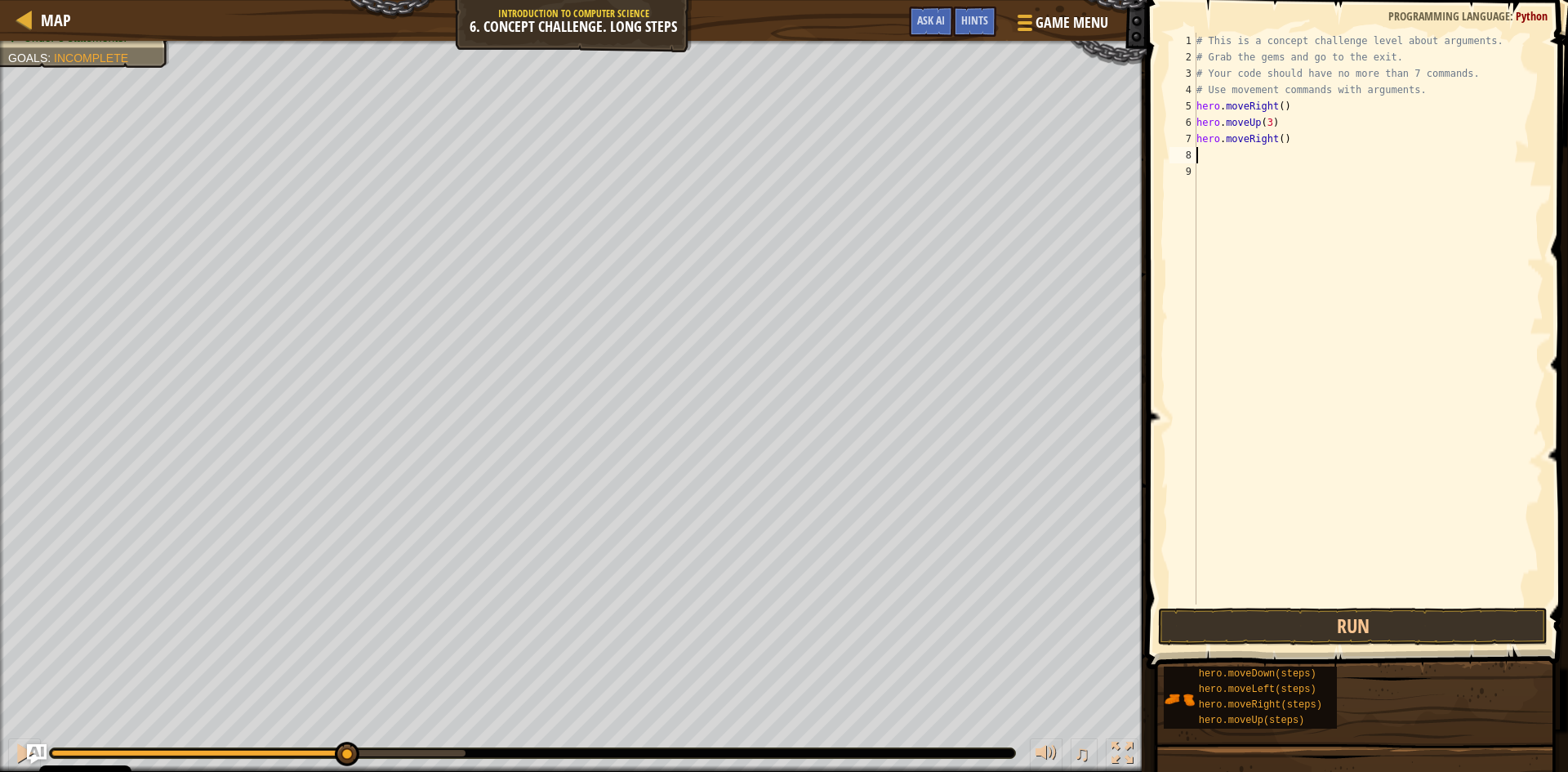
click at [1274, 145] on div "# This is a concept challenge level about arguments. # Grab the gems and go to …" at bounding box center [1369, 334] width 351 height 604
click at [1280, 139] on div "# This is a concept challenge level about arguments. # Grab the gems and go to …" at bounding box center [1369, 334] width 351 height 604
type textarea "hero.moveRight(3)"
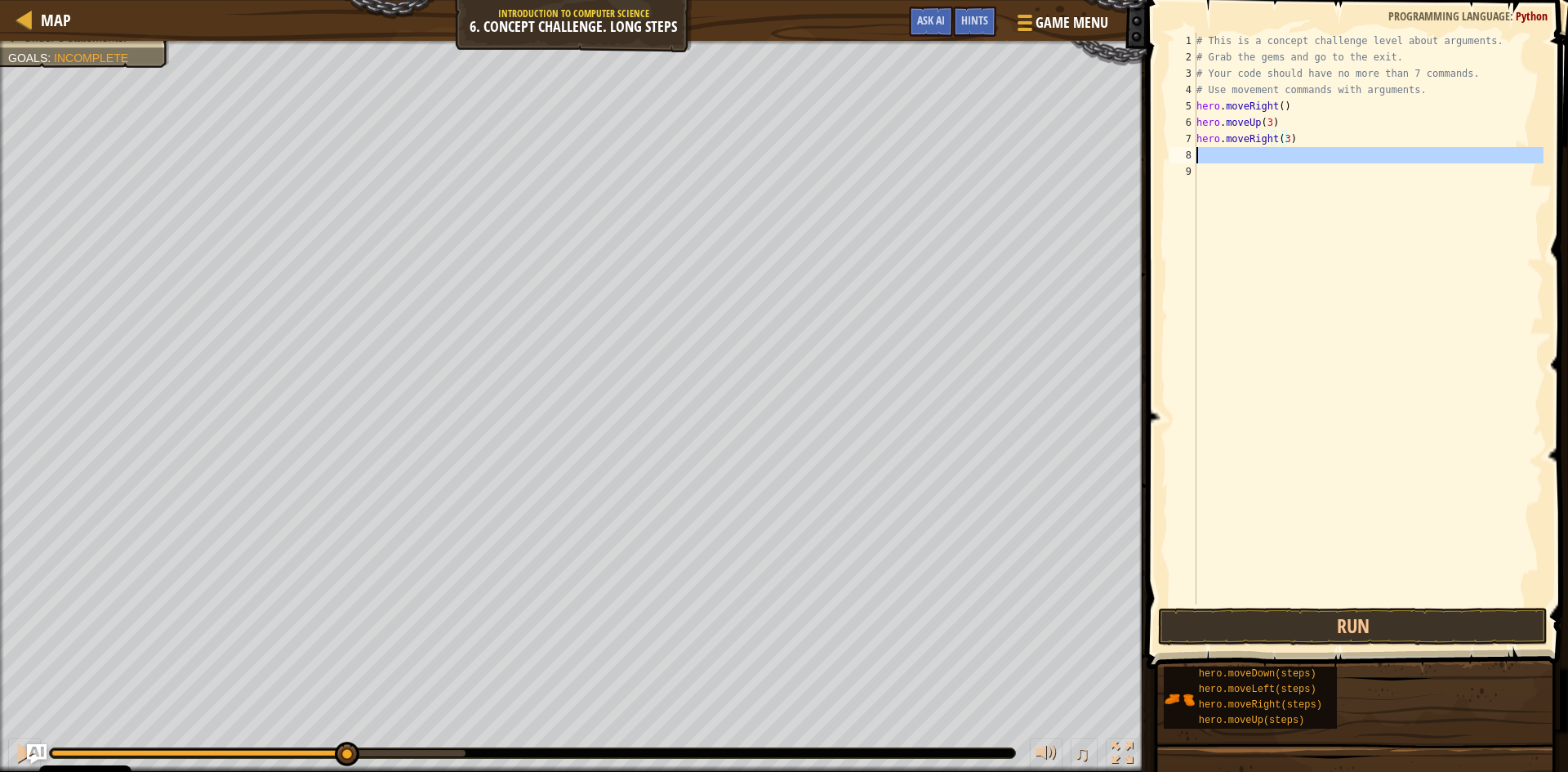
click at [1195, 154] on div "8" at bounding box center [1183, 154] width 27 height 16
type textarea "h"
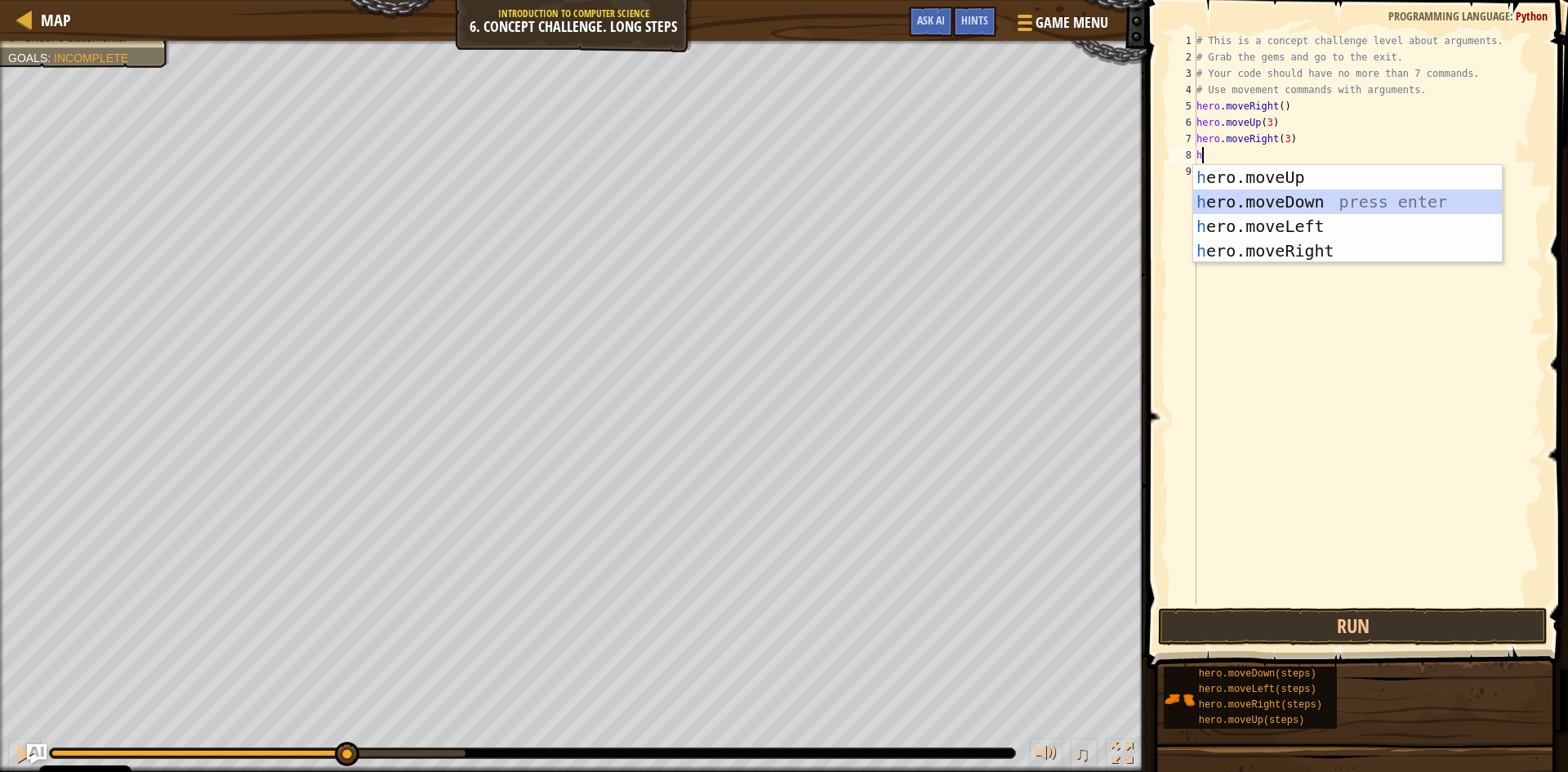
click at [1223, 203] on div "h ero.moveUp press enter h ero.moveDown press enter h ero.moveLeft press enter …" at bounding box center [1348, 238] width 308 height 147
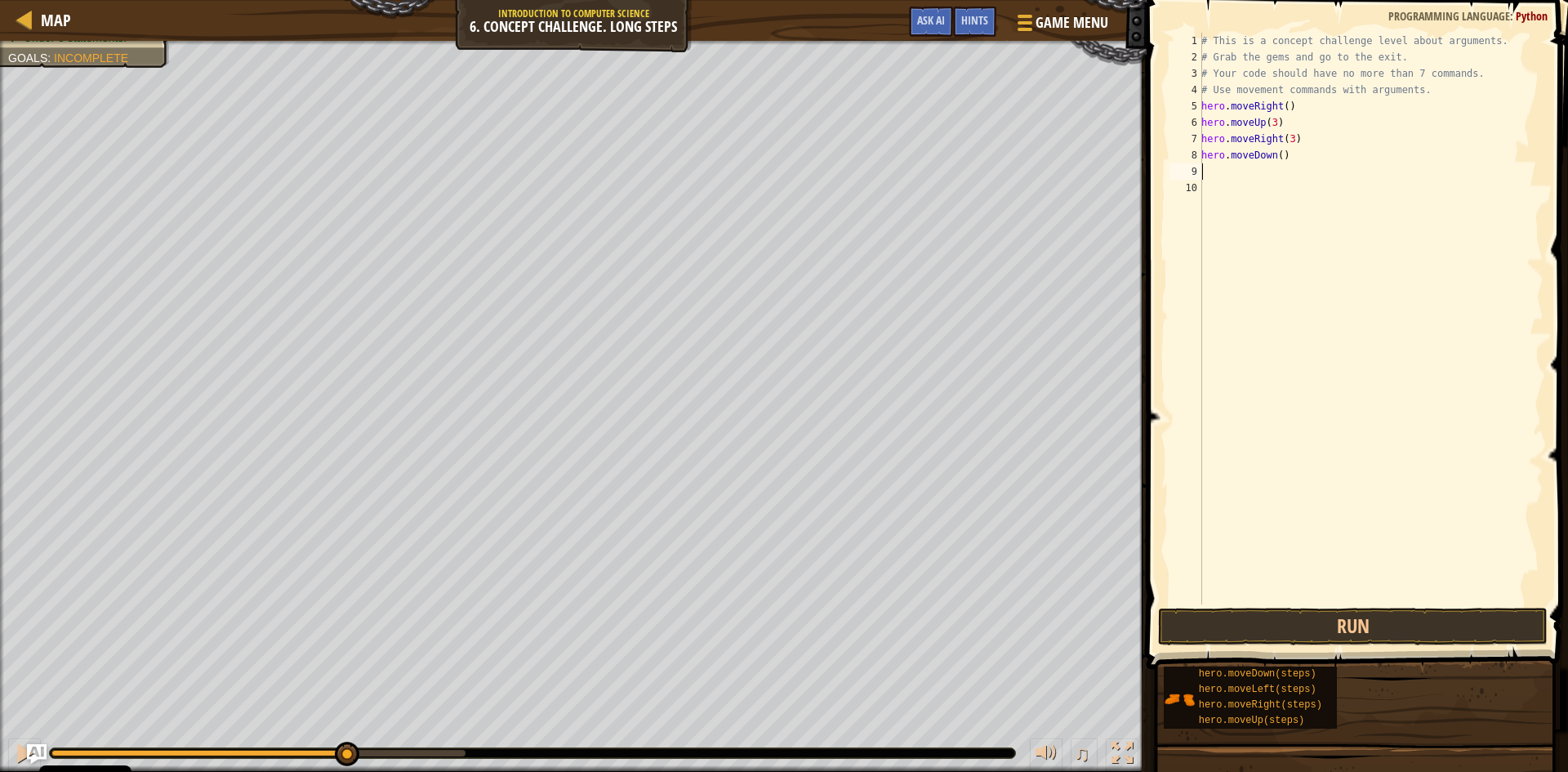
click at [1273, 155] on div "# This is a concept challenge level about arguments. # Grab the gems and go to …" at bounding box center [1371, 334] width 346 height 604
click at [1278, 154] on div "# This is a concept challenge level about arguments. # Grab the gems and go to …" at bounding box center [1371, 334] width 346 height 604
click at [1317, 618] on button "Run" at bounding box center [1352, 625] width 390 height 37
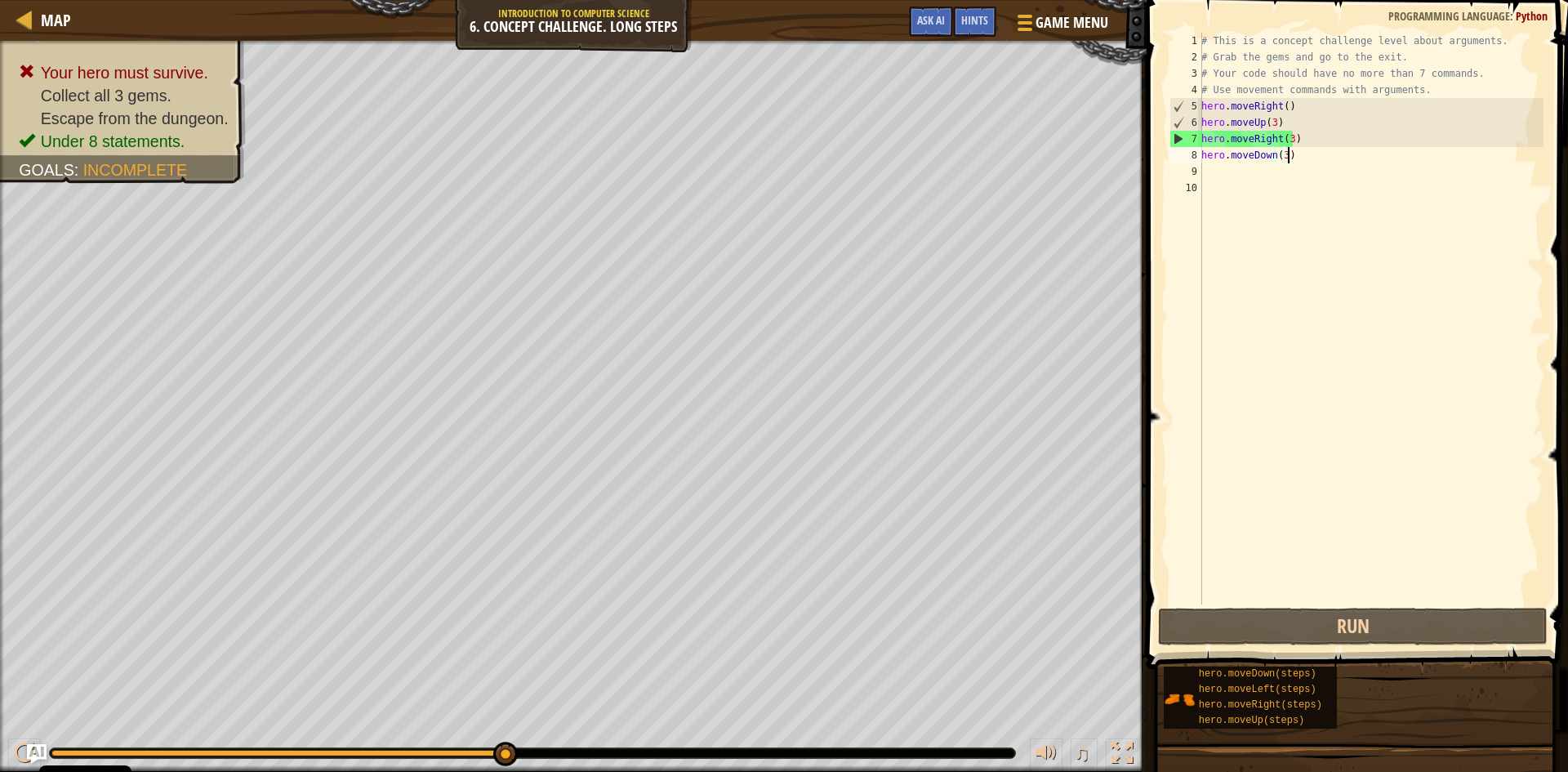
click at [1291, 156] on div "# This is a concept challenge level about arguments. # Grab the gems and go to …" at bounding box center [1371, 334] width 346 height 604
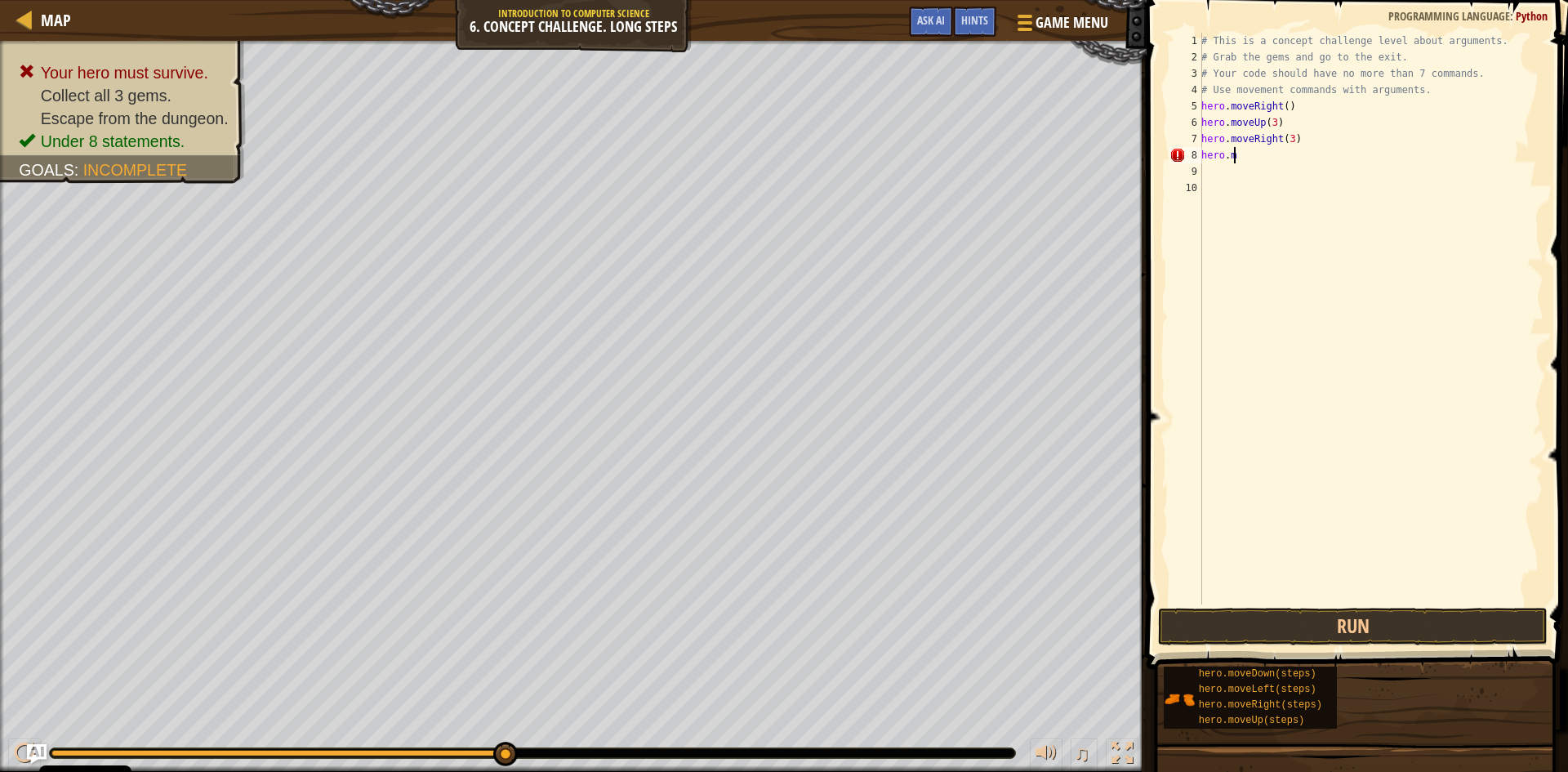
scroll to position [8, 0]
type textarea "h"
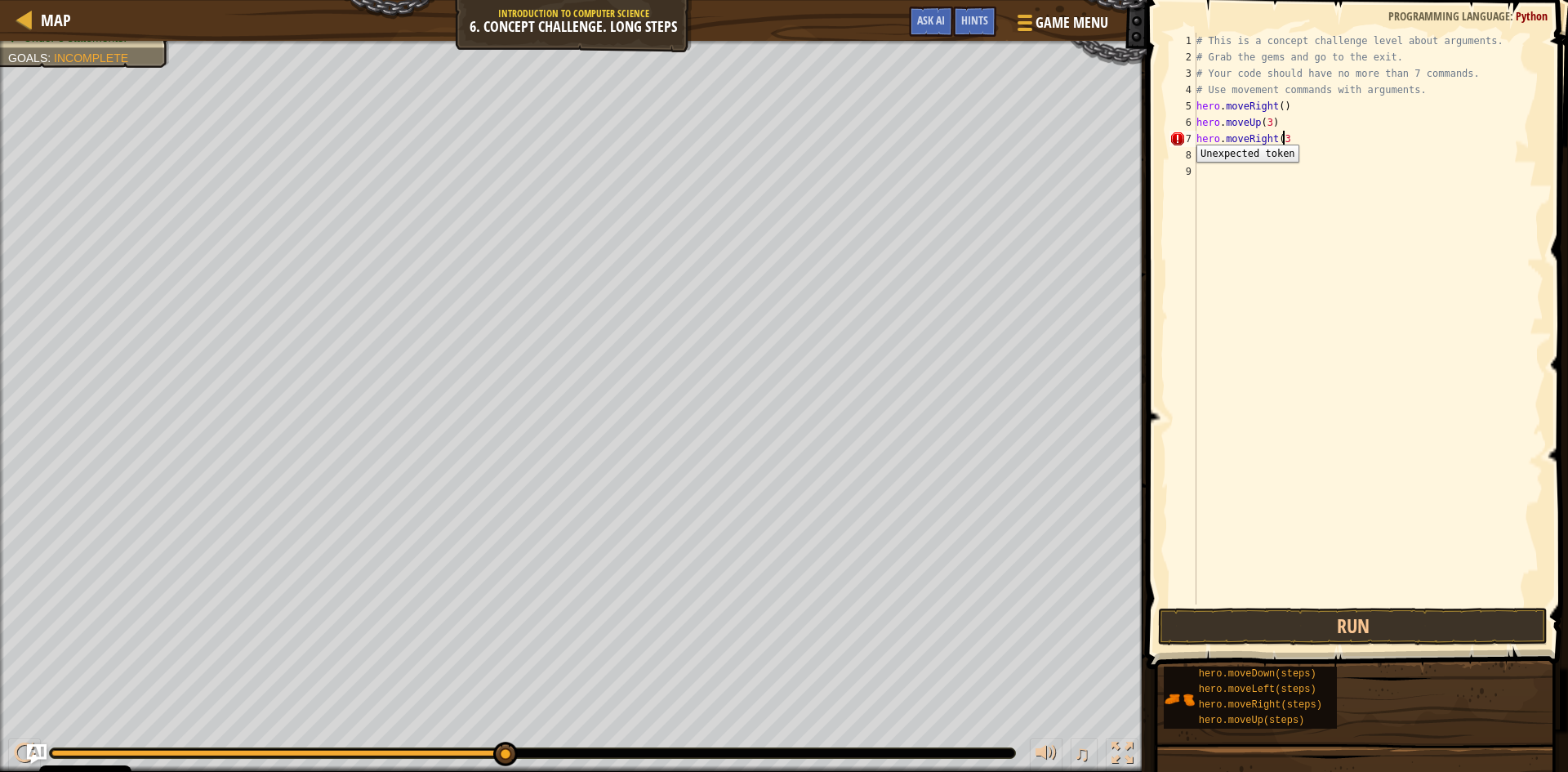
click at [1184, 132] on div "7" at bounding box center [1183, 138] width 27 height 16
click at [1388, 618] on button "Run" at bounding box center [1352, 625] width 390 height 37
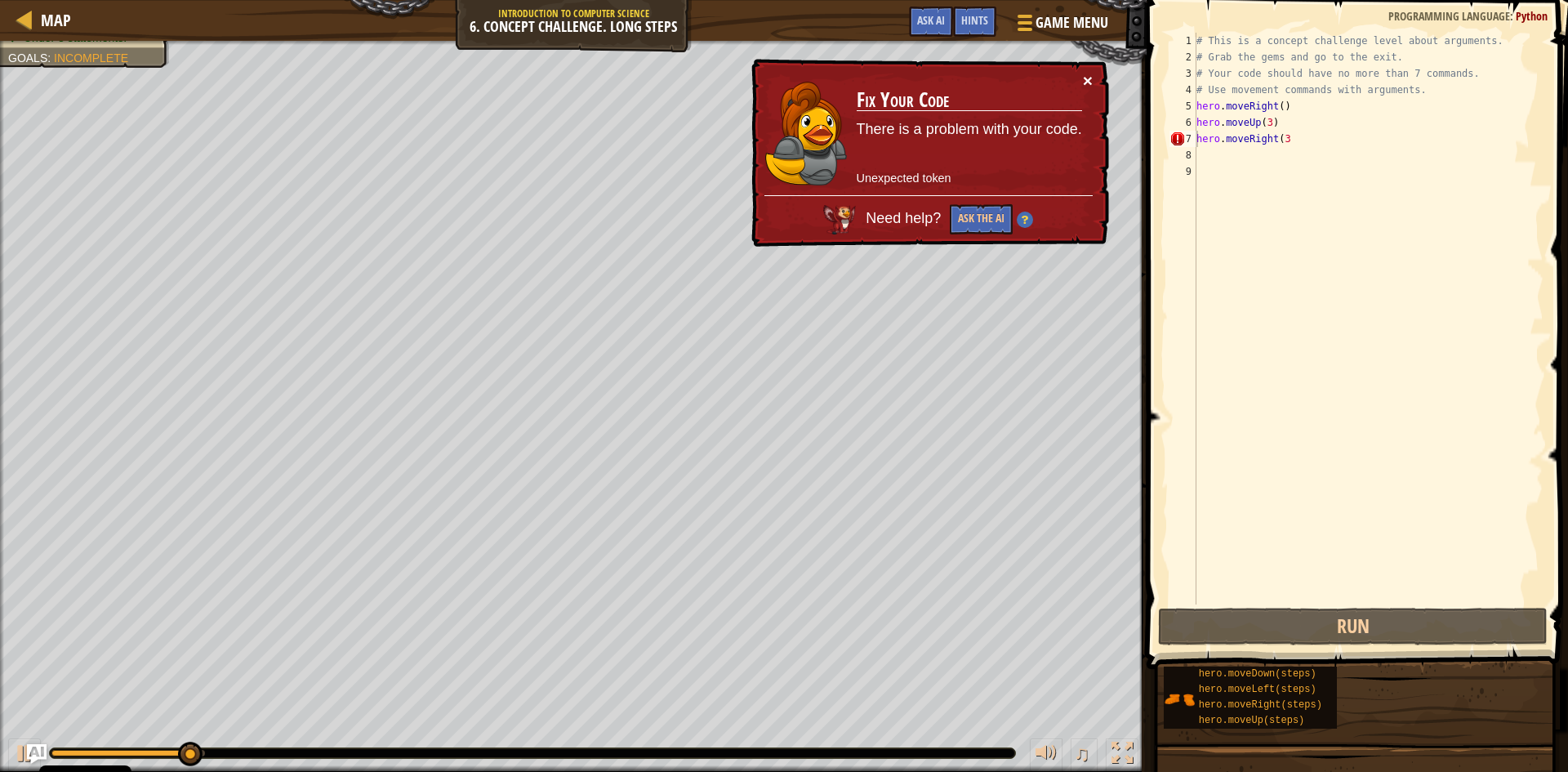
click at [1091, 78] on button "×" at bounding box center [1088, 80] width 10 height 17
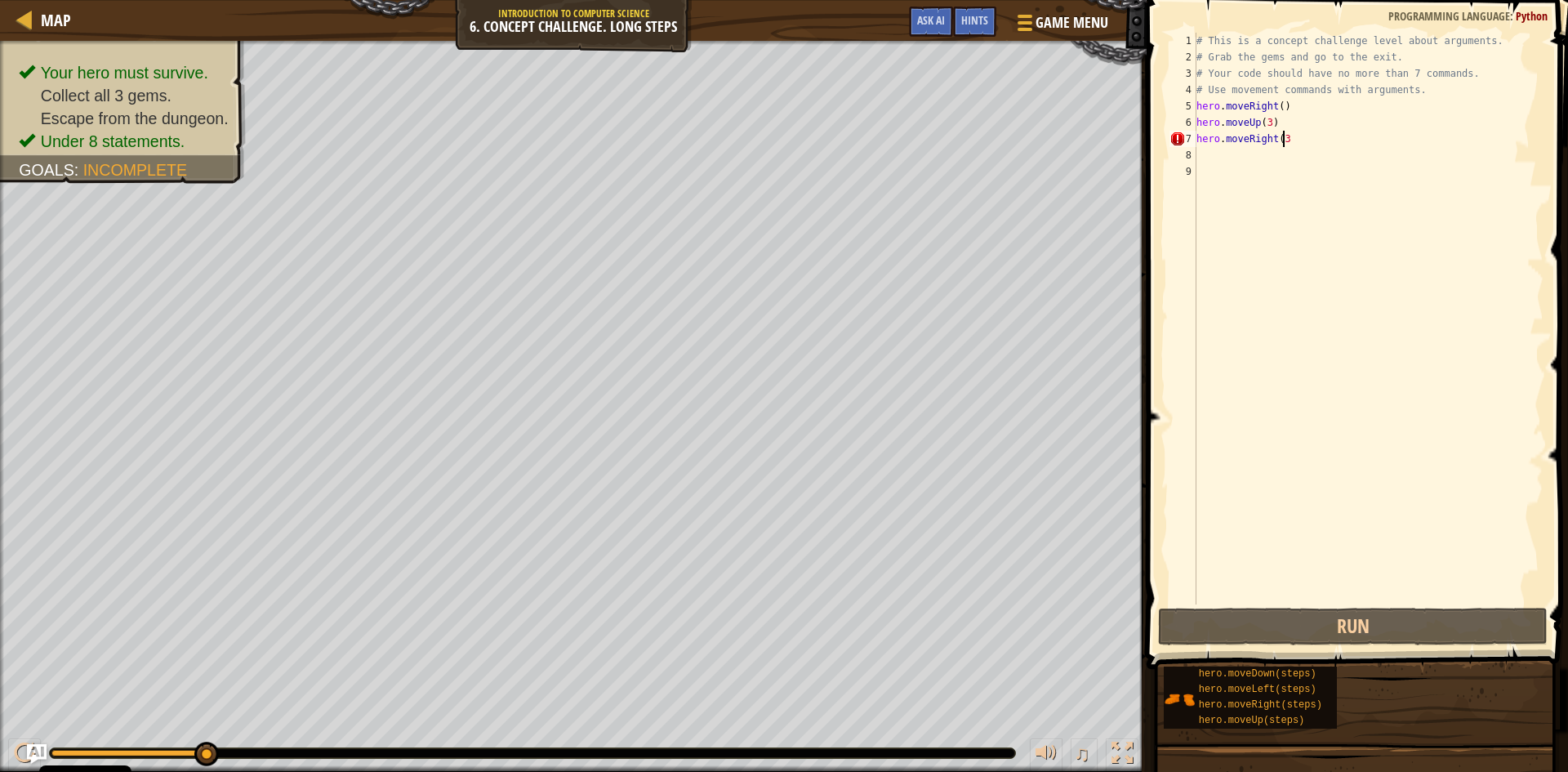
click at [1322, 144] on div "# This is a concept challenge level about arguments. # Grab the gems and go to …" at bounding box center [1369, 334] width 351 height 604
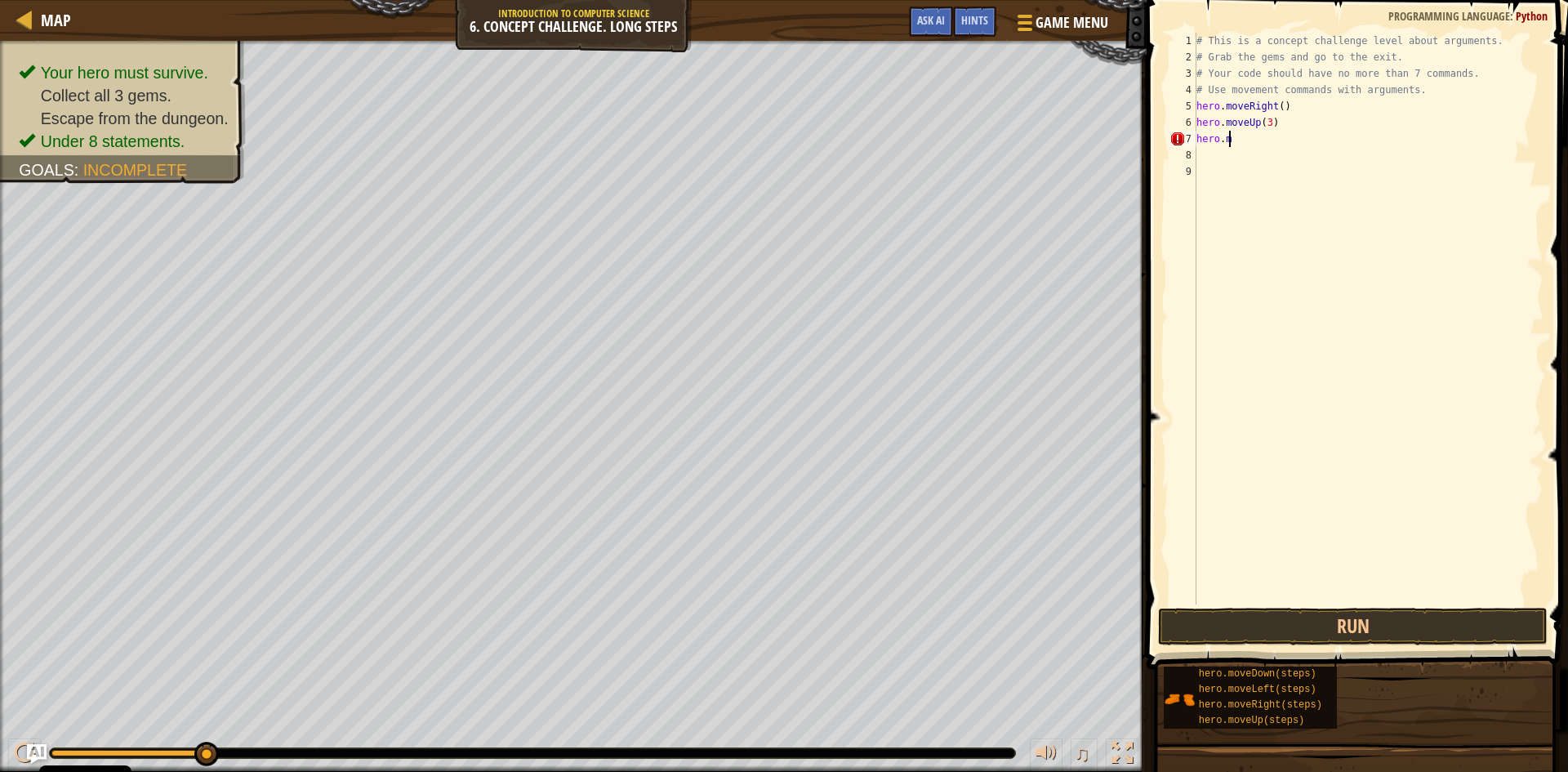
type textarea "h"
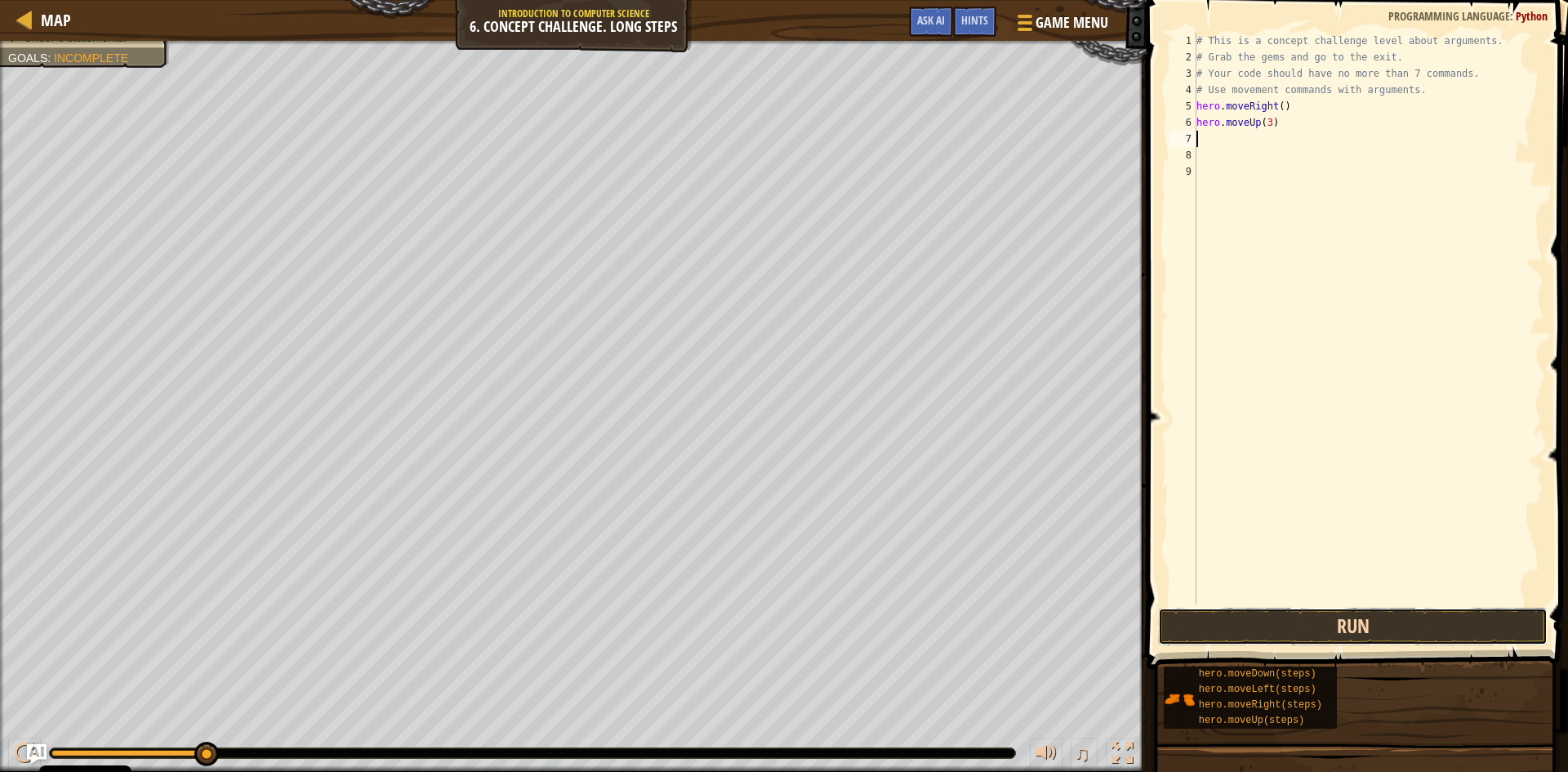
click at [1332, 610] on button "Run" at bounding box center [1352, 625] width 390 height 37
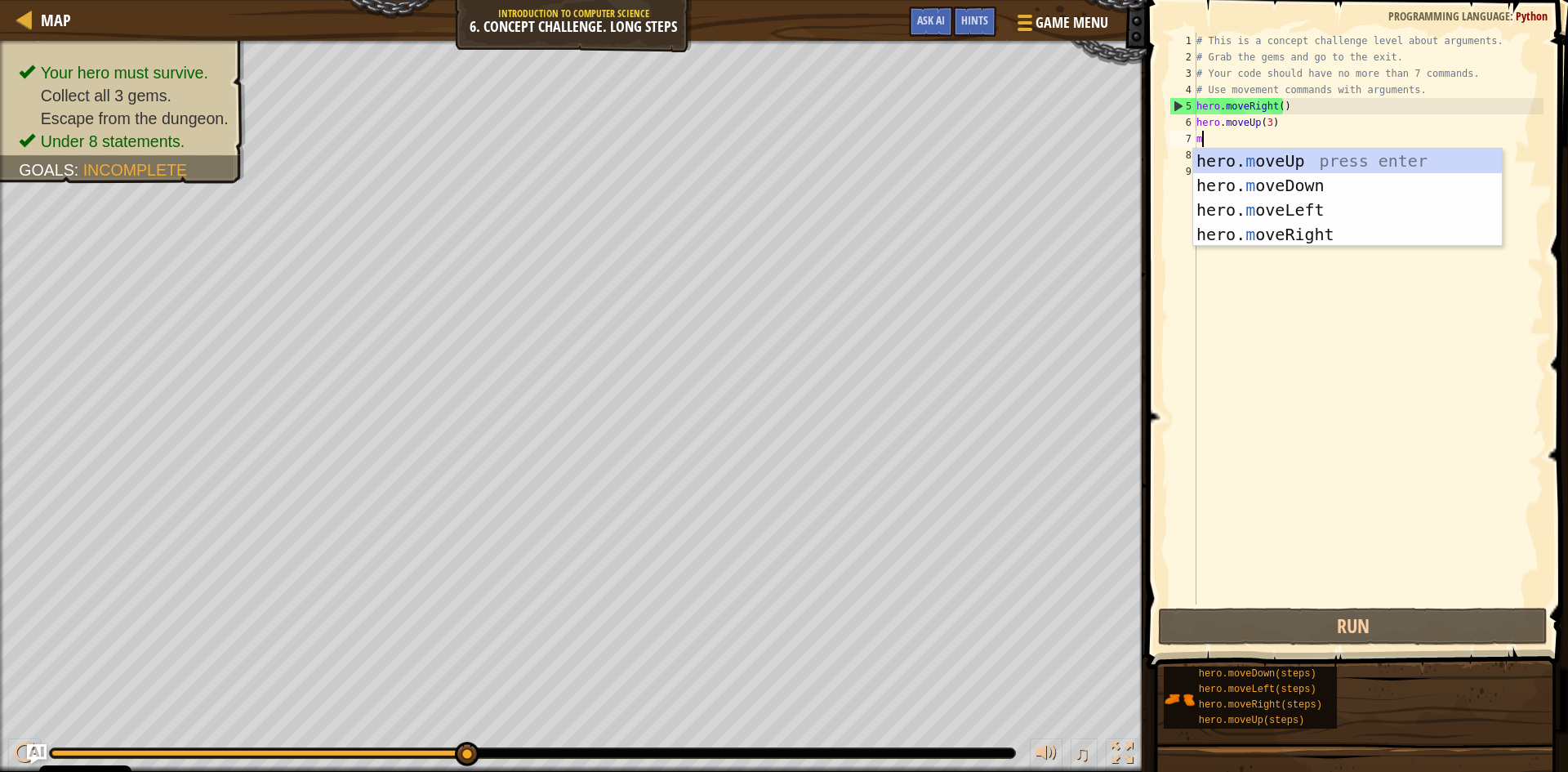
type textarea "m"
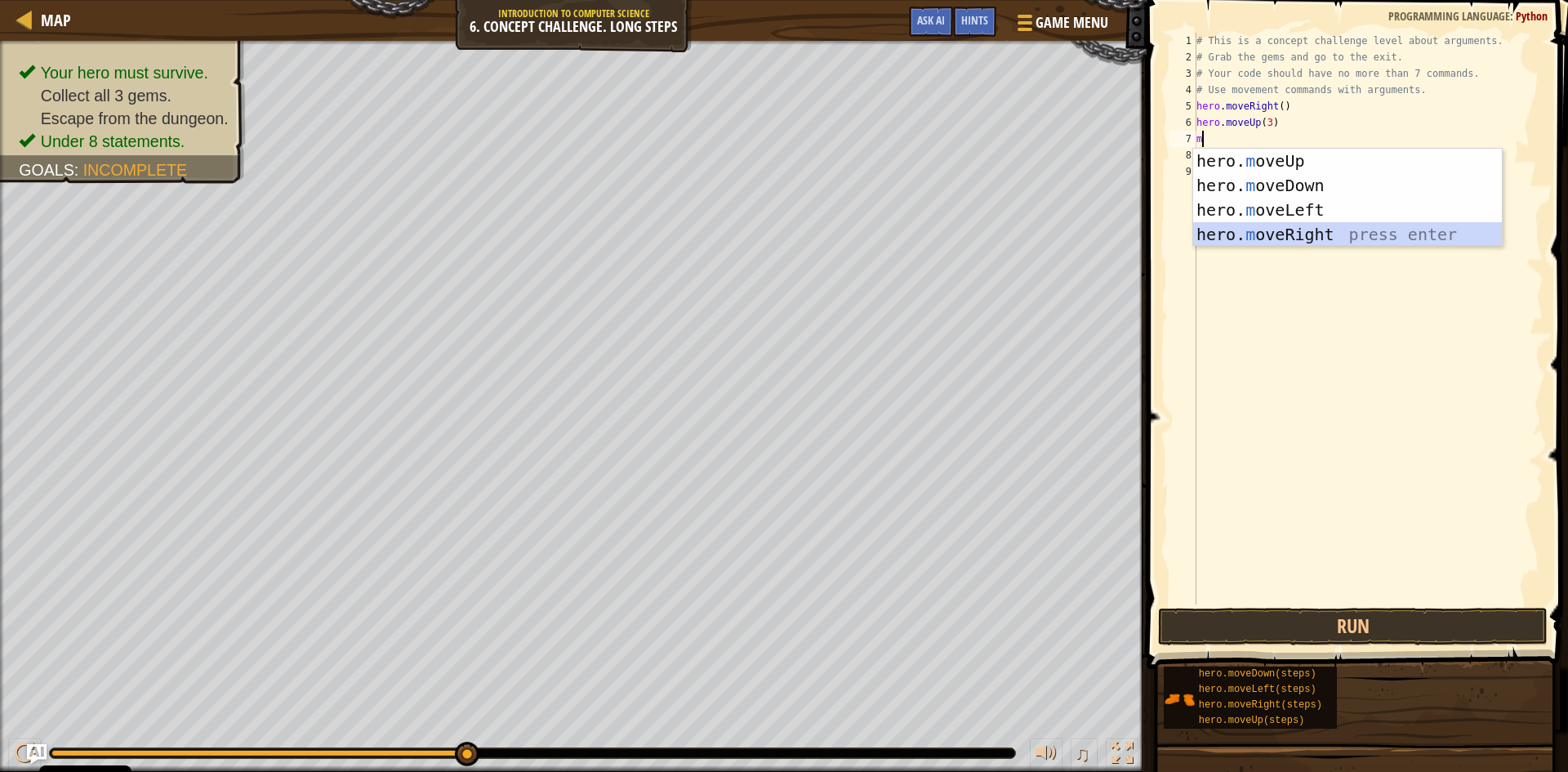
click at [1283, 236] on div "hero. m oveUp press enter hero. m oveDown press enter hero. m oveLeft press ent…" at bounding box center [1348, 221] width 308 height 147
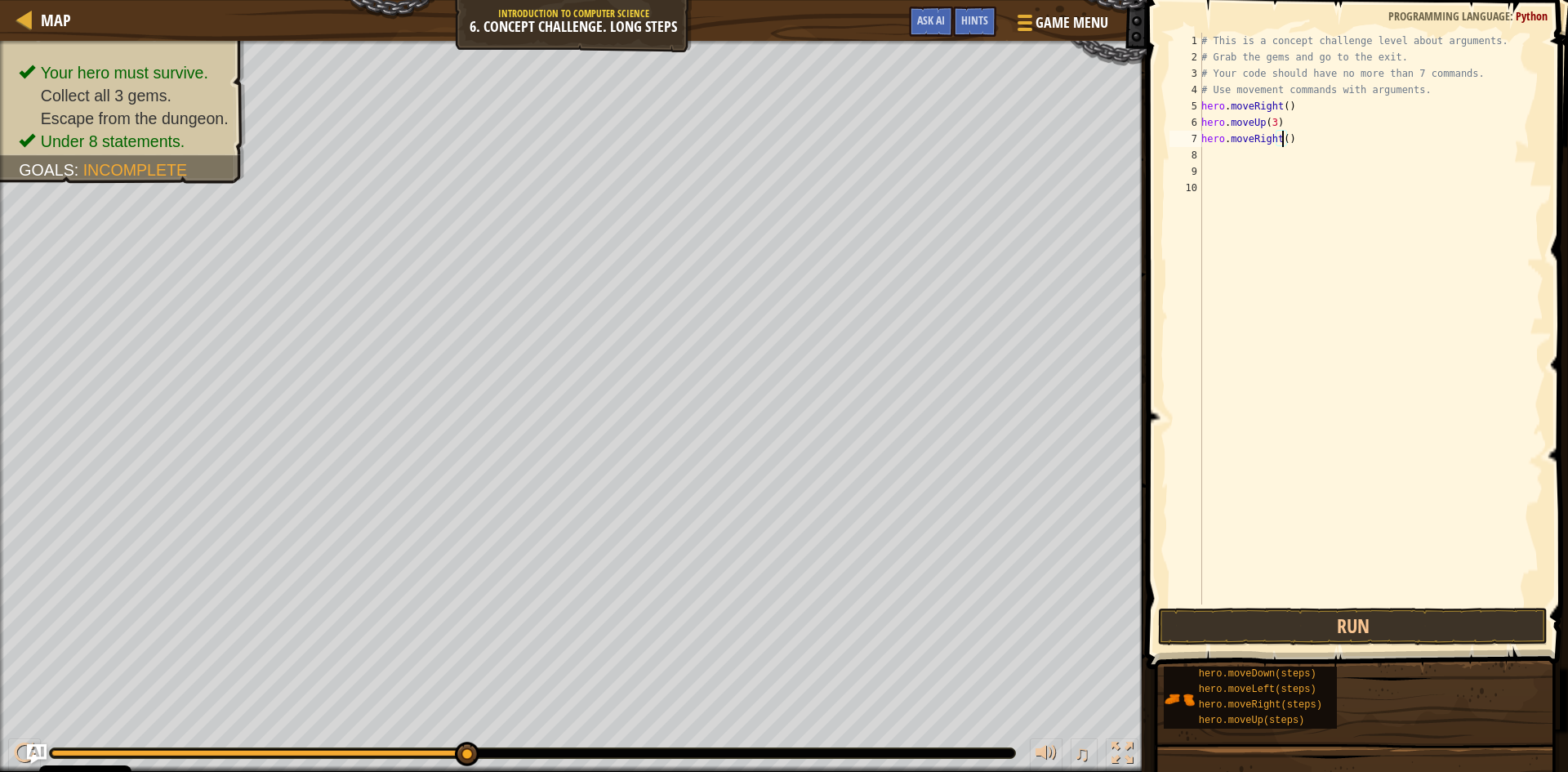
click at [1281, 144] on div "# This is a concept challenge level about arguments. # Grab the gems and go to …" at bounding box center [1371, 334] width 346 height 604
type textarea "hero.moveRight(3)"
click at [1230, 153] on div "# This is a concept challenge level about arguments. # Grab the gems and go to …" at bounding box center [1371, 334] width 346 height 604
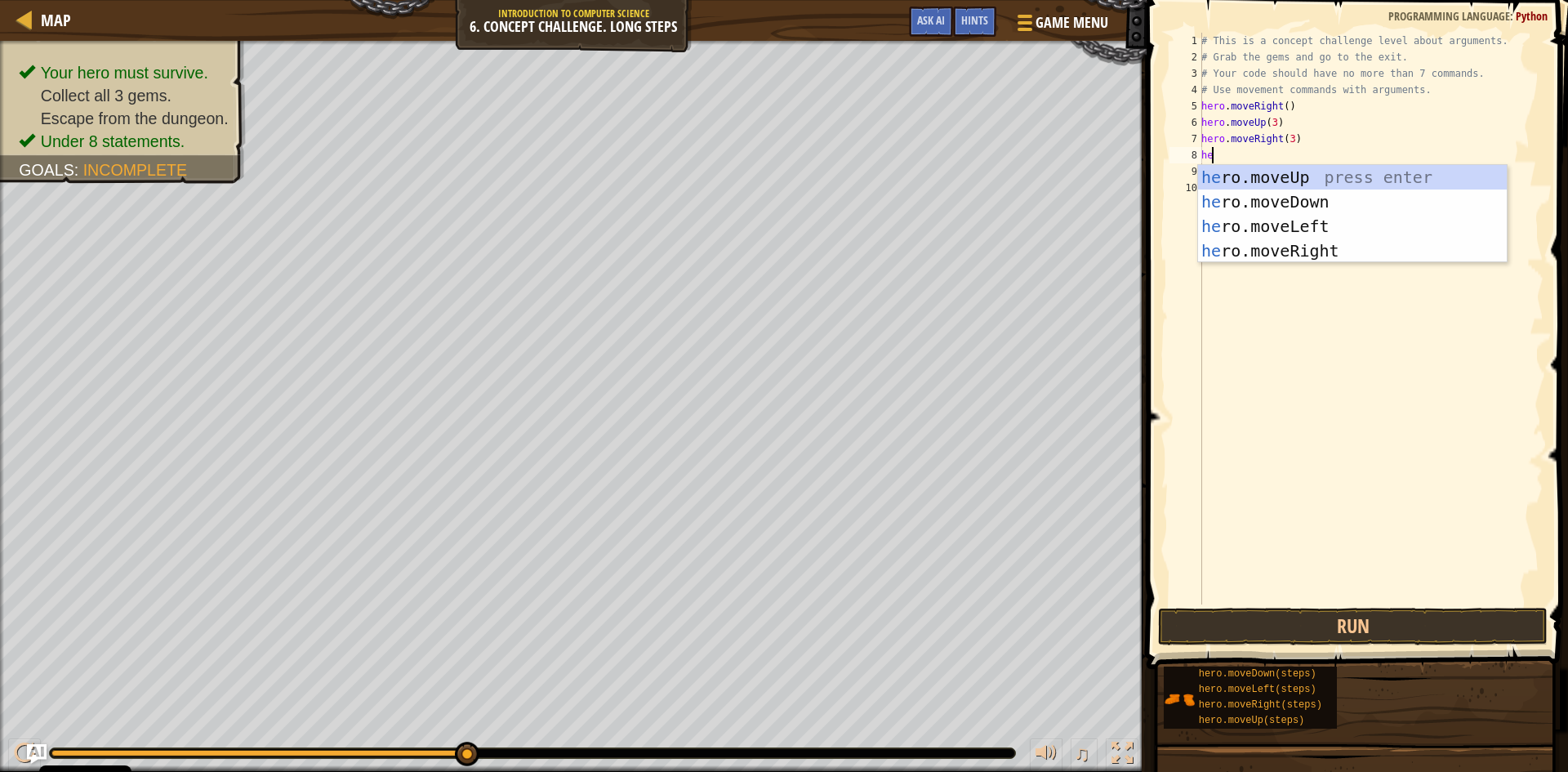
type textarea "her"
click at [1305, 197] on div "her o.moveUp press enter her o.moveDown press enter her o.moveLeft press enter …" at bounding box center [1352, 238] width 308 height 147
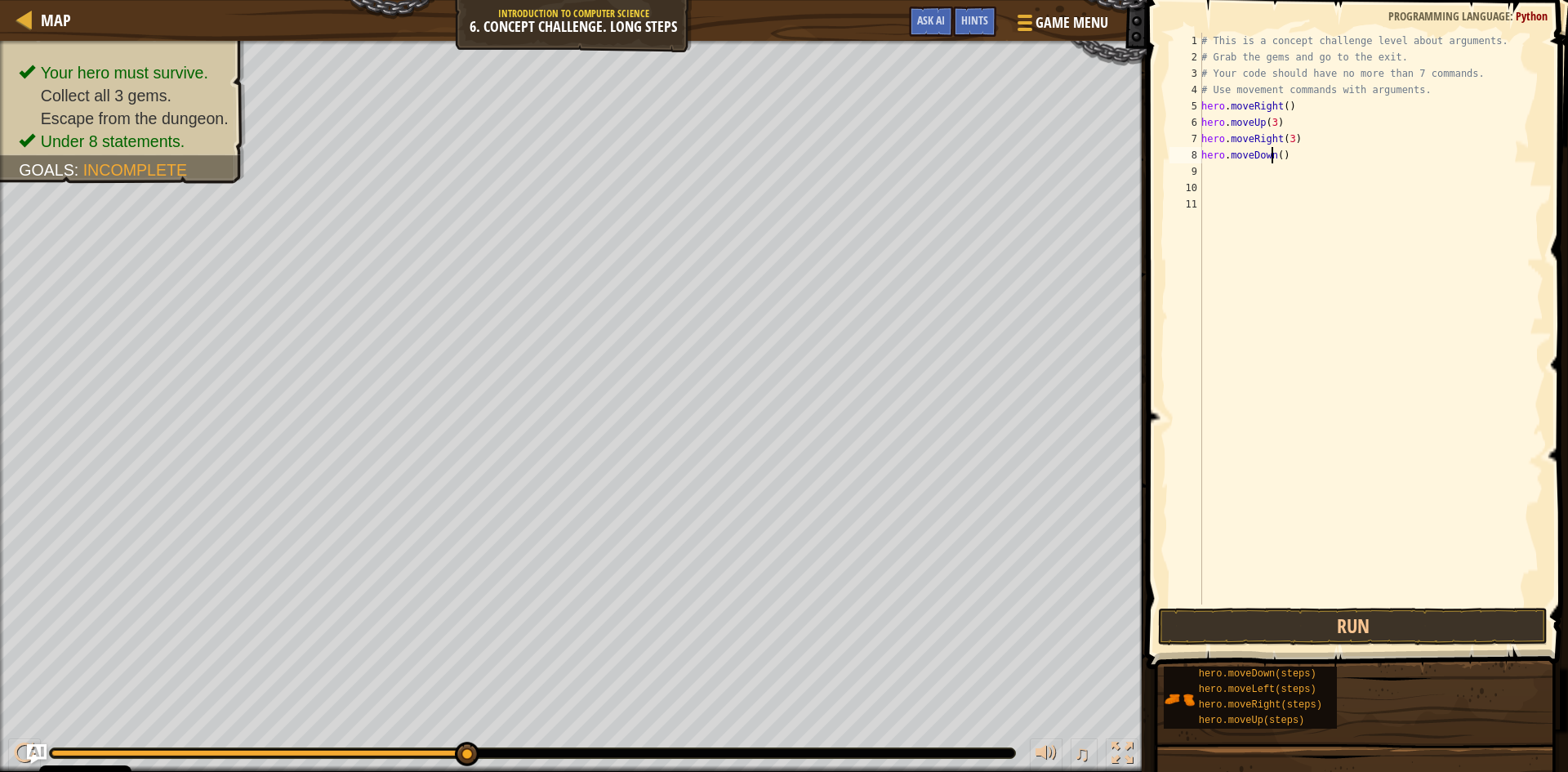
click at [1273, 157] on div "# This is a concept challenge level about arguments. # Grab the gems and go to …" at bounding box center [1371, 334] width 346 height 604
click at [1278, 155] on div "# This is a concept challenge level about arguments. # Grab the gems and go to …" at bounding box center [1371, 334] width 346 height 604
type textarea "hero.moveDown(3)"
click at [1283, 628] on button "Run" at bounding box center [1352, 625] width 390 height 37
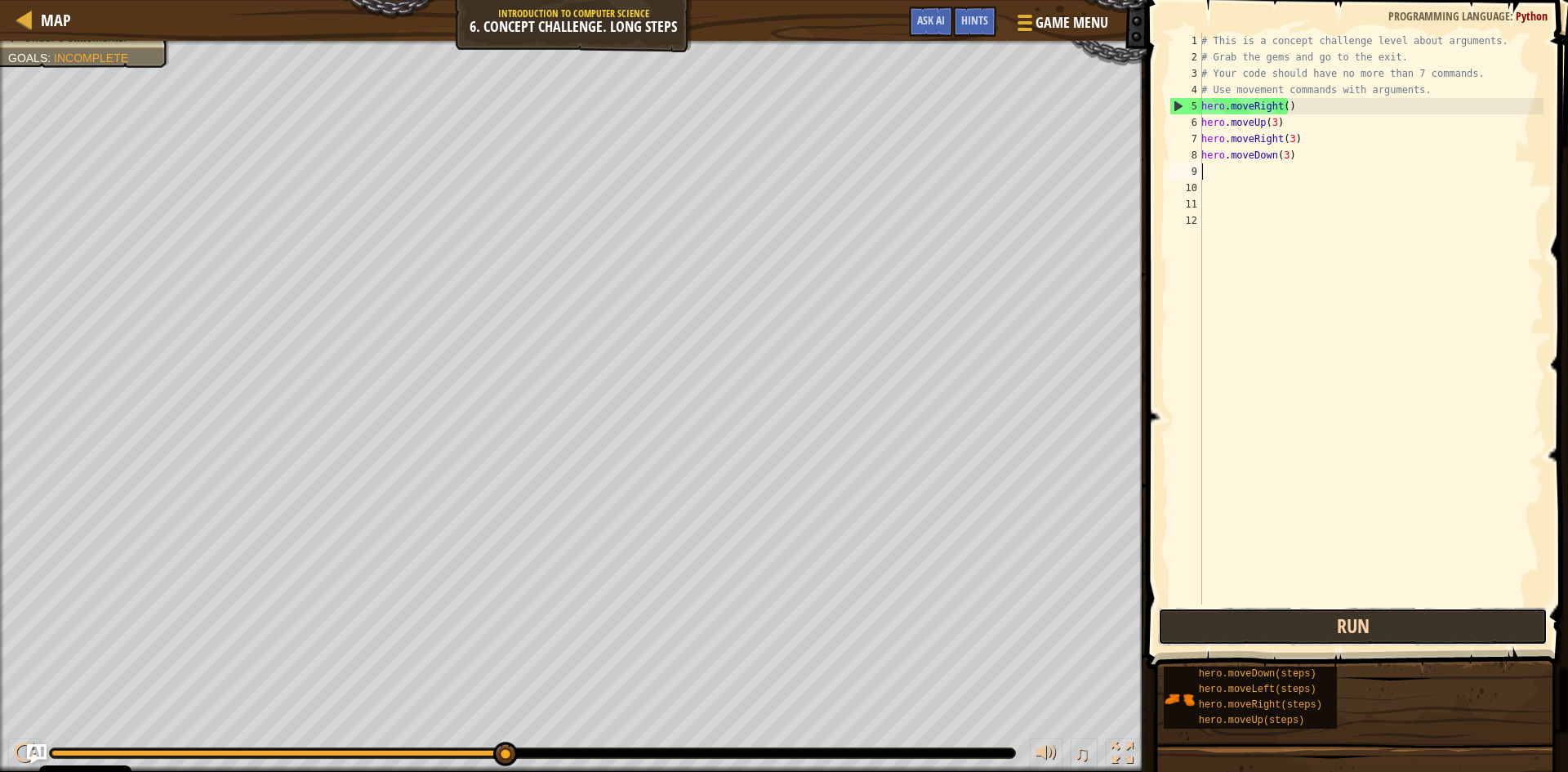
click at [1281, 621] on button "Run" at bounding box center [1352, 625] width 390 height 37
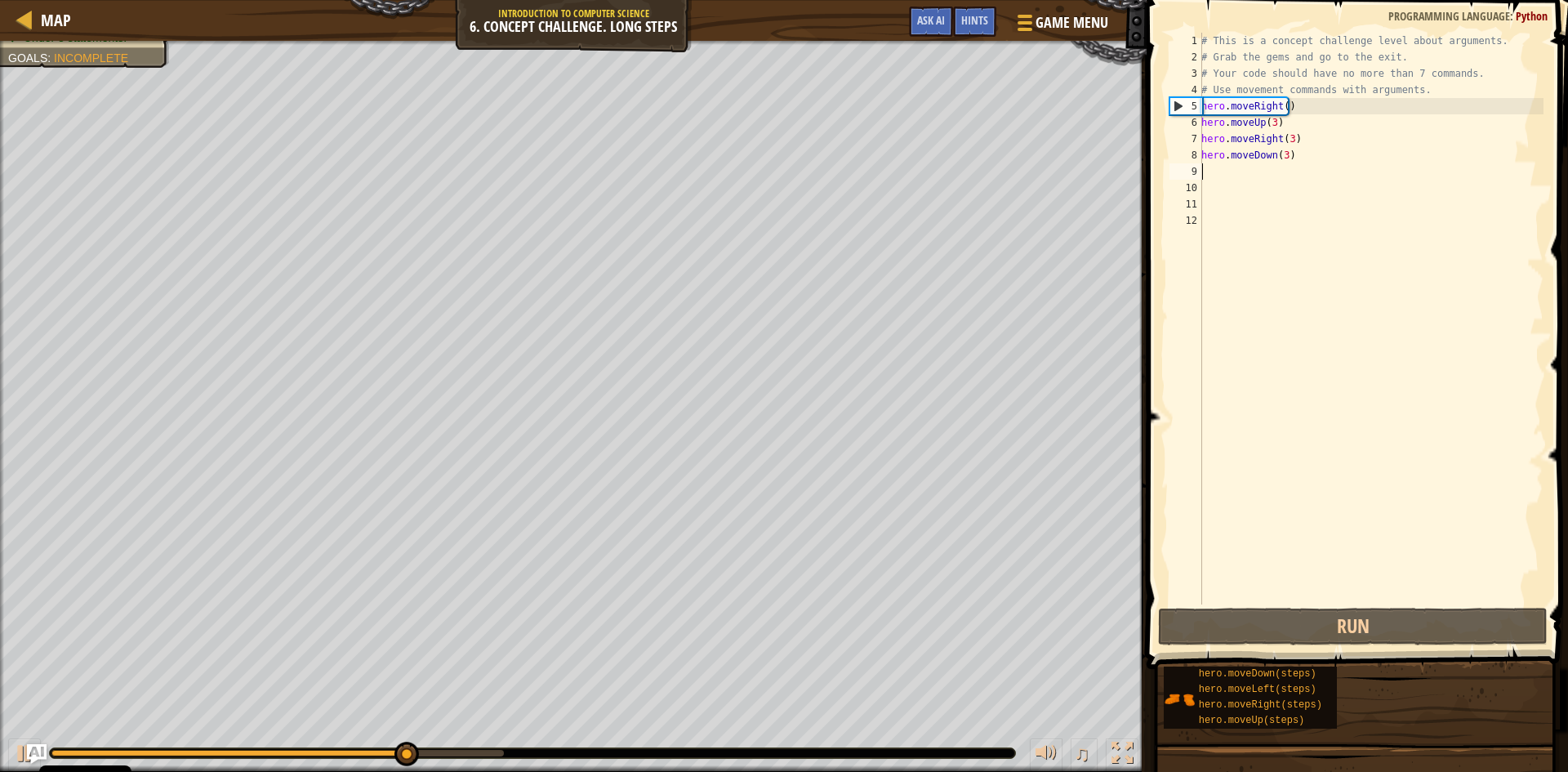
click at [1278, 158] on div "# This is a concept challenge level about arguments. # Grab the gems and go to …" at bounding box center [1371, 334] width 346 height 604
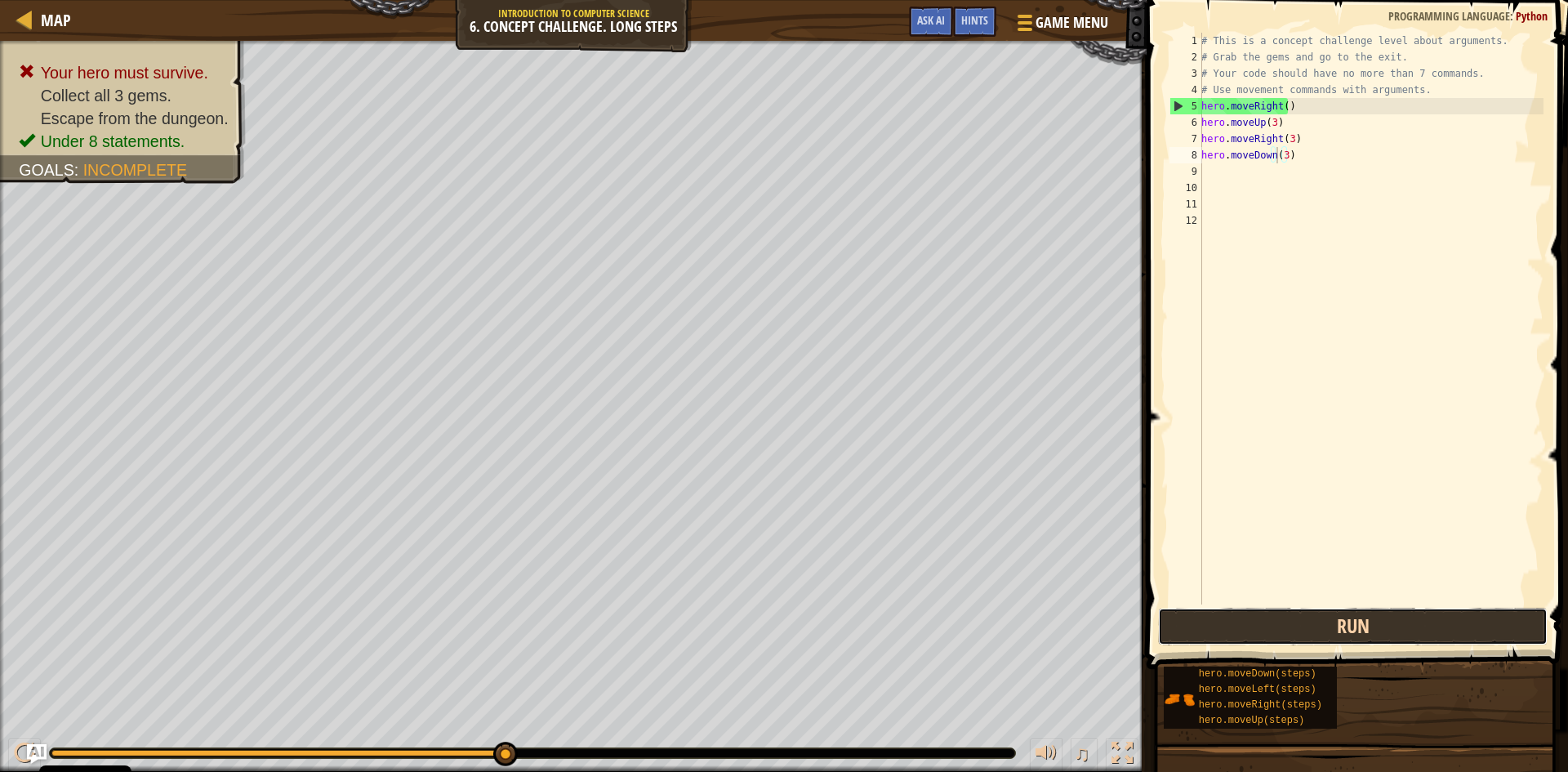
click at [1289, 630] on button "Run" at bounding box center [1352, 625] width 390 height 37
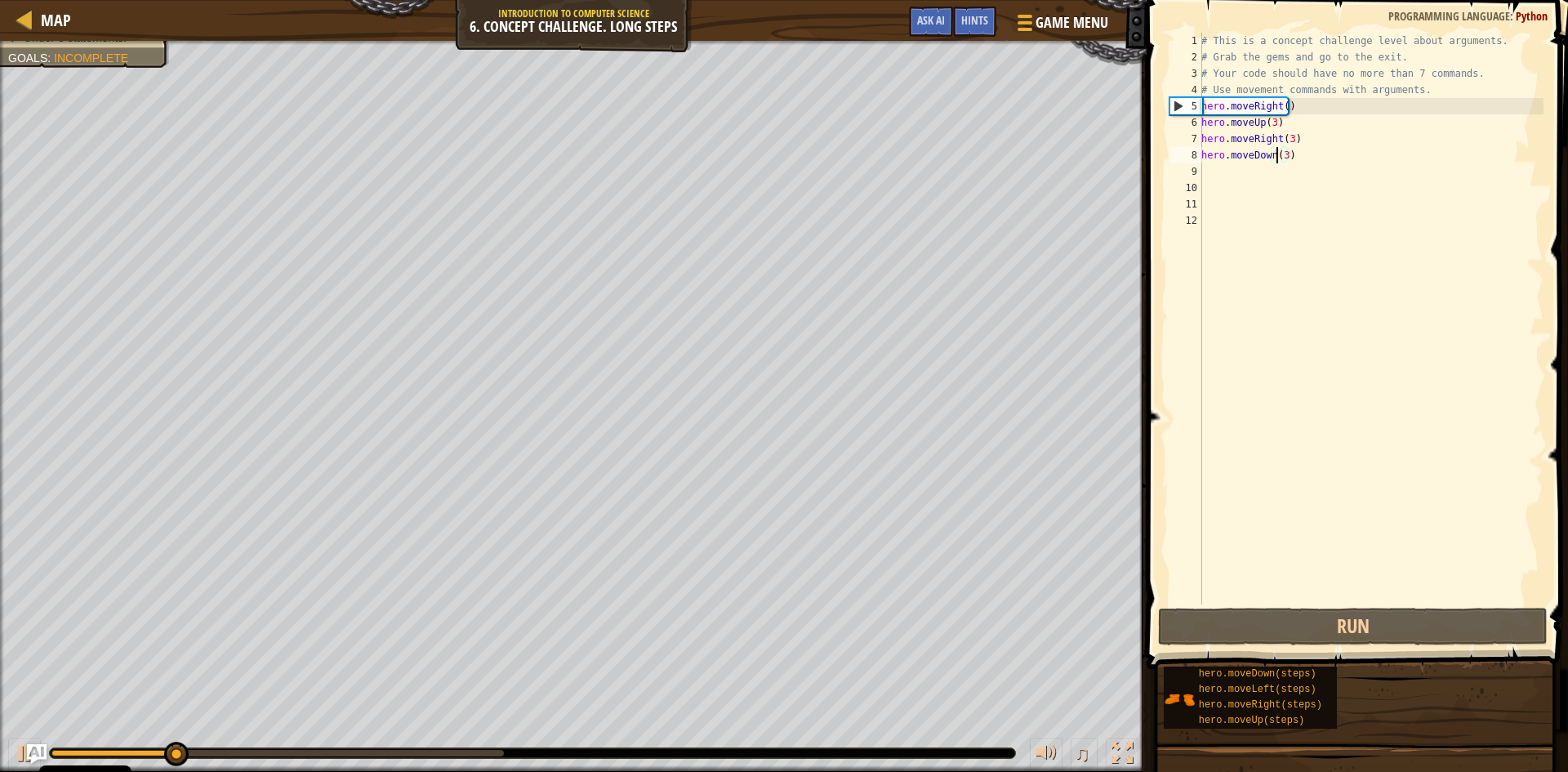
click at [1290, 160] on div "# This is a concept challenge level about arguments. # Grab the gems and go to …" at bounding box center [1371, 334] width 346 height 604
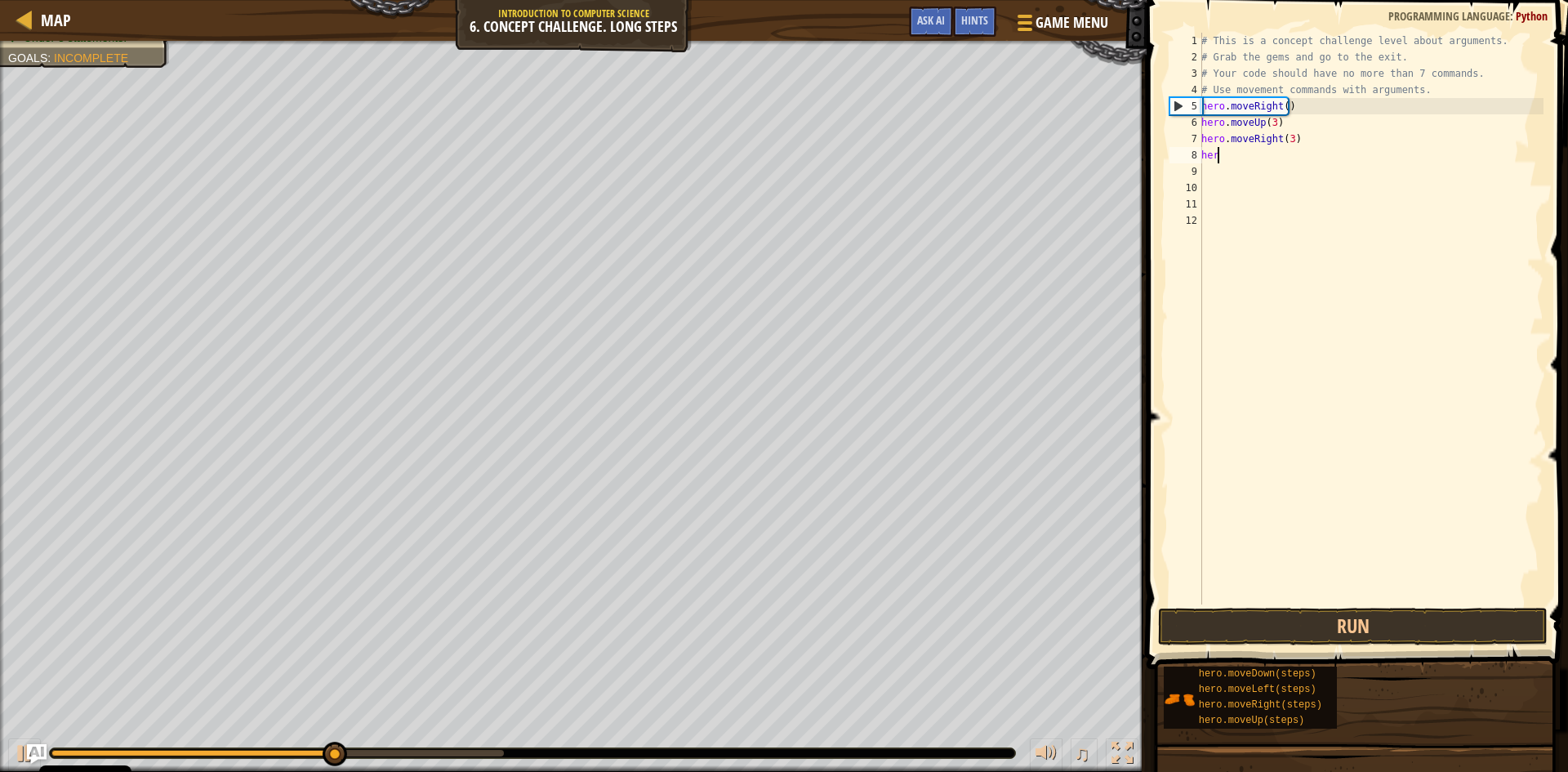
type textarea "h"
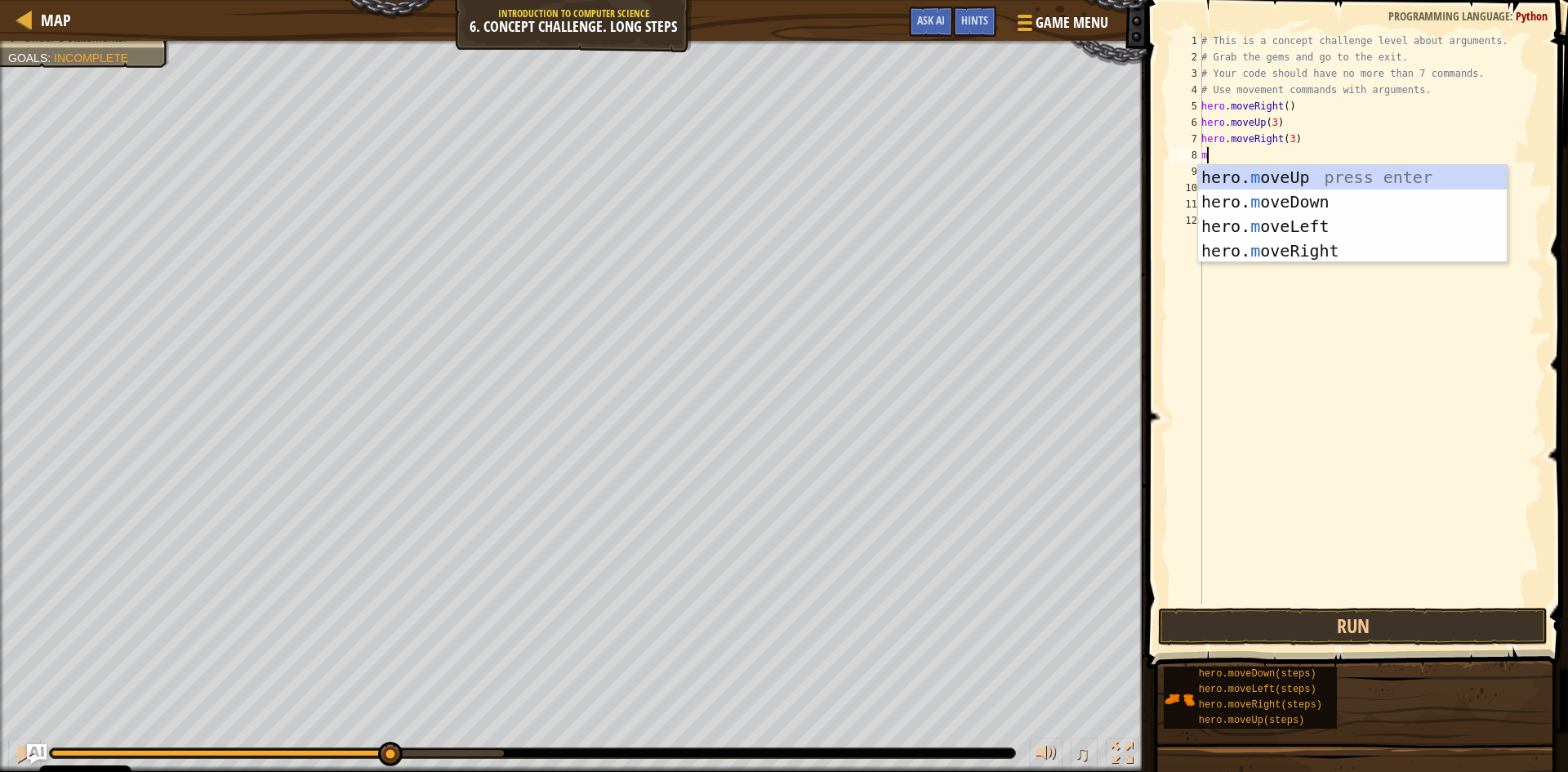
type textarea "mo"
click at [1267, 189] on div "hero. mo veUp press enter hero. mo veDown press enter hero. mo veLeft press ent…" at bounding box center [1352, 238] width 308 height 147
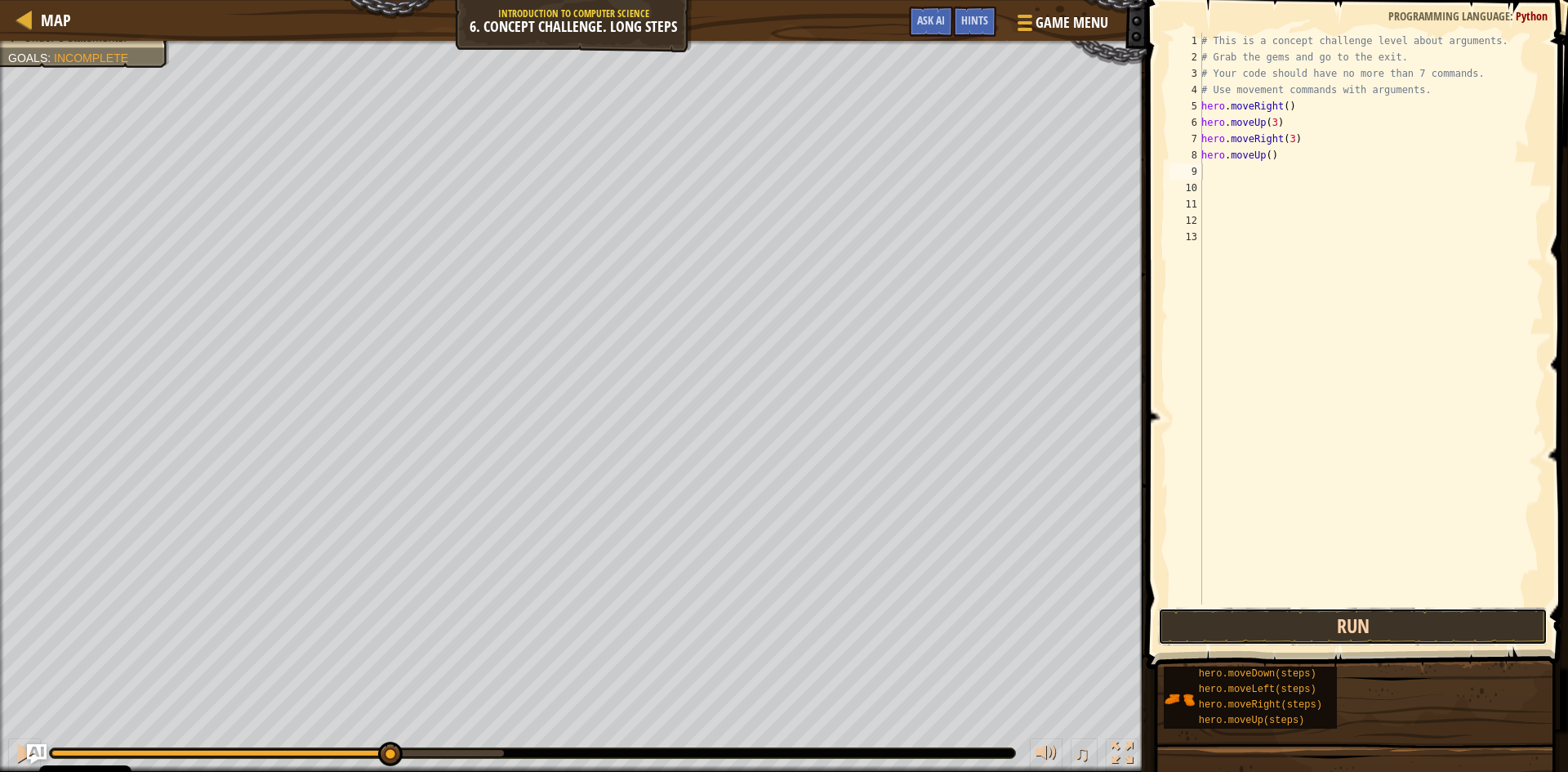
click at [1262, 640] on button "Run" at bounding box center [1352, 625] width 390 height 37
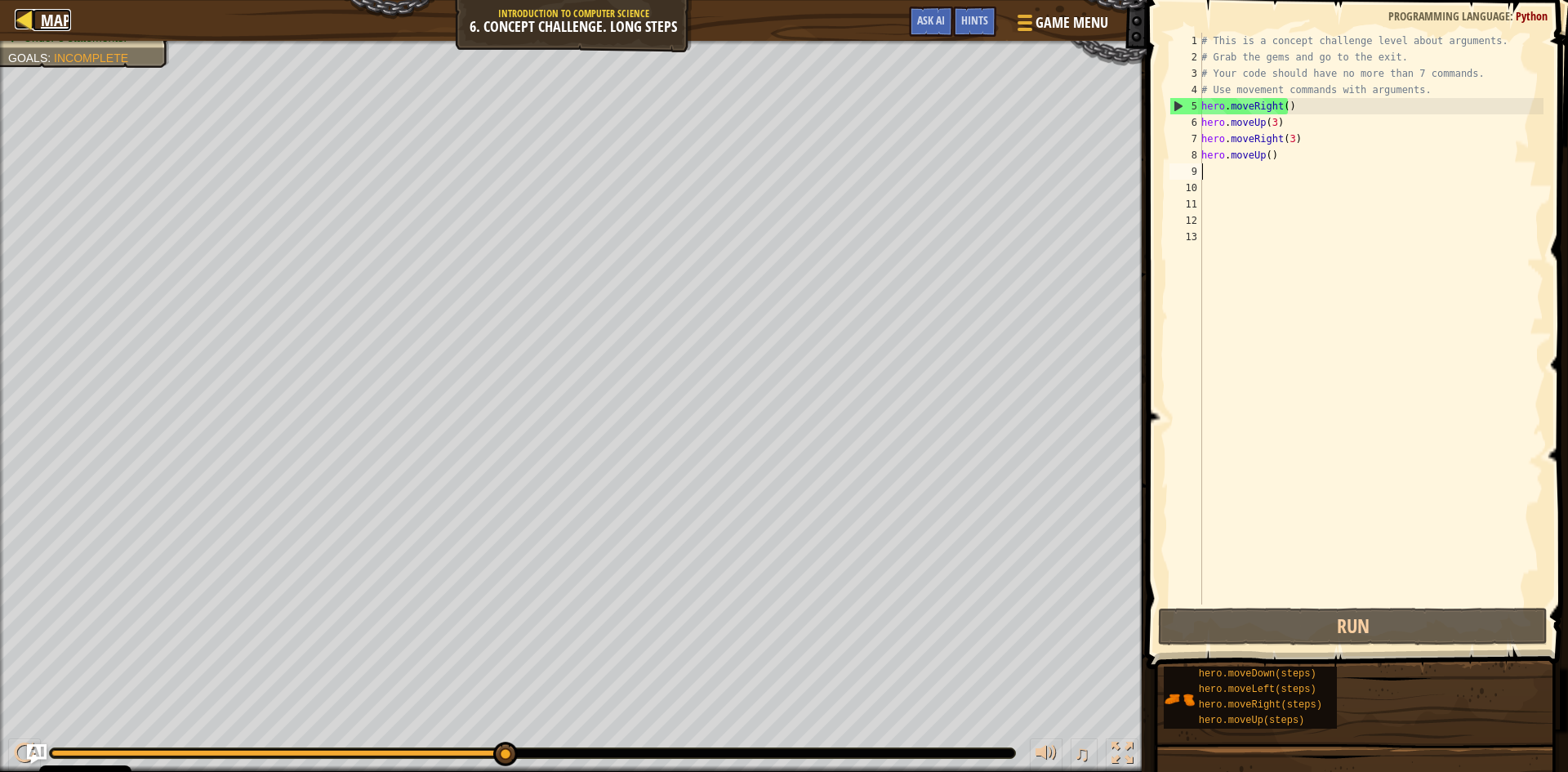
click at [33, 17] on div at bounding box center [24, 18] width 20 height 20
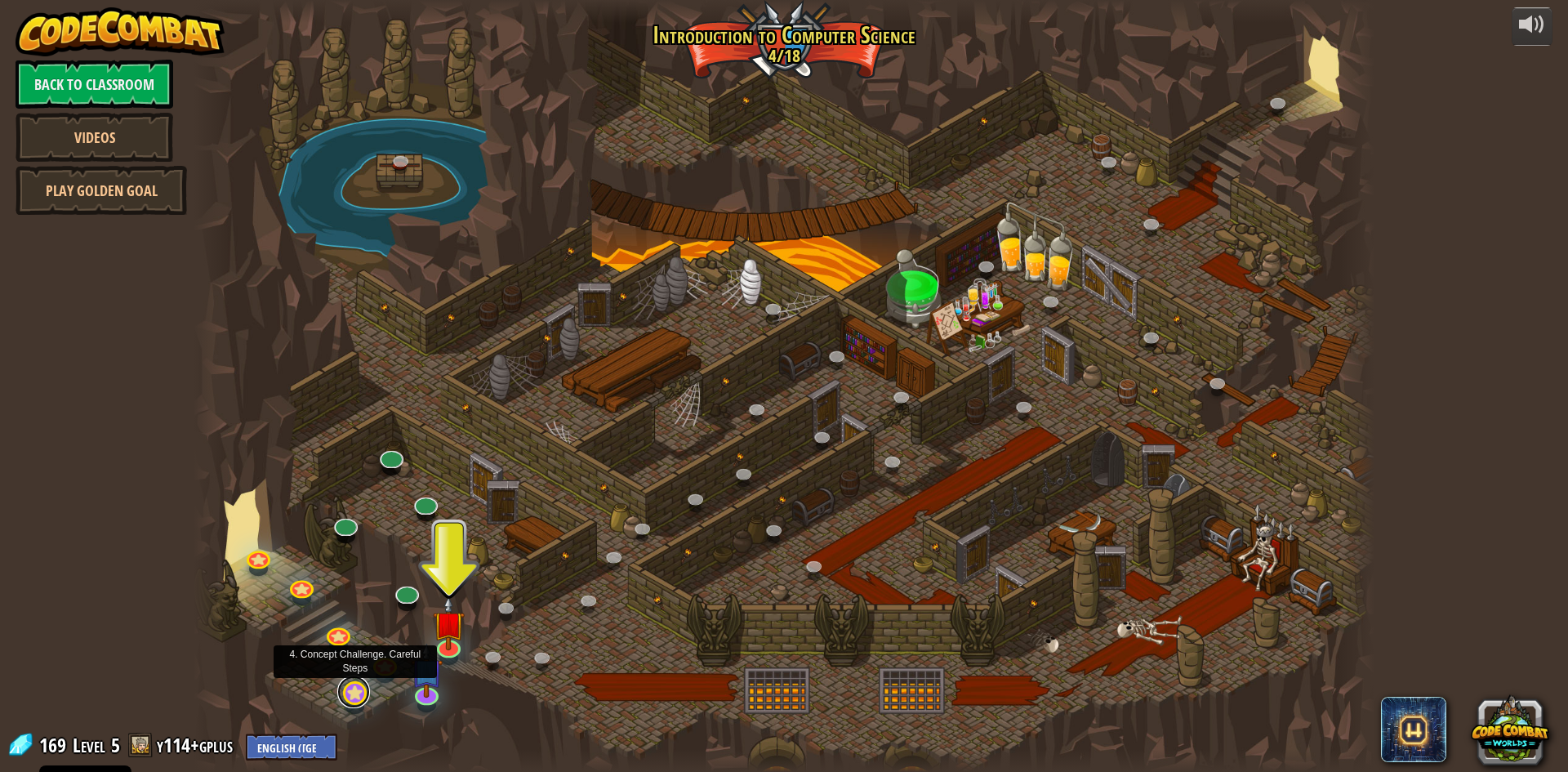
click at [352, 701] on link at bounding box center [353, 692] width 33 height 33
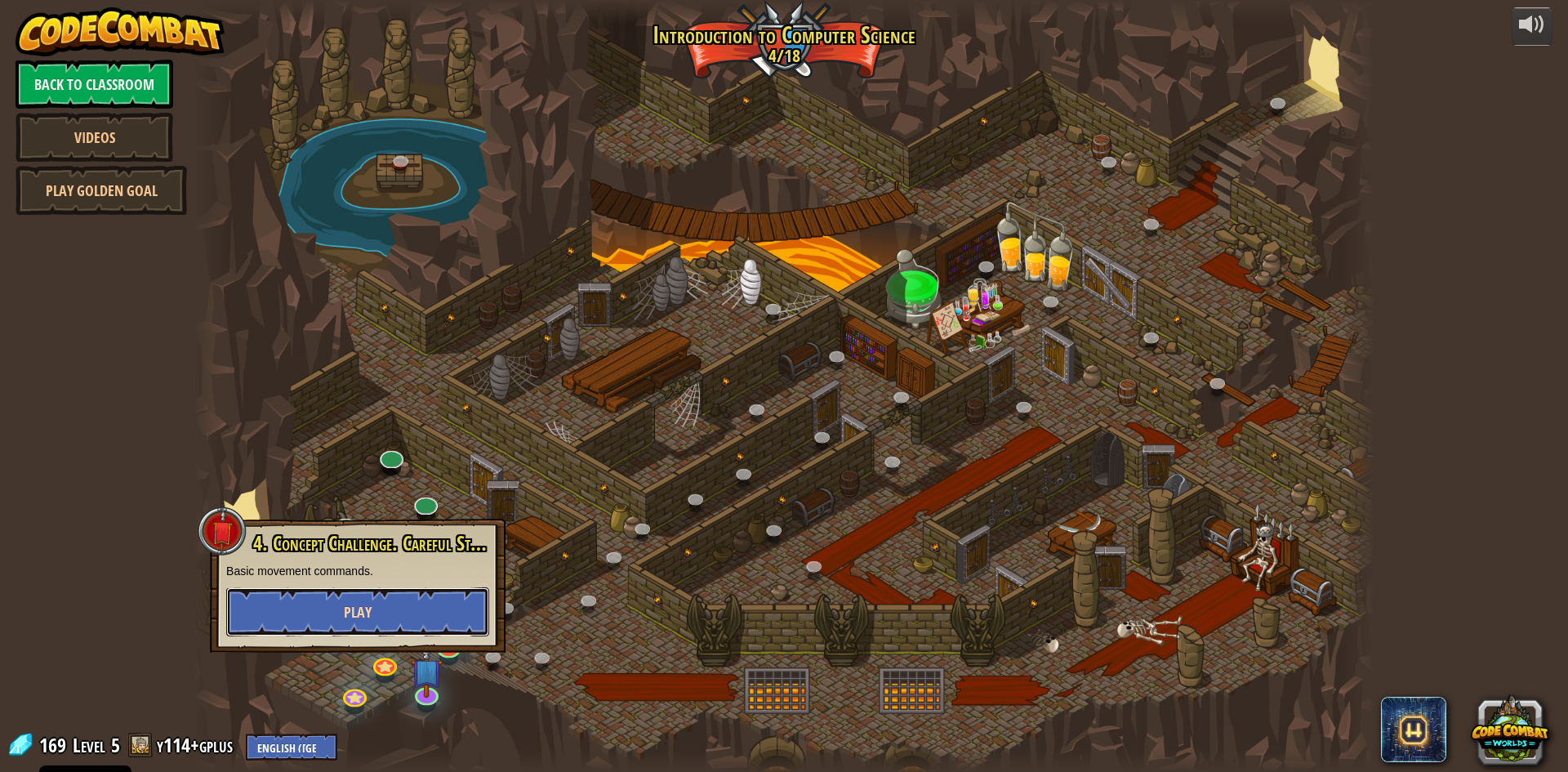
click at [349, 617] on span "Play" at bounding box center [357, 611] width 28 height 20
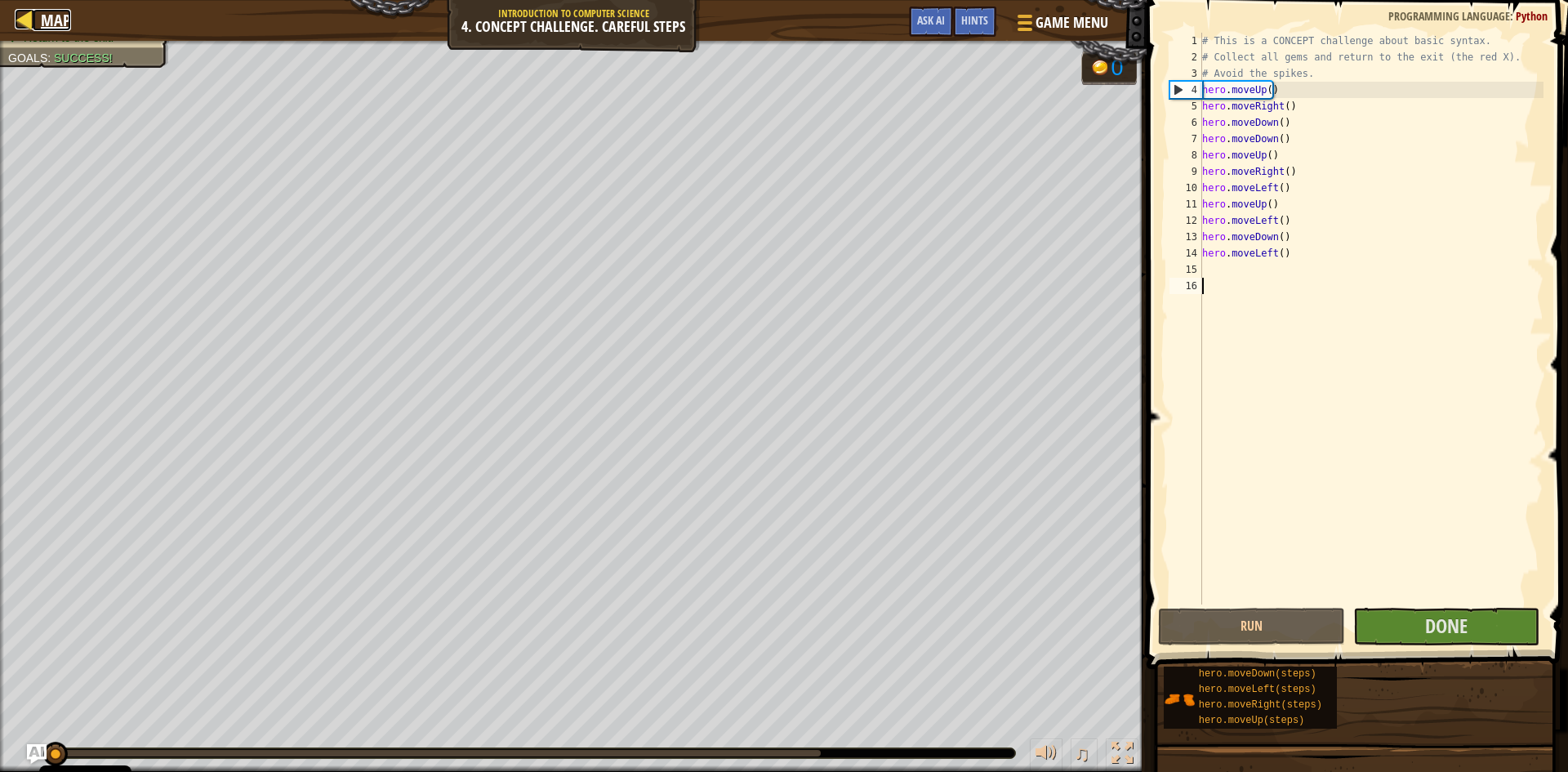
click at [26, 25] on div at bounding box center [24, 18] width 20 height 20
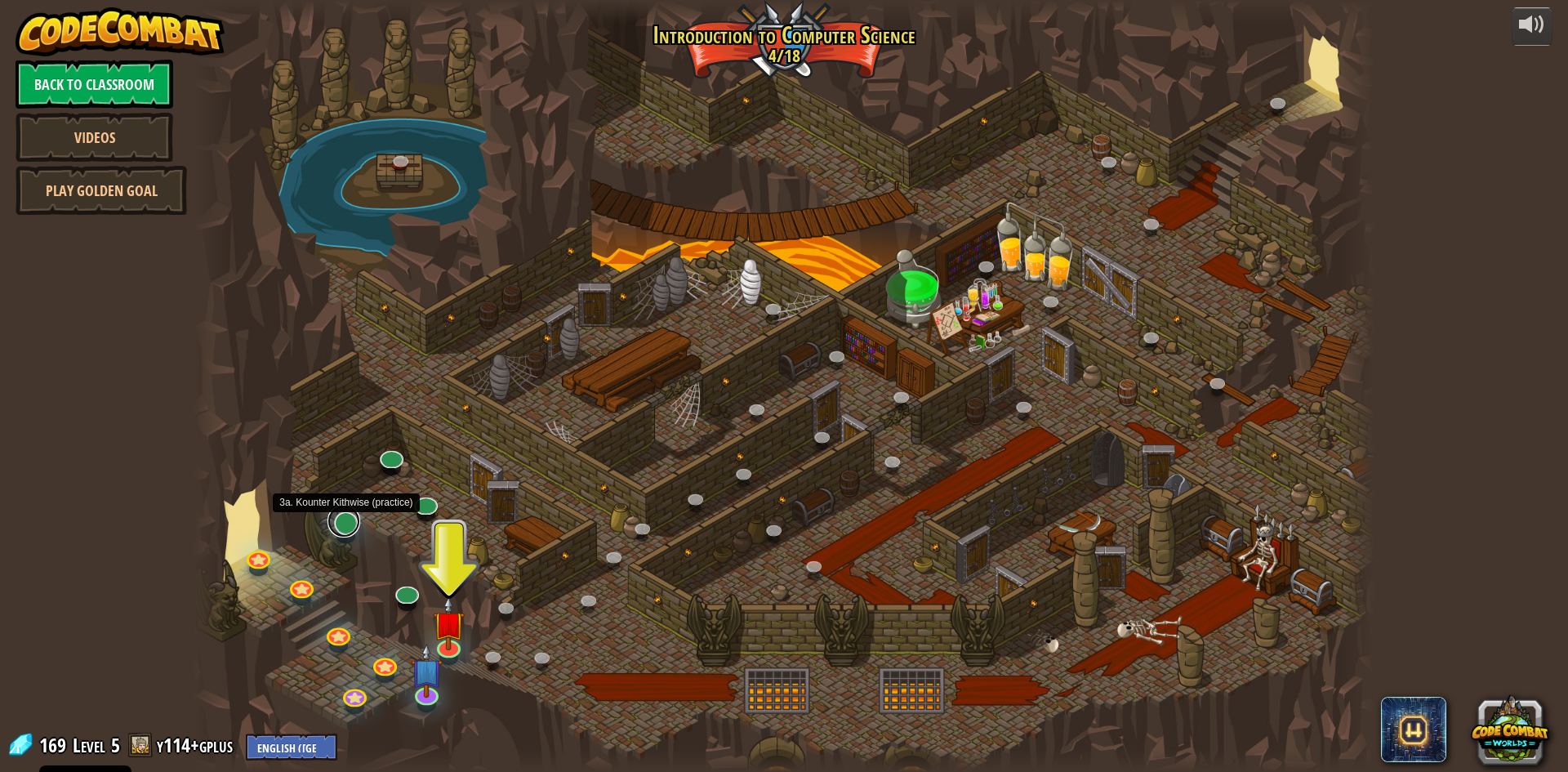
click at [345, 521] on link at bounding box center [344, 521] width 33 height 33
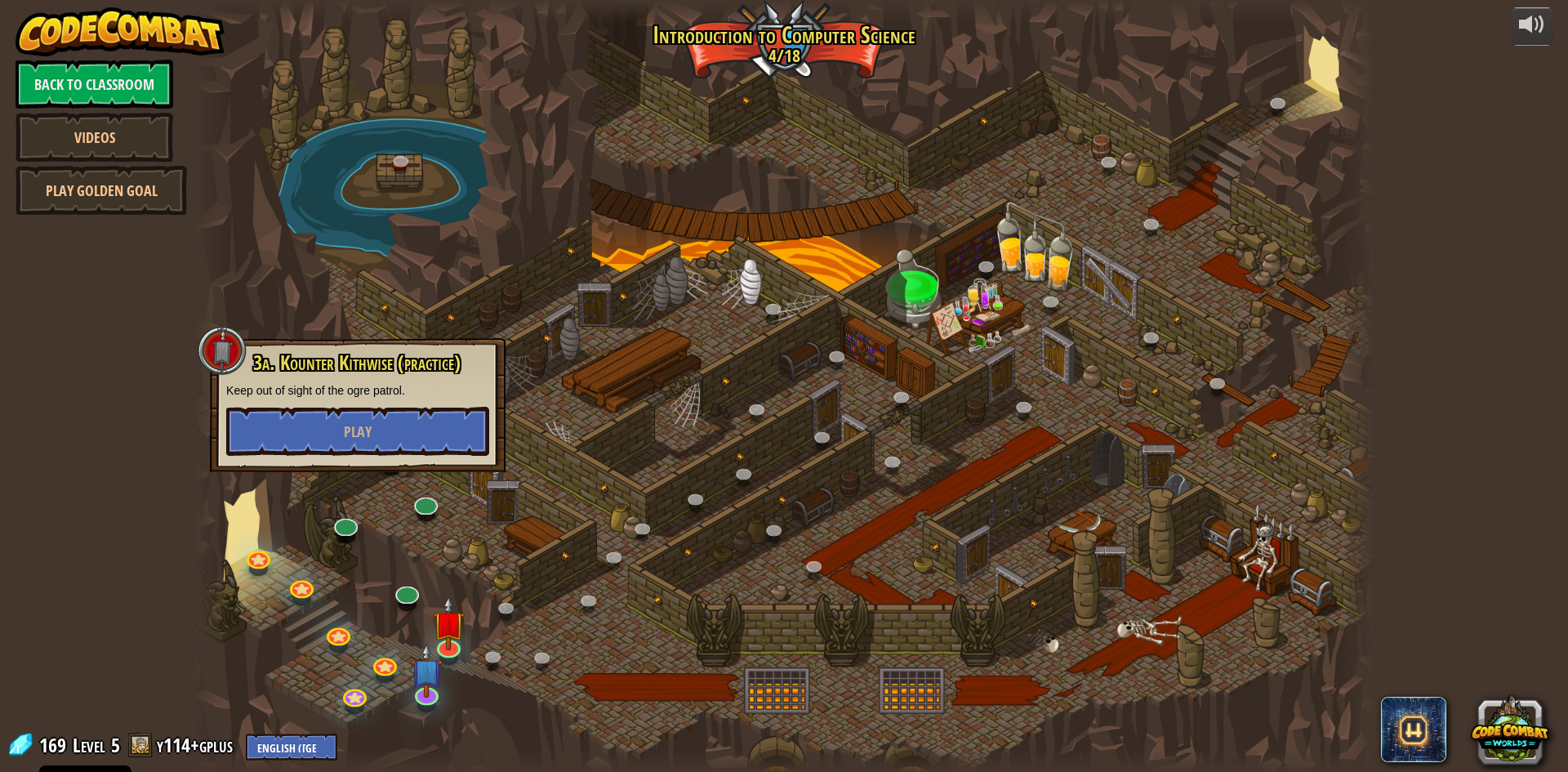
click at [361, 341] on div "3a. Kounter Kithwise (practice) Keep out of sight of the ogre patrol. Play" at bounding box center [357, 405] width 296 height 134
click at [379, 324] on div at bounding box center [784, 386] width 1181 height 772
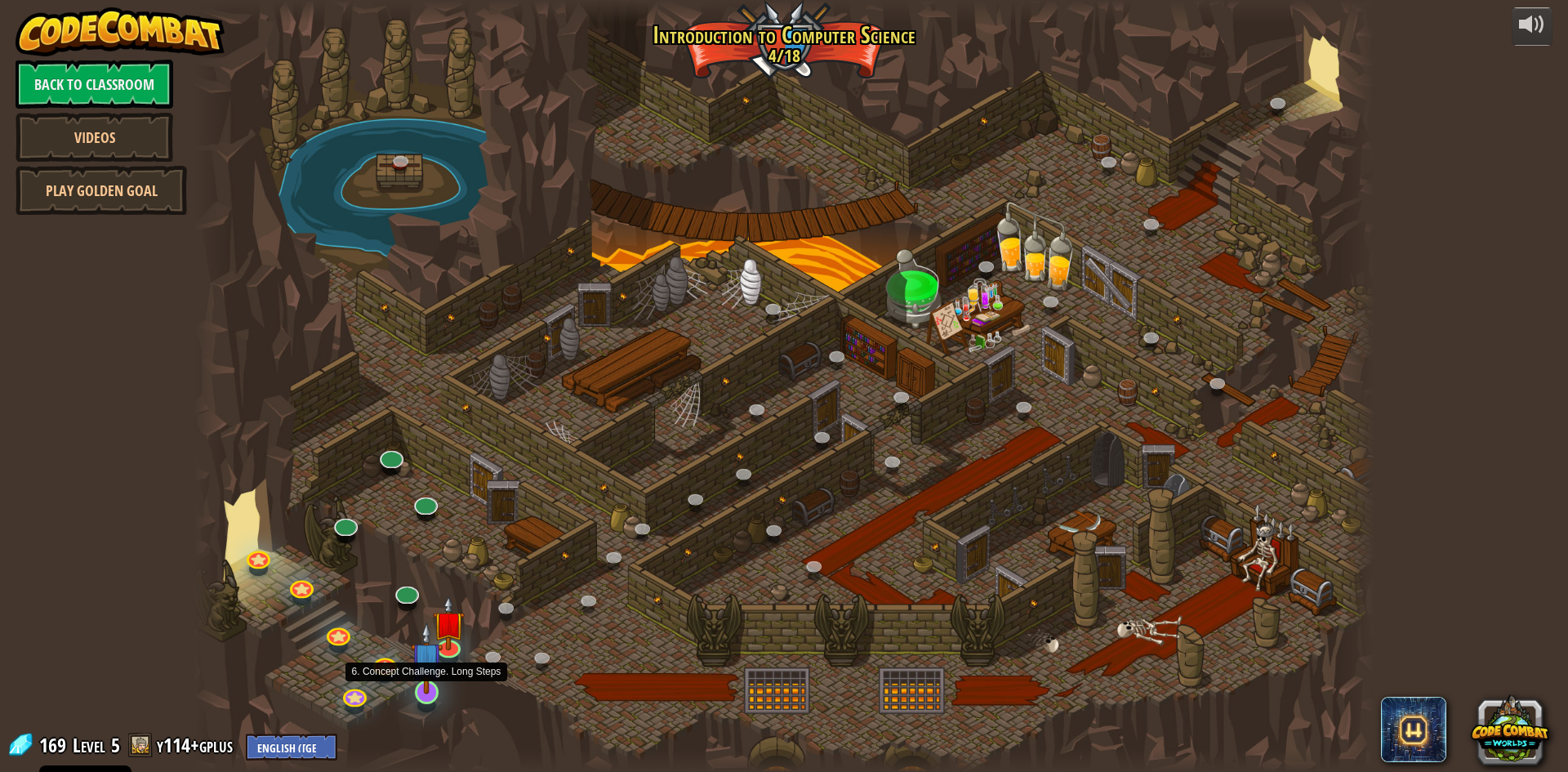
click at [434, 690] on img at bounding box center [426, 658] width 32 height 73
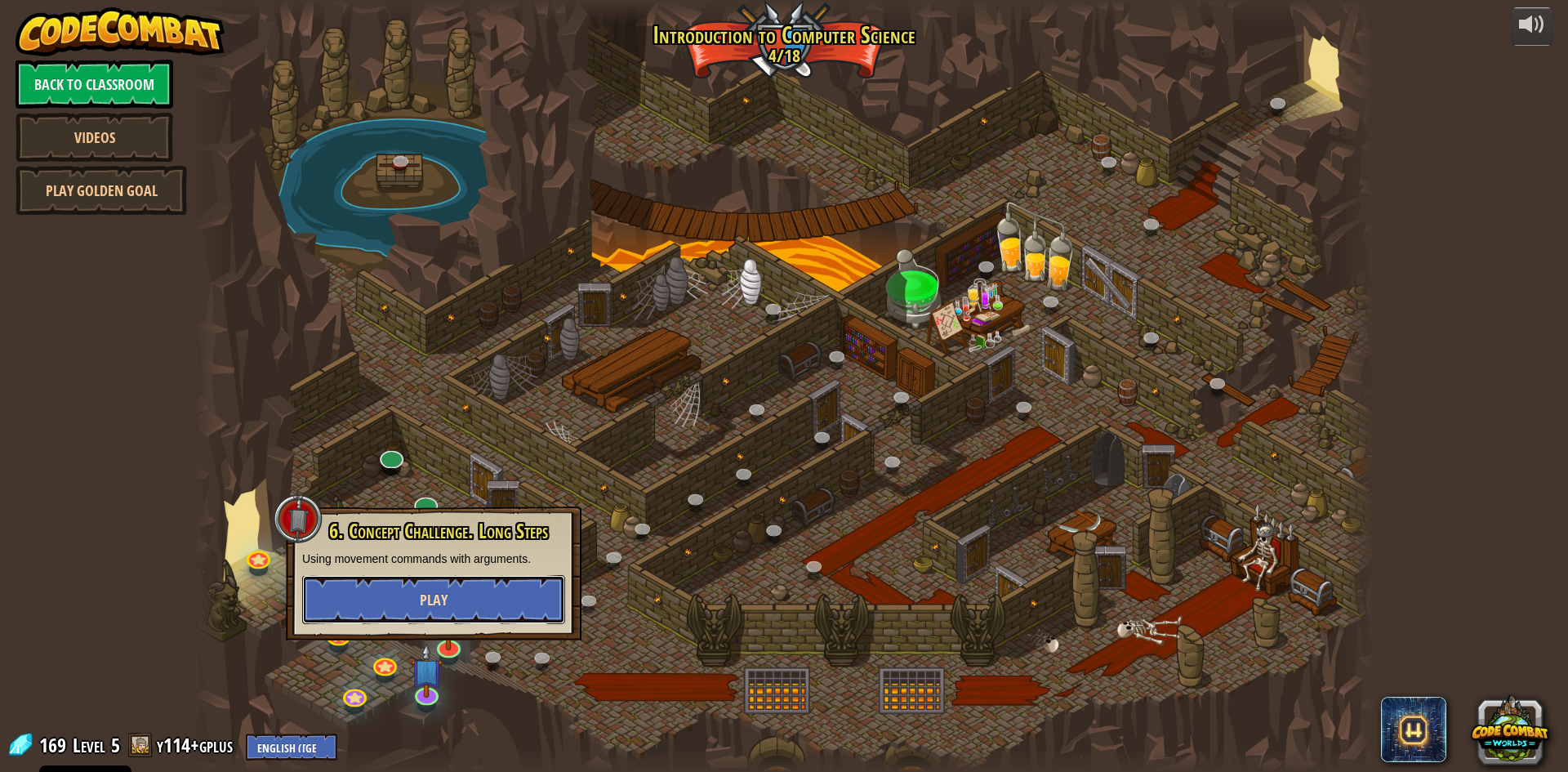
click at [336, 602] on button "Play" at bounding box center [433, 599] width 263 height 49
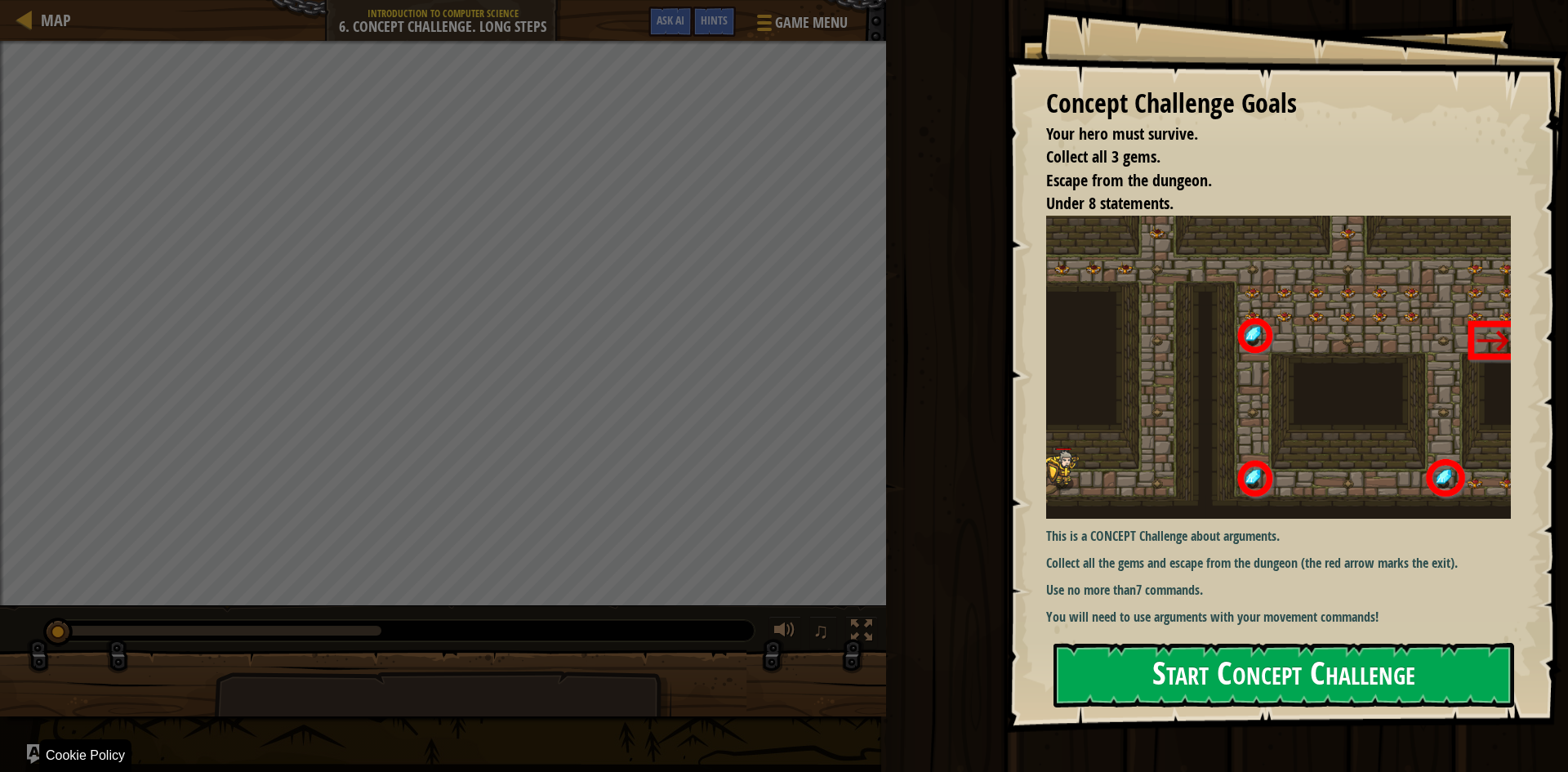
click at [1169, 694] on button "Start Concept Challenge" at bounding box center [1284, 674] width 461 height 64
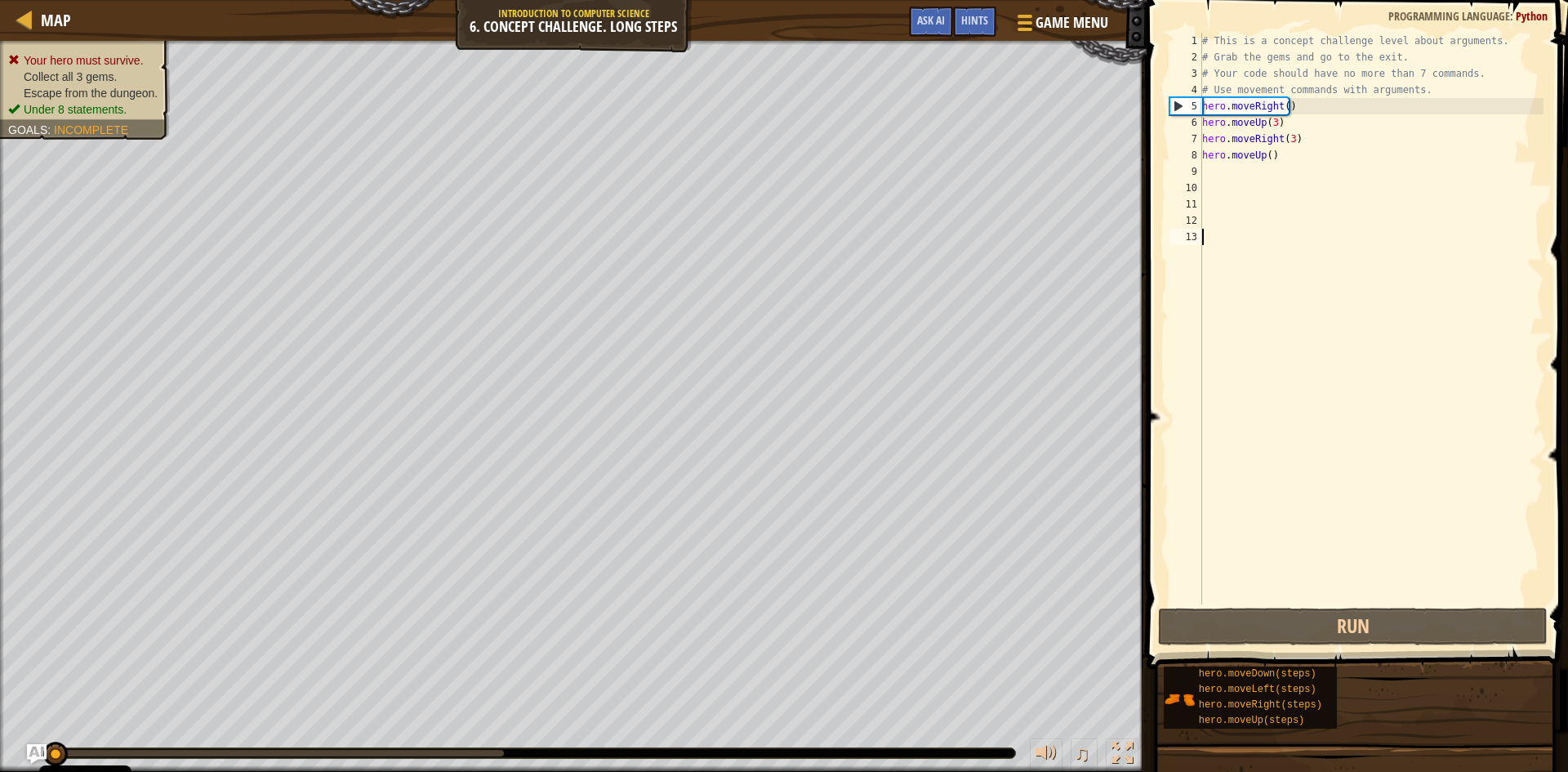
click at [1282, 142] on div "# This is a concept challenge level about arguments. # Grab the gems and go to …" at bounding box center [1372, 334] width 345 height 604
type textarea "hero.moveRight(3)"
click at [1272, 164] on div "# This is a concept challenge level about arguments. # Grab the gems and go to …" at bounding box center [1372, 334] width 345 height 604
click at [1272, 148] on div "# This is a concept challenge level about arguments. # Grab the gems and go to …" at bounding box center [1372, 334] width 345 height 604
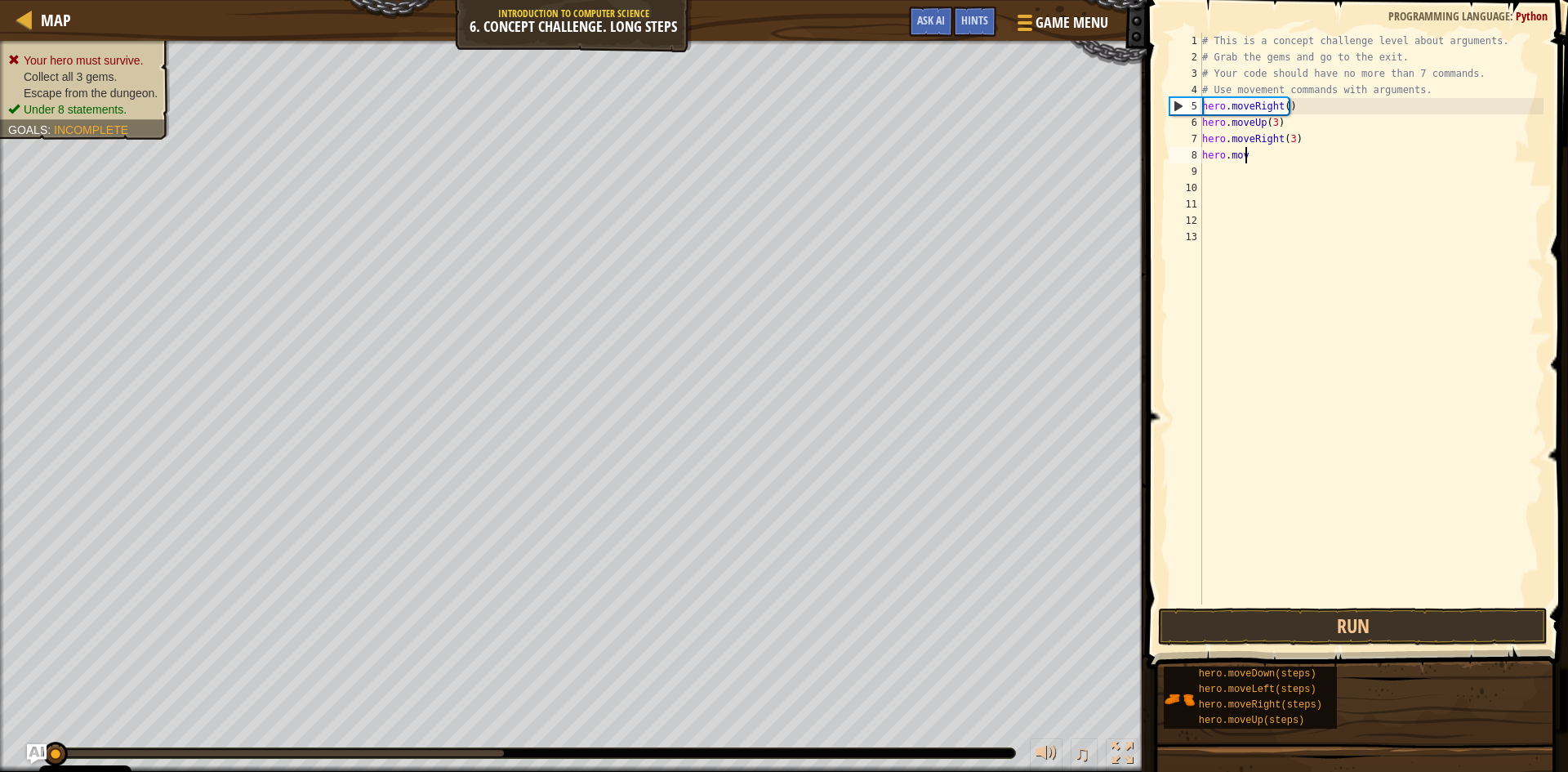
type textarea "h"
click at [1297, 146] on div "# This is a concept challenge level about arguments. # Grab the gems and go to …" at bounding box center [1372, 334] width 345 height 604
type textarea "h"
click at [1280, 125] on div "# This is a concept challenge level about arguments. # Grab the gems and go to …" at bounding box center [1372, 334] width 345 height 604
type textarea "h"
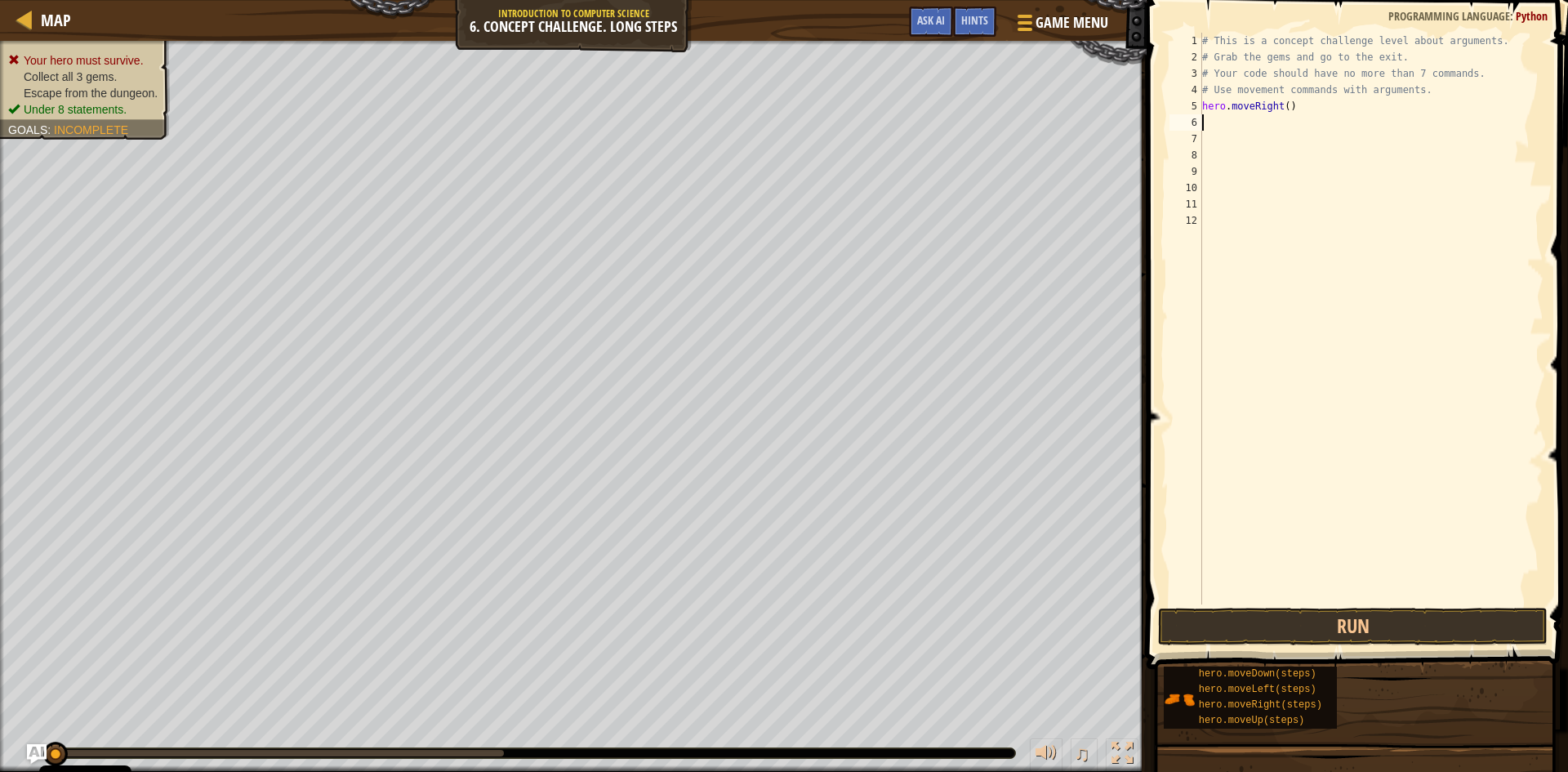
click at [1285, 116] on div "# This is a concept challenge level about arguments. # Grab the gems and go to …" at bounding box center [1372, 334] width 345 height 604
click at [1284, 109] on div "# This is a concept challenge level about arguments. # Grab the gems and go to …" at bounding box center [1372, 334] width 345 height 604
click at [1292, 109] on div "# This is a concept challenge level about arguments. # Grab the gems and go to …" at bounding box center [1372, 334] width 345 height 604
type textarea "h"
click at [1348, 612] on button "Run" at bounding box center [1352, 625] width 390 height 37
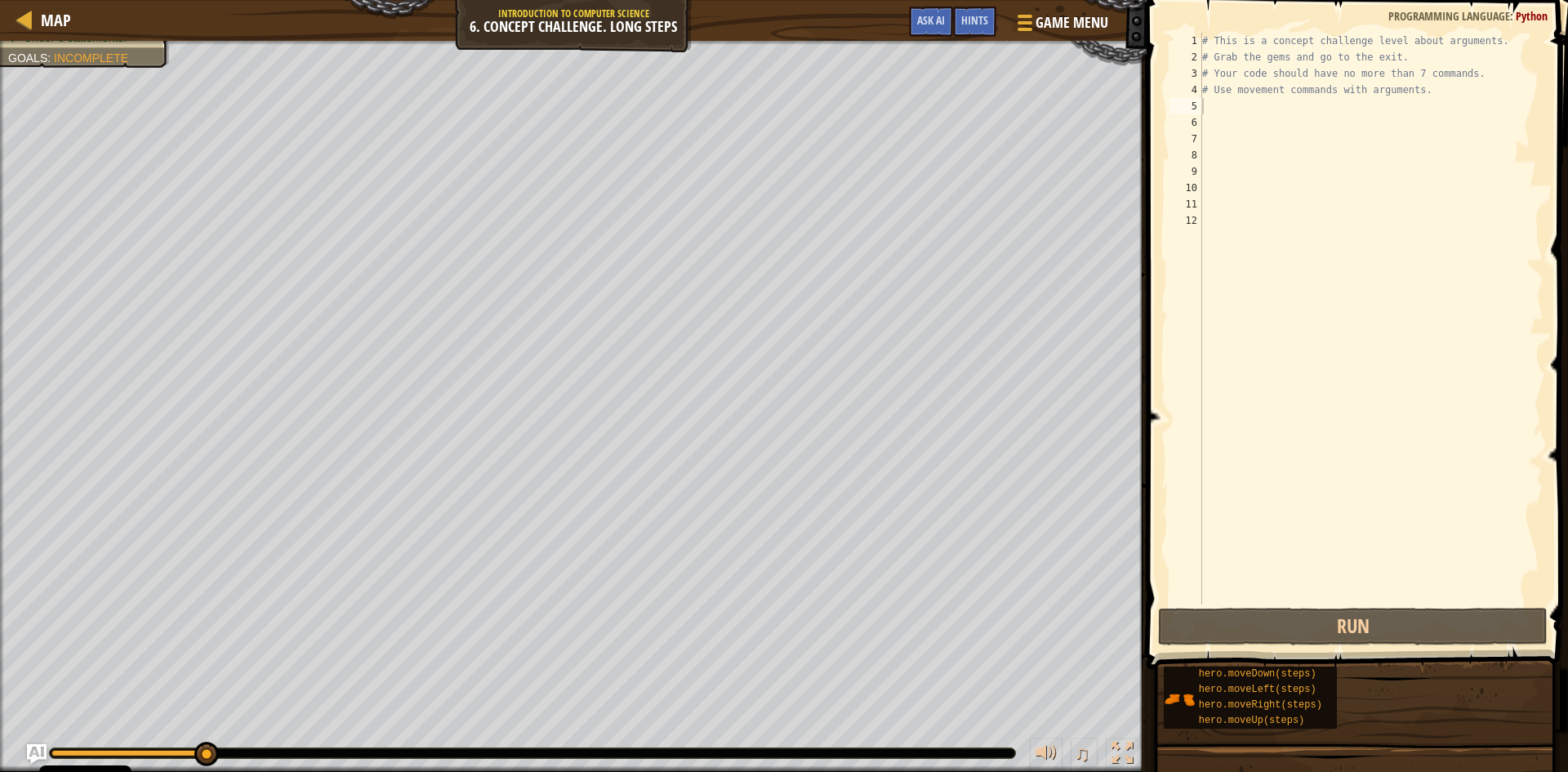
click at [2, 413] on div at bounding box center [2, 419] width 4 height 756
